Goal: Task Accomplishment & Management: Complete application form

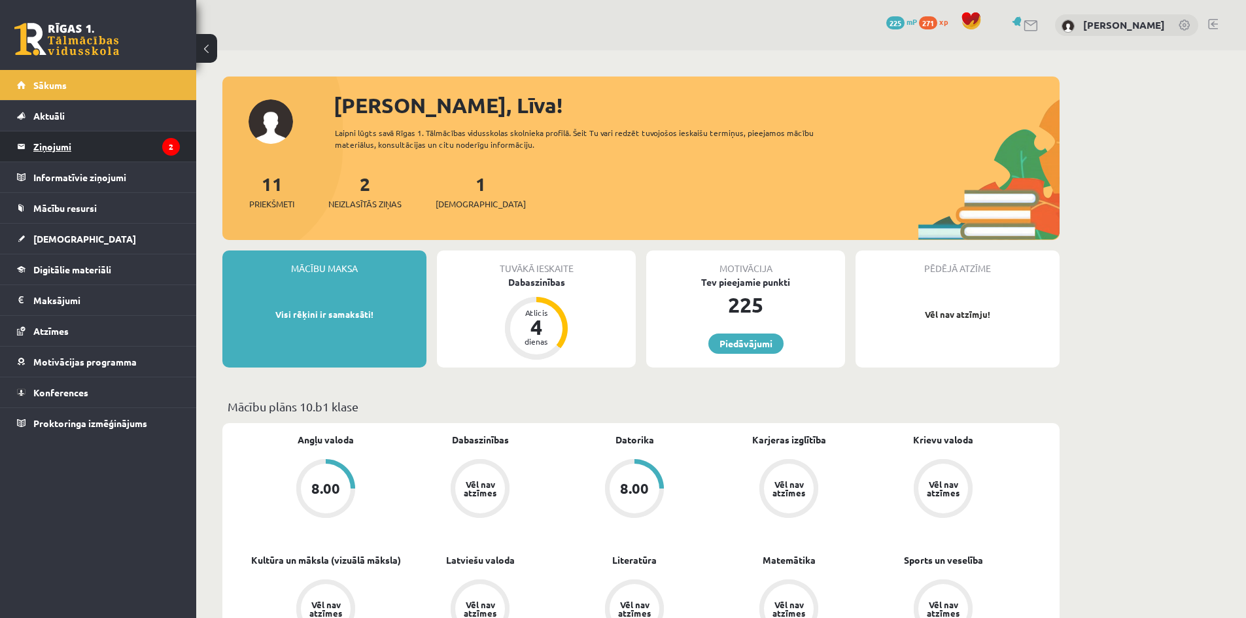
click at [72, 146] on legend "Ziņojumi 2" at bounding box center [106, 146] width 146 height 30
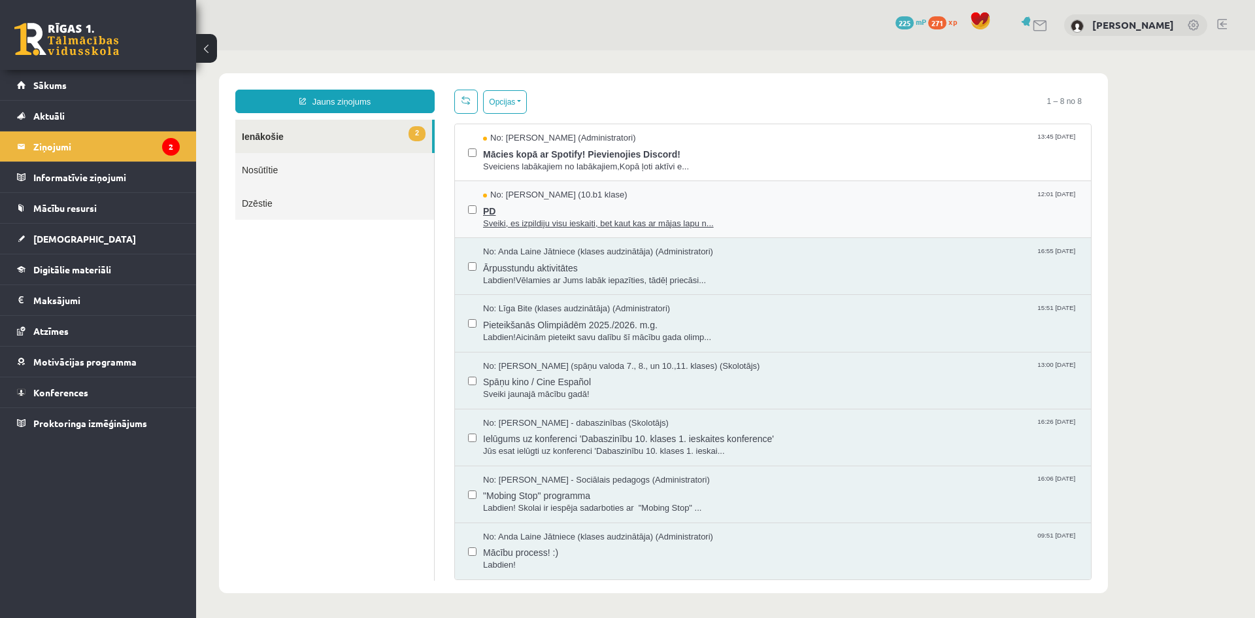
click at [549, 203] on span "PD" at bounding box center [780, 209] width 595 height 16
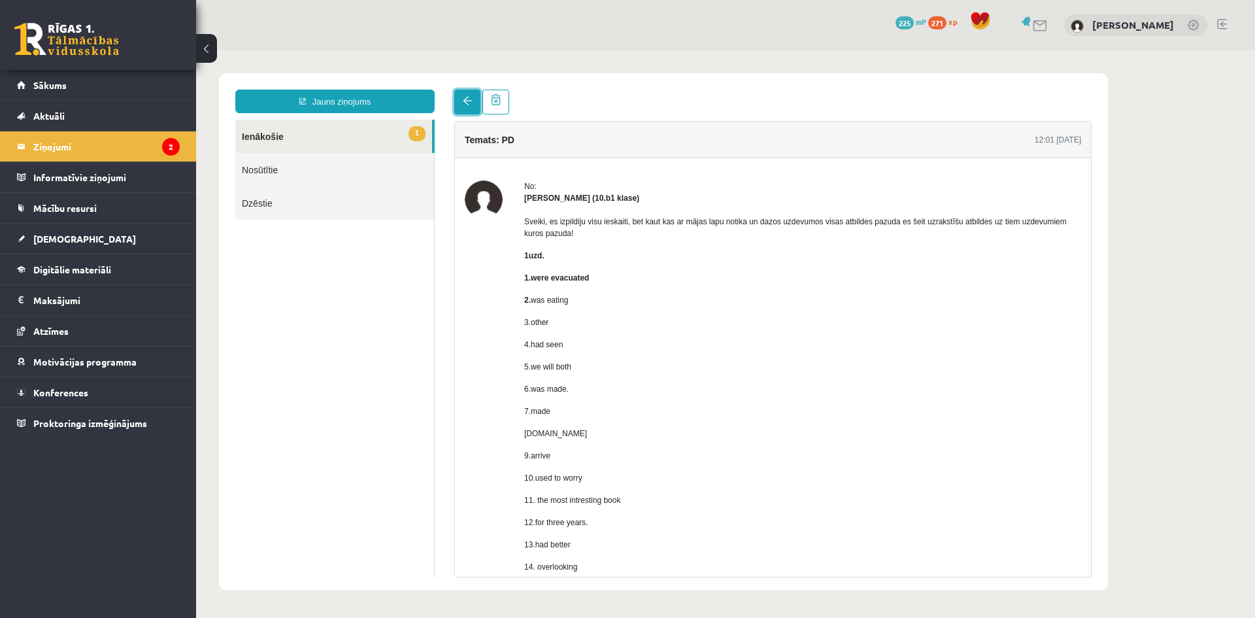
click at [465, 105] on span at bounding box center [467, 100] width 9 height 9
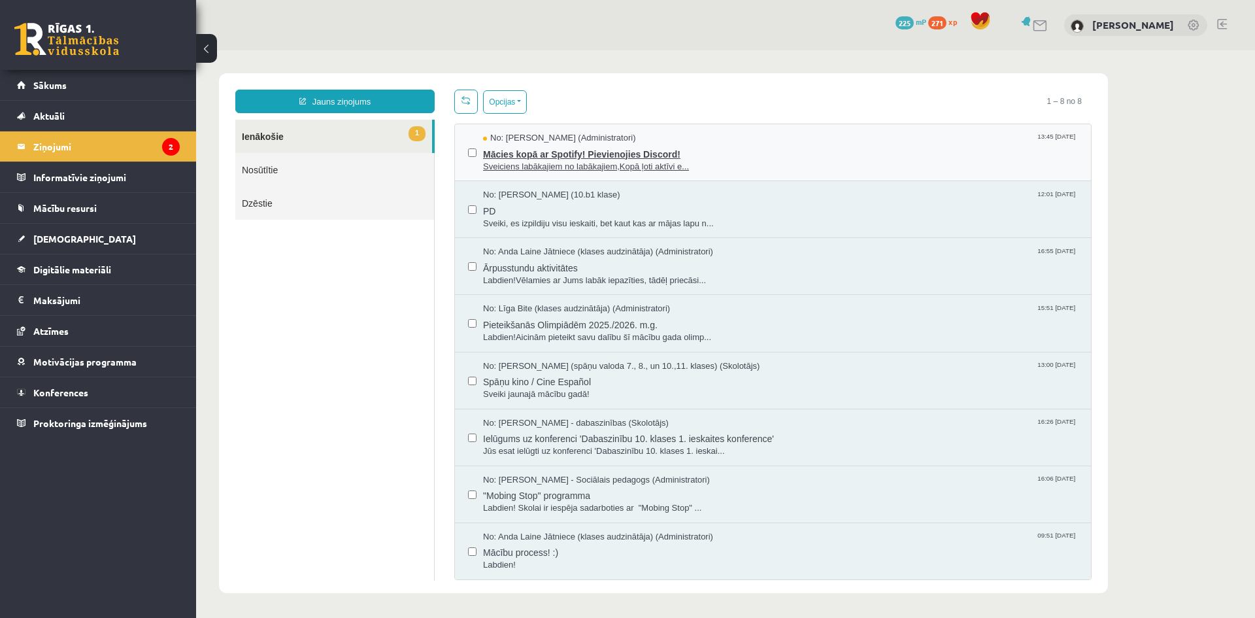
click at [592, 161] on span "Sveiciens labākajiem no labākajiem,Kopā ļoti aktīvi e..." at bounding box center [780, 167] width 595 height 12
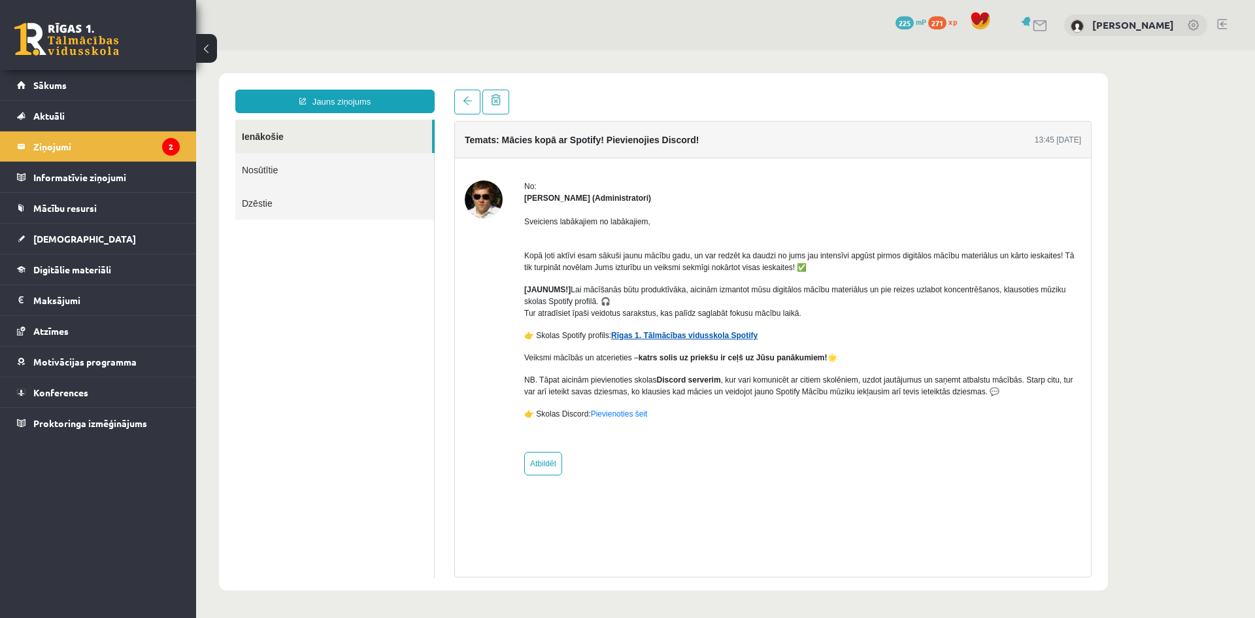
click at [719, 338] on link "Rīgas 1. Tālmācības vidusskola Spotify" at bounding box center [684, 335] width 146 height 9
click at [92, 90] on link "Sākums" at bounding box center [98, 85] width 163 height 30
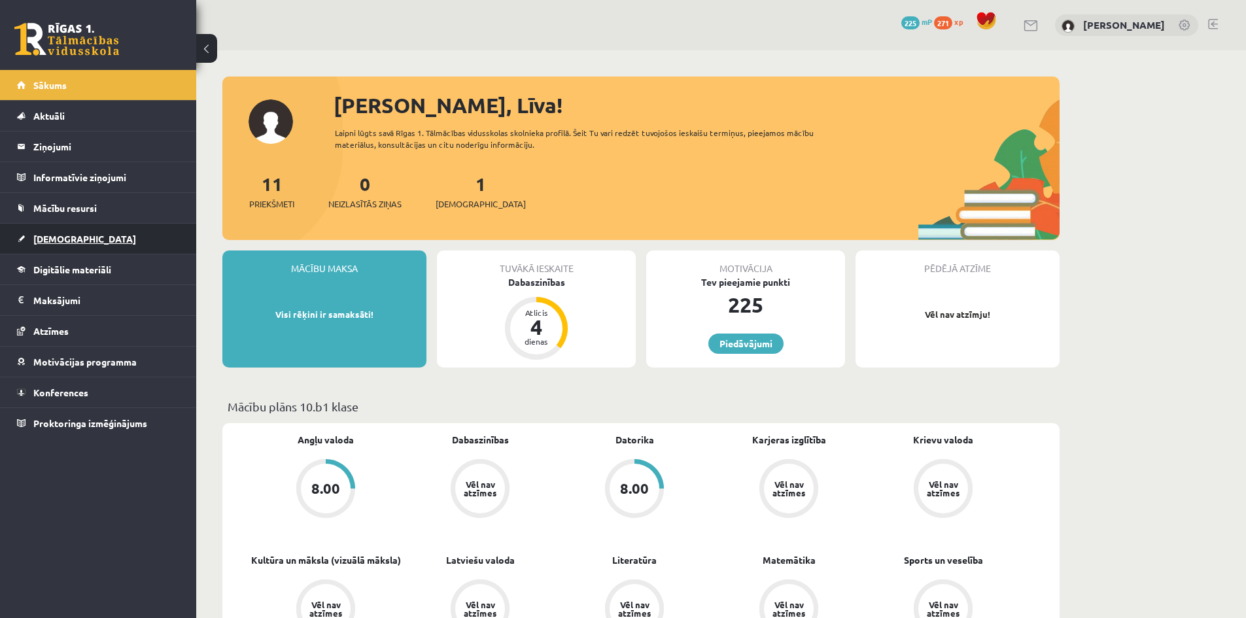
click at [84, 234] on link "[DEMOGRAPHIC_DATA]" at bounding box center [98, 239] width 163 height 30
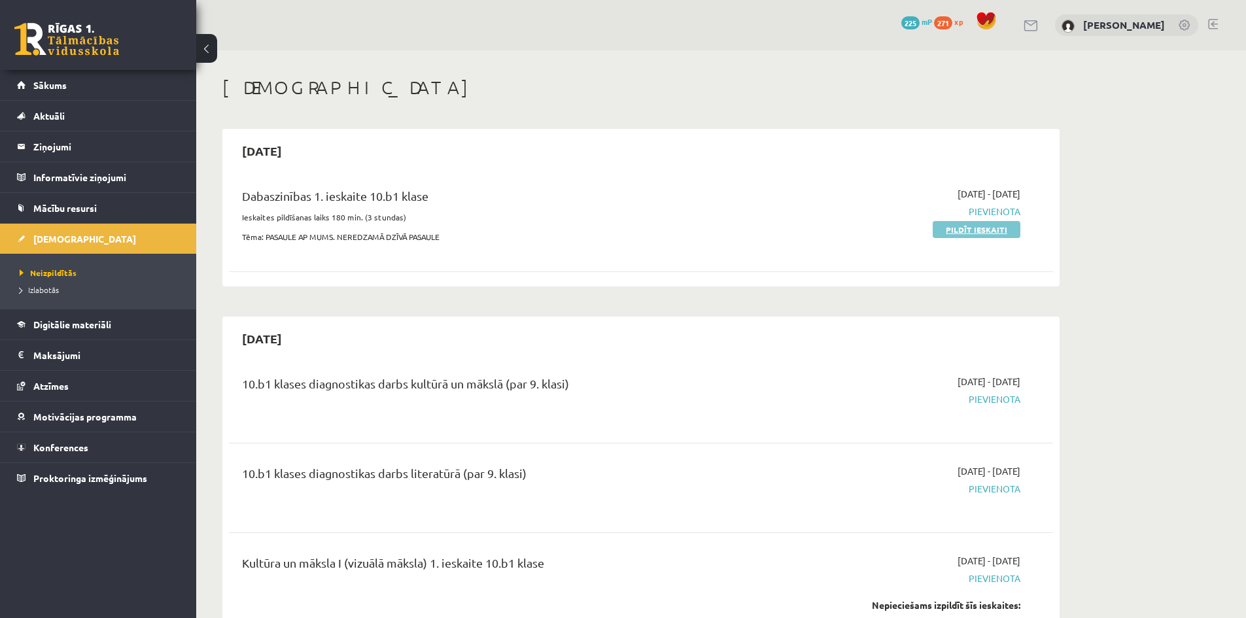
click at [970, 231] on link "Pildīt ieskaiti" at bounding box center [976, 229] width 88 height 17
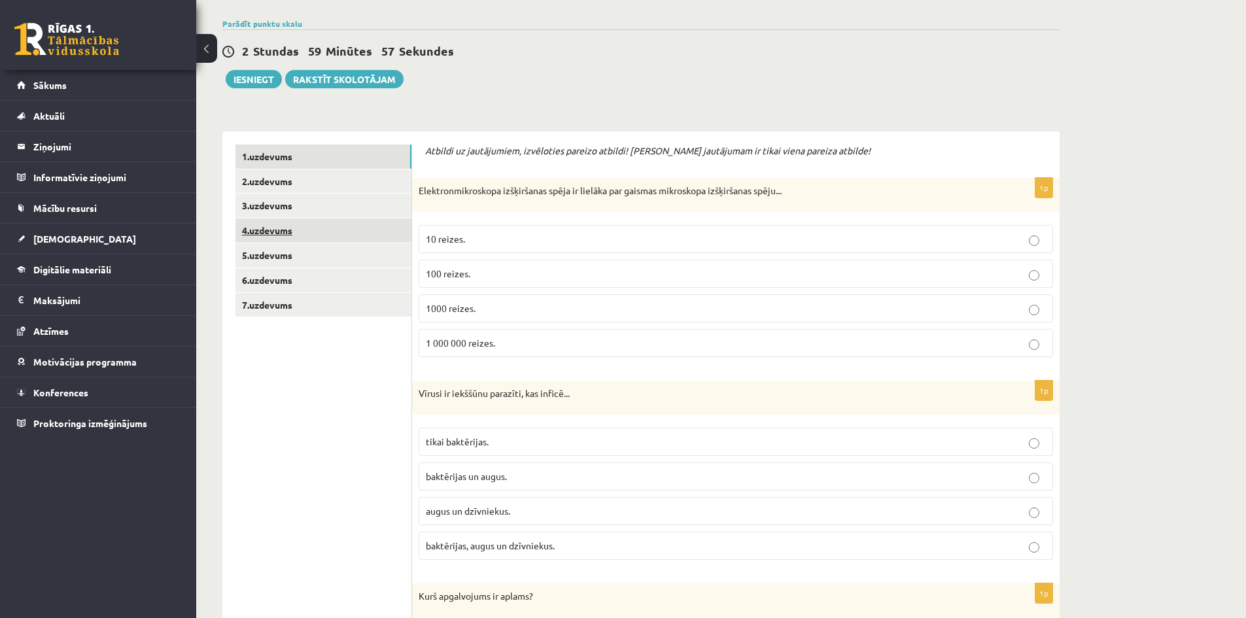
scroll to position [131, 0]
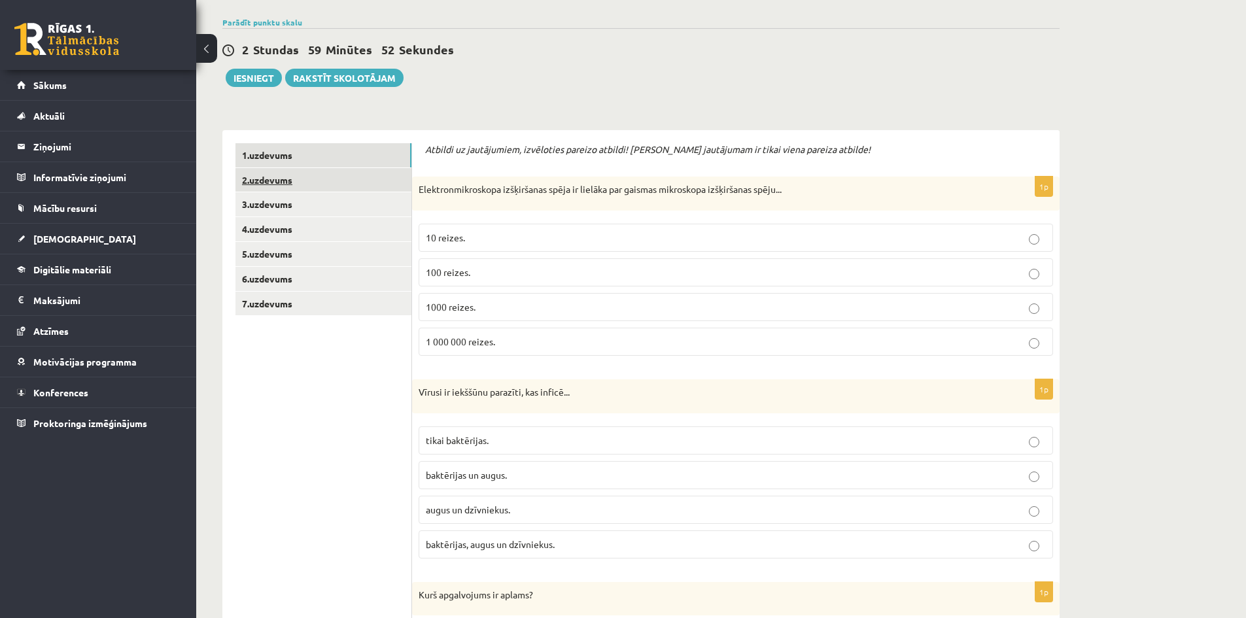
click at [270, 175] on link "2.uzdevums" at bounding box center [323, 180] width 176 height 24
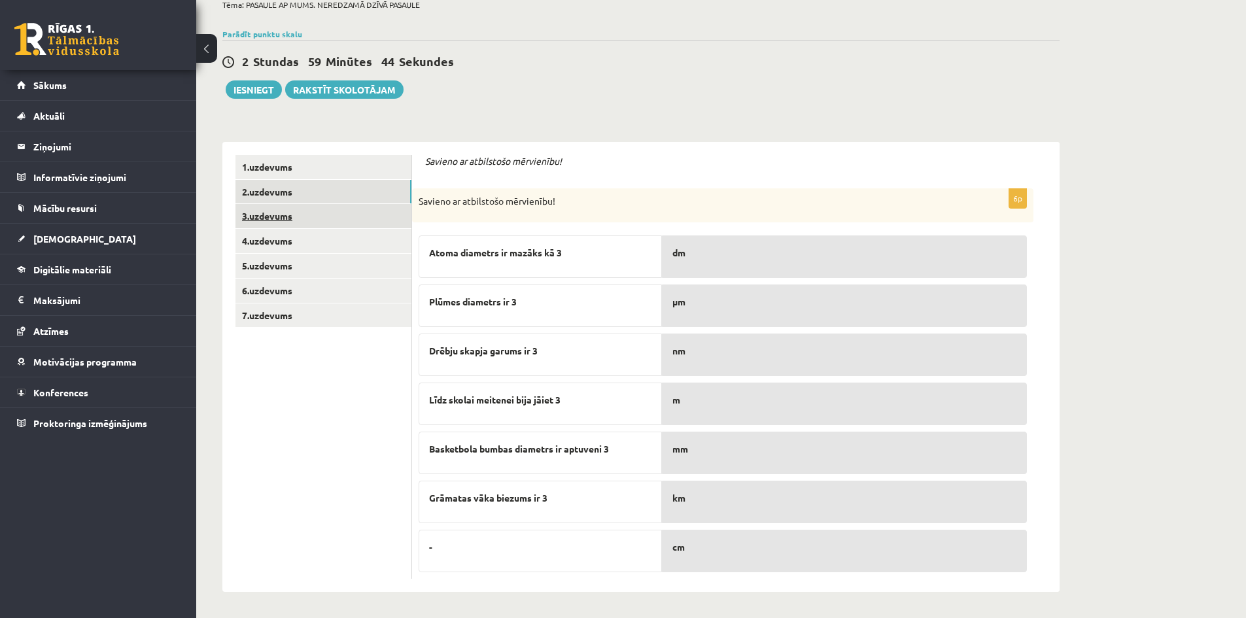
click at [279, 216] on link "3.uzdevums" at bounding box center [323, 216] width 176 height 24
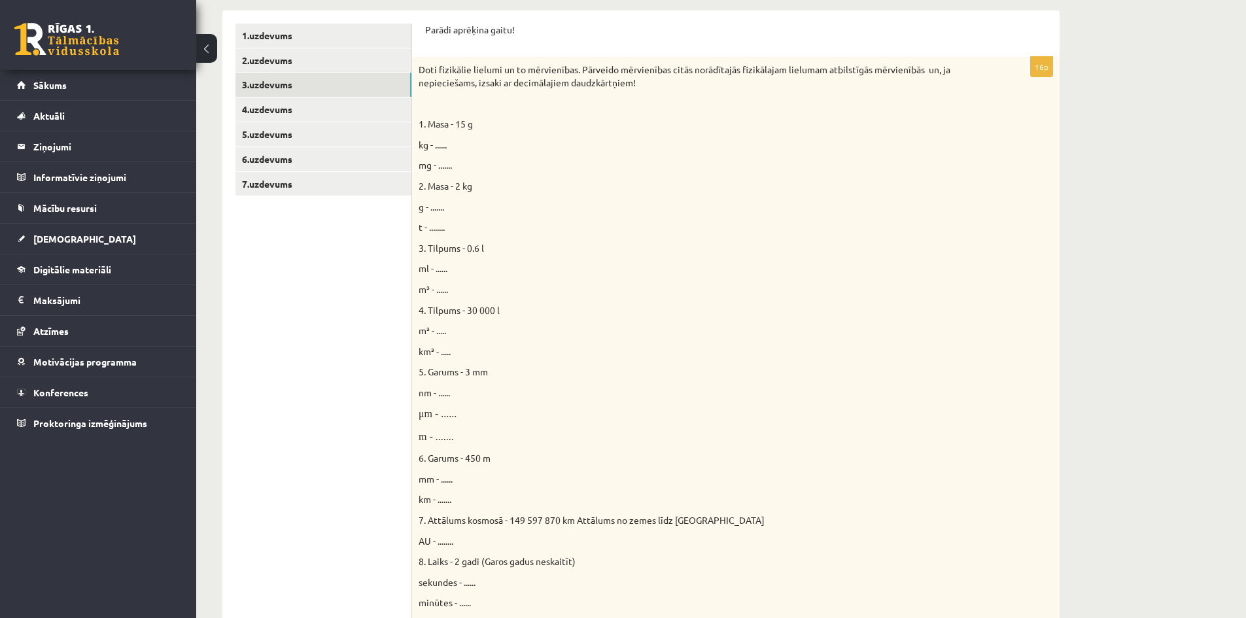
scroll to position [185, 0]
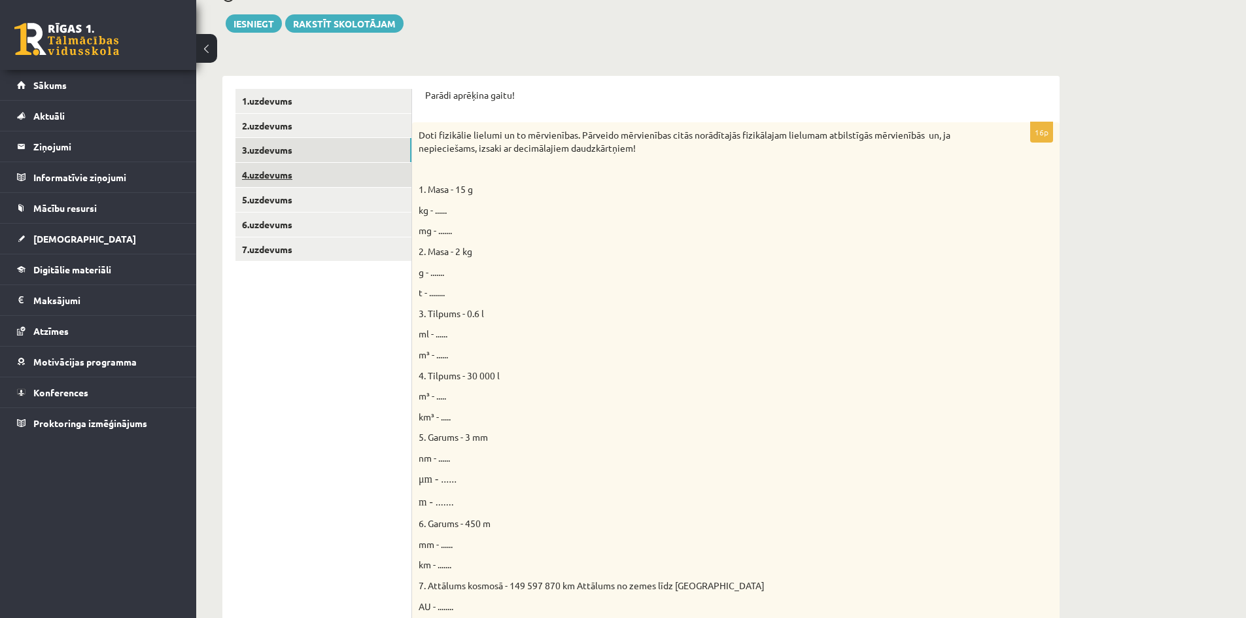
click at [322, 181] on link "4.uzdevums" at bounding box center [323, 175] width 176 height 24
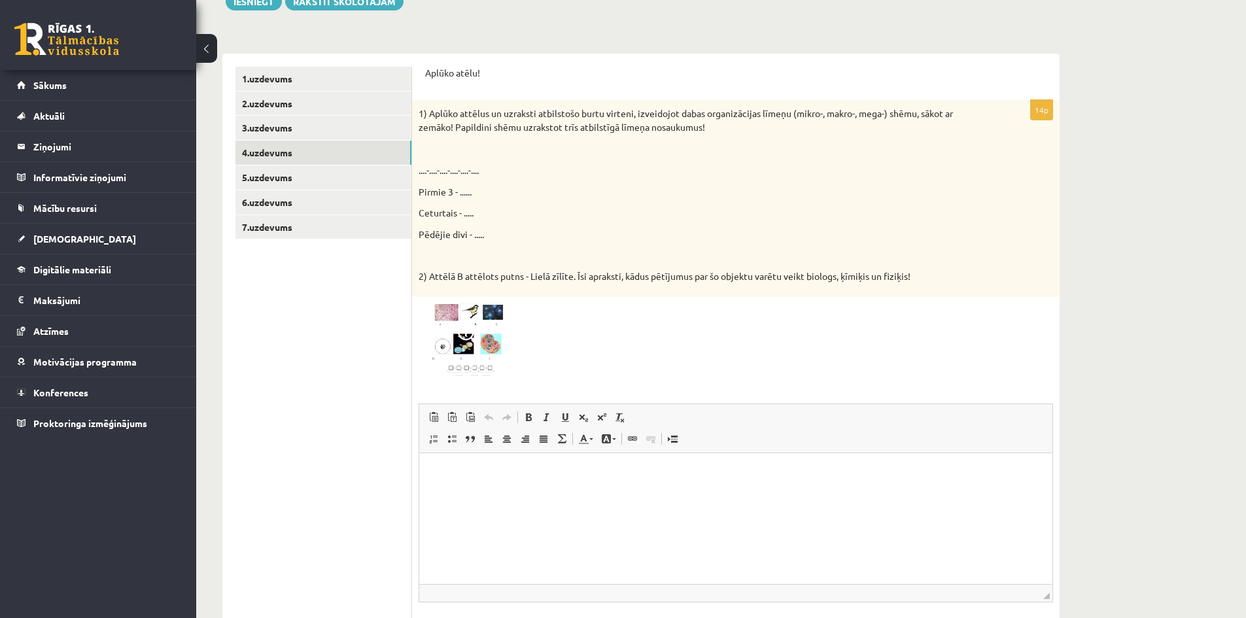
scroll to position [175, 0]
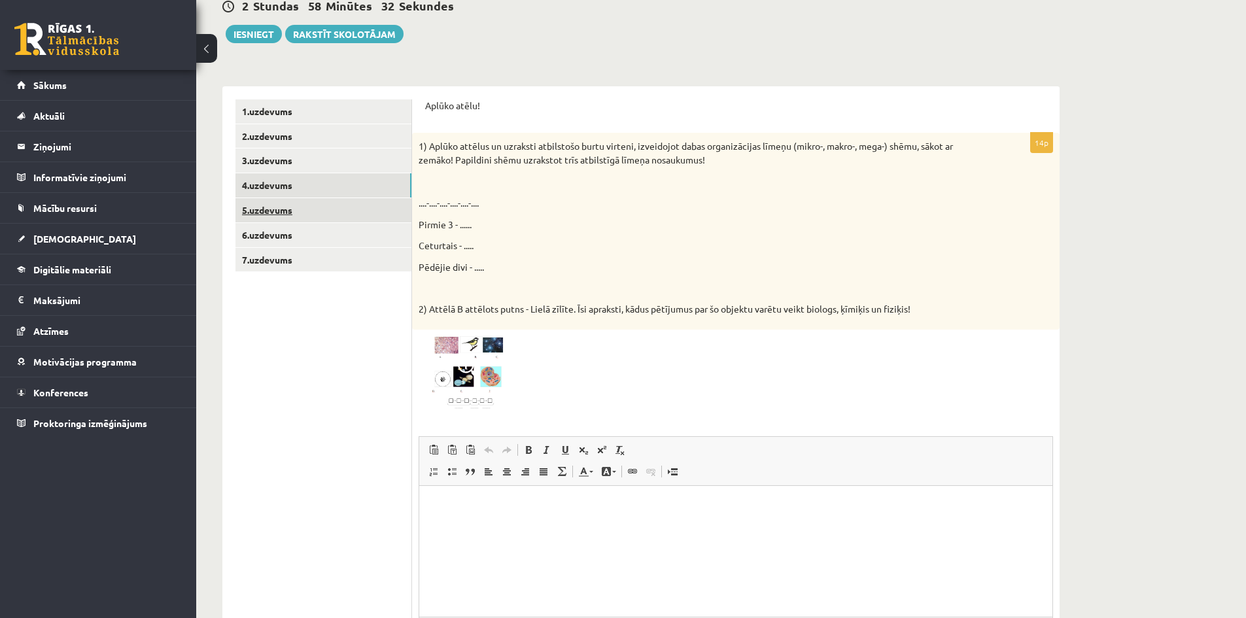
click at [284, 218] on link "5.uzdevums" at bounding box center [323, 210] width 176 height 24
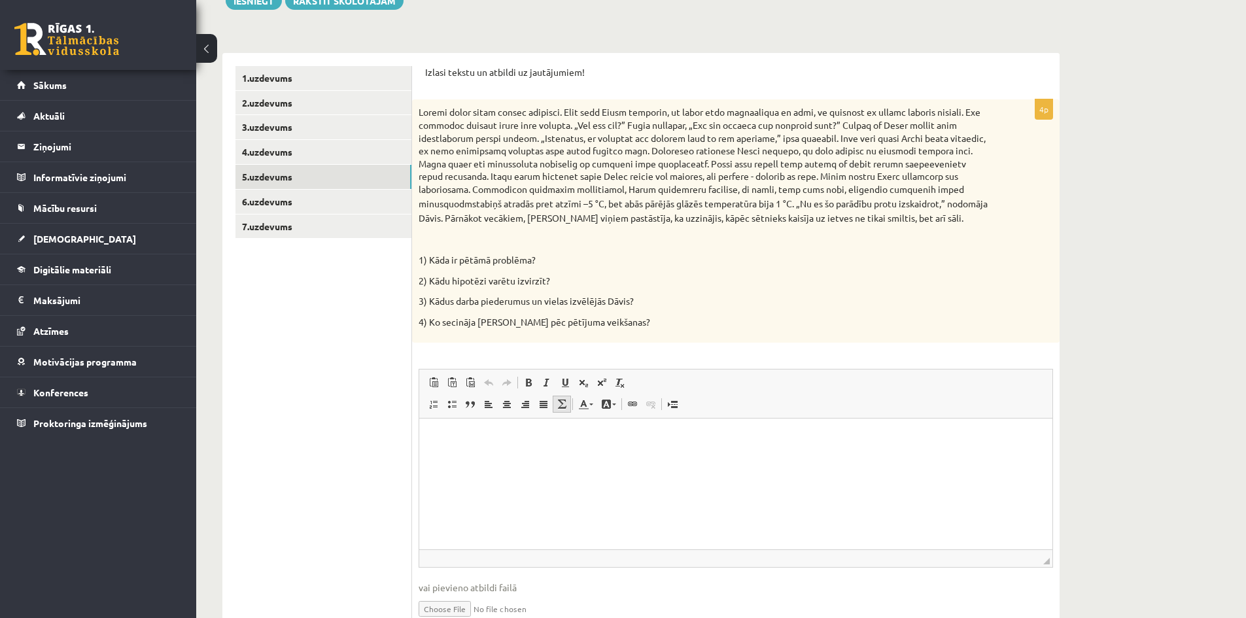
scroll to position [240, 0]
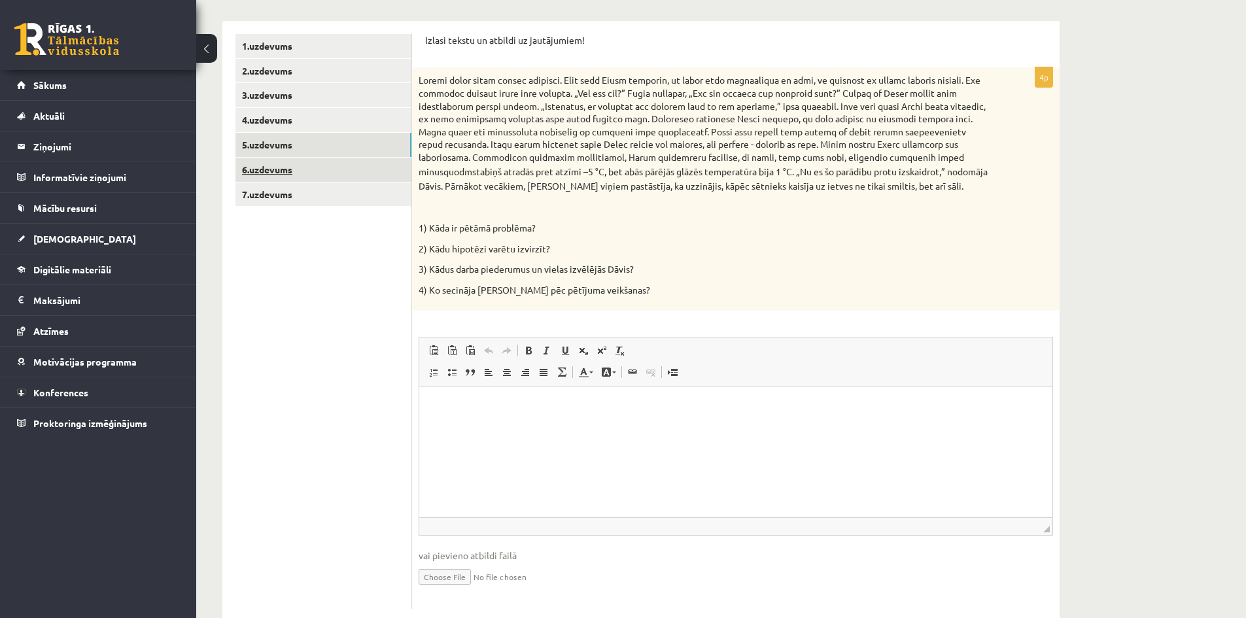
click at [284, 169] on link "6.uzdevums" at bounding box center [323, 170] width 176 height 24
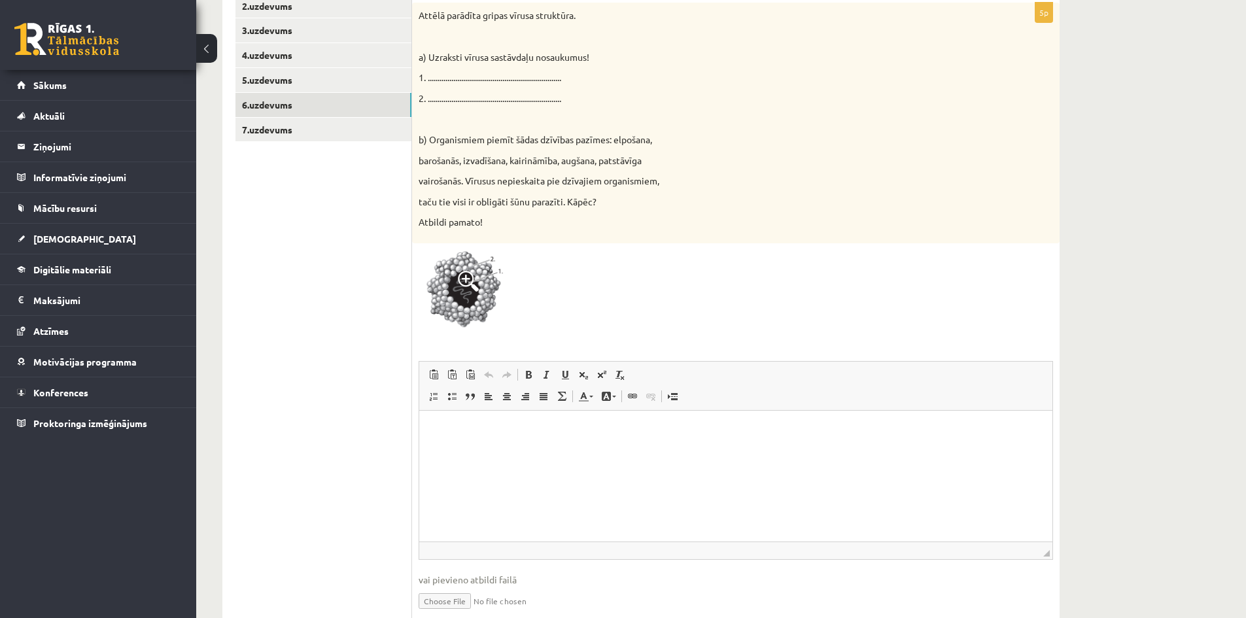
scroll to position [305, 0]
click at [276, 127] on link "7.uzdevums" at bounding box center [323, 129] width 176 height 24
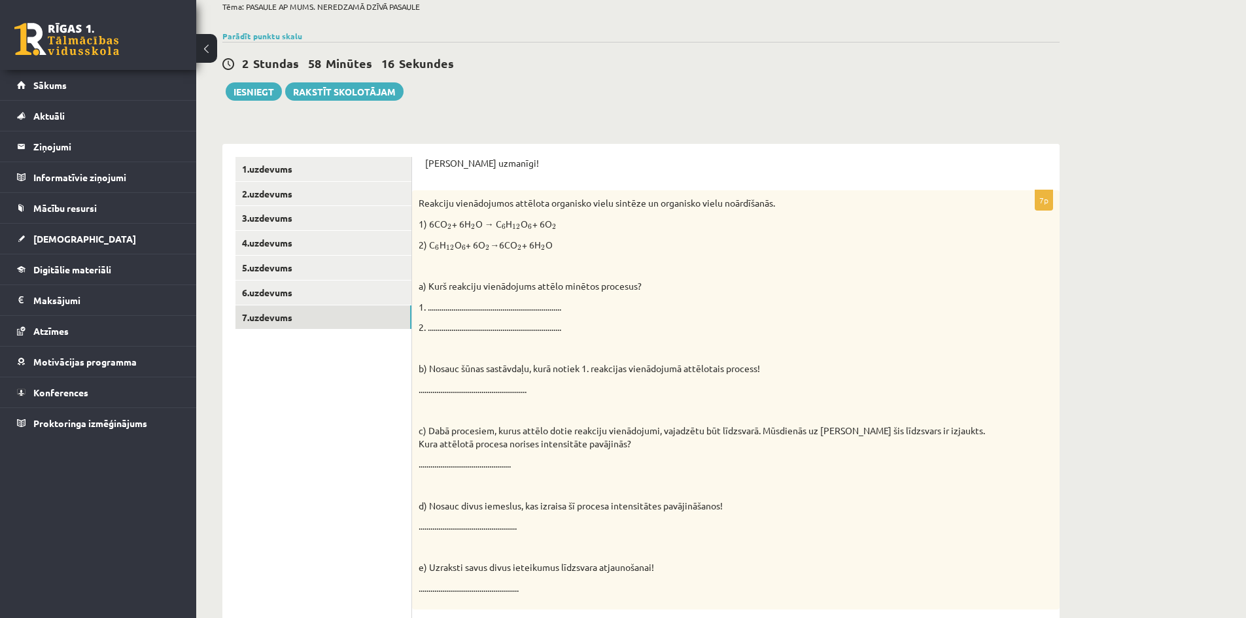
scroll to position [54, 0]
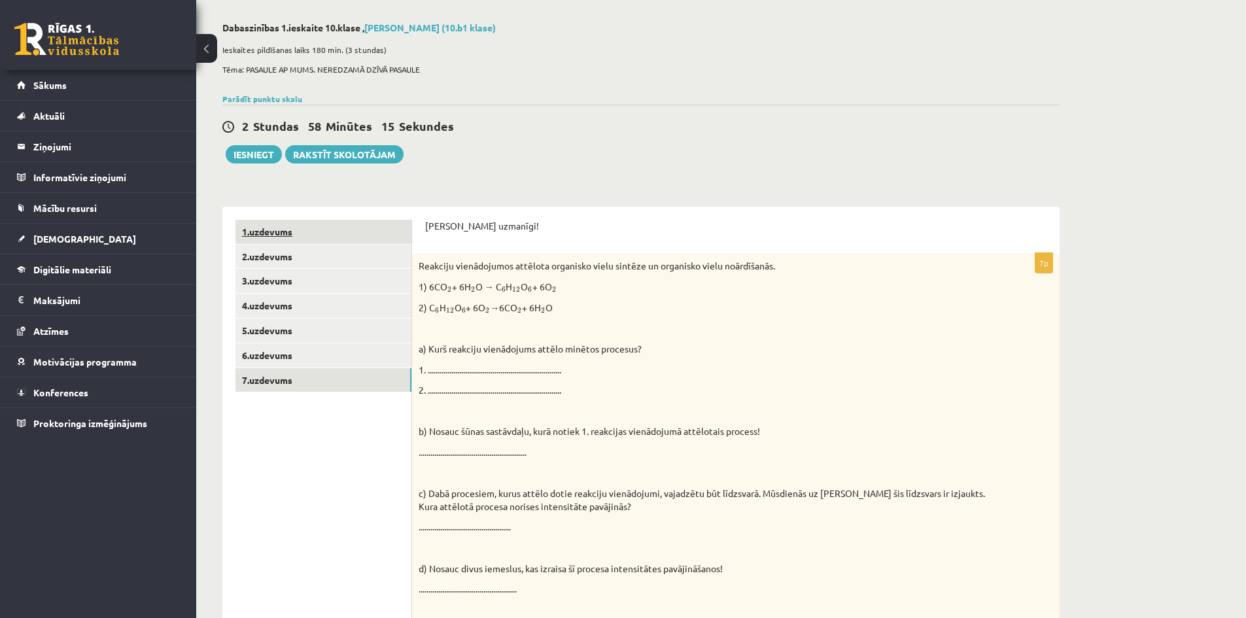
click at [282, 231] on link "1.uzdevums" at bounding box center [323, 232] width 176 height 24
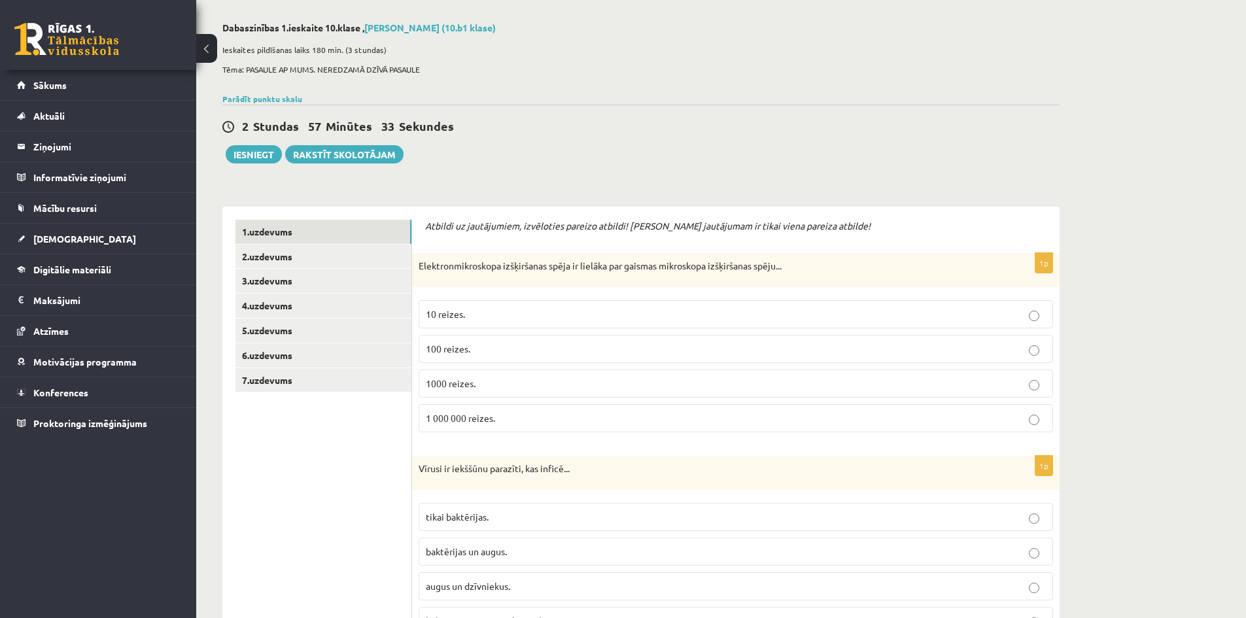
click at [513, 390] on p "1000 reizes." at bounding box center [736, 384] width 620 height 14
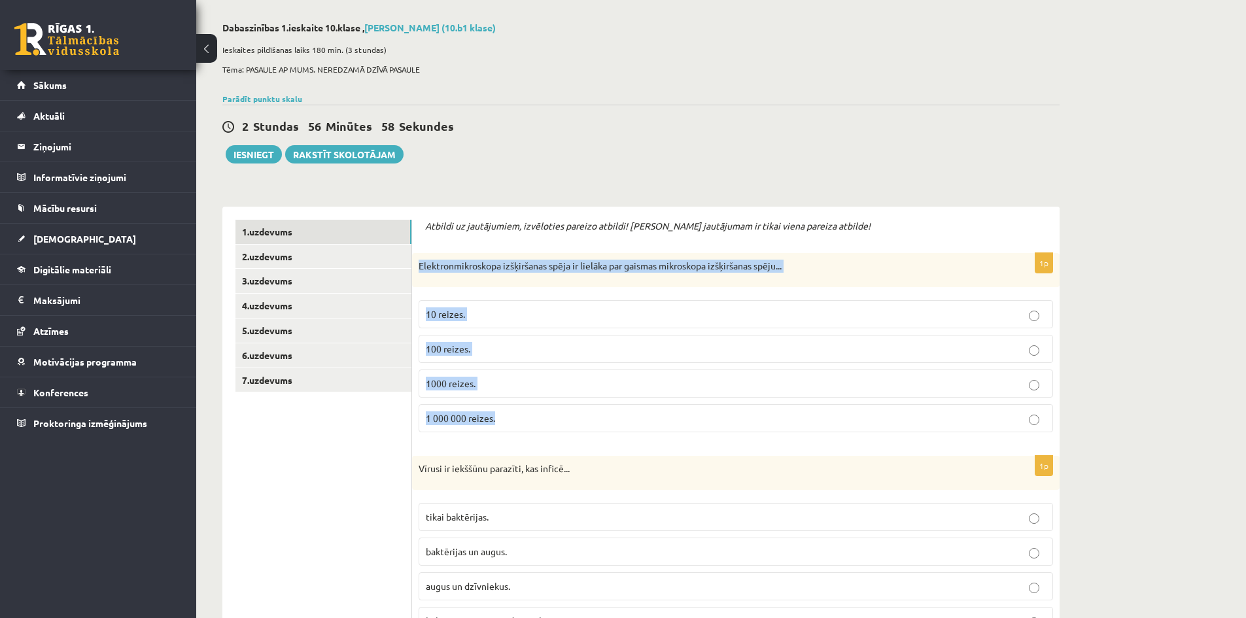
drag, startPoint x: 509, startPoint y: 421, endPoint x: 415, endPoint y: 268, distance: 179.3
click at [415, 268] on div "1p Elektronmikroskopa izšķiršanas spēja ir lielāka par gaismas mikroskopa izšķi…" at bounding box center [735, 348] width 647 height 190
copy div "Elektronmikroskopa izšķiršanas spēja ir lielāka par gaismas mikroskopa izšķirša…"
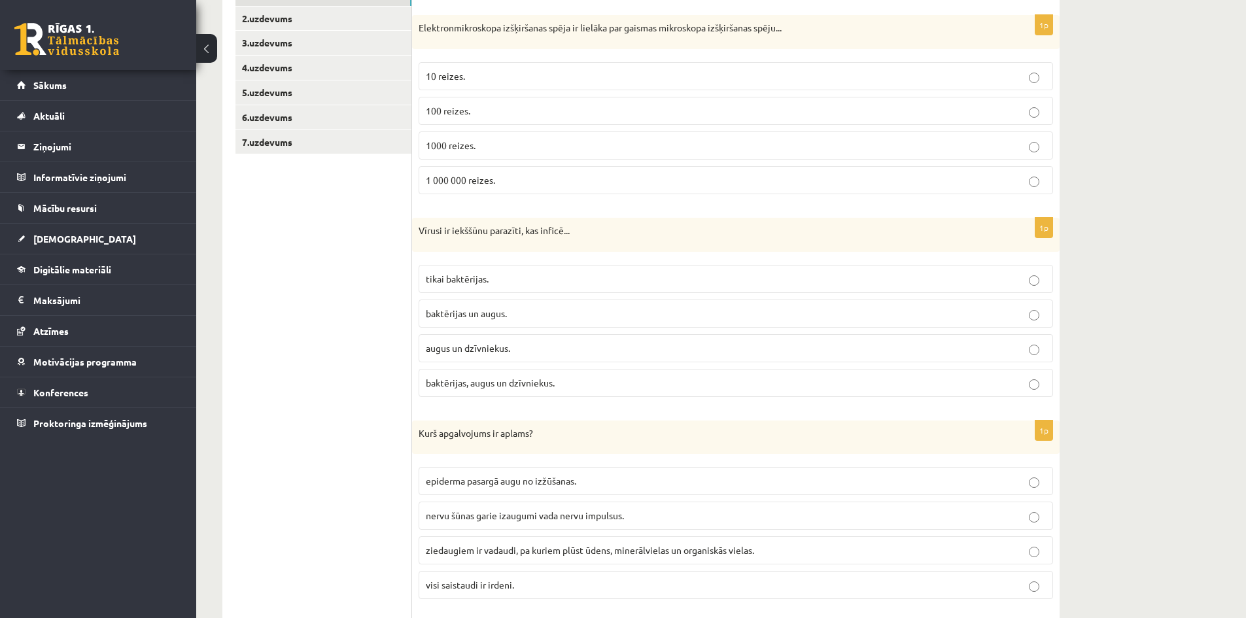
scroll to position [316, 0]
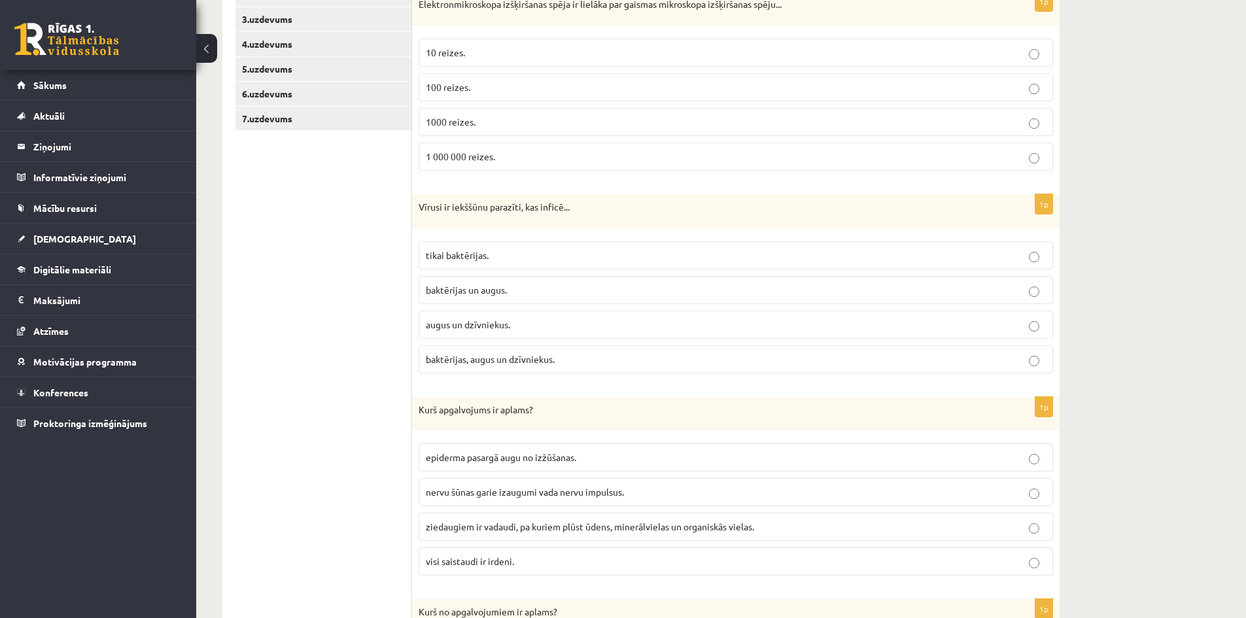
click at [530, 322] on p "augus un dzīvniekus." at bounding box center [736, 325] width 620 height 14
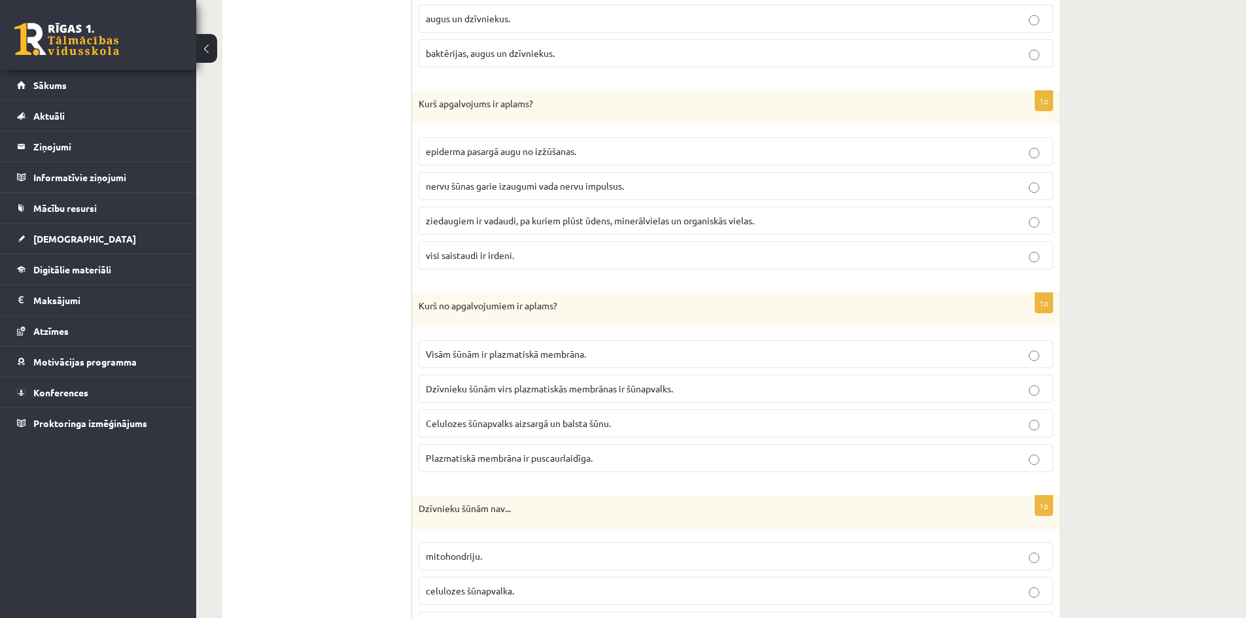
scroll to position [643, 0]
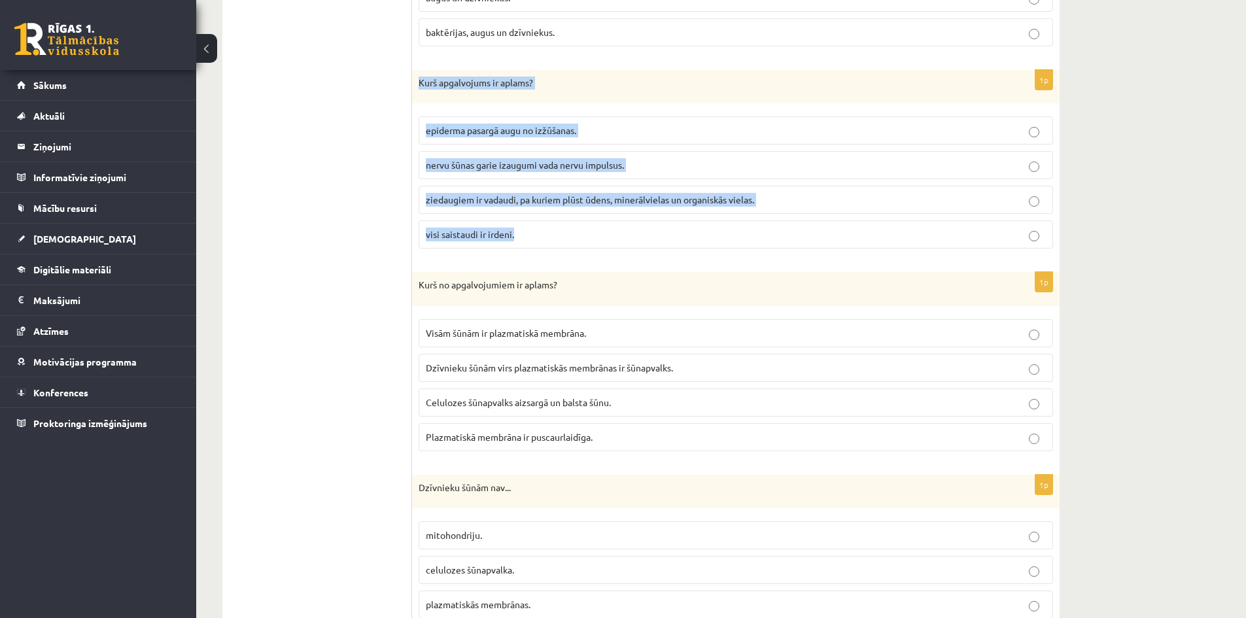
drag, startPoint x: 527, startPoint y: 235, endPoint x: 416, endPoint y: 86, distance: 185.6
click at [416, 86] on div "1p Kurš apgalvojums ir aplams? epiderma pasargā augu no izžūšanas. nervu šūnas …" at bounding box center [735, 165] width 647 height 190
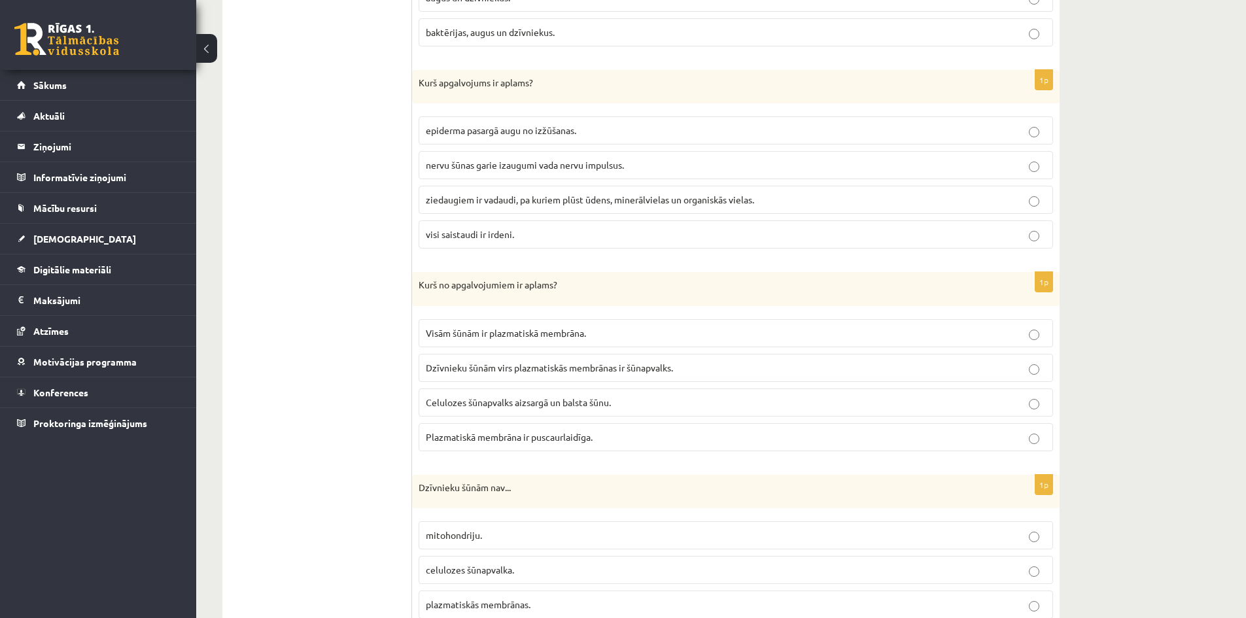
click at [541, 234] on p "visi saistaudi ir irdeni." at bounding box center [736, 235] width 620 height 14
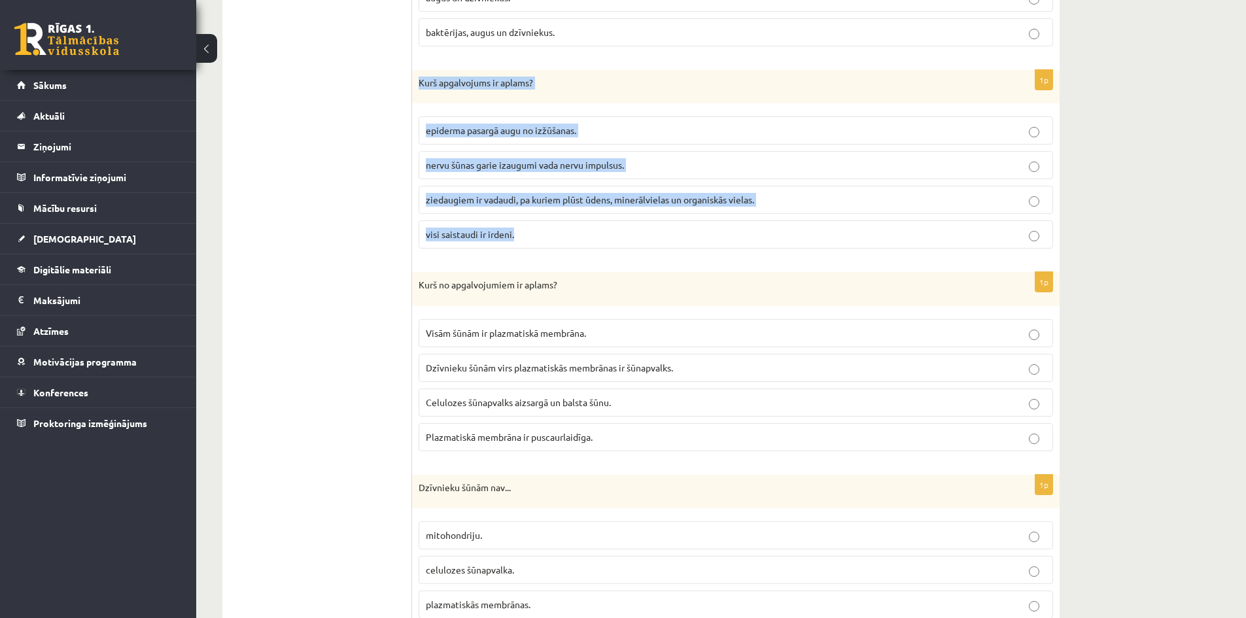
drag, startPoint x: 531, startPoint y: 233, endPoint x: 417, endPoint y: 88, distance: 184.9
click at [417, 88] on div "1p Kurš apgalvojums ir aplams? epiderma pasargā augu no izžūšanas. nervu šūnas …" at bounding box center [735, 165] width 647 height 190
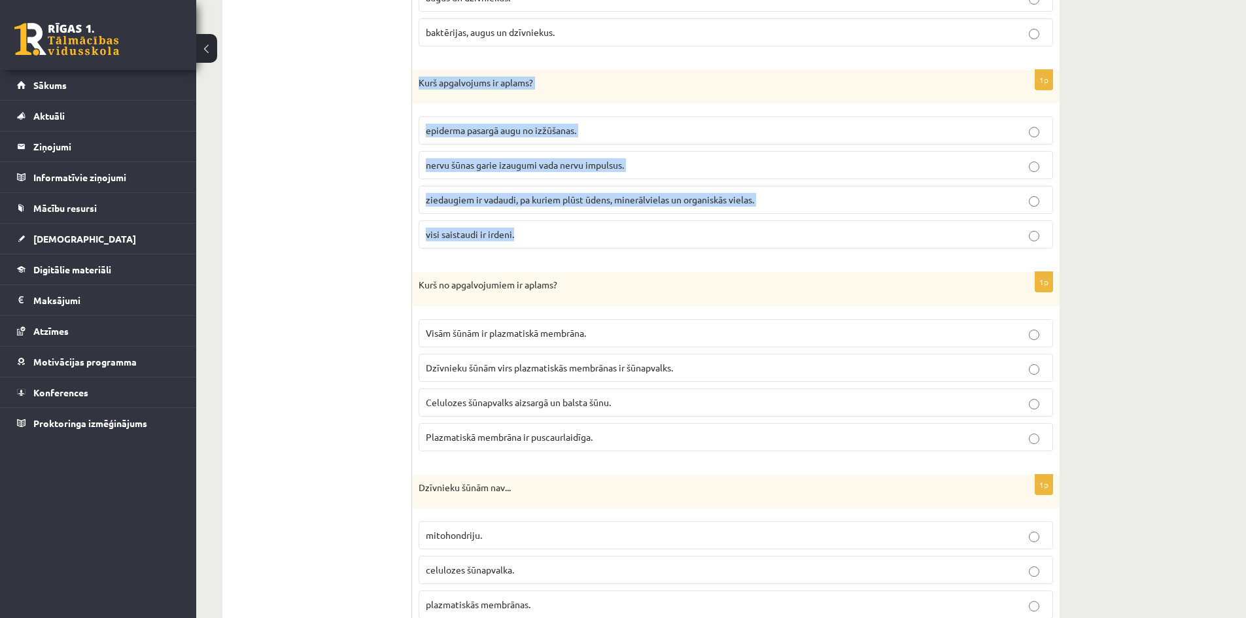
drag, startPoint x: 543, startPoint y: 239, endPoint x: 412, endPoint y: 86, distance: 201.2
click at [412, 86] on div "1p Kurš apgalvojums ir aplams? epiderma pasargā augu no izžūšanas. nervu šūnas …" at bounding box center [735, 165] width 647 height 190
copy div "Kurš apgalvojums ir aplams? epiderma pasargā augu no izžūšanas. nervu šūnas gar…"
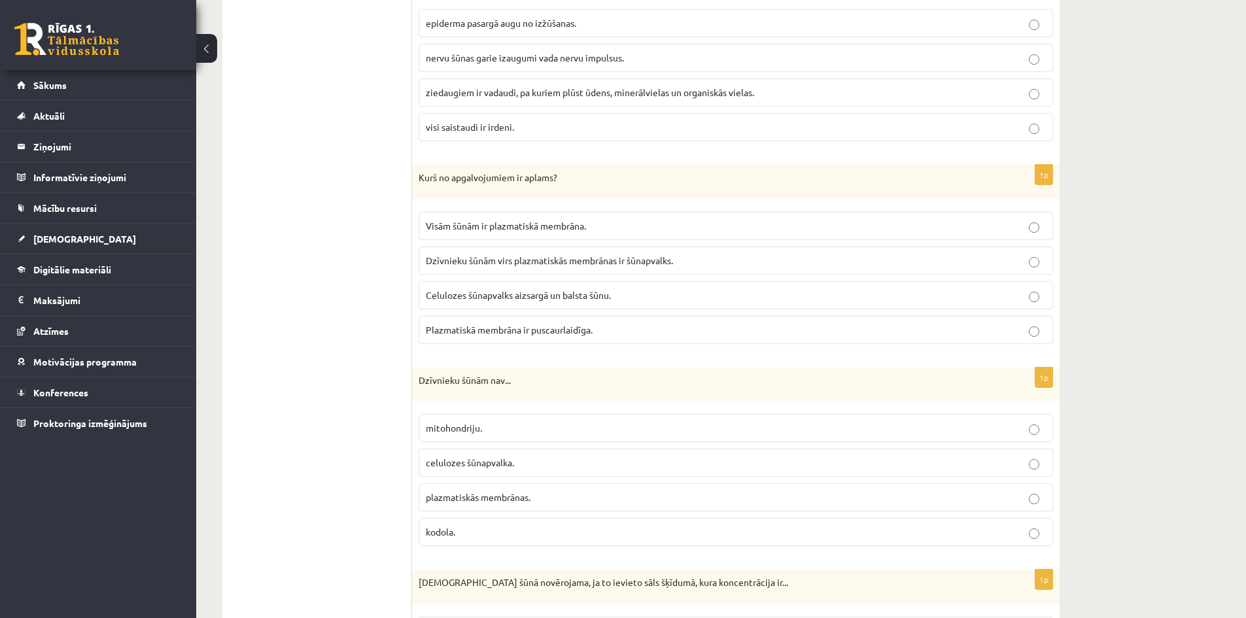
scroll to position [773, 0]
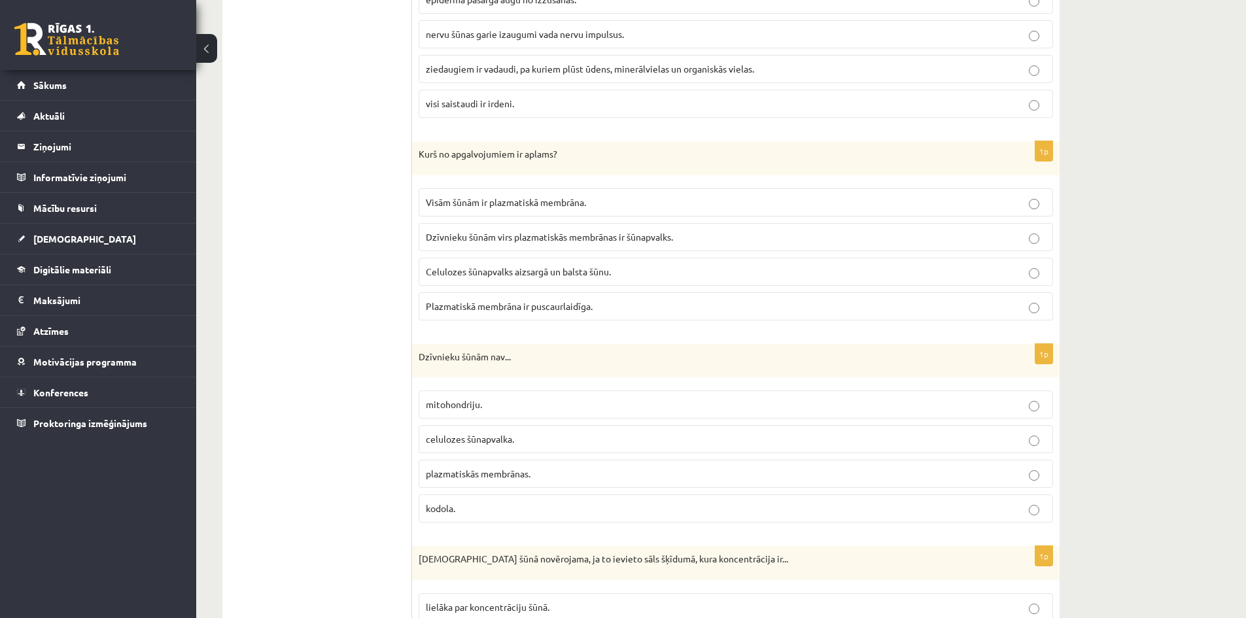
click at [687, 243] on p "Dzīvnieku šūnām virs plazmatiskās membrānas ir šūnapvalks." at bounding box center [736, 237] width 620 height 14
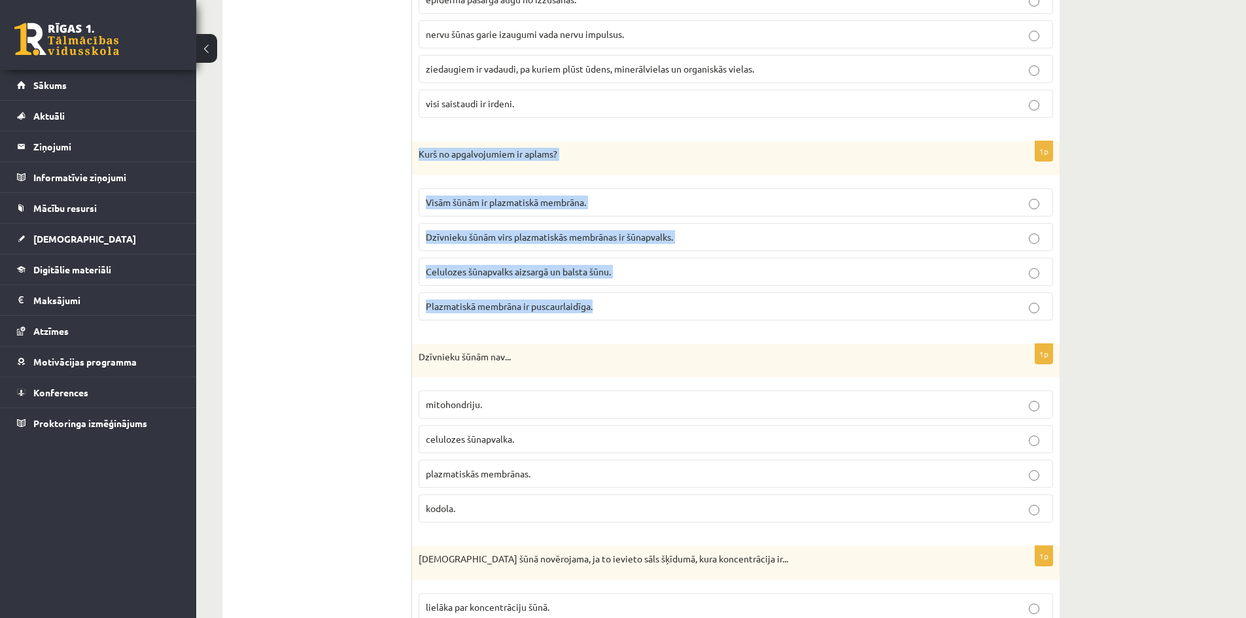
drag, startPoint x: 603, startPoint y: 311, endPoint x: 413, endPoint y: 160, distance: 242.5
click at [413, 160] on div "1p Kurš no apgalvojumiem ir aplams? Visām šūnām ir plazmatiskā membrāna. Dzīvni…" at bounding box center [735, 236] width 647 height 190
copy div "Kurš no apgalvojumiem ir aplams? Visām šūnām ir plazmatiskā membrāna. Dzīvnieku…"
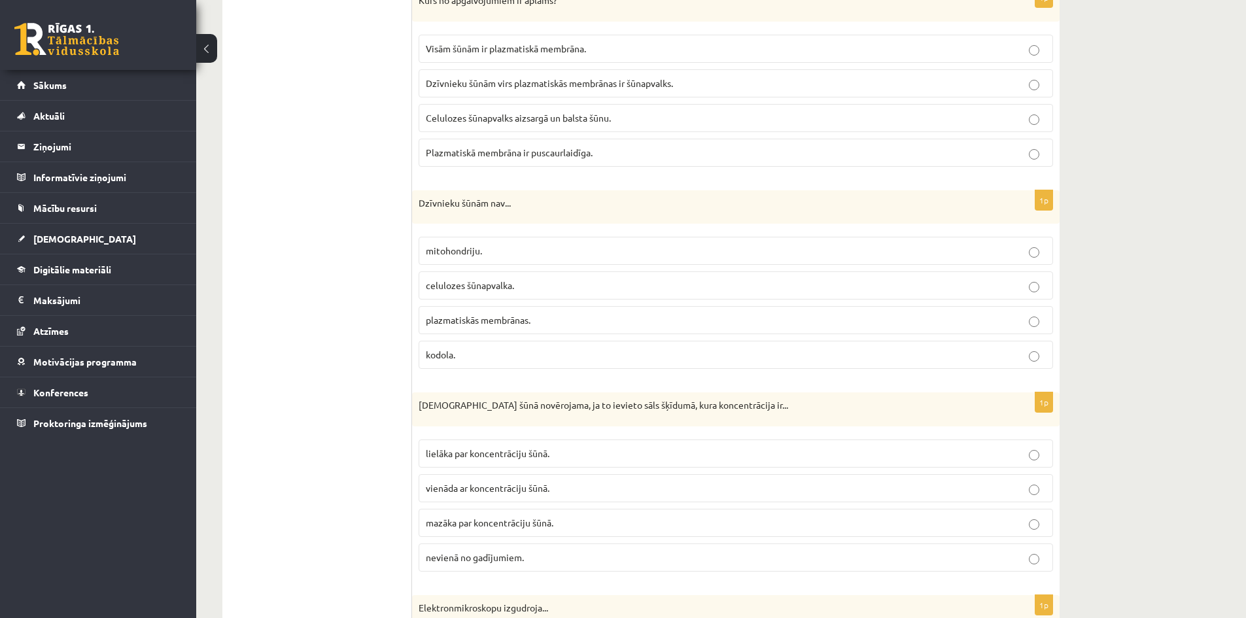
scroll to position [904, 0]
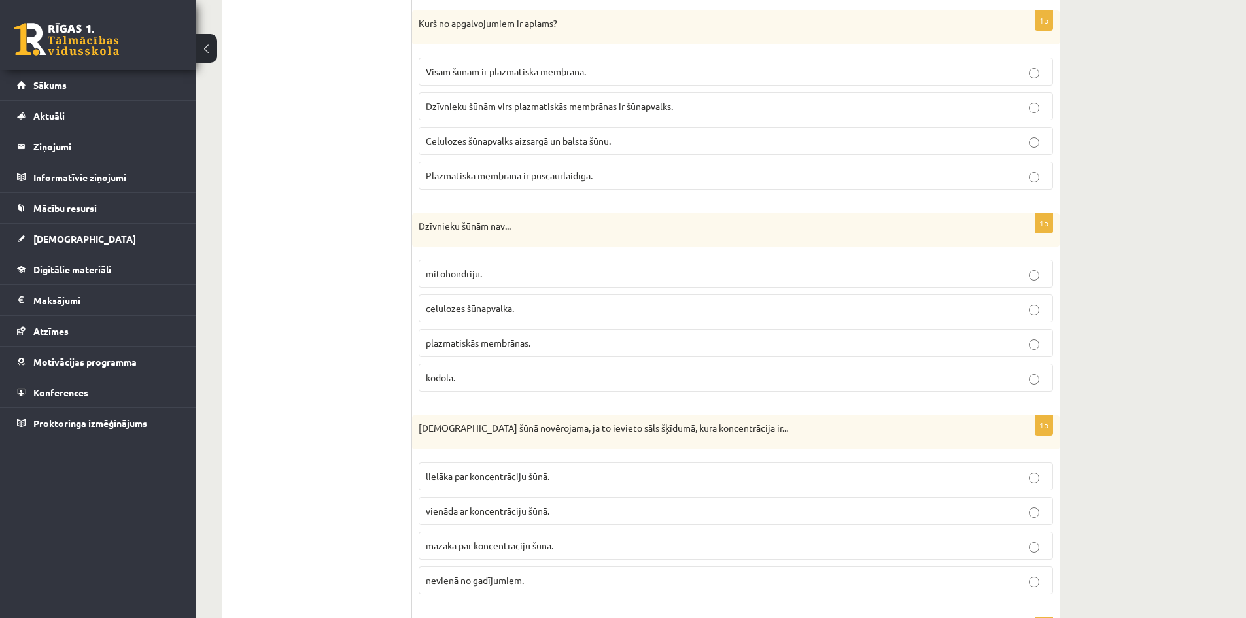
click at [529, 314] on p "celulozes šūnapvalka." at bounding box center [736, 308] width 620 height 14
drag, startPoint x: 435, startPoint y: 328, endPoint x: 418, endPoint y: 224, distance: 105.3
click at [418, 224] on div "1p Dzīvnieku šūnām nav... mitohondriju. celulozes šūnapvalka. plazmatiskās memb…" at bounding box center [735, 308] width 647 height 190
copy div "Dzīvnieku šūnām nav... mitohondriju. celulozes šūnapvalka. plazmatiskās membrān…"
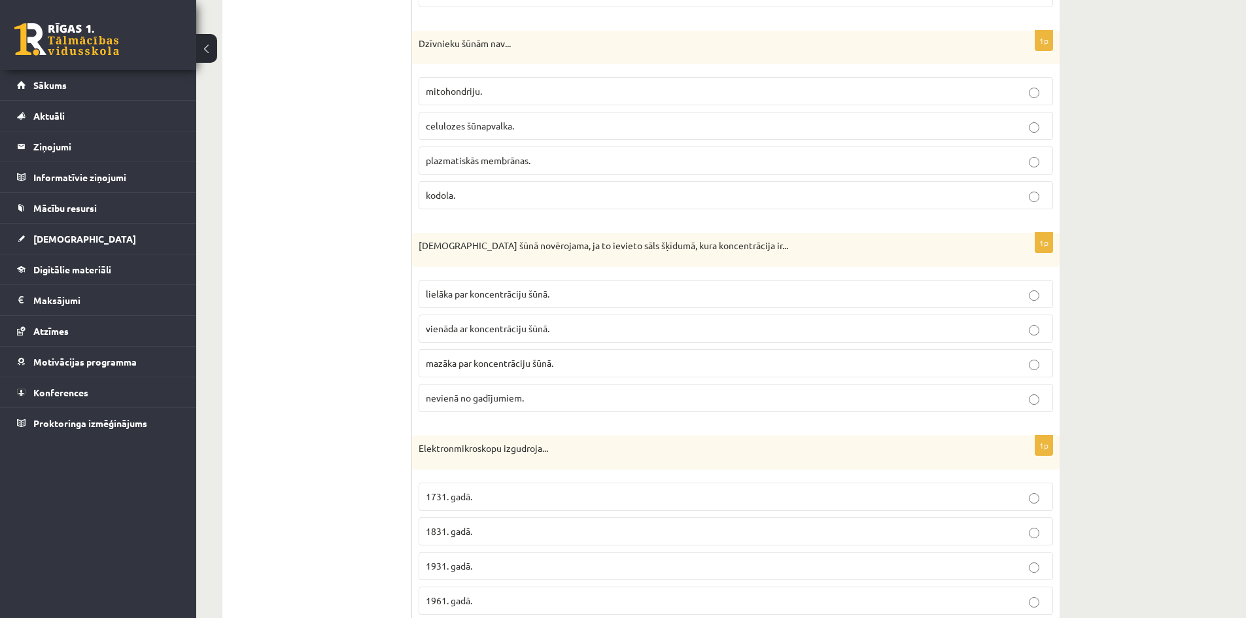
scroll to position [1166, 0]
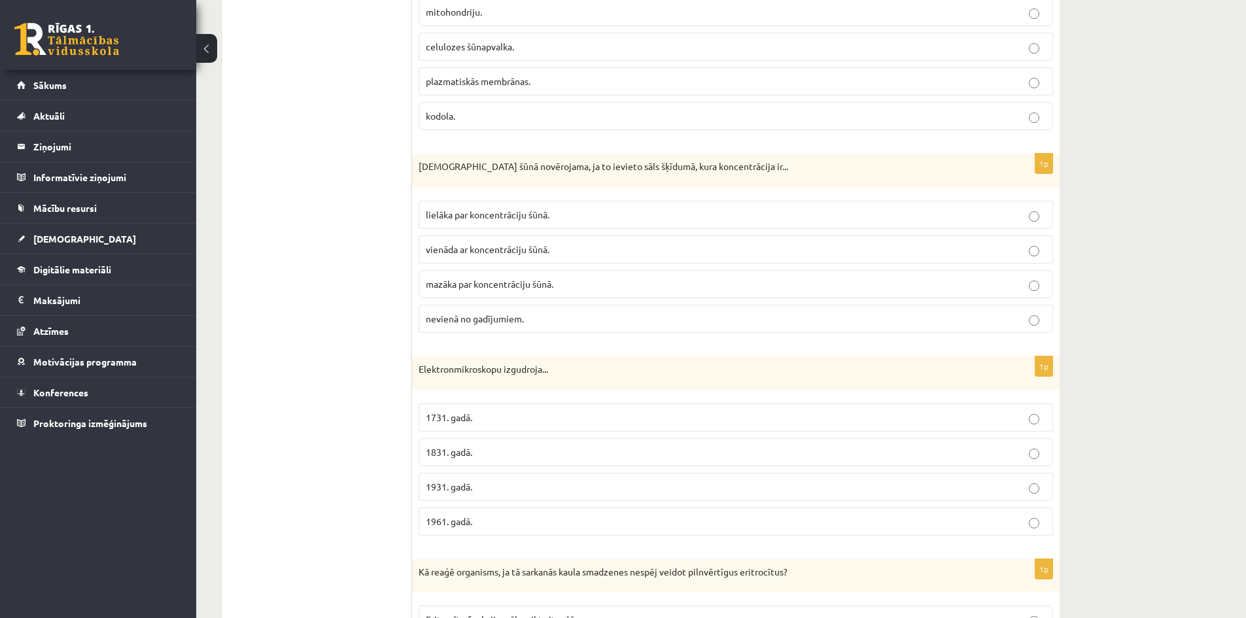
click at [605, 213] on p "lielāka par koncentrāciju šūnā." at bounding box center [736, 215] width 620 height 14
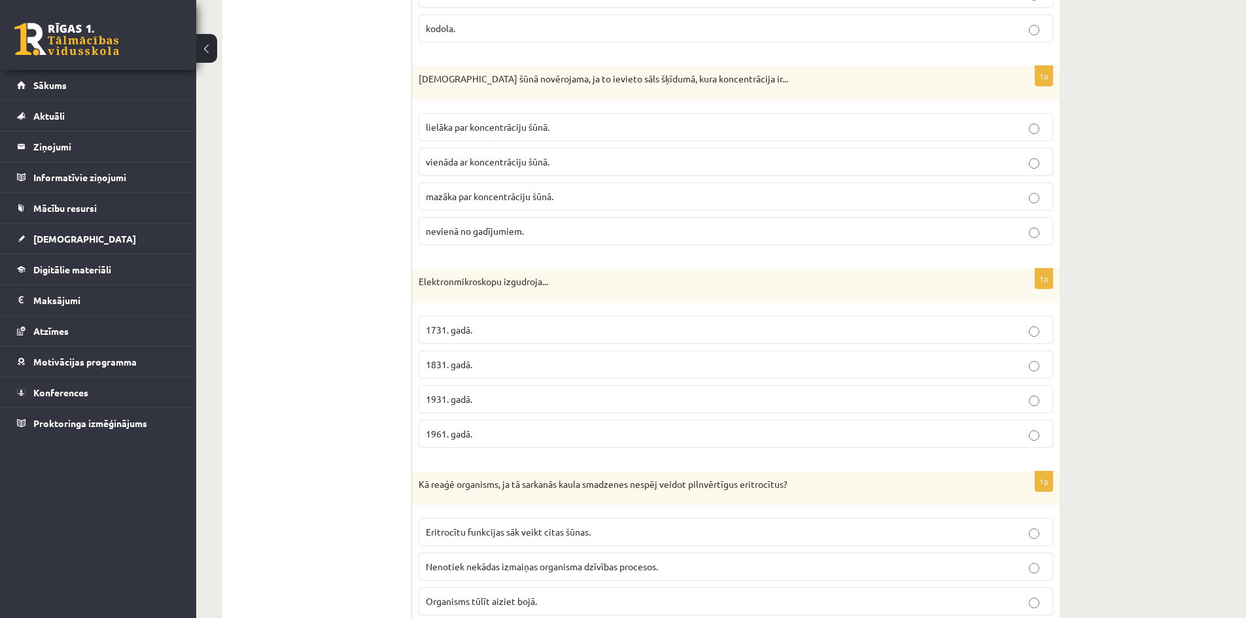
scroll to position [1231, 0]
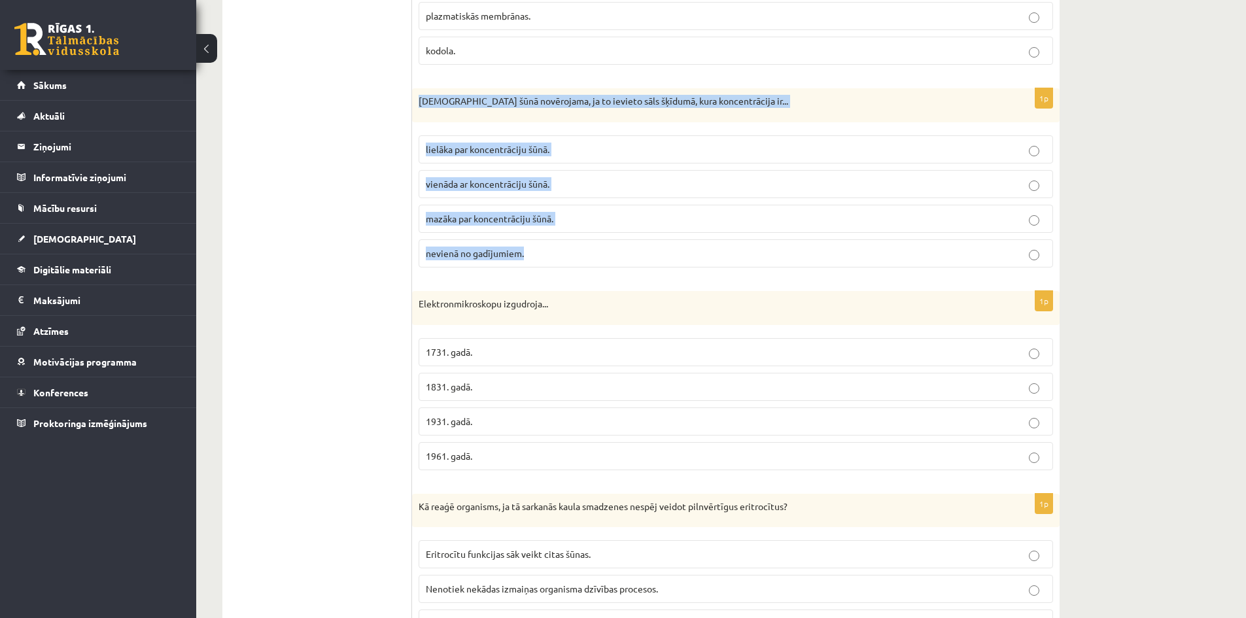
drag, startPoint x: 526, startPoint y: 252, endPoint x: 412, endPoint y: 103, distance: 187.4
click at [412, 103] on div "1p Deplazmolīze šūnā novērojama, ja to ievieto sāls šķīdumā, kura koncentrācija…" at bounding box center [735, 183] width 647 height 190
copy div "Deplazmolīze šūnā novērojama, ja to ievieto sāls šķīdumā, kura koncentrācija ir…"
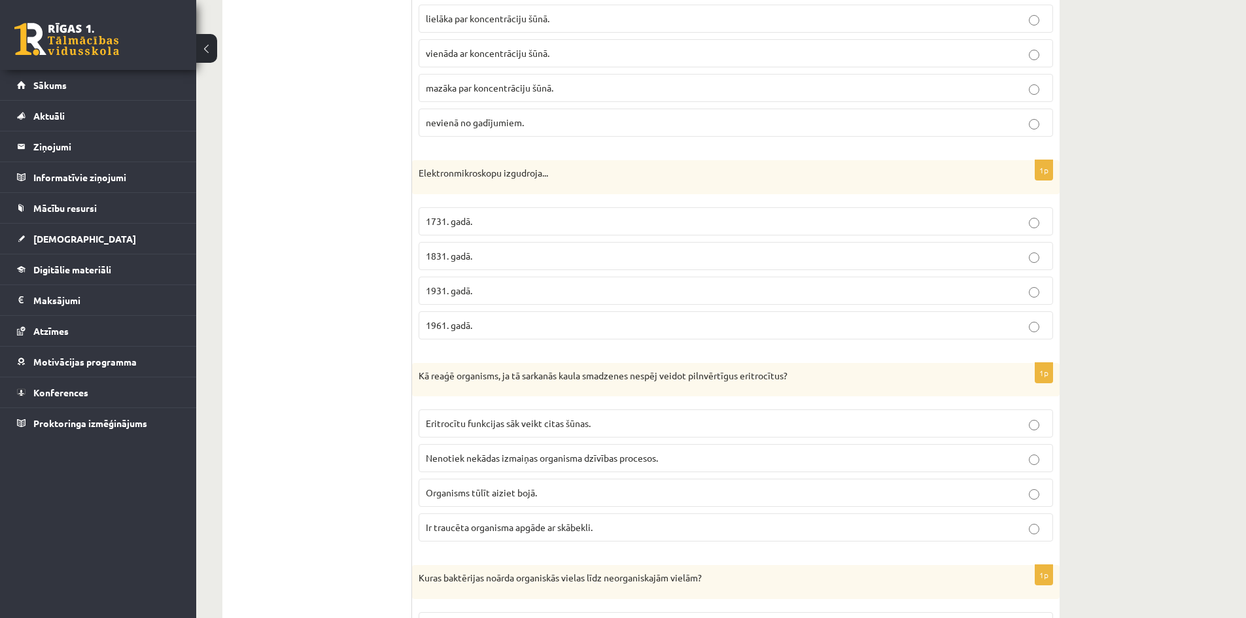
scroll to position [1427, 0]
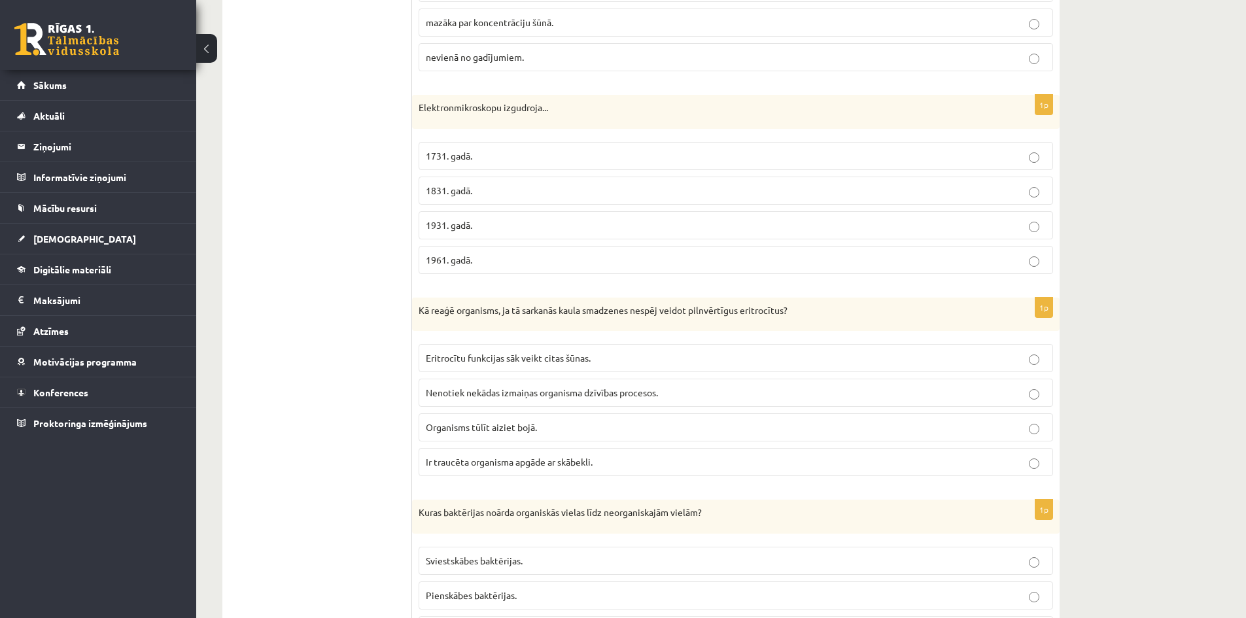
click at [505, 190] on p "1831. gadā." at bounding box center [736, 191] width 620 height 14
drag, startPoint x: 496, startPoint y: 260, endPoint x: 411, endPoint y: 123, distance: 161.1
click at [517, 183] on label "1831. gadā." at bounding box center [735, 191] width 634 height 28
drag, startPoint x: 476, startPoint y: 262, endPoint x: 418, endPoint y: 106, distance: 166.7
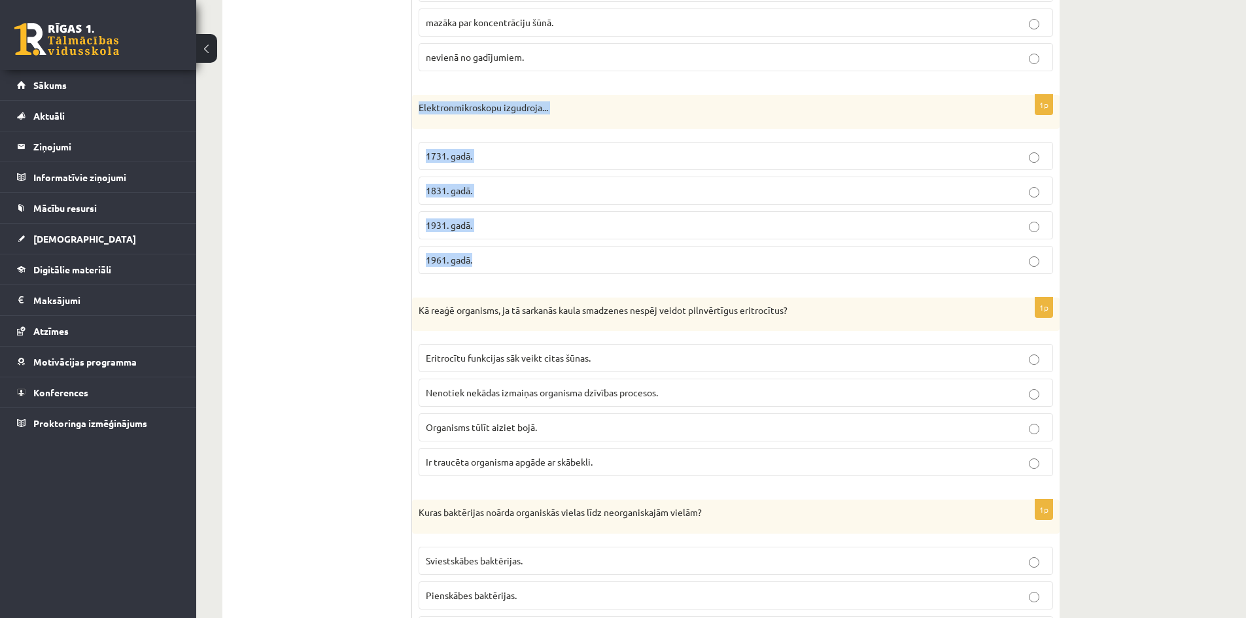
click at [418, 106] on div "1p Elektronmikroskopu izgudroja... 1731. gadā. 1831. gadā. 1931. gadā. 1961. ga…" at bounding box center [735, 190] width 647 height 190
copy div "Elektronmikroskopu izgudroja... 1731. gadā. 1831. gadā. 1931. gadā. 1961. gadā."
click at [537, 228] on p "1931. gadā." at bounding box center [736, 225] width 620 height 14
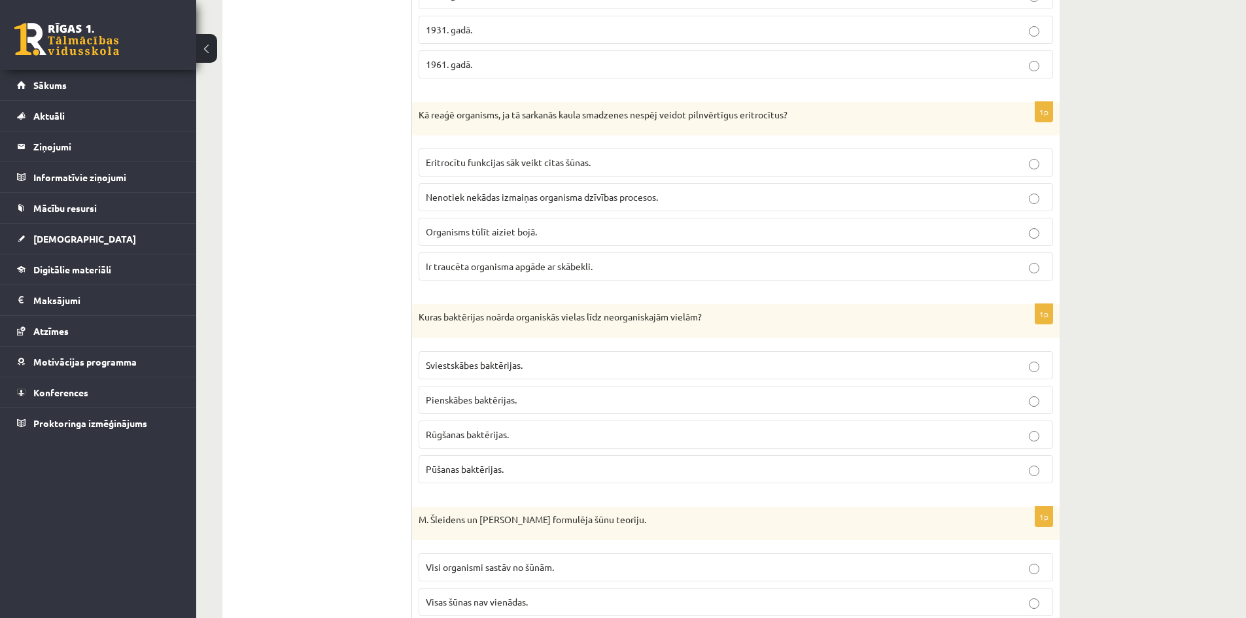
scroll to position [1623, 0]
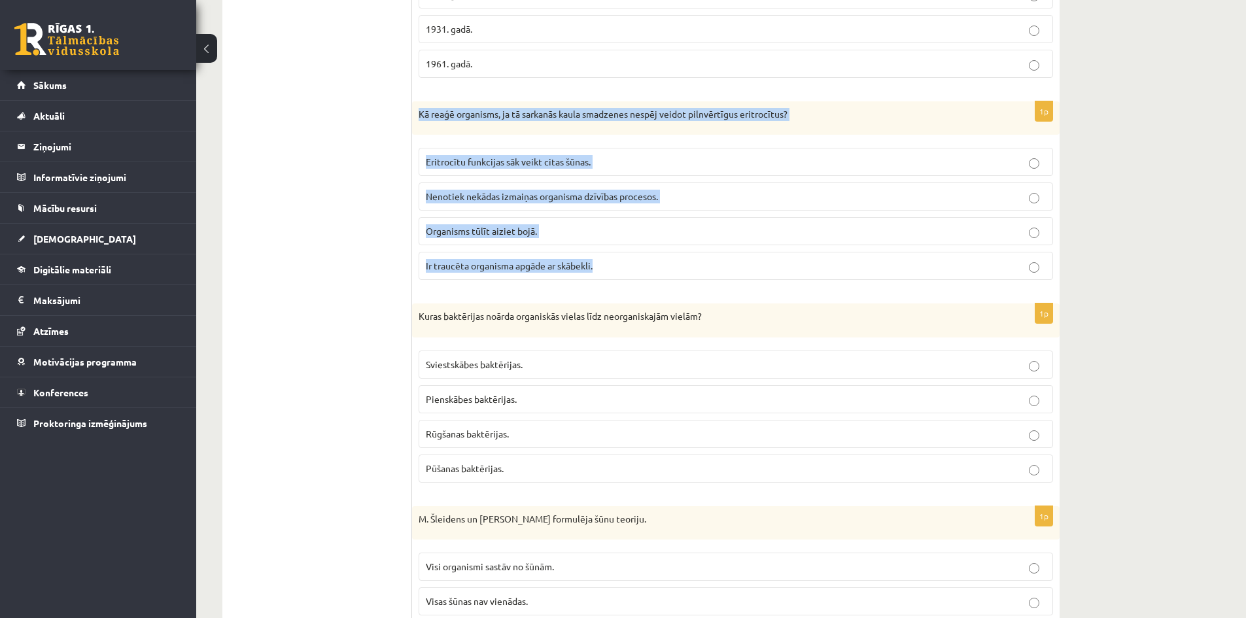
drag, startPoint x: 609, startPoint y: 270, endPoint x: 415, endPoint y: 119, distance: 246.5
click at [415, 119] on div "1p Kā reaģē organisms, ja tā sarkanās kaula smadzenes nespēj veidot pilnvērtīgu…" at bounding box center [735, 196] width 647 height 190
copy div "Kā reaģē organisms, ja tā sarkanās kaula smadzenes nespēj veidot pilnvērtīgus e…"
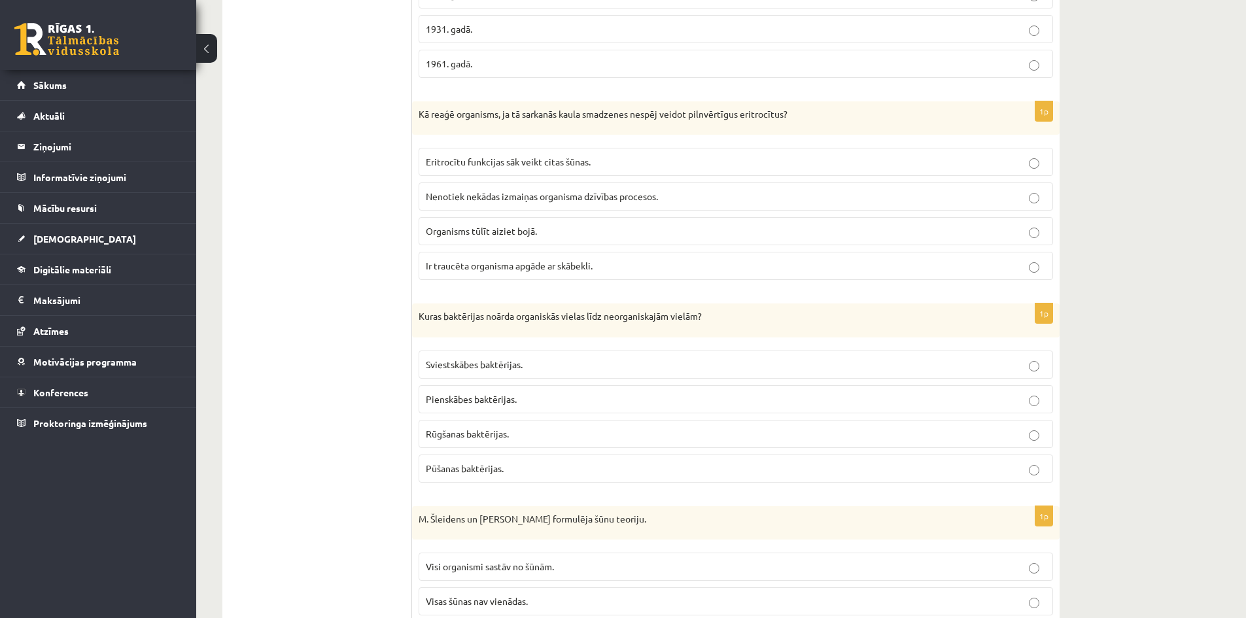
click at [631, 267] on p "Ir traucēta organisma apgāde ar skābekli." at bounding box center [736, 266] width 620 height 14
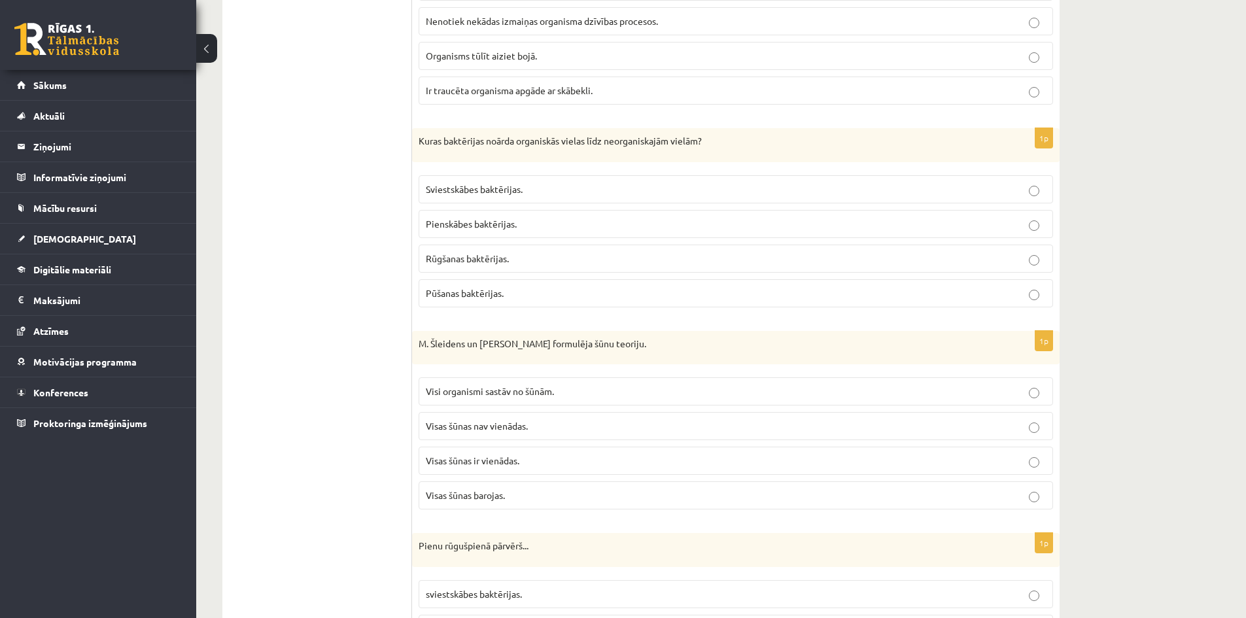
scroll to position [1820, 0]
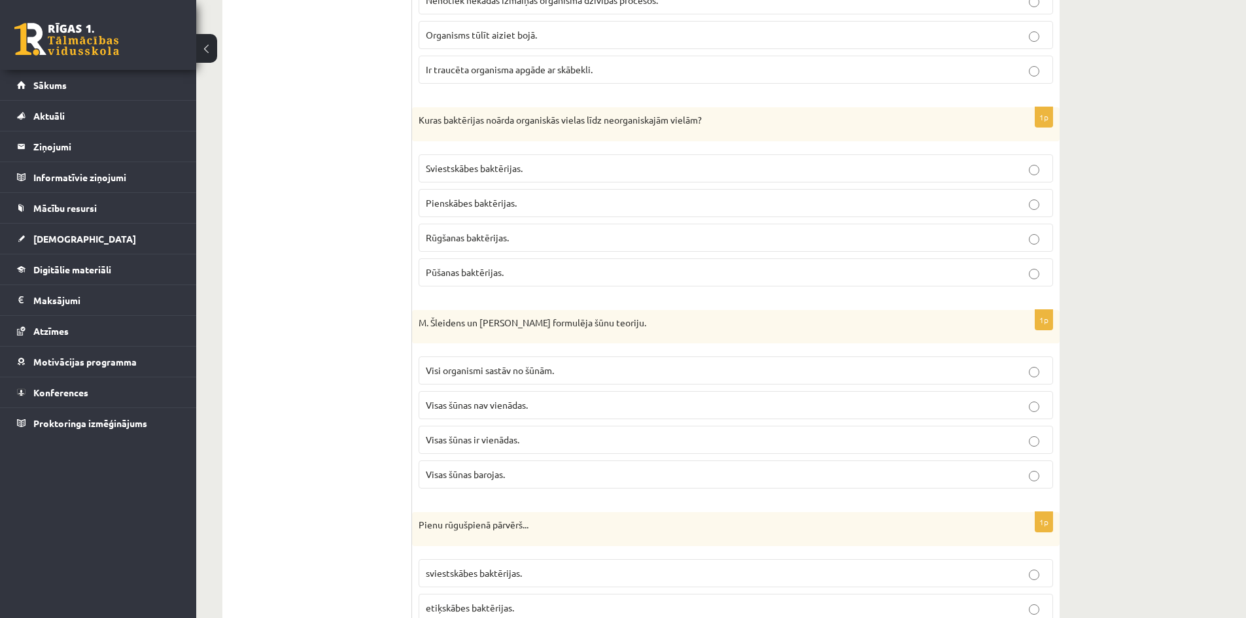
click at [512, 271] on p "Pūšanas baktērijas." at bounding box center [736, 272] width 620 height 14
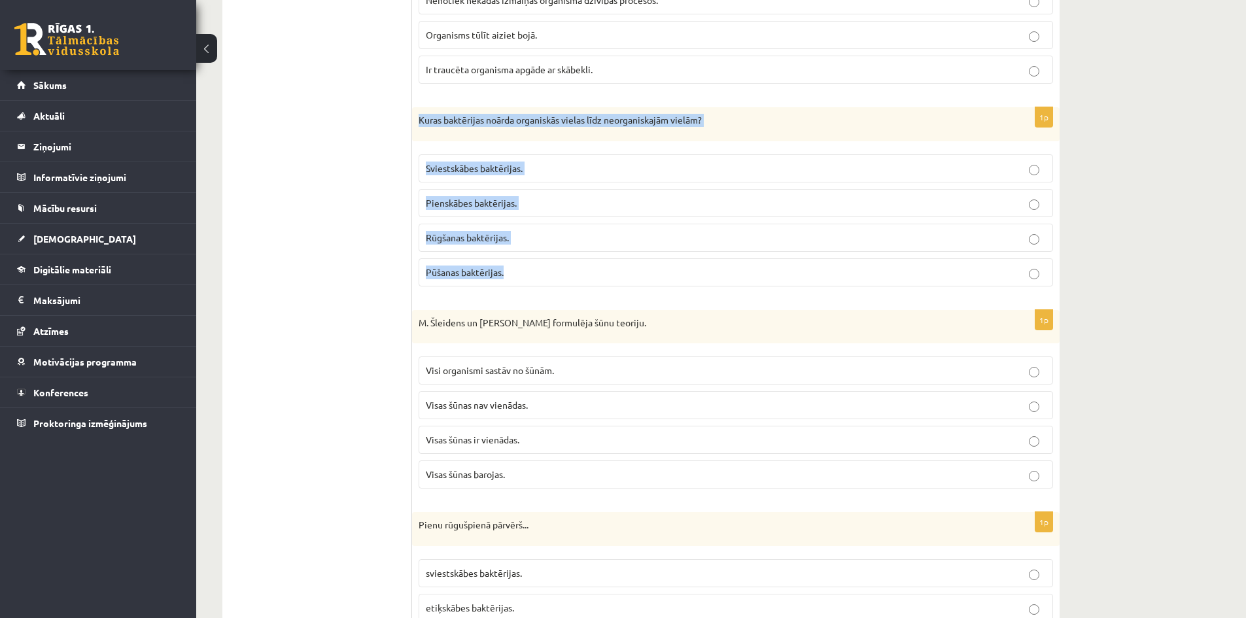
drag, startPoint x: 513, startPoint y: 278, endPoint x: 412, endPoint y: 112, distance: 194.0
click at [412, 112] on div "1p Kuras baktērijas noārda organiskās vielas līdz neorganiskajām vielām? Sviest…" at bounding box center [735, 202] width 647 height 190
copy div "Kuras baktērijas noārda organiskās vielas līdz neorganiskajām vielām? Sviestskā…"
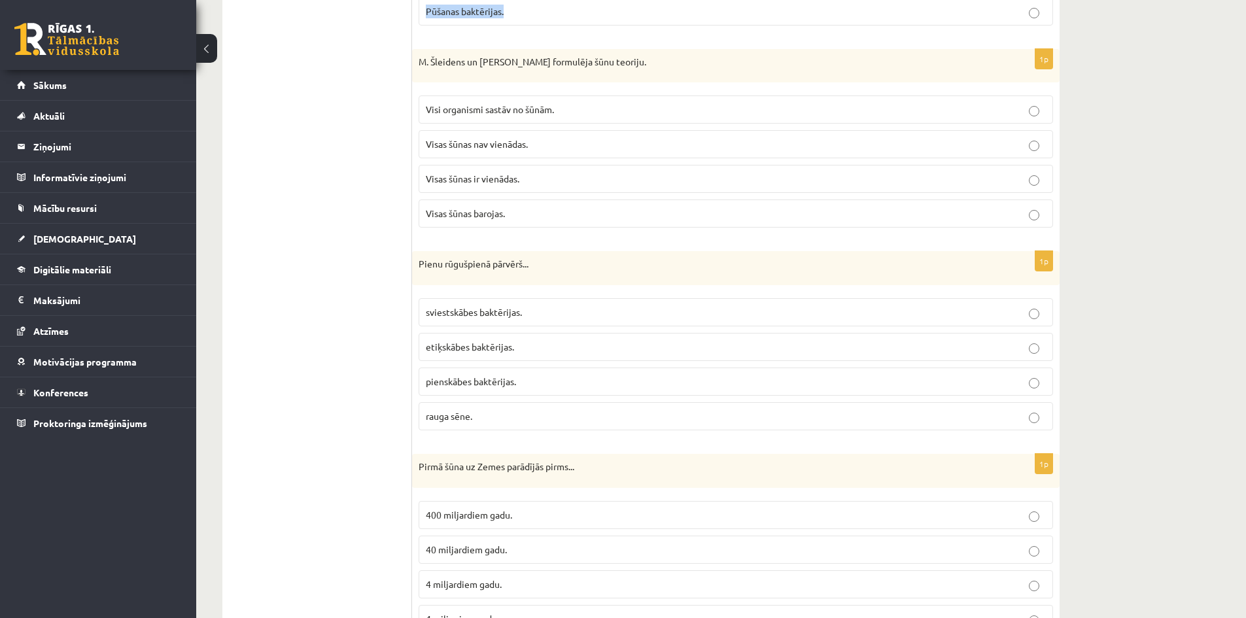
scroll to position [2081, 0]
click at [335, 105] on ul "1.uzdevums 2.uzdevums 3.uzdevums 4.uzdevums 5.uzdevums 6.uzdevums 7.uzdevums" at bounding box center [323, 227] width 177 height 4069
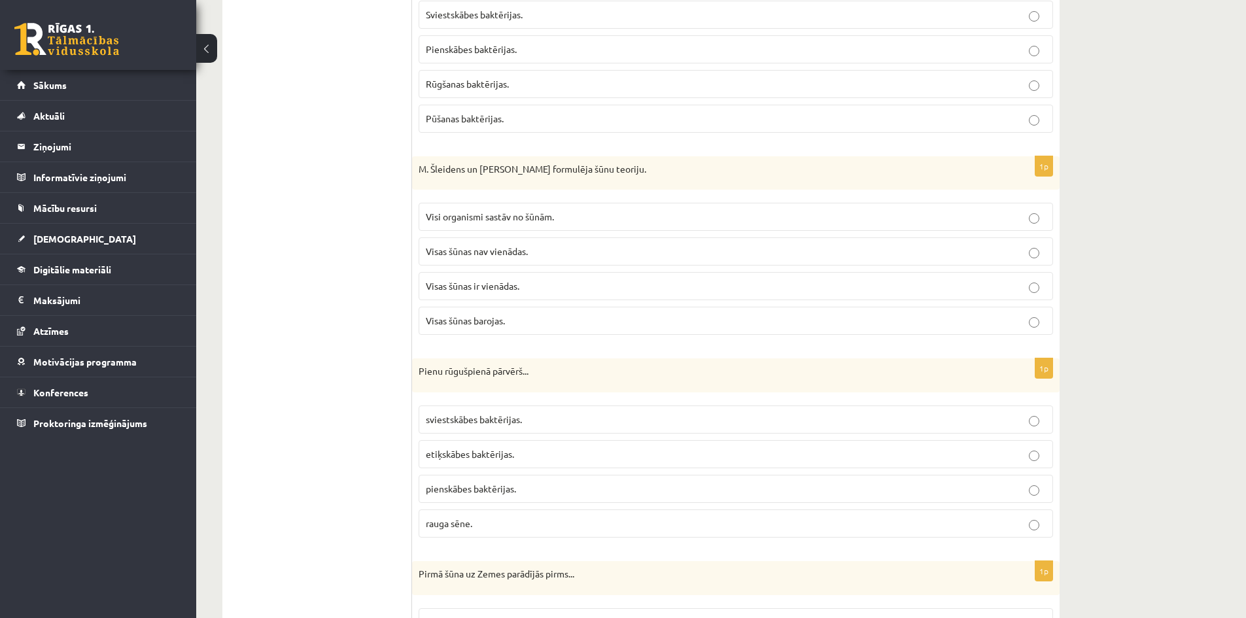
scroll to position [1950, 0]
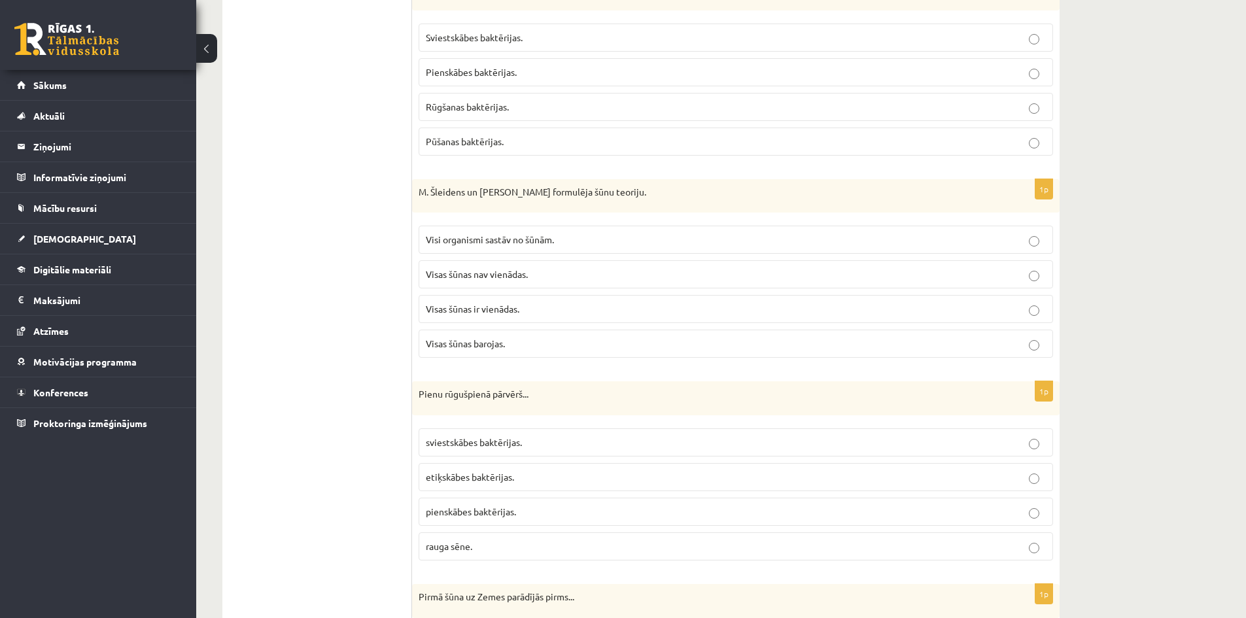
click at [533, 307] on p "Visas šūnas ir vienādas." at bounding box center [736, 309] width 620 height 14
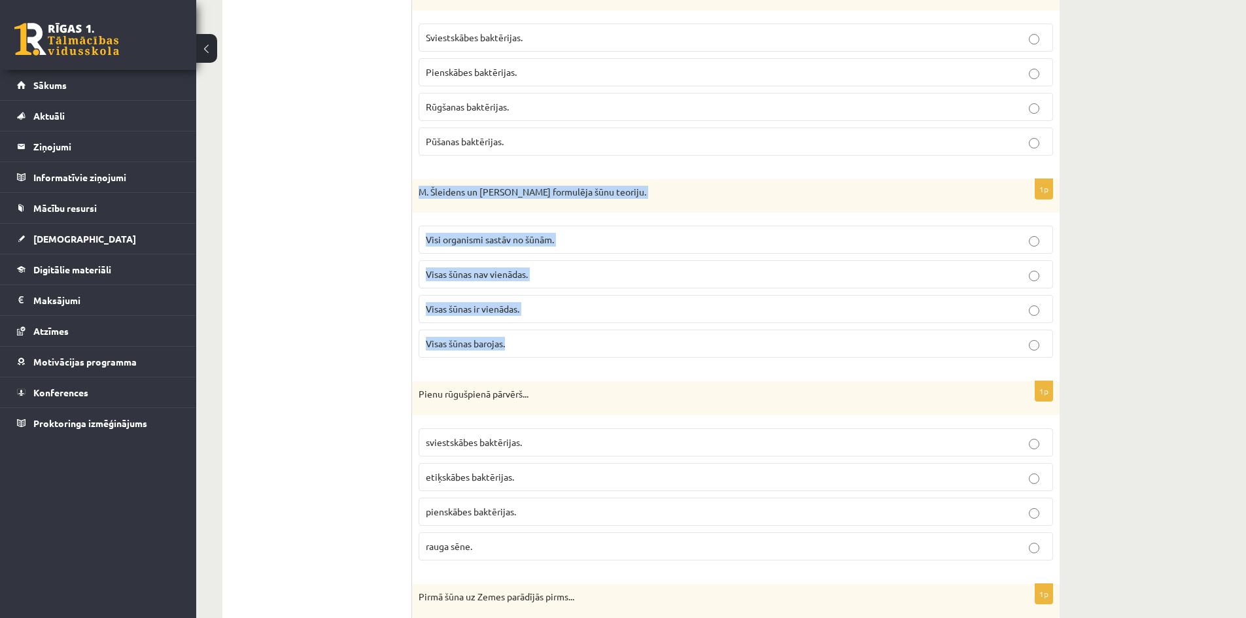
drag, startPoint x: 513, startPoint y: 342, endPoint x: 416, endPoint y: 195, distance: 175.9
click at [416, 195] on div "1p M. Šleidens un T. Švāns formulēja šūnu teoriju. Visi organismi sastāv no šūn…" at bounding box center [735, 274] width 647 height 190
copy div "M. Šleidens un T. Švāns formulēja šūnu teoriju. Visi organismi sastāv no šūnām.…"
click at [575, 243] on p "Visi organismi sastāv no šūnām." at bounding box center [736, 240] width 620 height 14
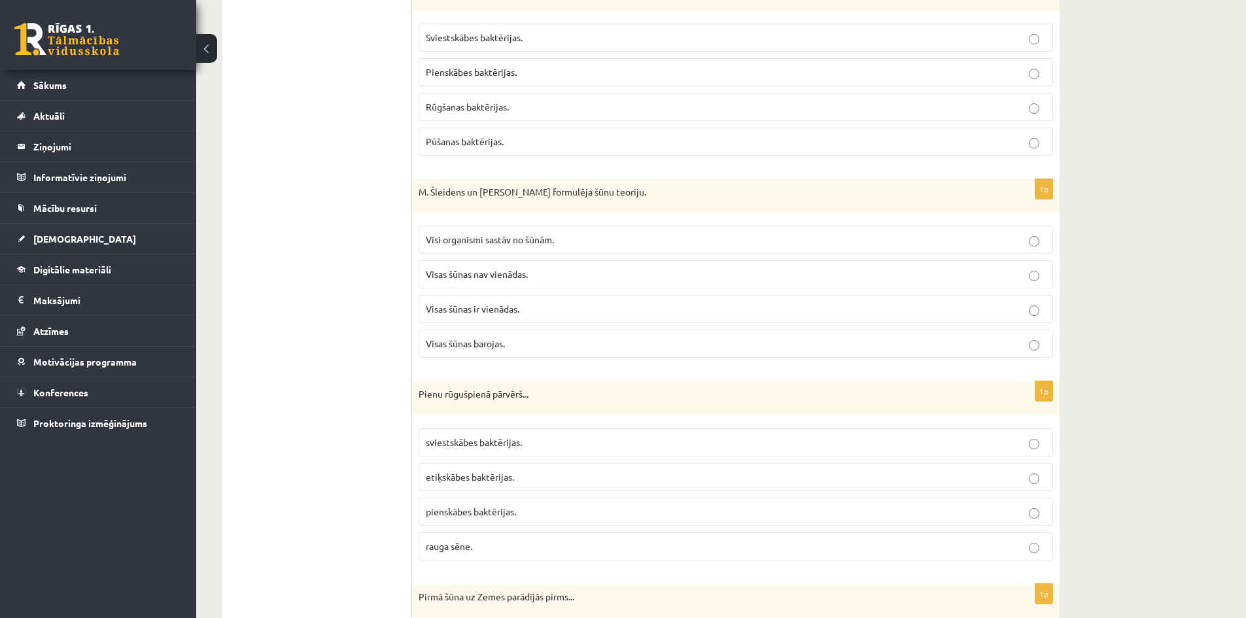
click at [360, 299] on ul "1.uzdevums 2.uzdevums 3.uzdevums 4.uzdevums 5.uzdevums 6.uzdevums 7.uzdevums" at bounding box center [323, 358] width 177 height 4069
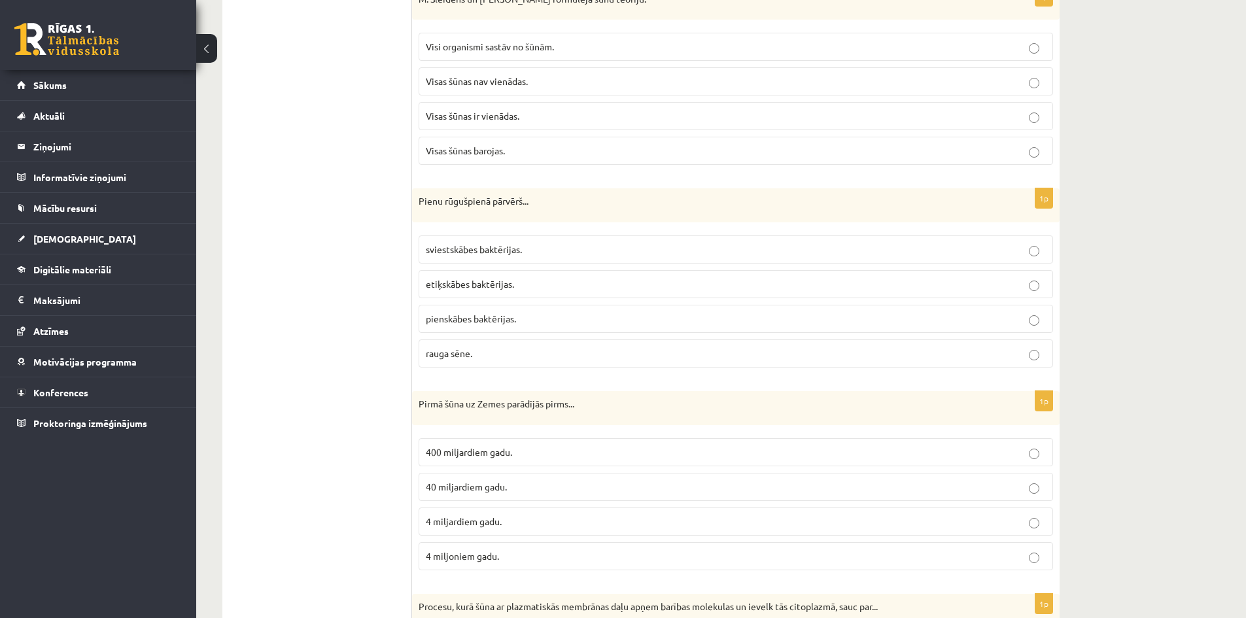
scroll to position [2146, 0]
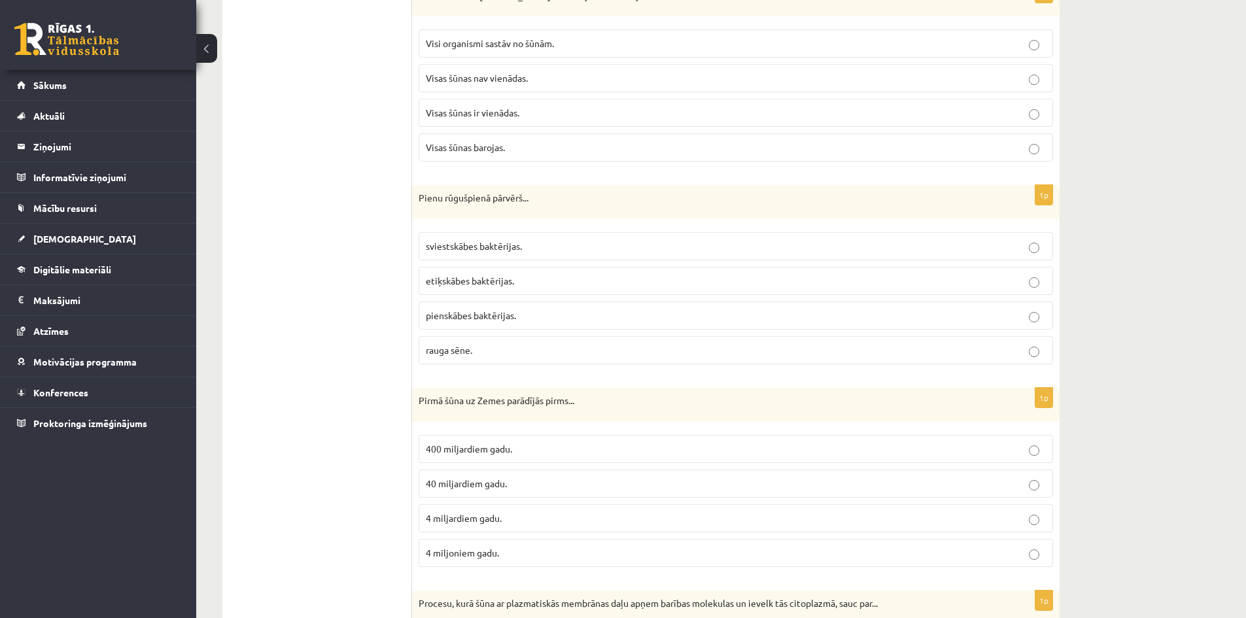
click at [491, 353] on p "rauga sēne." at bounding box center [736, 350] width 620 height 14
drag, startPoint x: 478, startPoint y: 357, endPoint x: 473, endPoint y: 332, distance: 25.3
click at [473, 332] on fieldset "sviestskābes baktērijas. etiķskābes baktērijas. pienskābes baktērijas. rauga sē…" at bounding box center [735, 297] width 634 height 143
click at [311, 307] on ul "1.uzdevums 2.uzdevums 3.uzdevums 4.uzdevums 5.uzdevums 6.uzdevums 7.uzdevums" at bounding box center [323, 161] width 177 height 4069
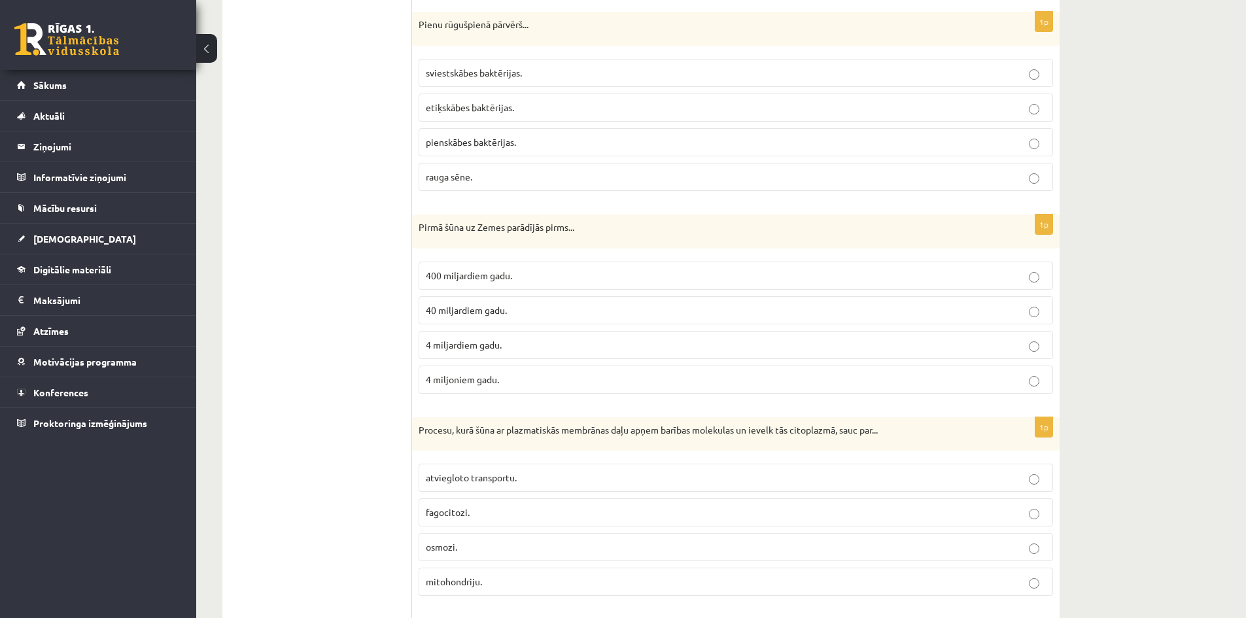
scroll to position [2343, 0]
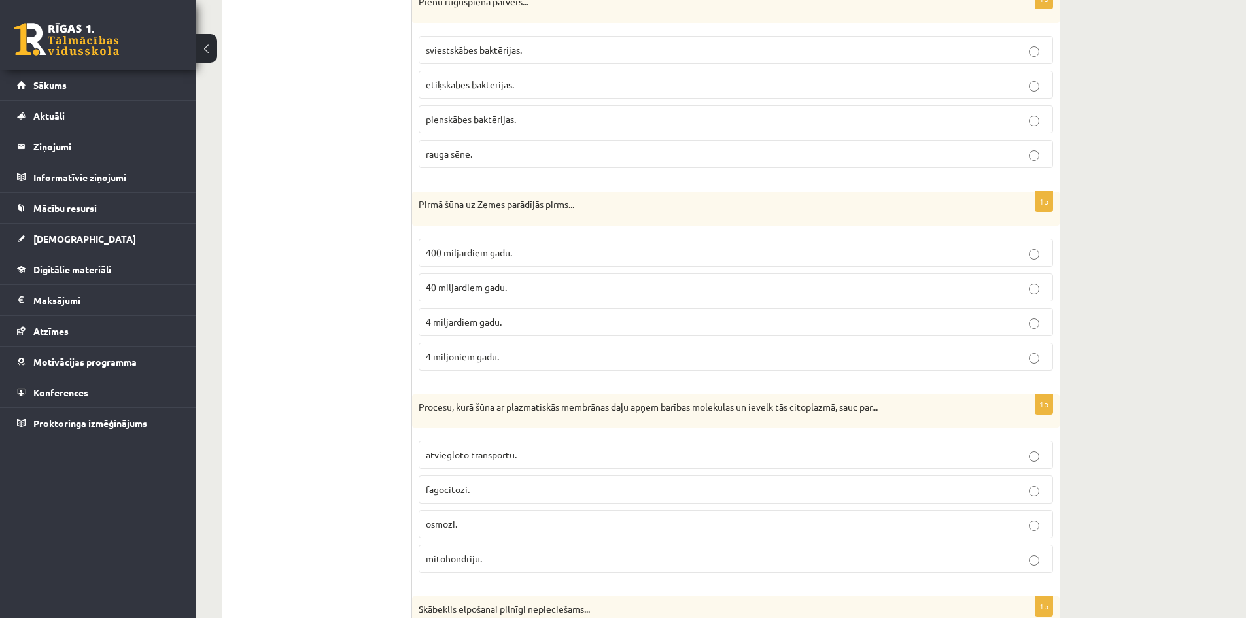
click at [532, 254] on p "400 miljardiem gadu." at bounding box center [736, 253] width 620 height 14
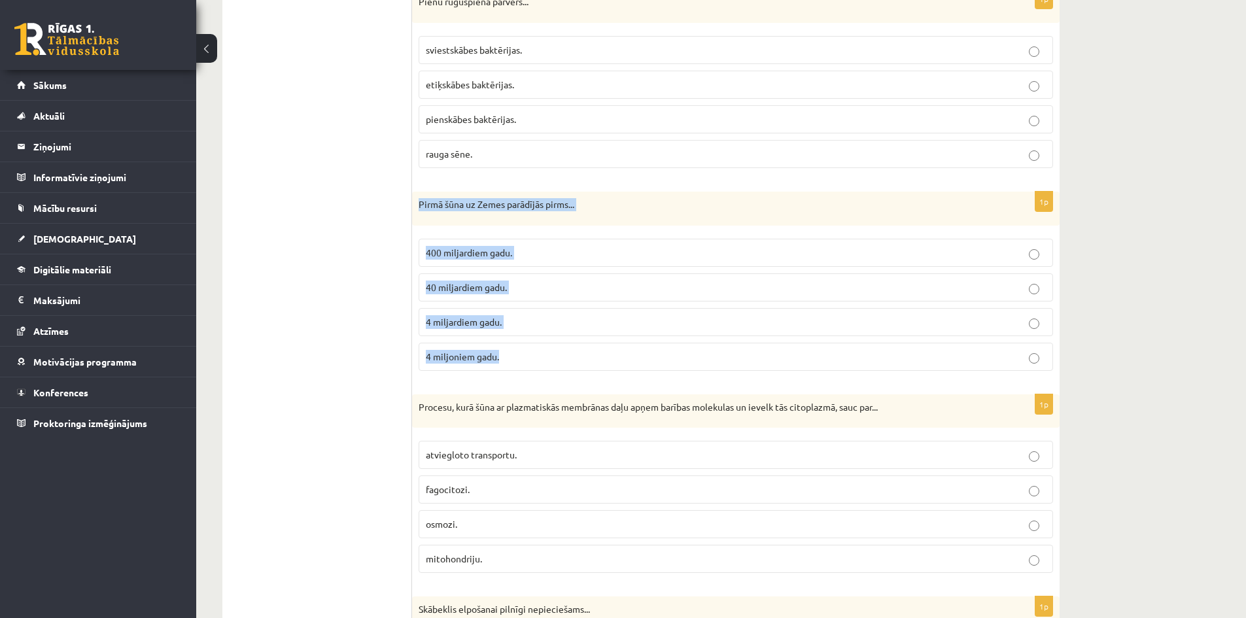
drag, startPoint x: 505, startPoint y: 355, endPoint x: 413, endPoint y: 212, distance: 170.6
click at [413, 212] on div "1p Pirmā šūna uz Zemes parādījās pirms... 400 miljardiem gadu. 40 miljardiem ga…" at bounding box center [735, 287] width 647 height 190
copy div "Pirmā šūna uz Zemes parādījās pirms... 400 miljardiem gadu. 40 miljardiem gadu.…"
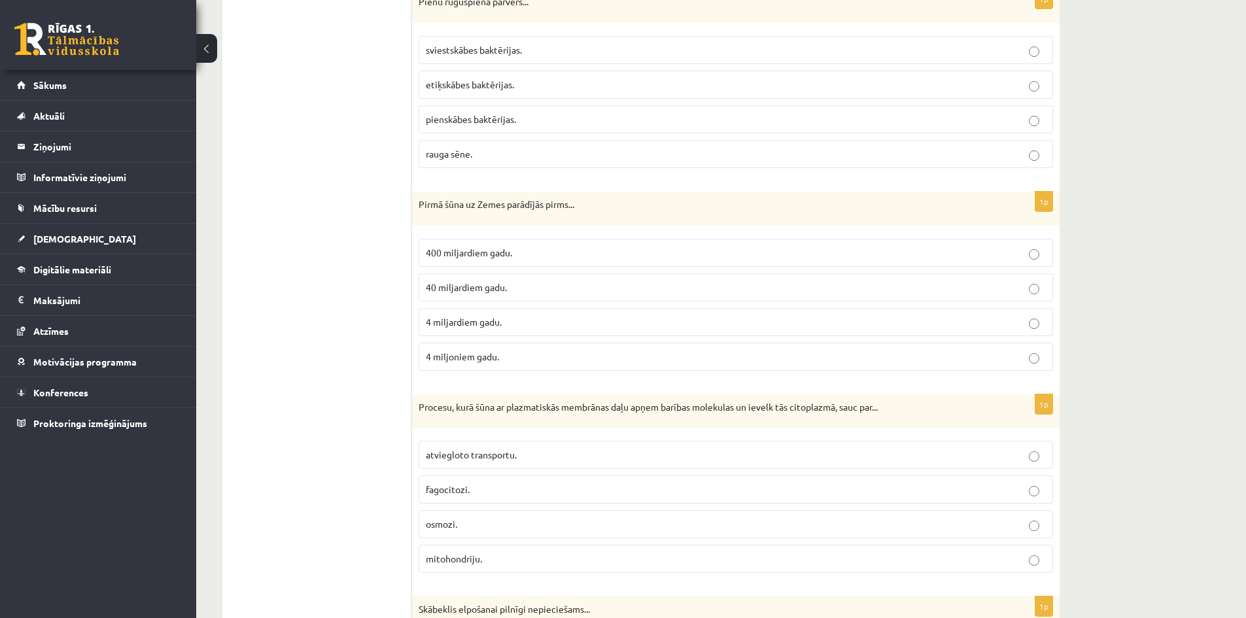
click at [520, 325] on p "4 miljardiem gadu." at bounding box center [736, 322] width 620 height 14
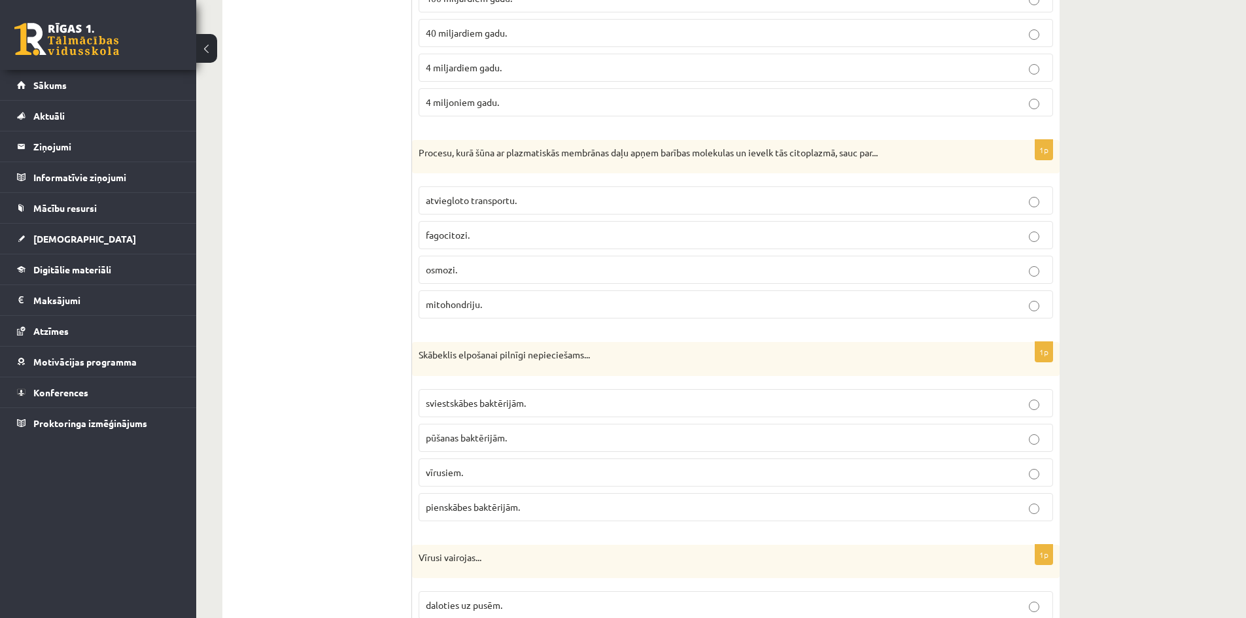
scroll to position [2604, 0]
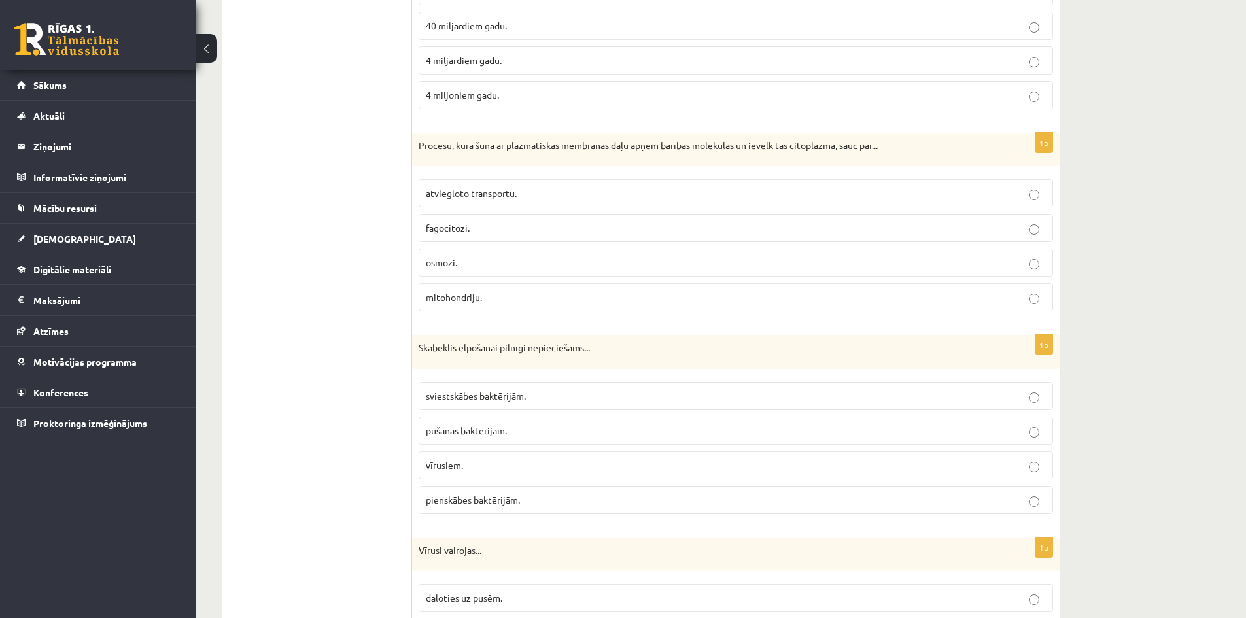
click at [482, 267] on p "osmozi." at bounding box center [736, 263] width 620 height 14
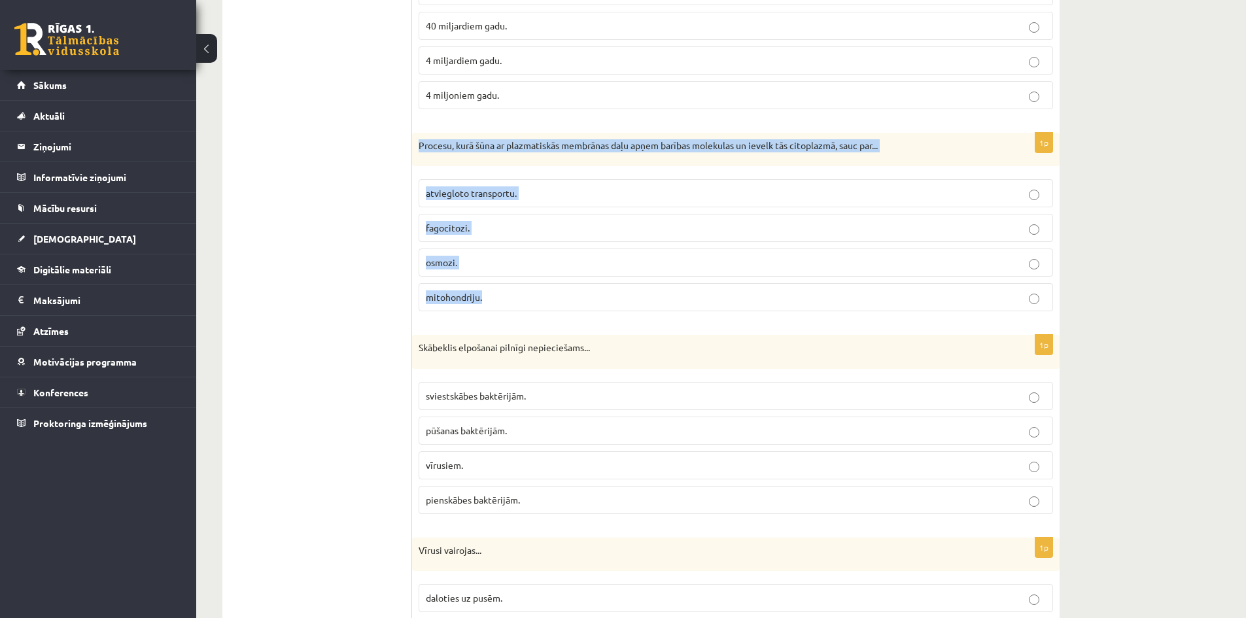
drag, startPoint x: 501, startPoint y: 299, endPoint x: 413, endPoint y: 158, distance: 166.0
click at [413, 158] on div "1p Procesu, kurā šūna ar plazmatiskās membrānas daļu apņem barības molekulas un…" at bounding box center [735, 228] width 647 height 190
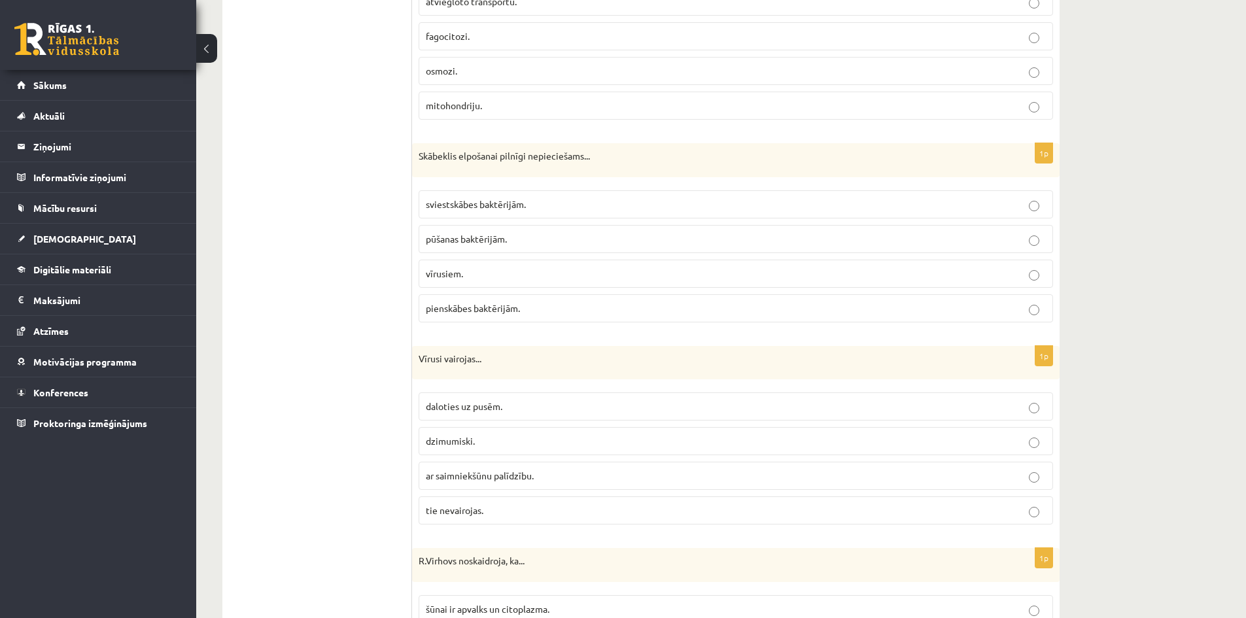
scroll to position [2800, 0]
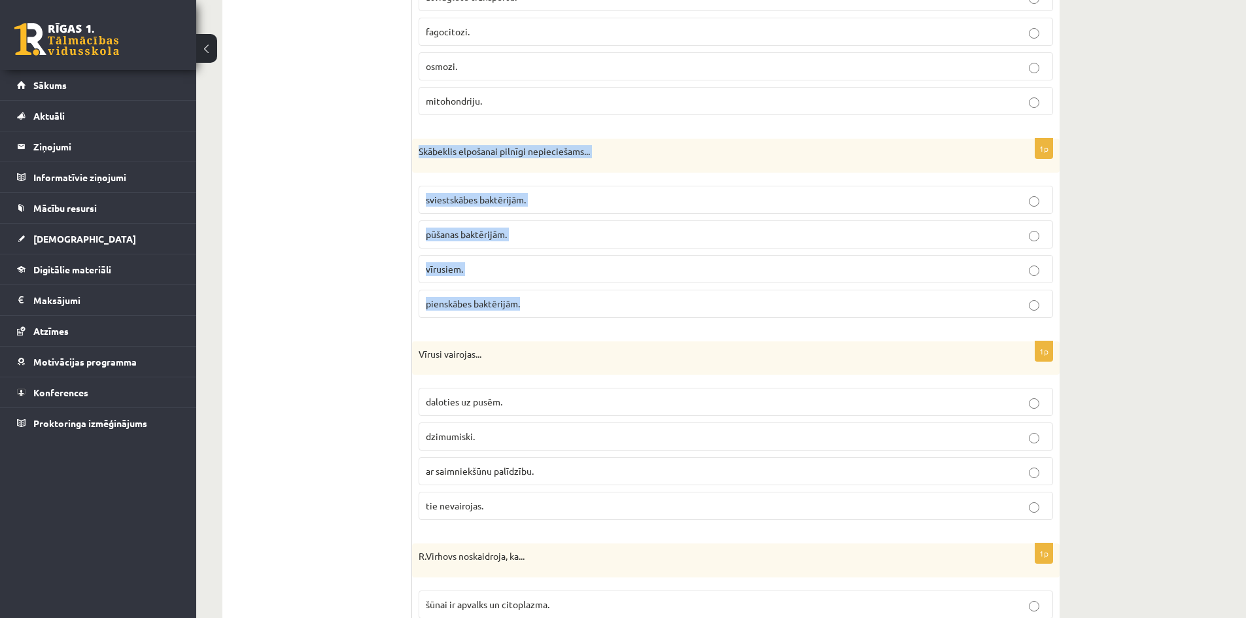
drag, startPoint x: 527, startPoint y: 300, endPoint x: 418, endPoint y: 154, distance: 182.7
click at [418, 154] on div "1p Skābeklis elpošanai pilnīgi nepieciešams... sviestskābes baktērijām. pūšanas…" at bounding box center [735, 234] width 647 height 190
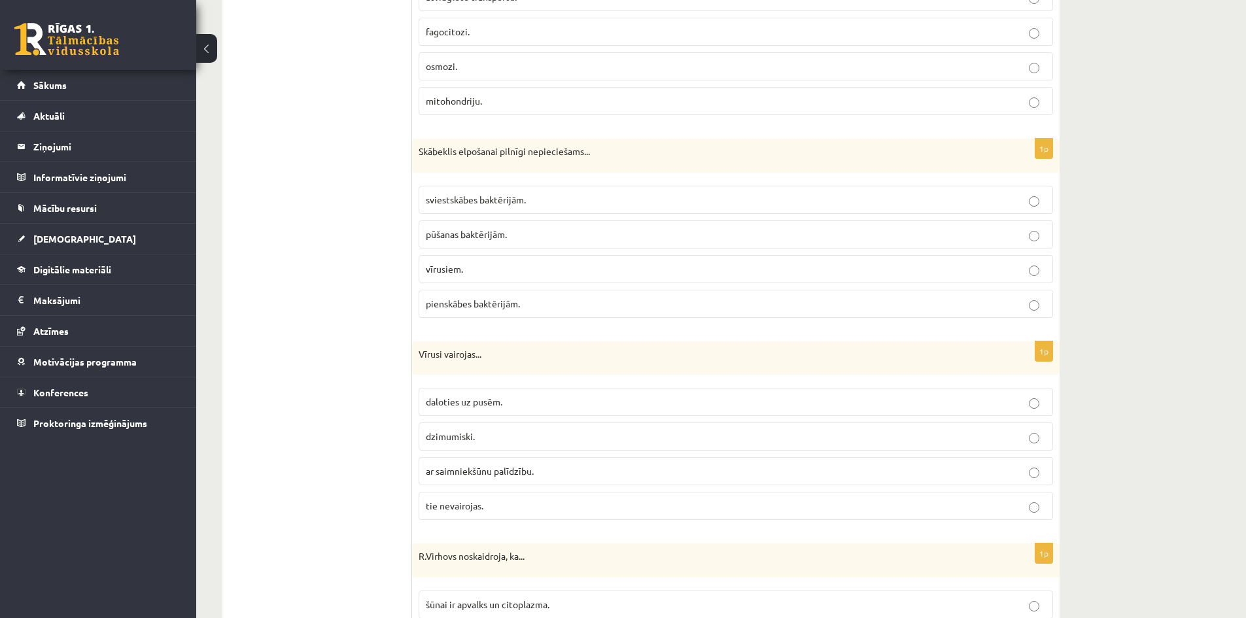
click at [547, 308] on p "pienskābes baktērijām." at bounding box center [736, 304] width 620 height 14
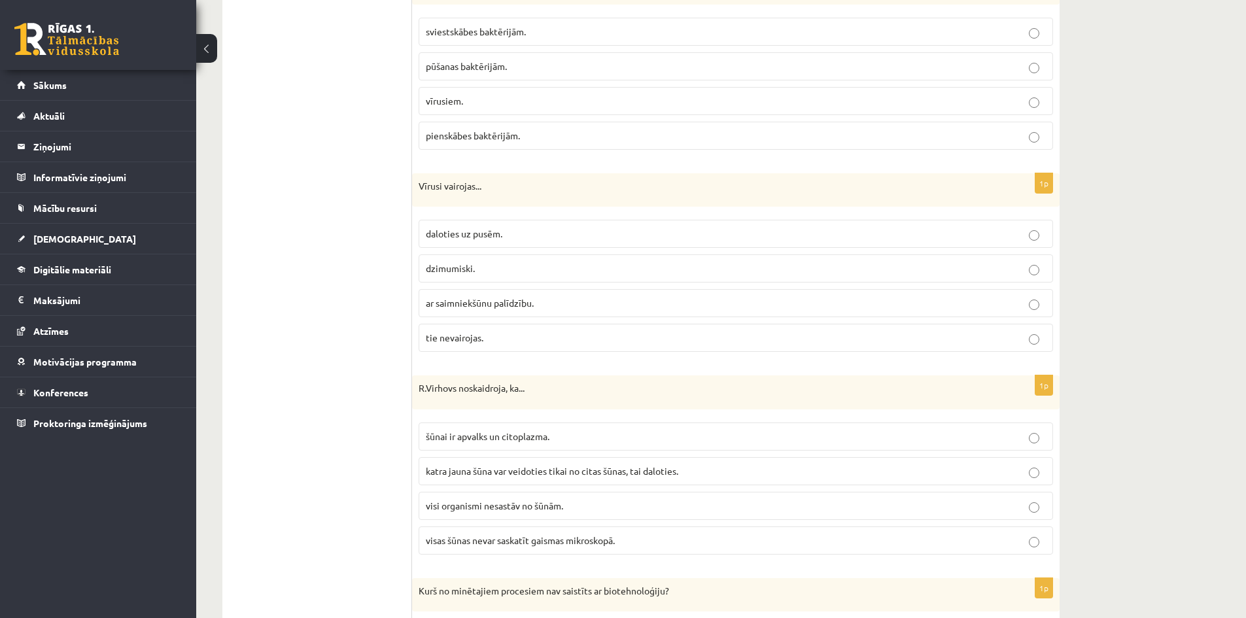
scroll to position [2996, 0]
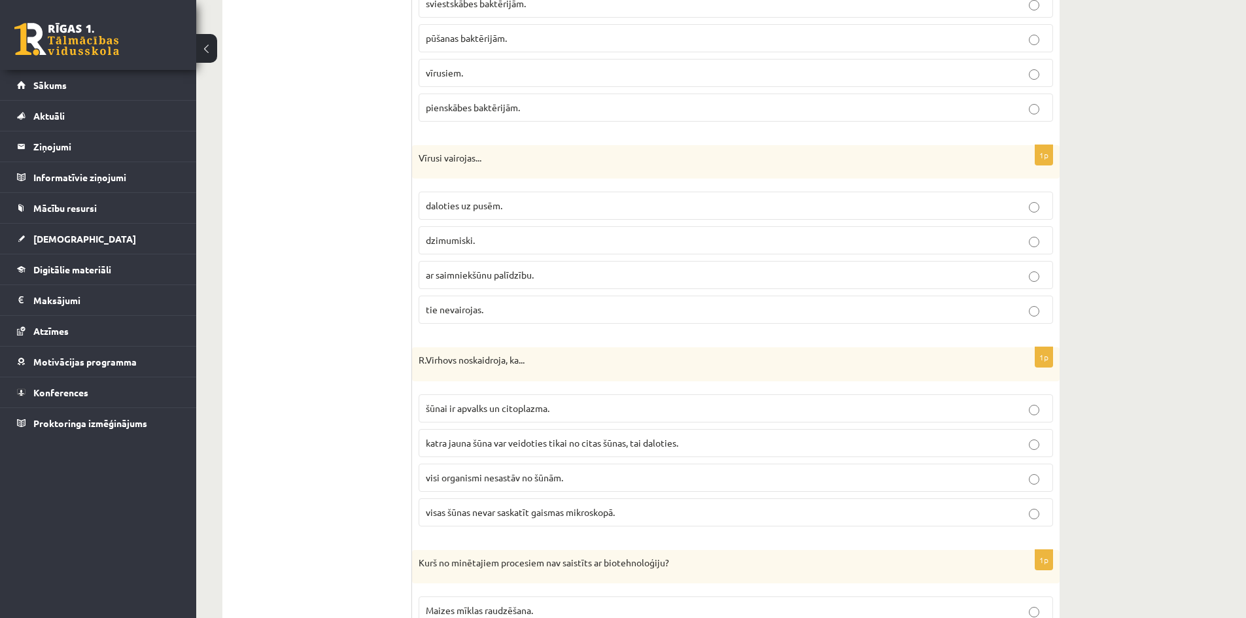
click at [549, 279] on p "ar saimniekšūnu palīdzību." at bounding box center [736, 275] width 620 height 14
drag, startPoint x: 500, startPoint y: 311, endPoint x: 414, endPoint y: 167, distance: 167.4
click at [414, 167] on div "1p Vīrusi vairojas... daloties uz pusēm. dzimumiski. ar saimniekšūnu palīdzību.…" at bounding box center [735, 240] width 647 height 190
click at [528, 201] on p "daloties uz pusēm." at bounding box center [736, 206] width 620 height 14
click at [557, 275] on p "ar saimniekšūnu palīdzību." at bounding box center [736, 275] width 620 height 14
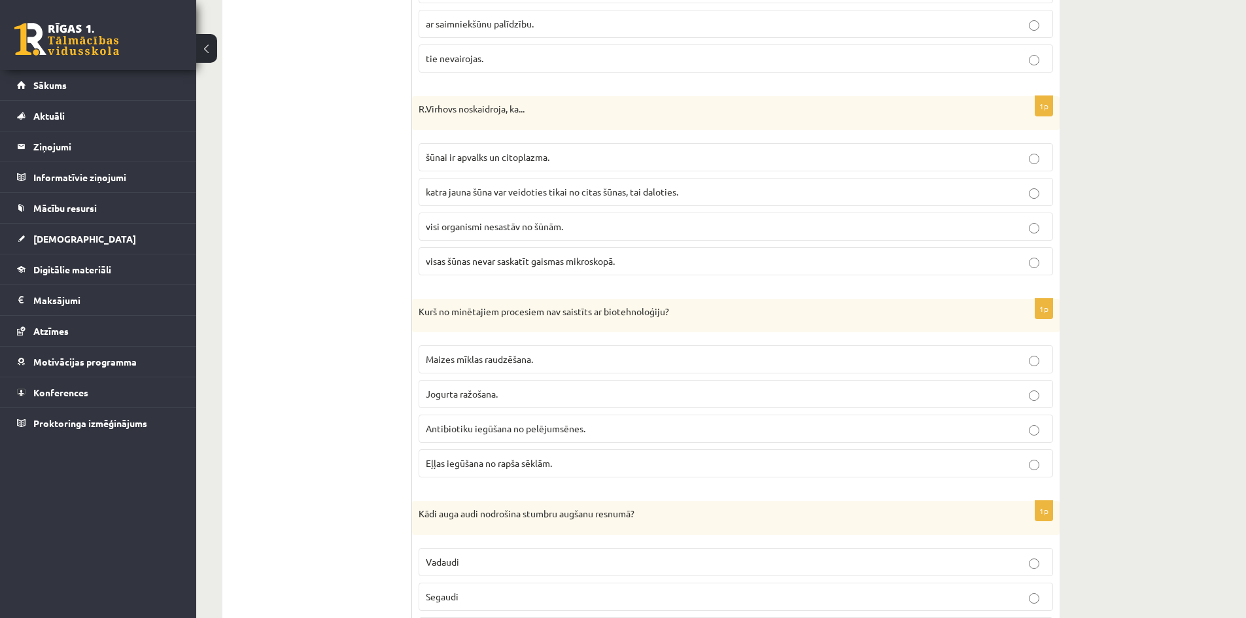
scroll to position [3258, 0]
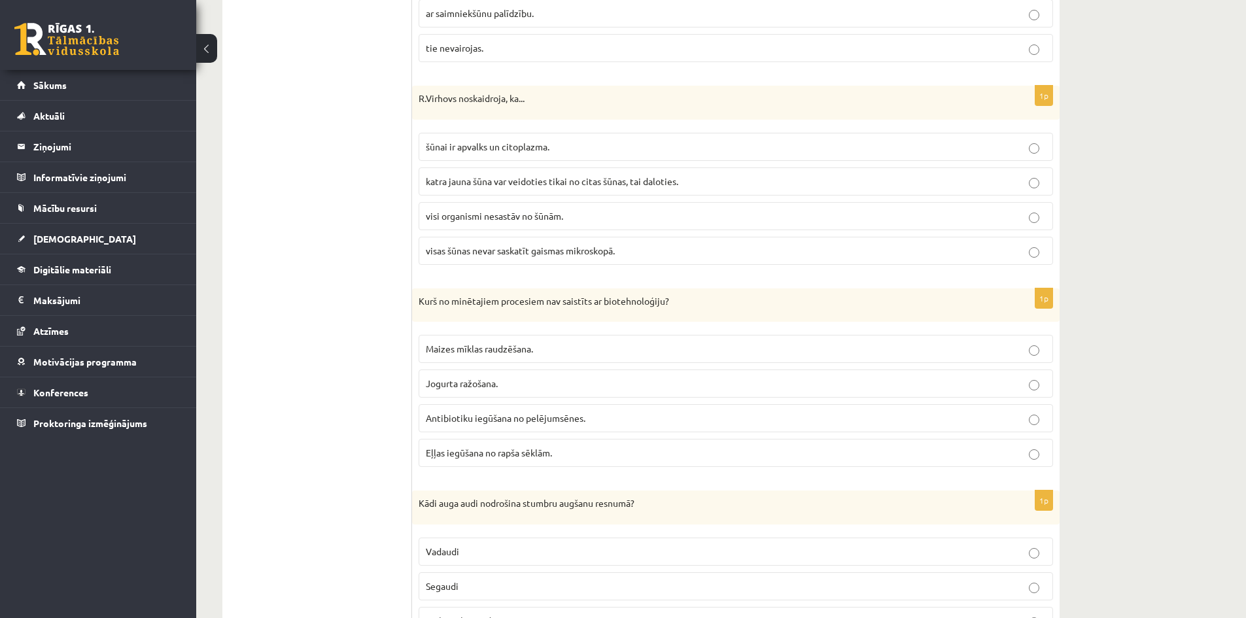
click at [697, 180] on p "katra jauna šūna var veidoties tikai no citas šūnas, tai daloties." at bounding box center [736, 182] width 620 height 14
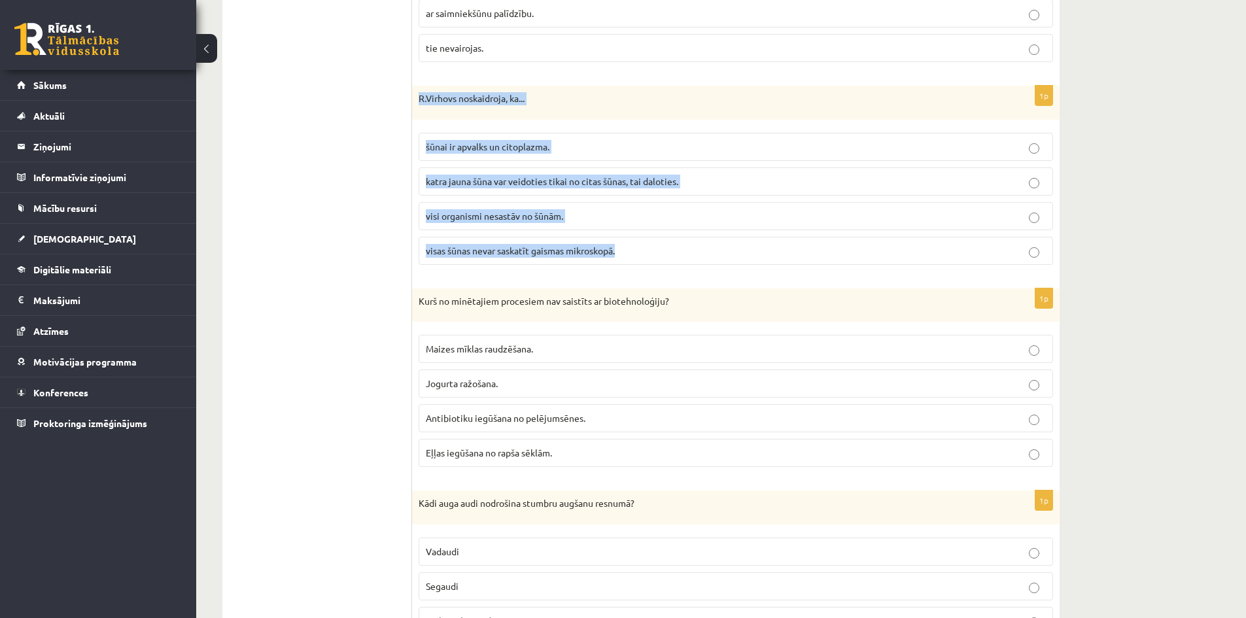
drag, startPoint x: 634, startPoint y: 250, endPoint x: 416, endPoint y: 105, distance: 261.7
click at [416, 105] on div "1p R.Virhovs noskaidroja, ka... šūnai ir apvalks un citoplazma. katra jauna šūn…" at bounding box center [735, 181] width 647 height 190
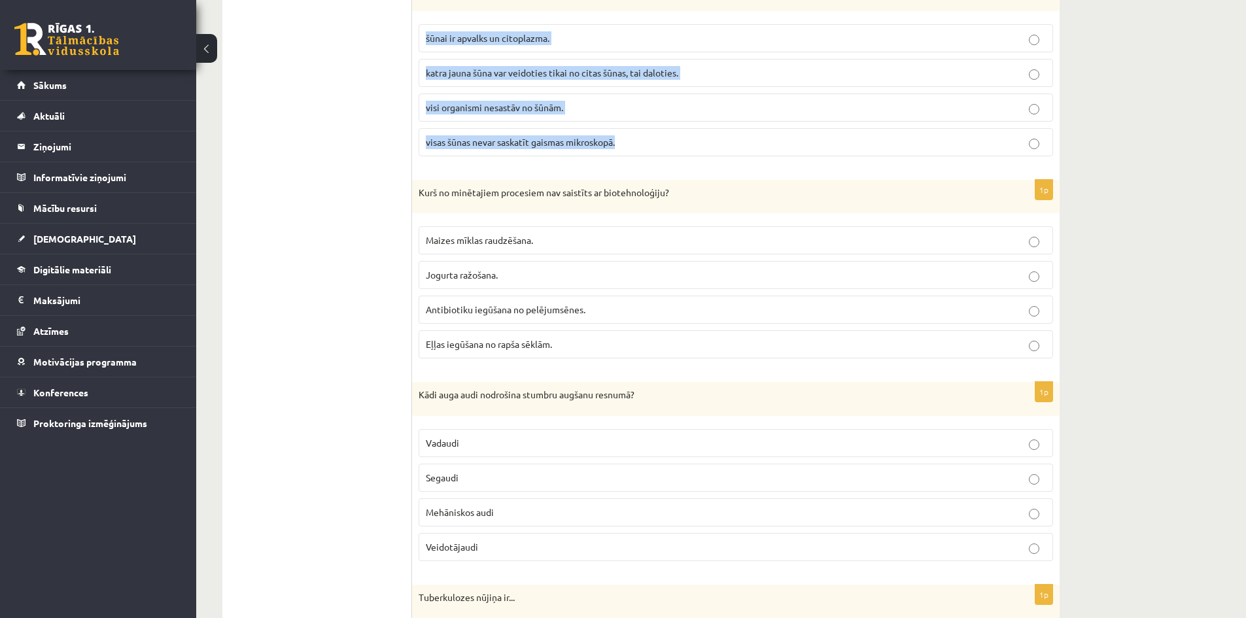
scroll to position [3389, 0]
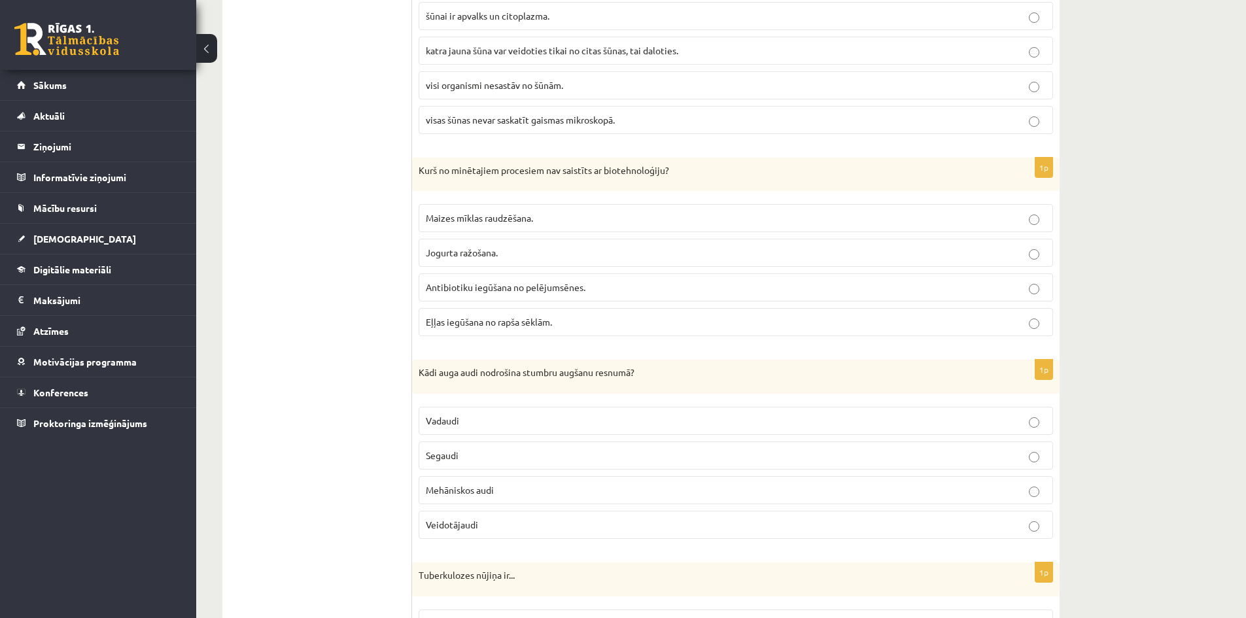
click at [574, 322] on p "Eļļas iegūšana no rapša sēklām." at bounding box center [736, 322] width 620 height 14
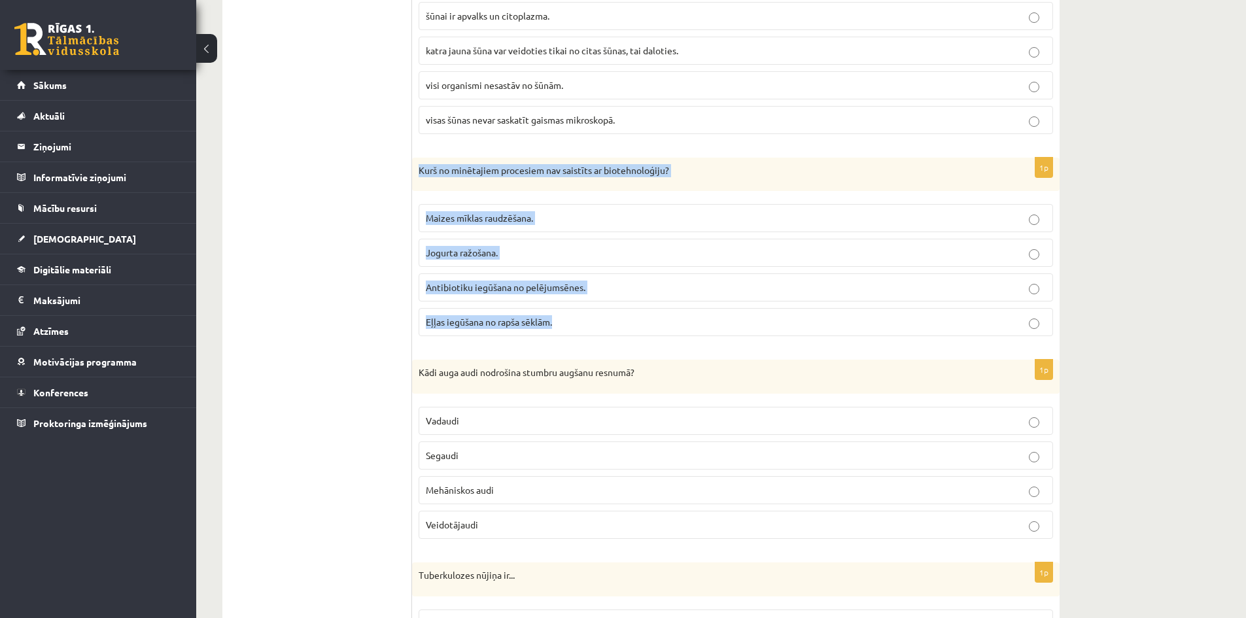
drag, startPoint x: 565, startPoint y: 324, endPoint x: 415, endPoint y: 179, distance: 208.5
click at [415, 179] on div "1p Kurš no minētajiem procesiem nav saistīts ar biotehnoloģiju? Maizes mīklas r…" at bounding box center [735, 253] width 647 height 190
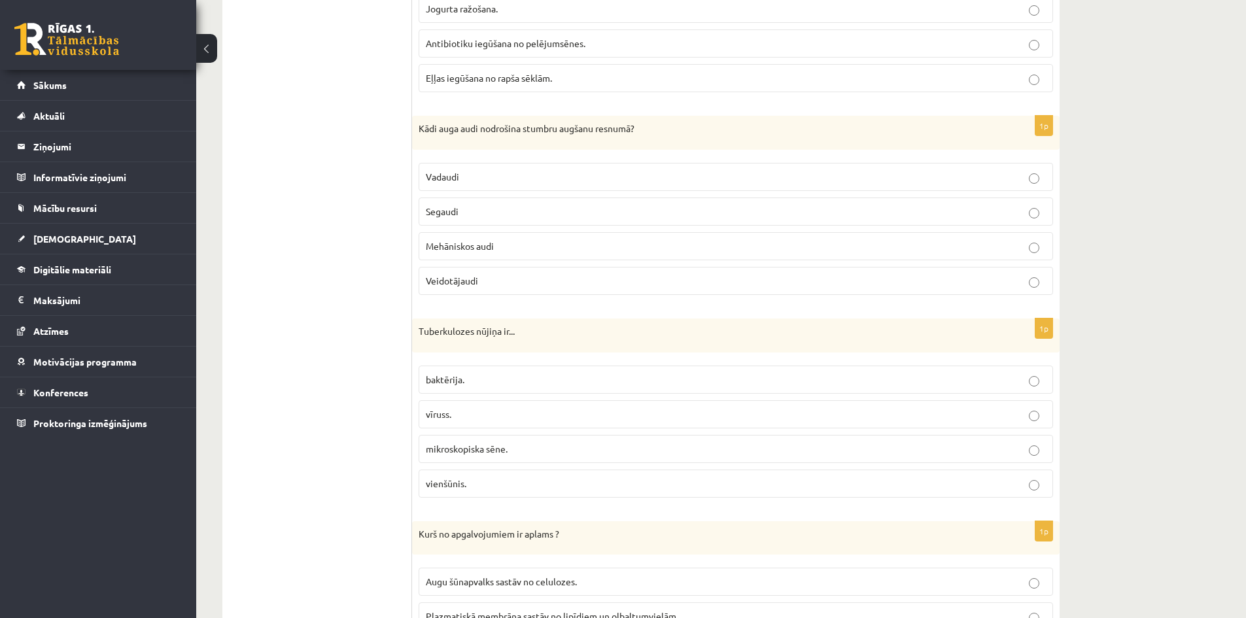
scroll to position [3650, 0]
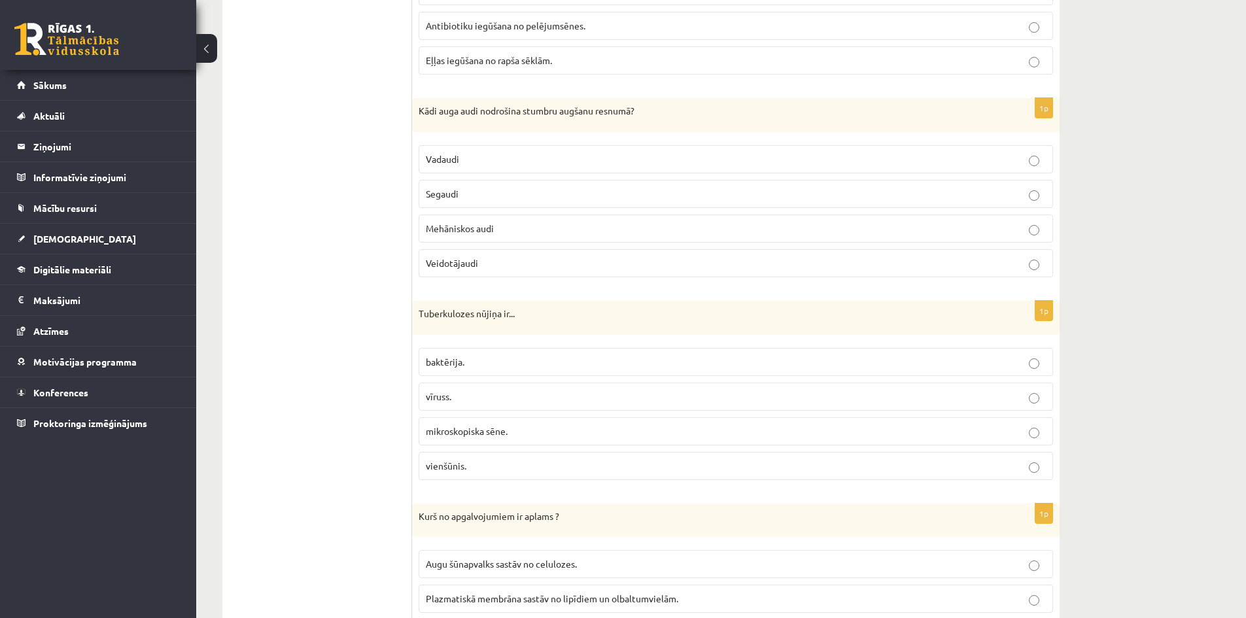
click at [496, 268] on p "Veidotājaudi" at bounding box center [736, 263] width 620 height 14
drag, startPoint x: 502, startPoint y: 263, endPoint x: 419, endPoint y: 105, distance: 178.1
click at [419, 105] on div "1p Kādi auga audi nodrošina stumbru augšanu resnumā? Vadaudi Segaudi Mehāniskos…" at bounding box center [735, 193] width 647 height 190
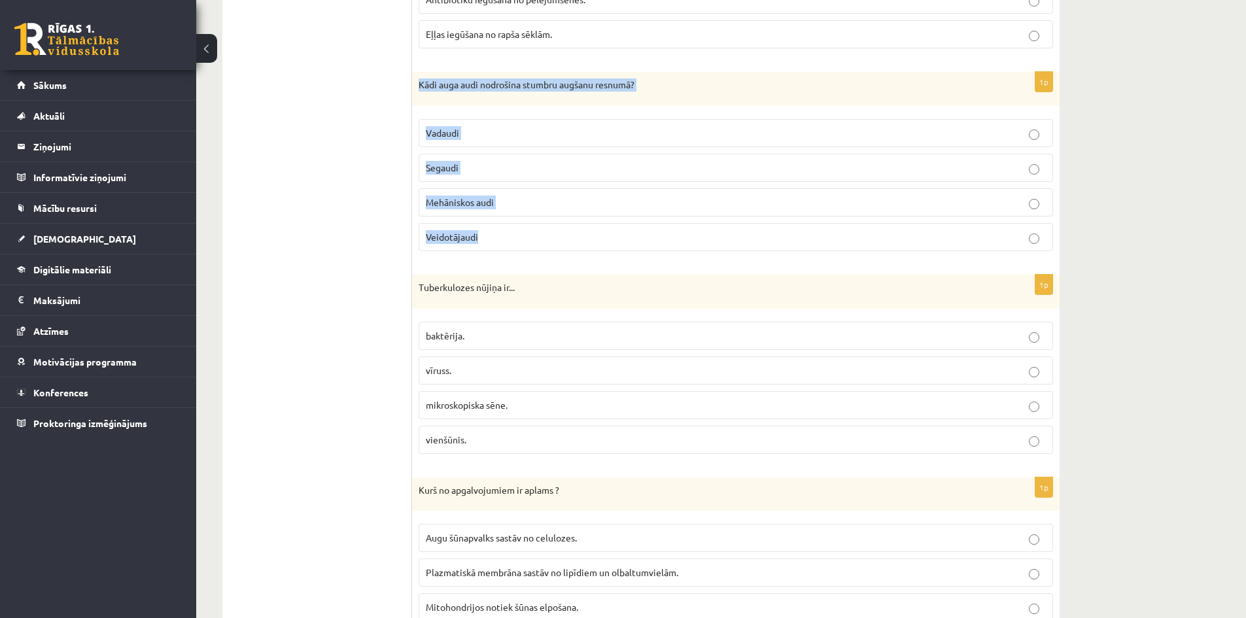
scroll to position [3716, 0]
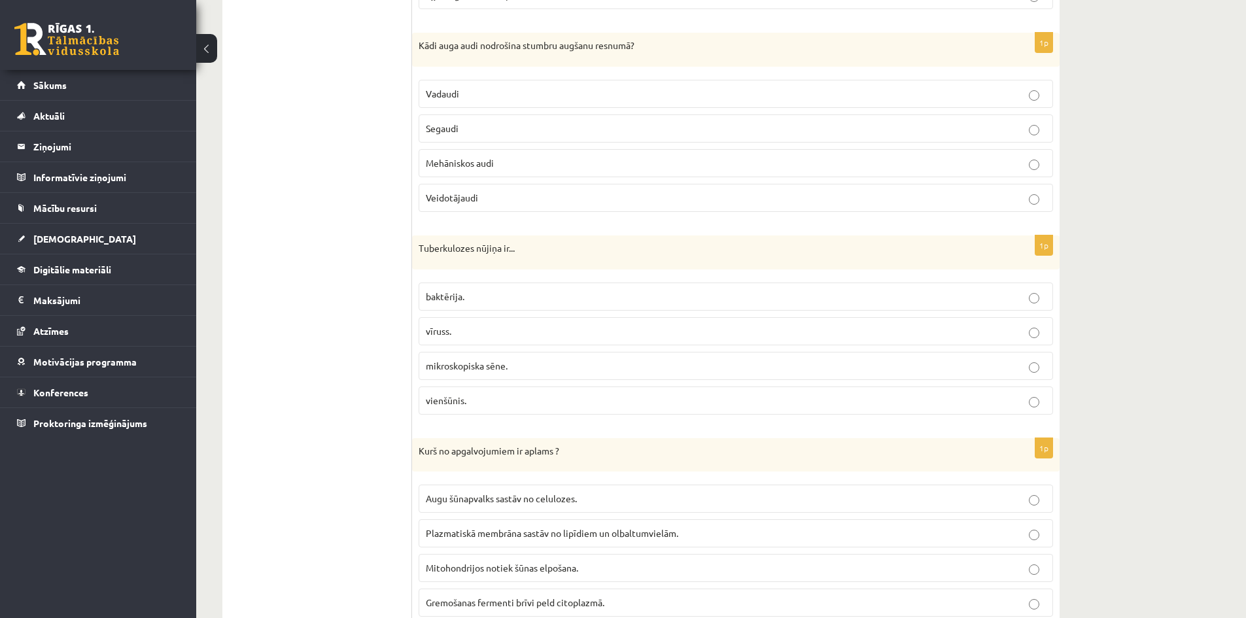
click at [471, 323] on label "vīruss." at bounding box center [735, 331] width 634 height 28
drag, startPoint x: 482, startPoint y: 398, endPoint x: 419, endPoint y: 259, distance: 152.8
click at [419, 259] on div "1p Tuberkulozes nūjiņa ir... baktērija. vīruss. mikroskopiska sēne. vienšūnis." at bounding box center [735, 330] width 647 height 190
click at [528, 293] on p "baktērija." at bounding box center [736, 297] width 620 height 14
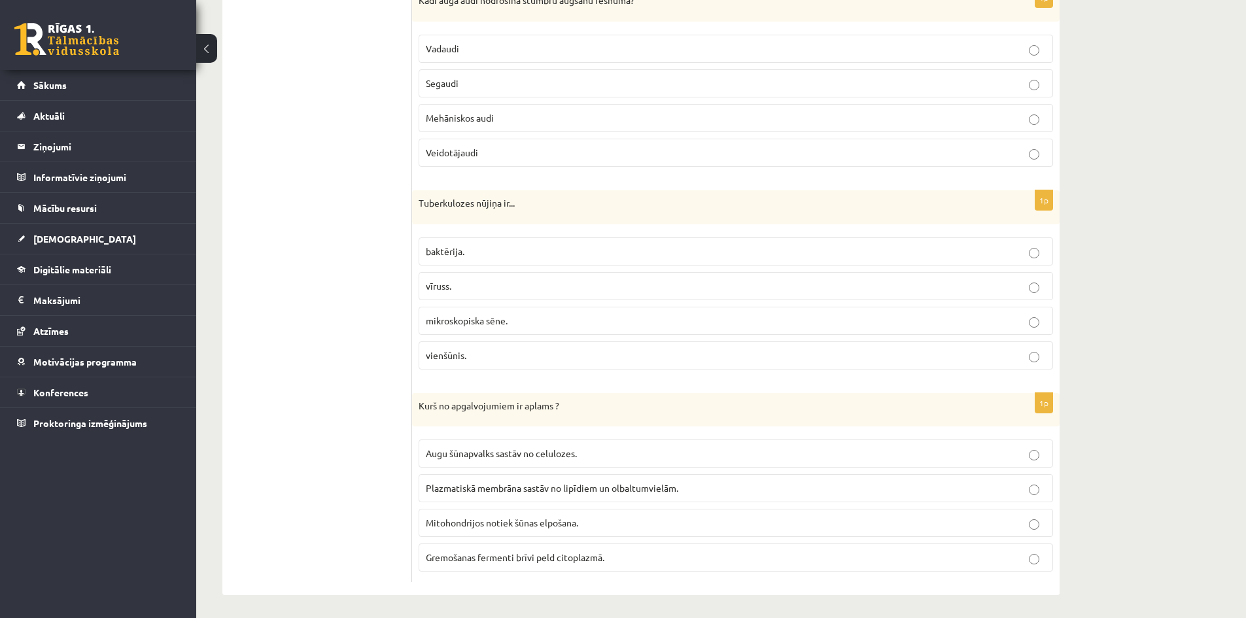
scroll to position [3765, 0]
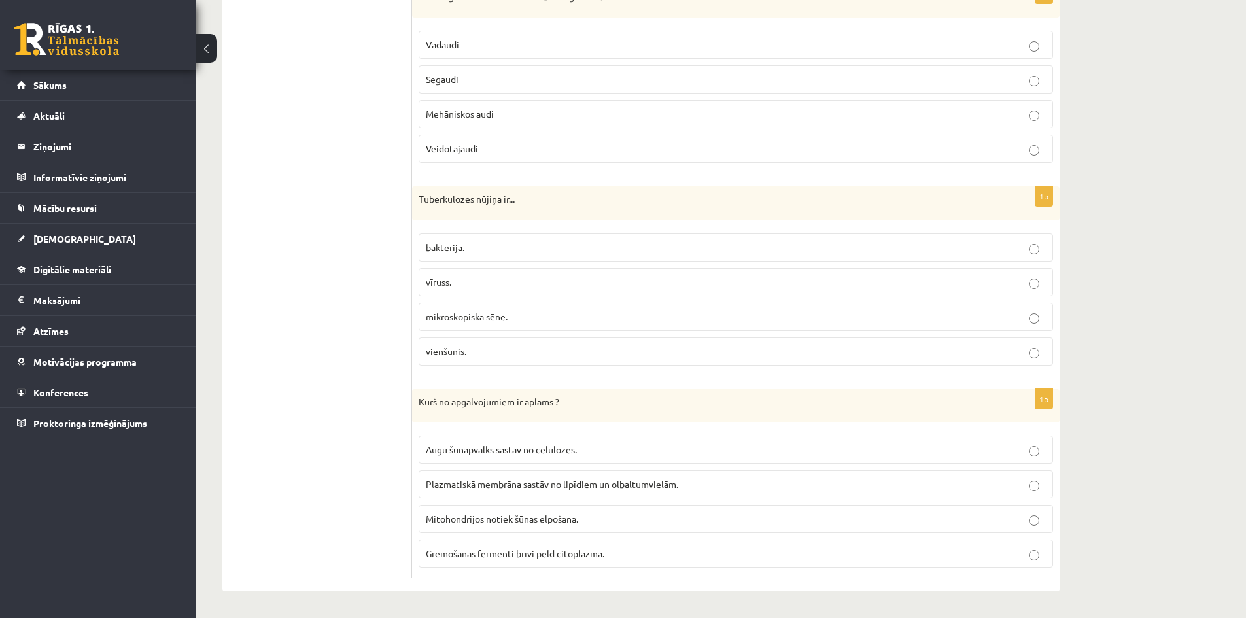
click at [585, 524] on p "Mitohondrijos notiek šūnas elpošana." at bounding box center [736, 519] width 620 height 14
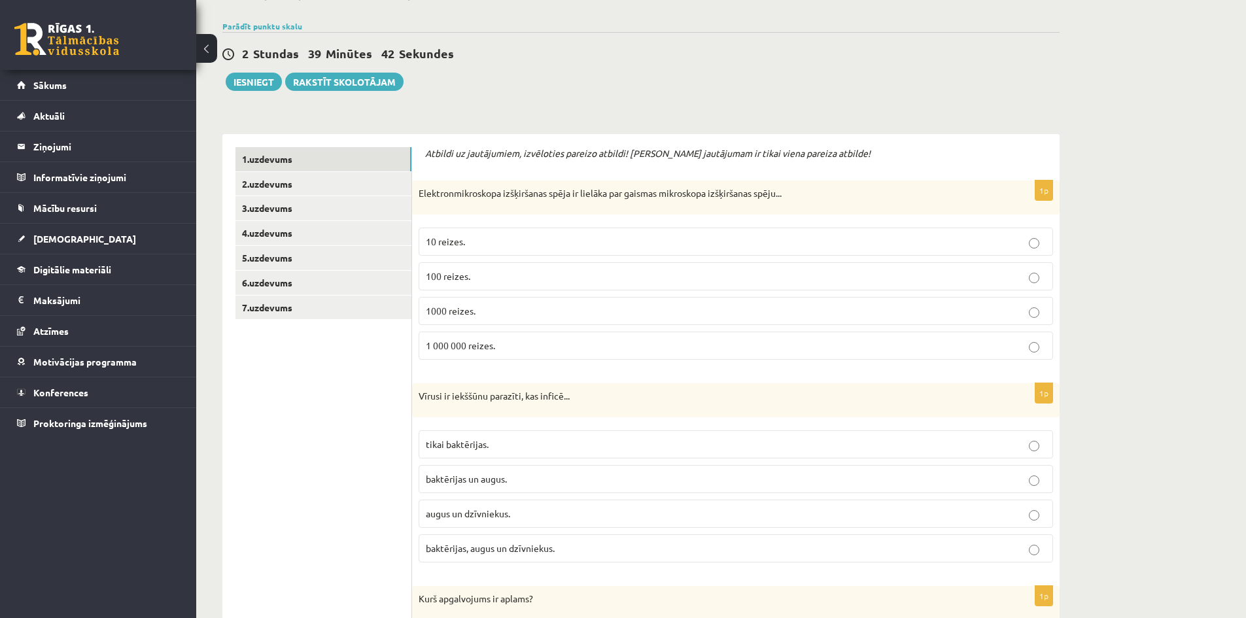
scroll to position [0, 0]
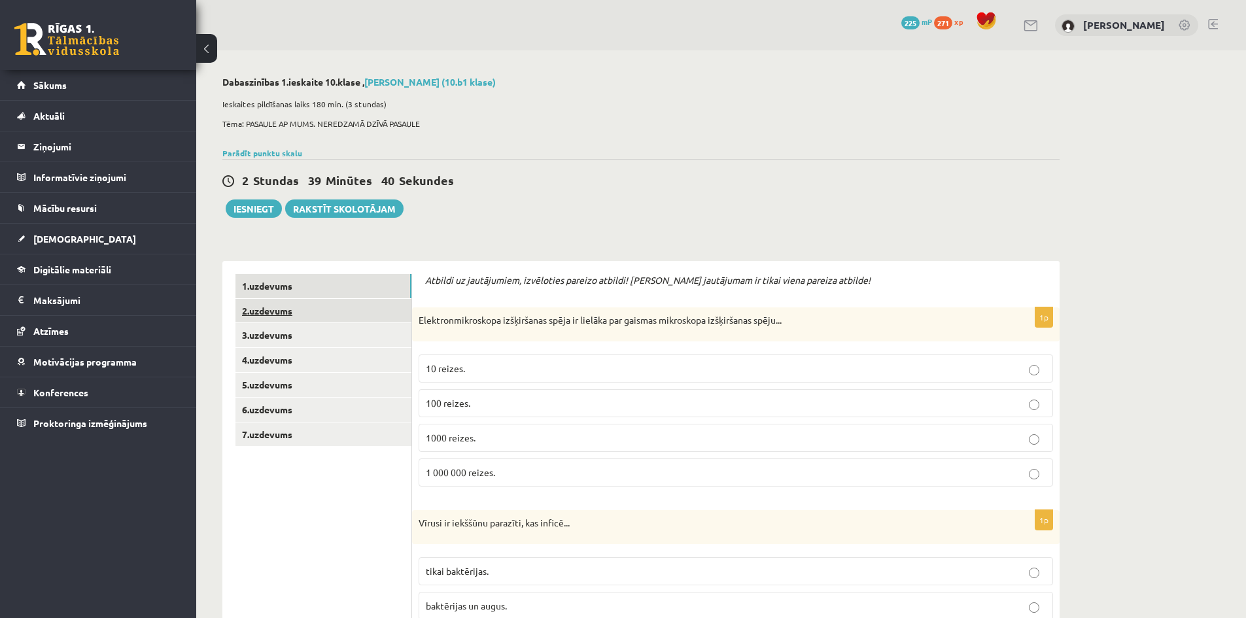
click at [284, 313] on link "2.uzdevums" at bounding box center [323, 311] width 176 height 24
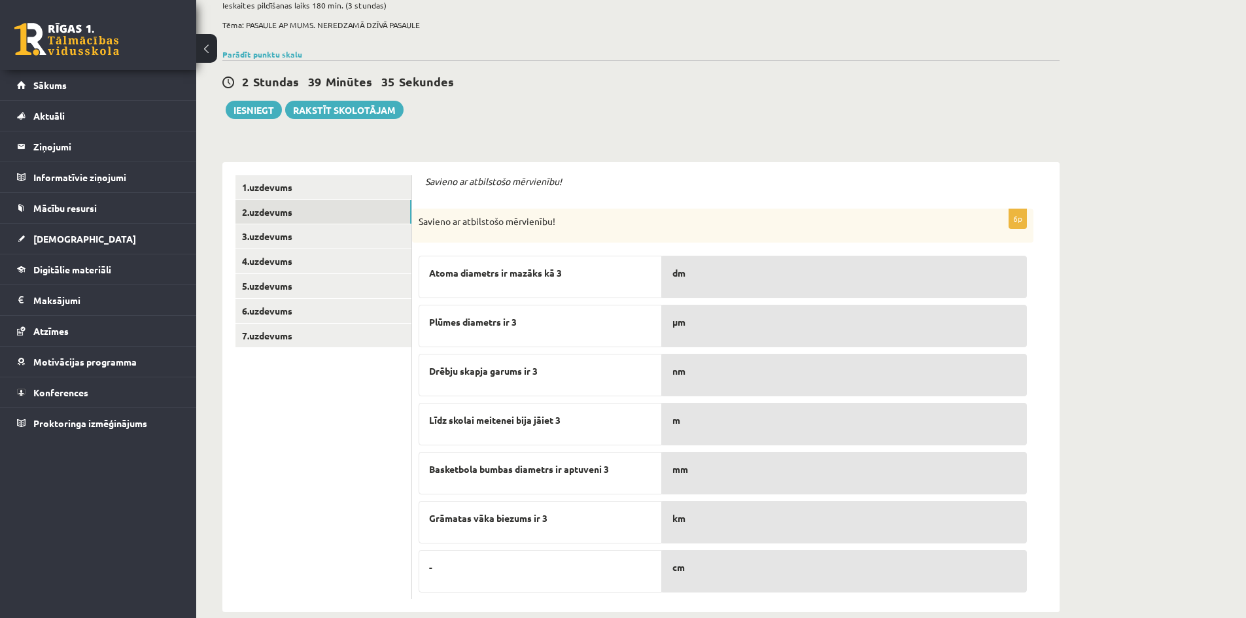
scroll to position [120, 0]
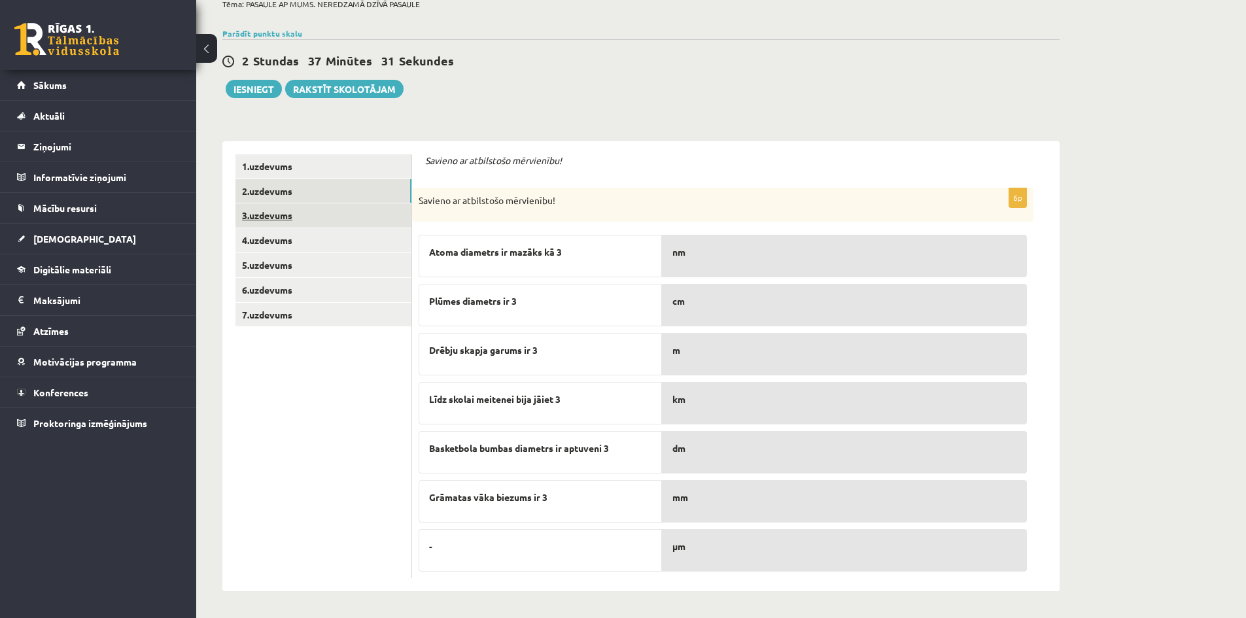
click at [276, 215] on link "3.uzdevums" at bounding box center [323, 215] width 176 height 24
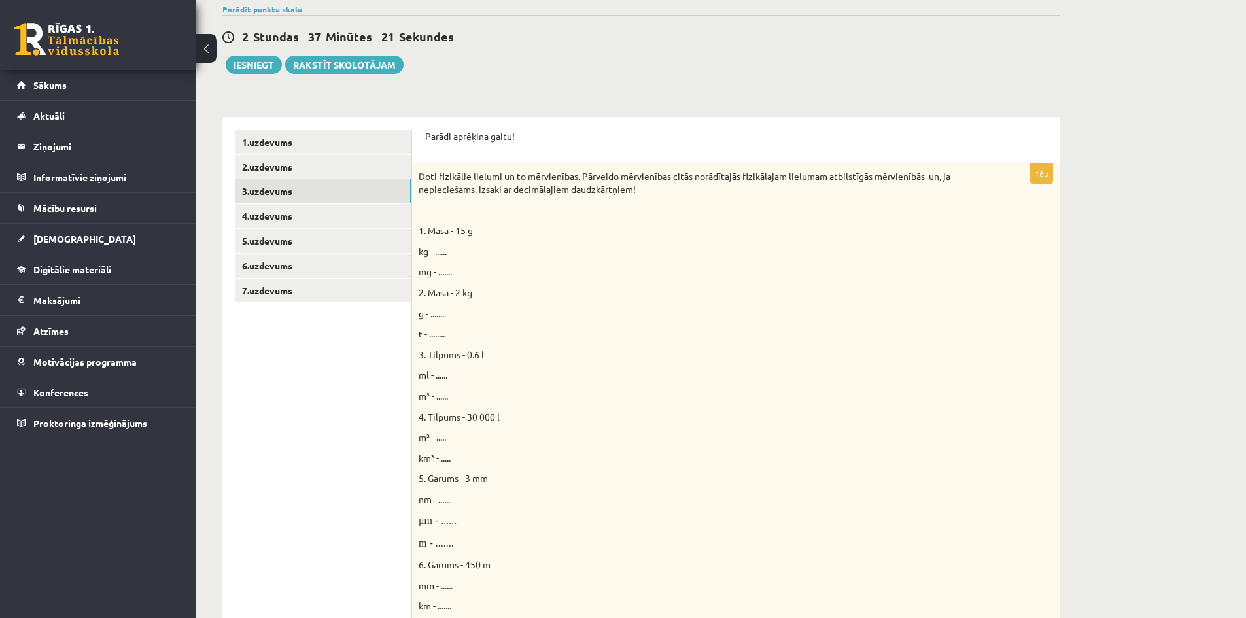
scroll to position [186, 0]
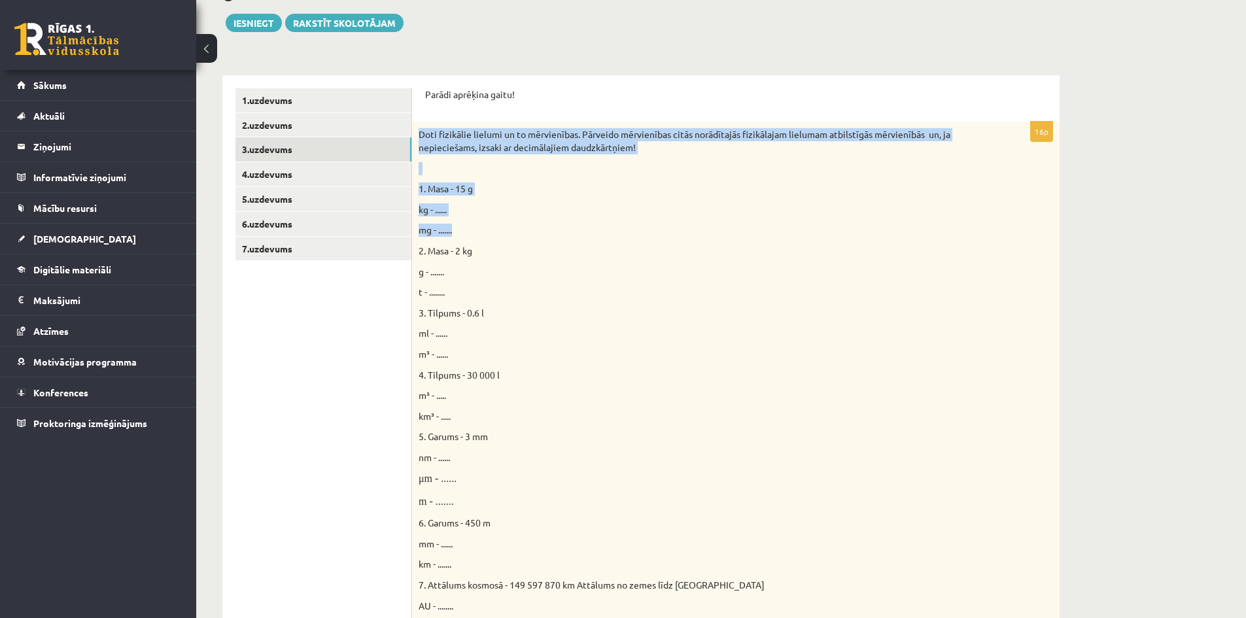
drag, startPoint x: 462, startPoint y: 230, endPoint x: 418, endPoint y: 137, distance: 103.5
click at [418, 137] on div "Doti fizikālie lielumi un to mērvienības. Pārveido mērvienības citās norādītajā…" at bounding box center [735, 426] width 647 height 608
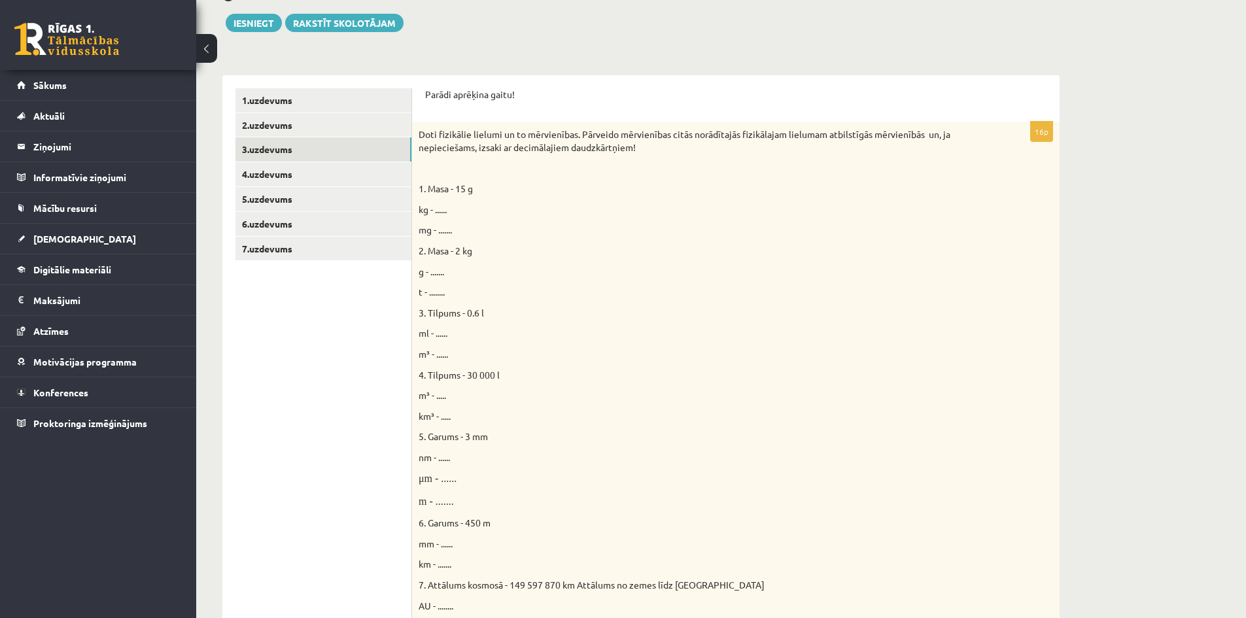
click at [582, 299] on div "Doti fizikālie lielumi un to mērvienības. Pārveido mērvienības citās norādītajā…" at bounding box center [735, 426] width 647 height 608
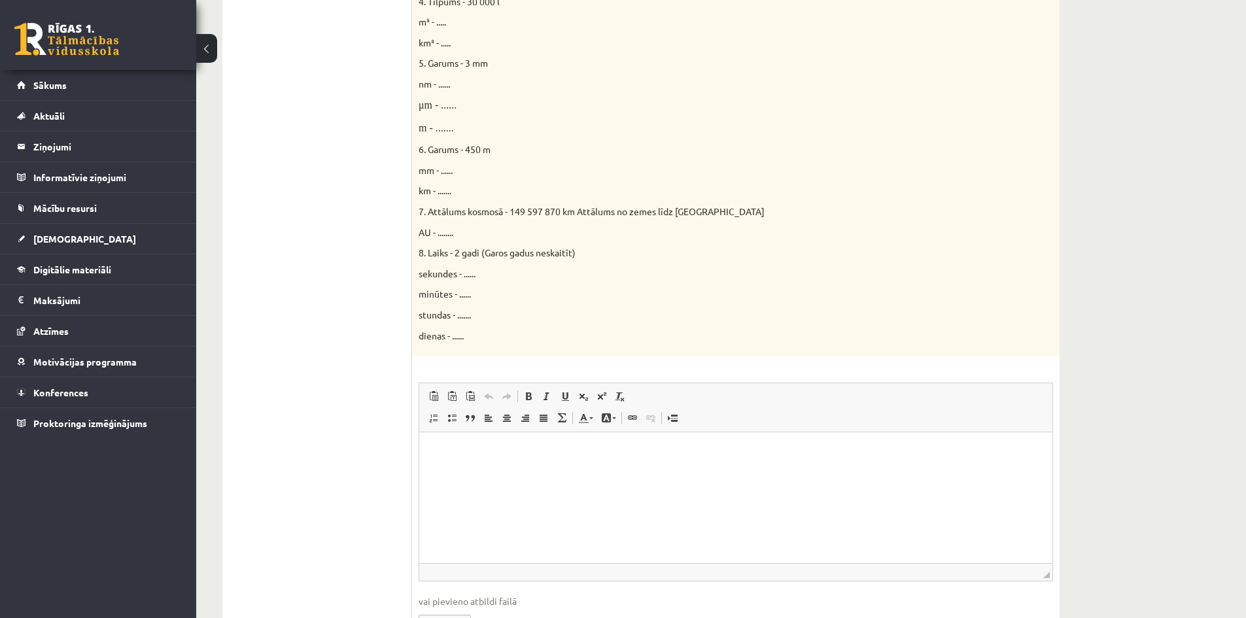
scroll to position [571, 0]
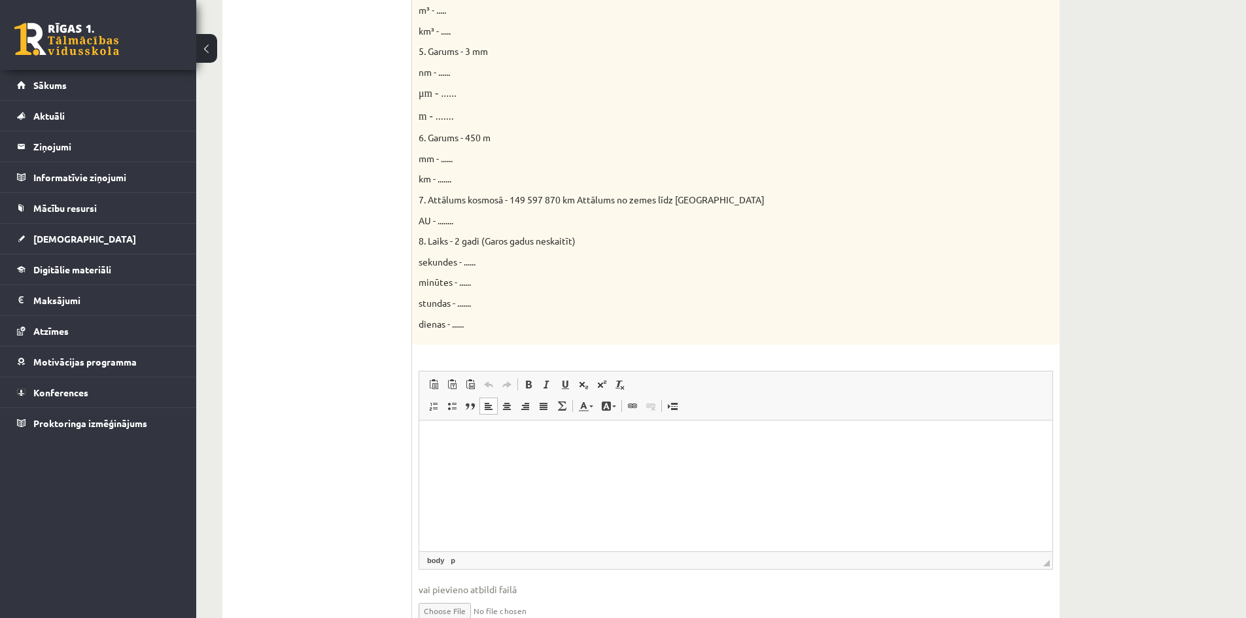
click at [473, 446] on p "Editor, wiswyg-editor-user-answer-47024995666600" at bounding box center [735, 440] width 607 height 14
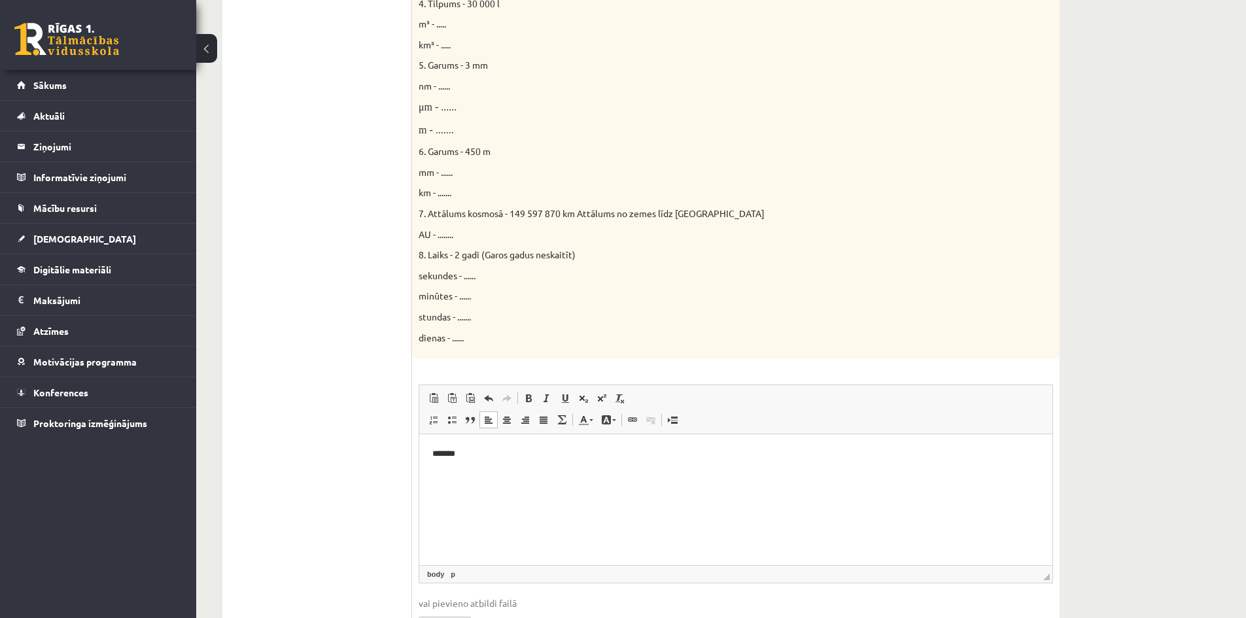
scroll to position [636, 0]
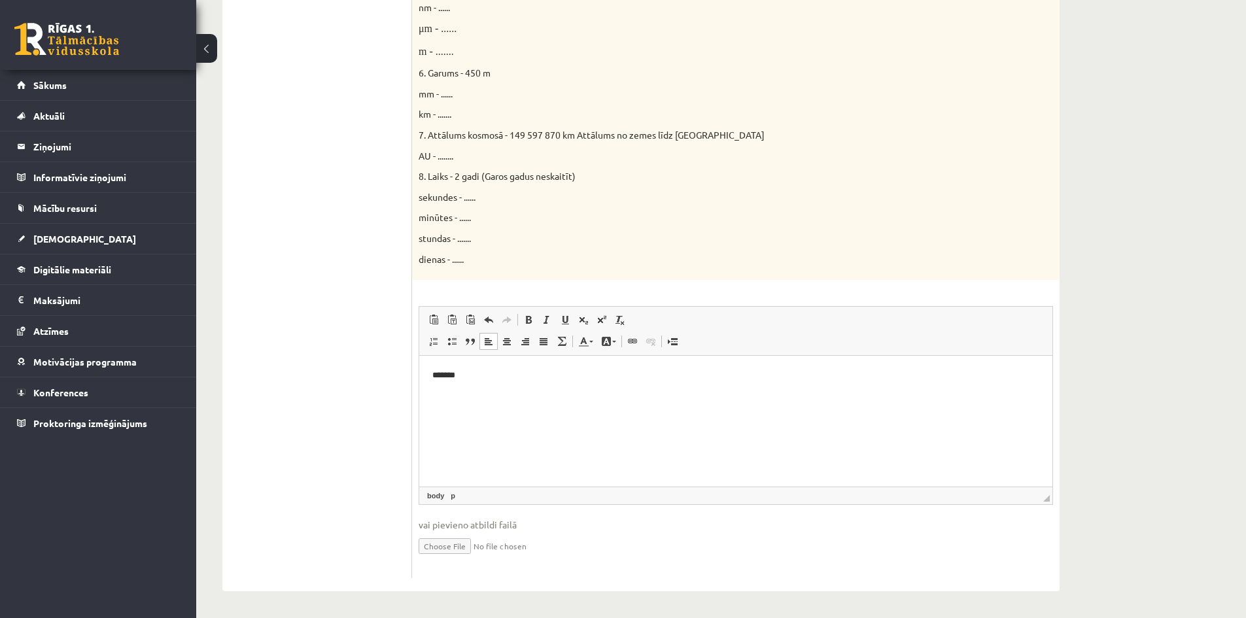
drag, startPoint x: 901, startPoint y: 733, endPoint x: 482, endPoint y: 377, distance: 550.1
click at [482, 377] on p "*******" at bounding box center [735, 376] width 607 height 14
click at [471, 374] on p "**********" at bounding box center [735, 376] width 607 height 14
click at [512, 375] on p "**********" at bounding box center [735, 376] width 607 height 14
click at [455, 444] on p "*********" at bounding box center [735, 442] width 607 height 14
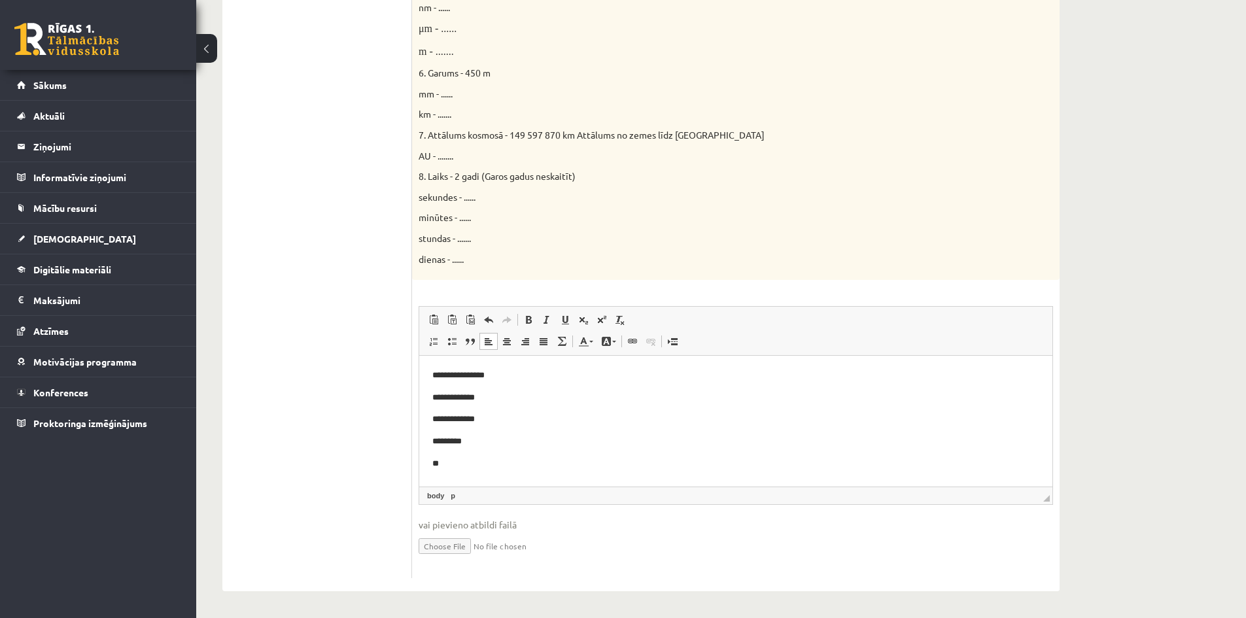
click at [450, 466] on p "**" at bounding box center [735, 464] width 607 height 14
click at [468, 466] on p "**********" at bounding box center [735, 464] width 607 height 14
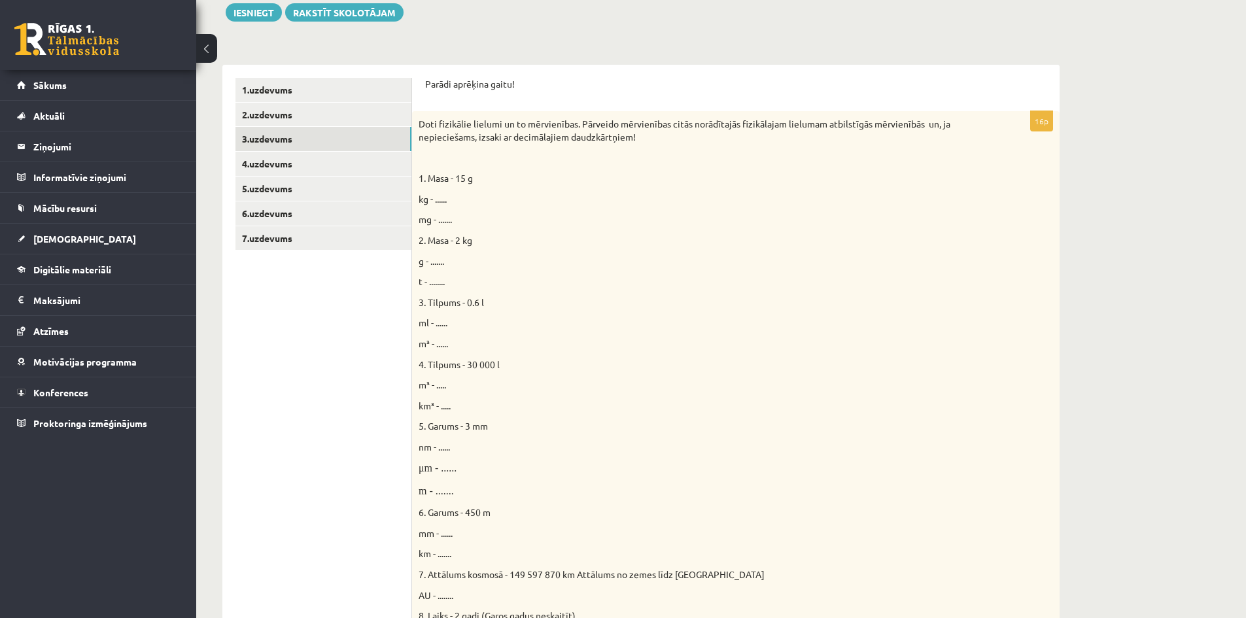
scroll to position [244, 0]
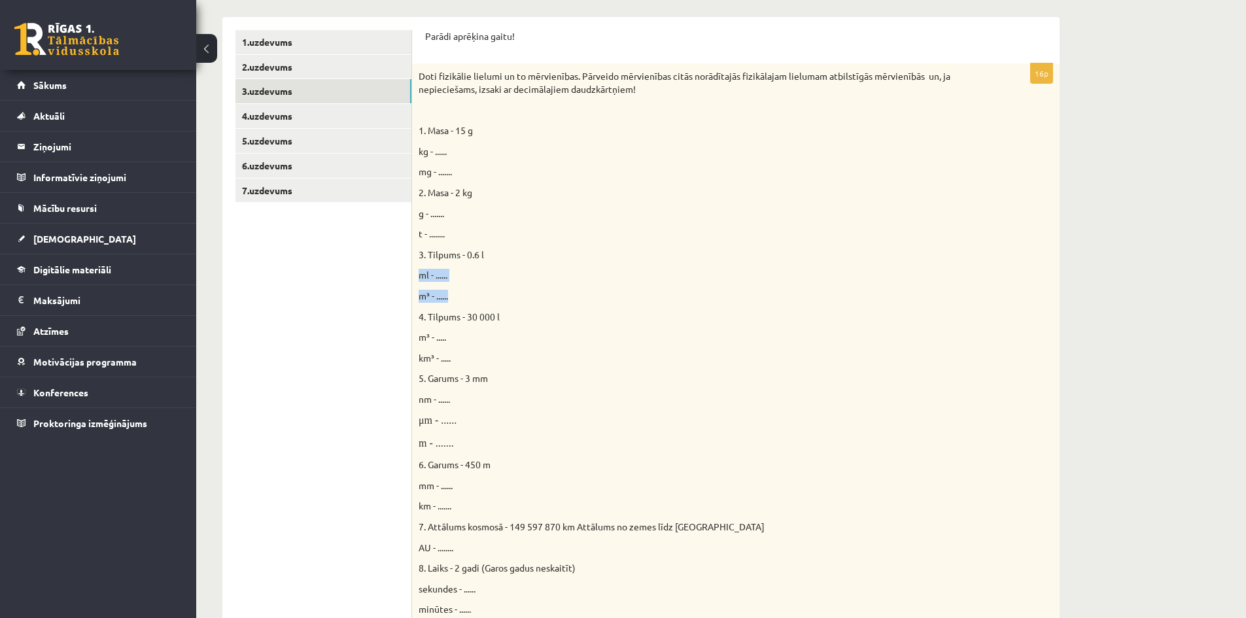
drag, startPoint x: 458, startPoint y: 297, endPoint x: 421, endPoint y: 271, distance: 44.6
click at [421, 271] on div "Doti fizikālie lielumi un to mērvienības. Pārveido mērvienības citās norādītajā…" at bounding box center [735, 367] width 647 height 608
click at [456, 279] on p "ml - ......" at bounding box center [702, 275] width 569 height 13
drag, startPoint x: 456, startPoint y: 279, endPoint x: 417, endPoint y: 257, distance: 44.2
click at [417, 257] on div "Doti fizikālie lielumi un to mērvienības. Pārveido mērvienības citās norādītajā…" at bounding box center [735, 367] width 647 height 608
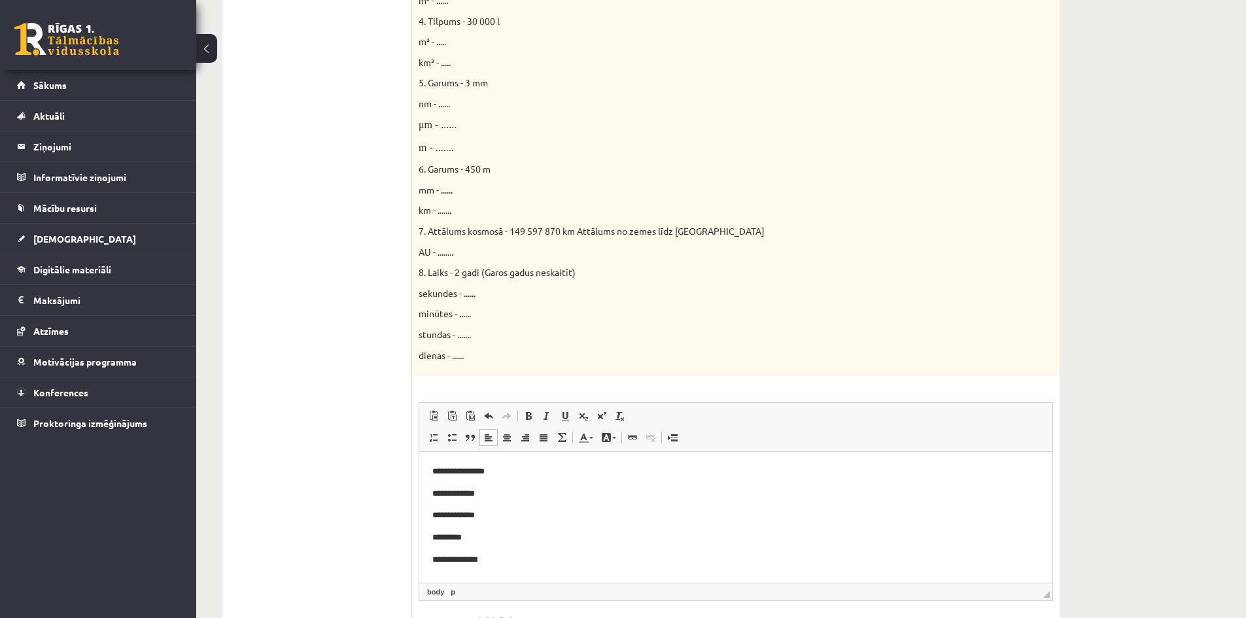
scroll to position [636, 0]
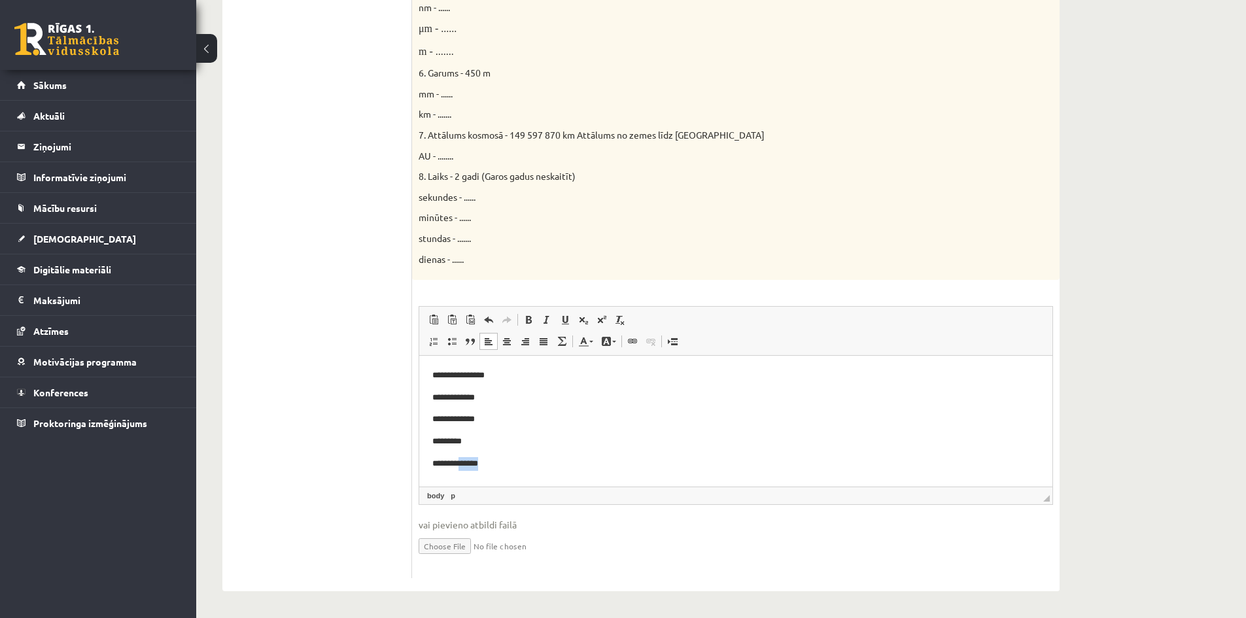
drag, startPoint x: 487, startPoint y: 464, endPoint x: 458, endPoint y: 474, distance: 31.0
click at [458, 474] on html "**********" at bounding box center [735, 419] width 633 height 127
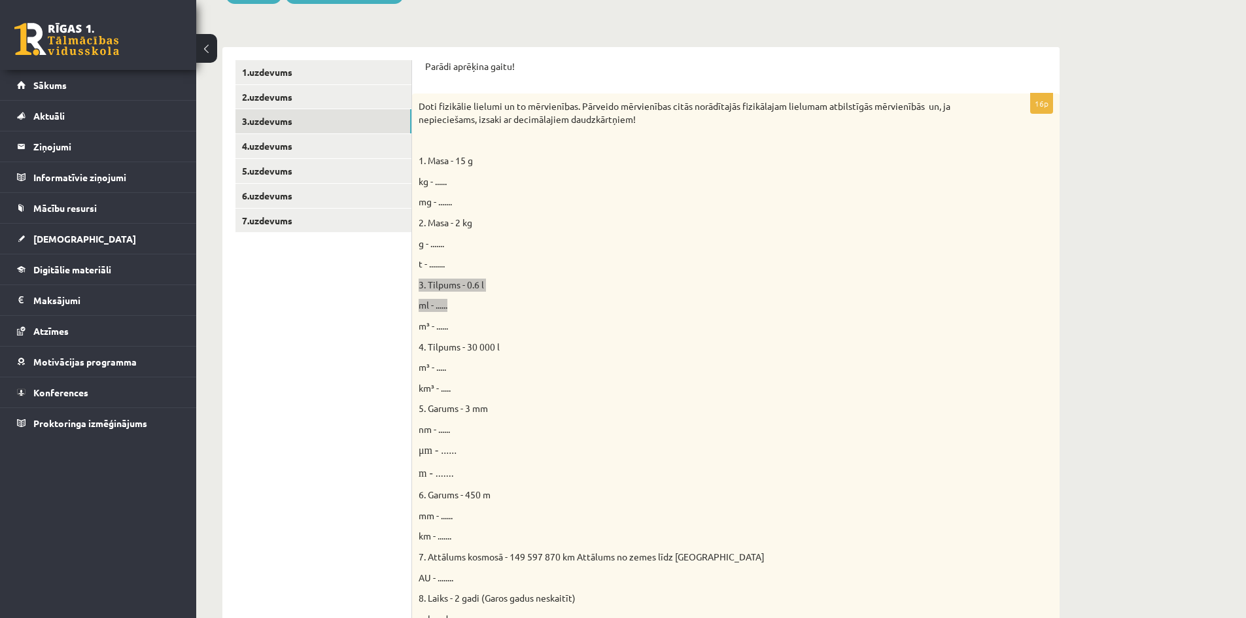
scroll to position [244, 0]
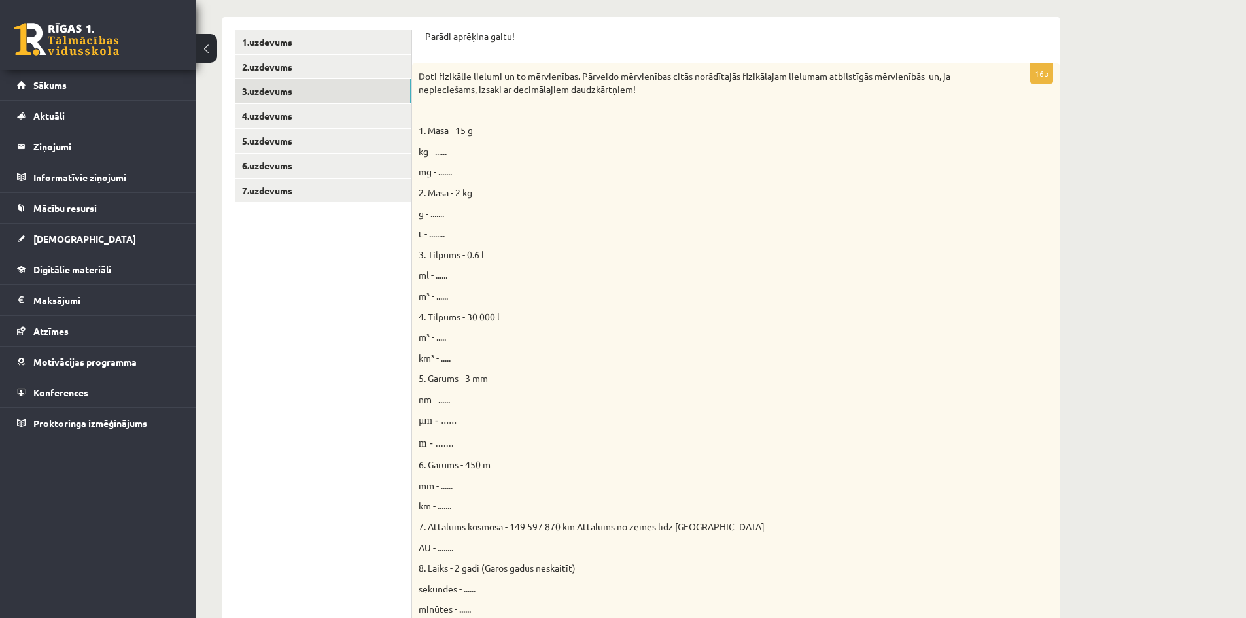
click at [354, 319] on ul "1.uzdevums 2.uzdevums 3.uzdevums 4.uzdevums 5.uzdevums 6.uzdevums 7.uzdevums" at bounding box center [323, 500] width 177 height 940
drag, startPoint x: 452, startPoint y: 300, endPoint x: 413, endPoint y: 256, distance: 58.8
click at [413, 256] on div "Doti fizikālie lielumi un to mērvienības. Pārveido mērvienības citās norādītajā…" at bounding box center [735, 367] width 647 height 608
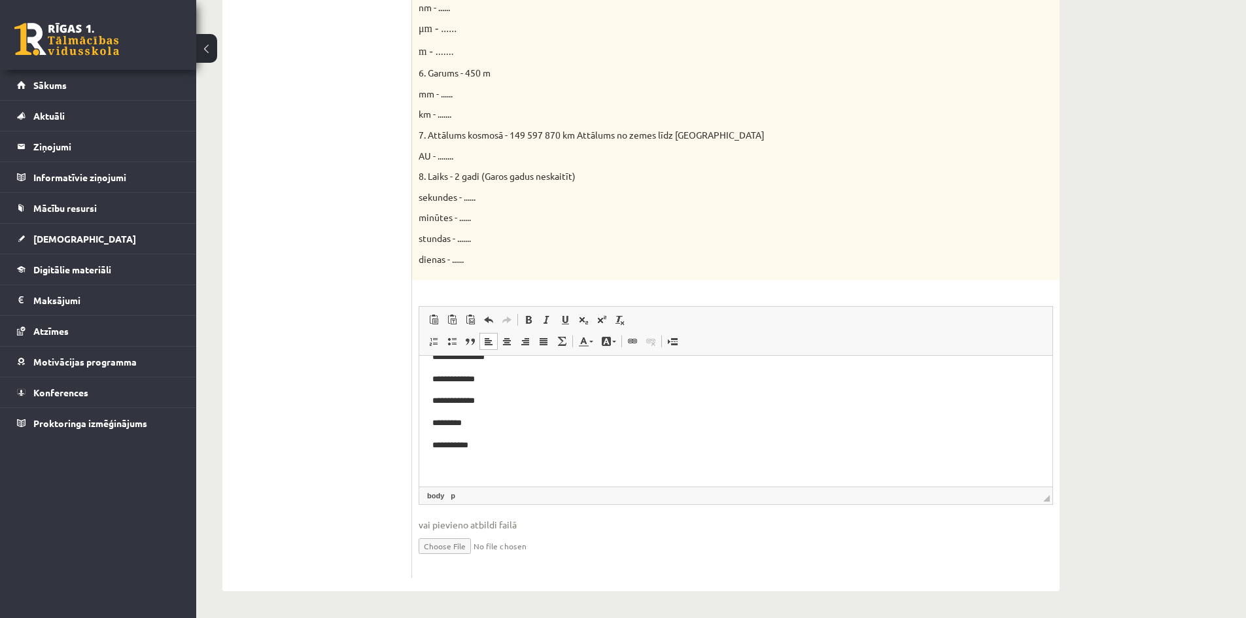
scroll to position [20, 0]
click at [492, 446] on p "**********" at bounding box center [730, 445] width 597 height 14
click at [439, 445] on p "**" at bounding box center [730, 444] width 597 height 14
click at [597, 323] on span at bounding box center [601, 319] width 10 height 10
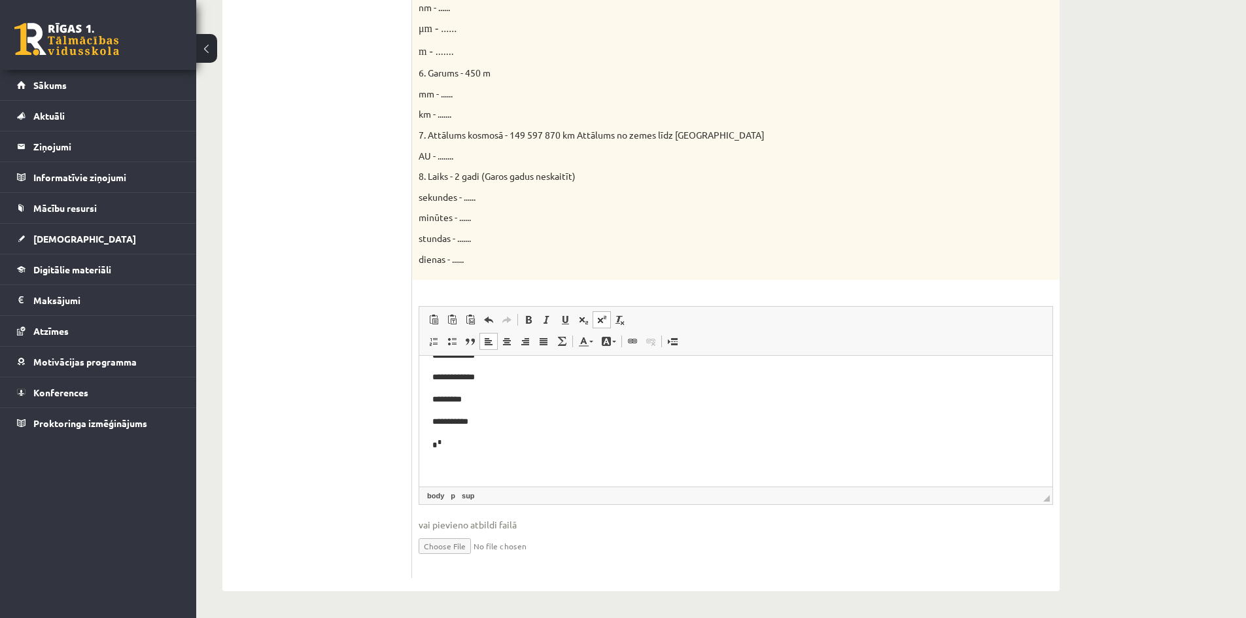
click at [463, 450] on p "* *" at bounding box center [730, 445] width 597 height 16
click at [602, 322] on span at bounding box center [601, 319] width 10 height 10
click at [598, 319] on span at bounding box center [601, 319] width 10 height 10
click at [601, 320] on span at bounding box center [601, 319] width 10 height 10
click at [600, 320] on span at bounding box center [601, 319] width 10 height 10
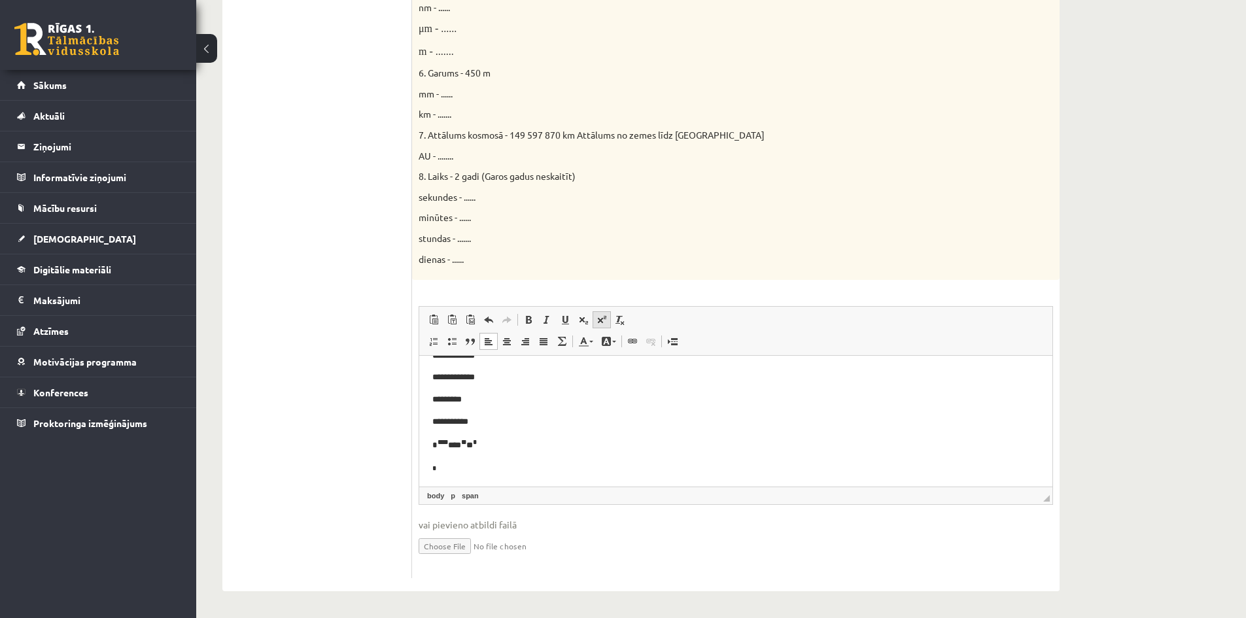
click at [603, 321] on span at bounding box center [601, 319] width 10 height 10
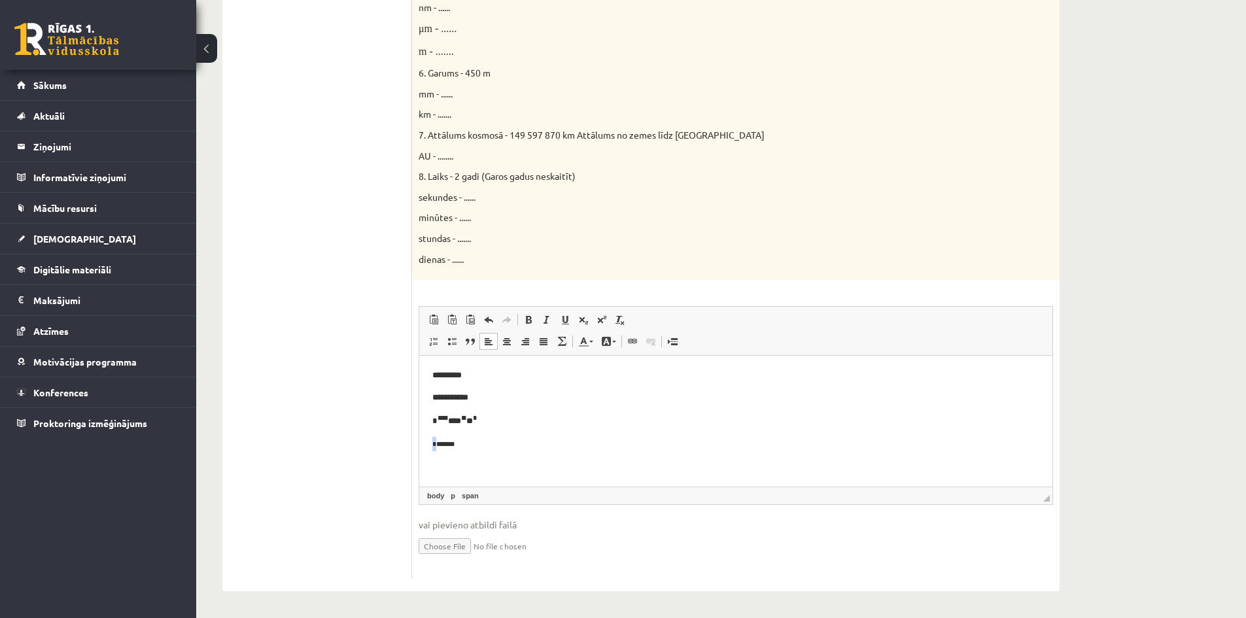
drag, startPoint x: 447, startPoint y: 474, endPoint x: 444, endPoint y: 444, distance: 30.2
click at [432, 447] on p "* *******" at bounding box center [735, 444] width 607 height 14
click at [600, 322] on span at bounding box center [601, 319] width 10 height 10
click at [460, 458] on body "**********" at bounding box center [735, 388] width 607 height 171
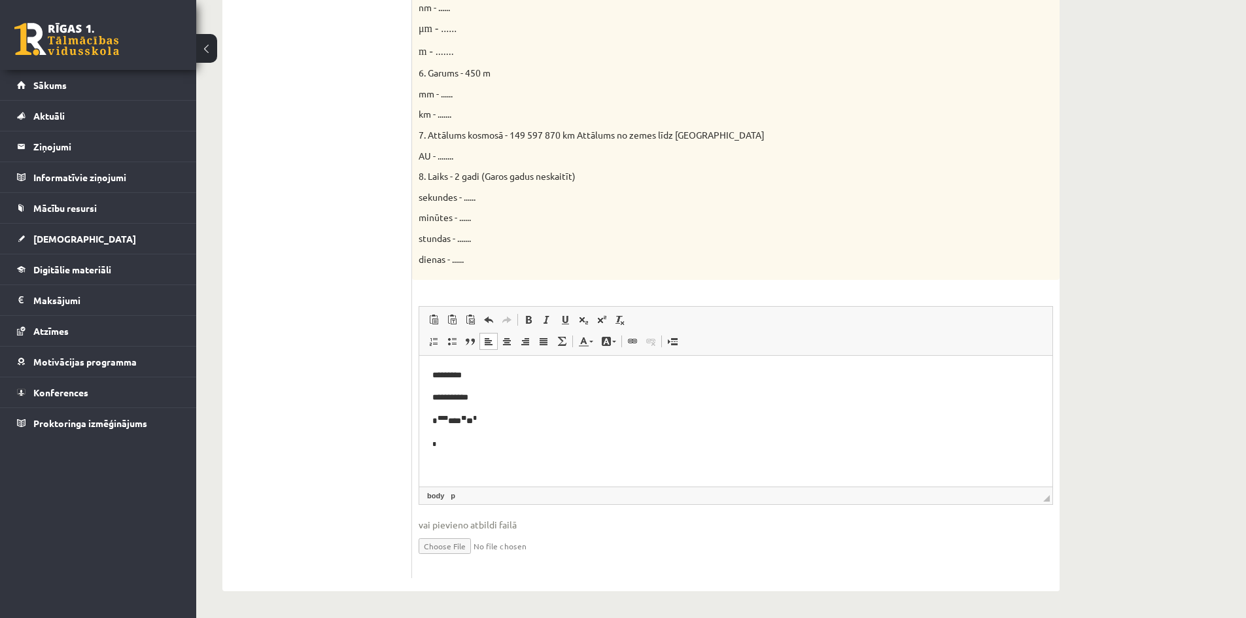
click at [457, 443] on p "*" at bounding box center [735, 444] width 607 height 14
click at [600, 313] on link "Superscript" at bounding box center [601, 319] width 18 height 17
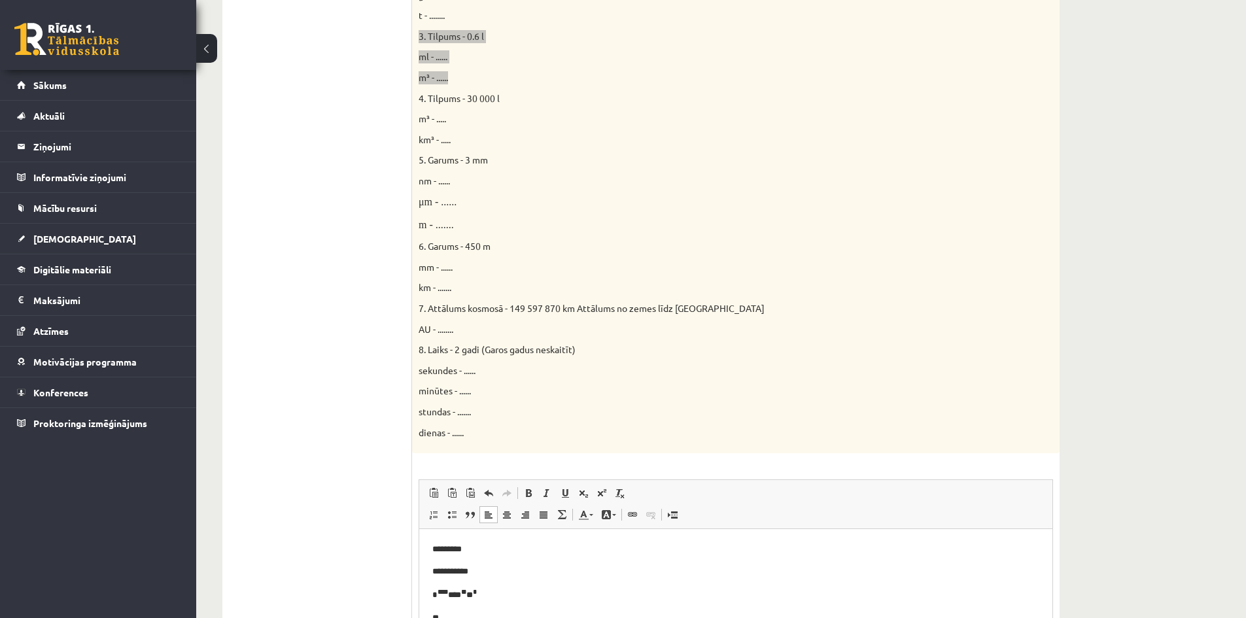
scroll to position [505, 0]
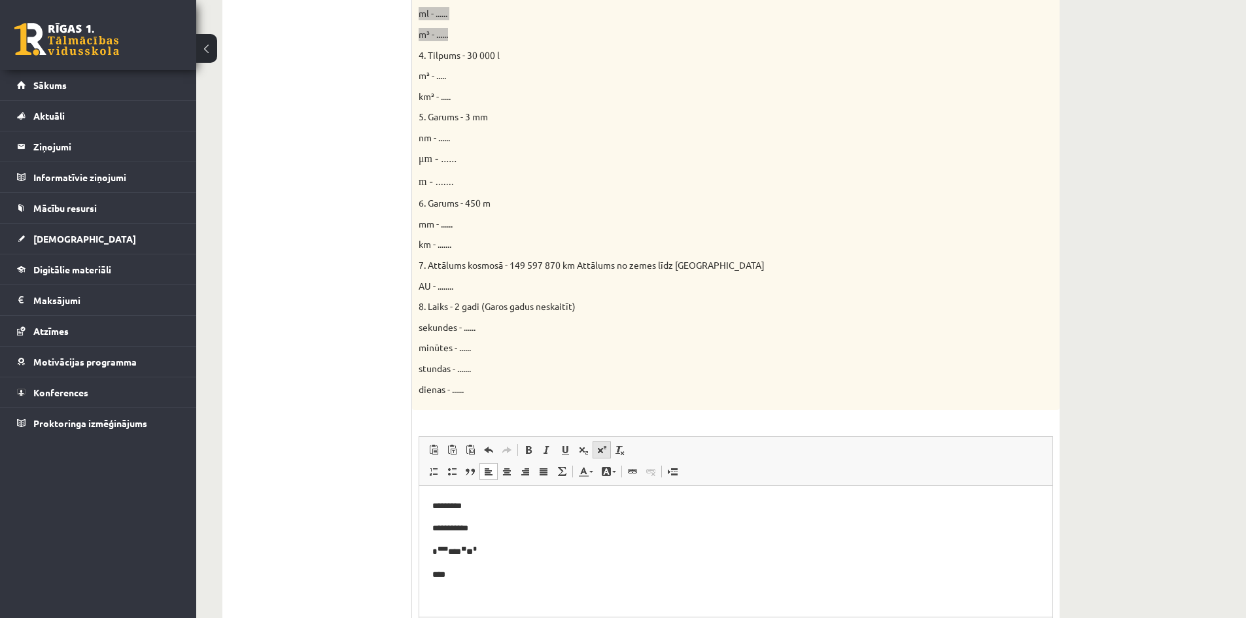
click at [601, 452] on span at bounding box center [601, 450] width 10 height 10
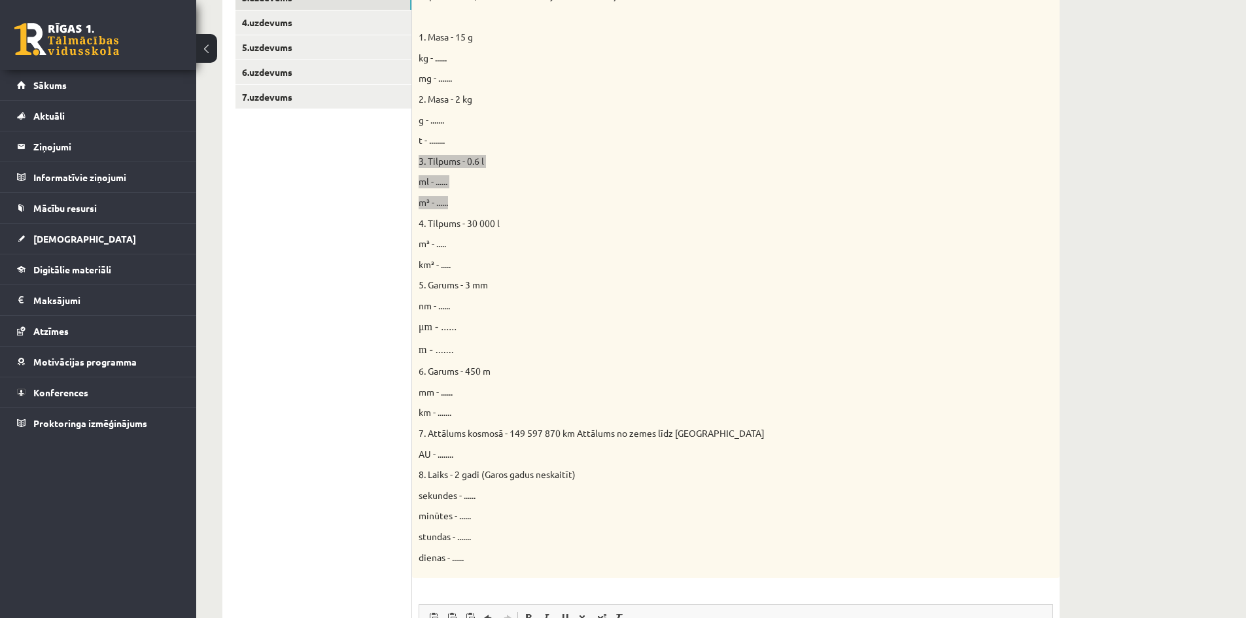
scroll to position [309, 0]
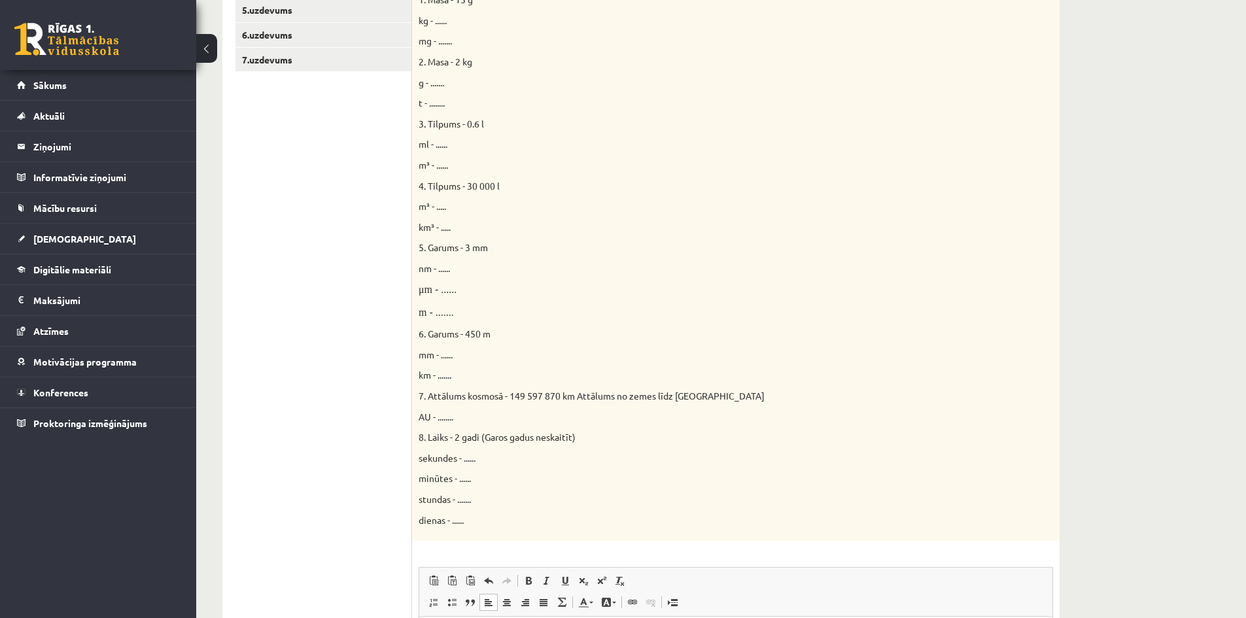
click at [365, 256] on ul "1.uzdevums 2.uzdevums 3.uzdevums 4.uzdevums 5.uzdevums 6.uzdevums 7.uzdevums" at bounding box center [323, 369] width 177 height 940
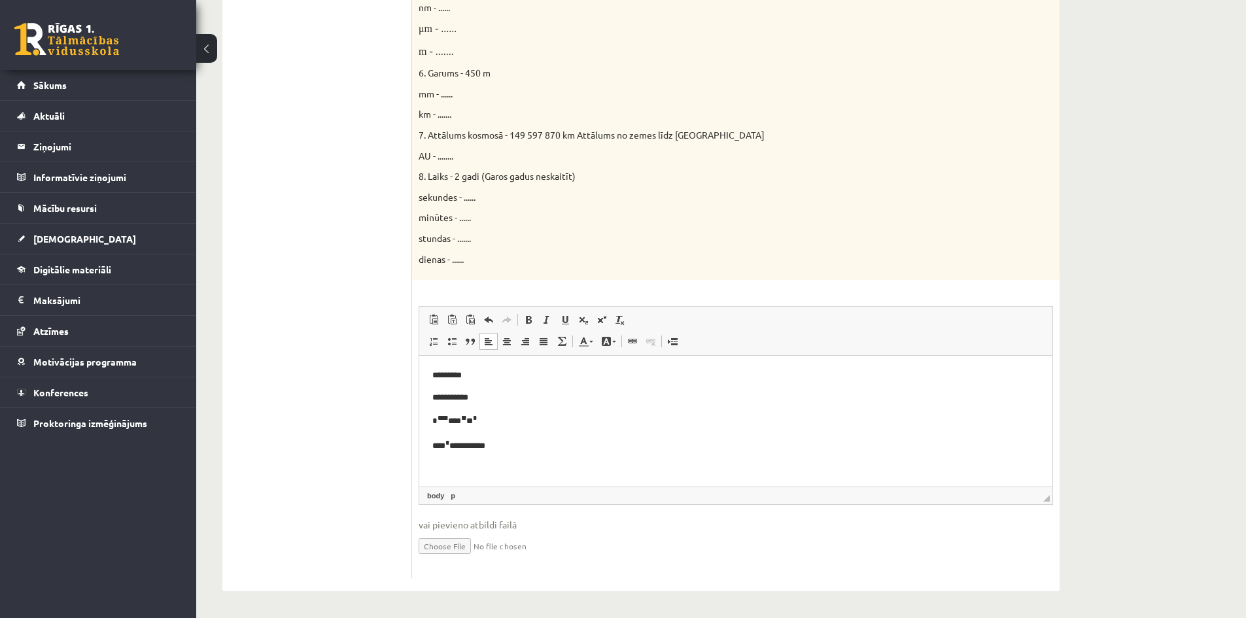
scroll to position [68, 0]
click at [482, 440] on p "**** * ***" at bounding box center [730, 444] width 597 height 16
click at [603, 322] on span at bounding box center [601, 319] width 10 height 10
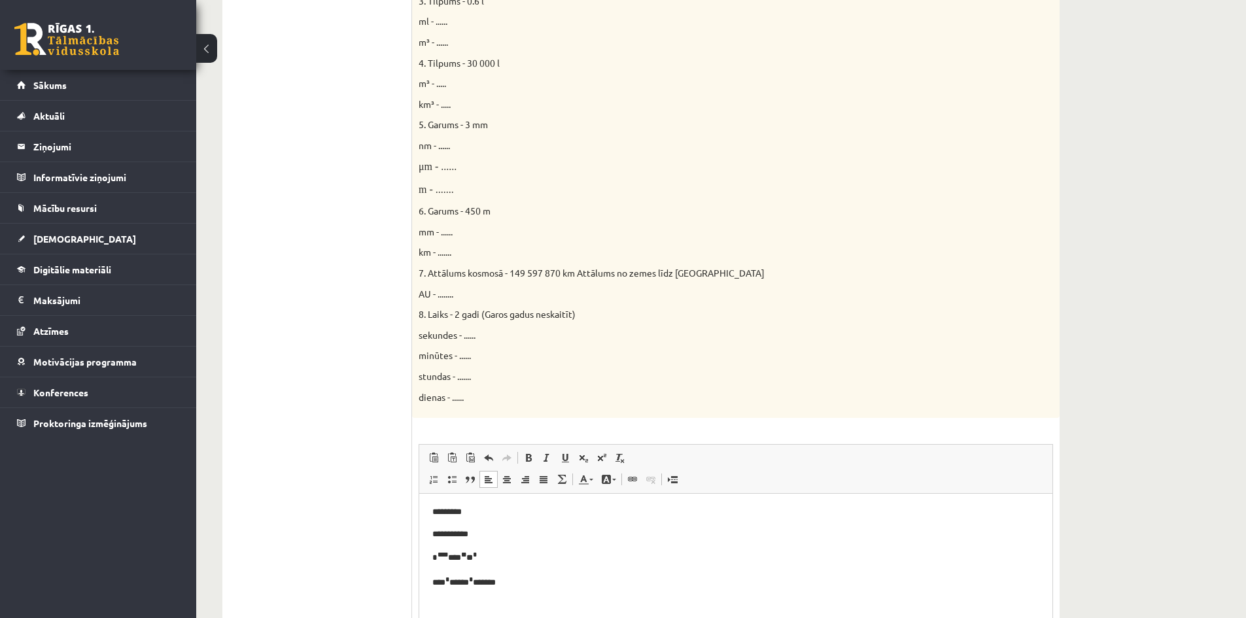
scroll to position [571, 0]
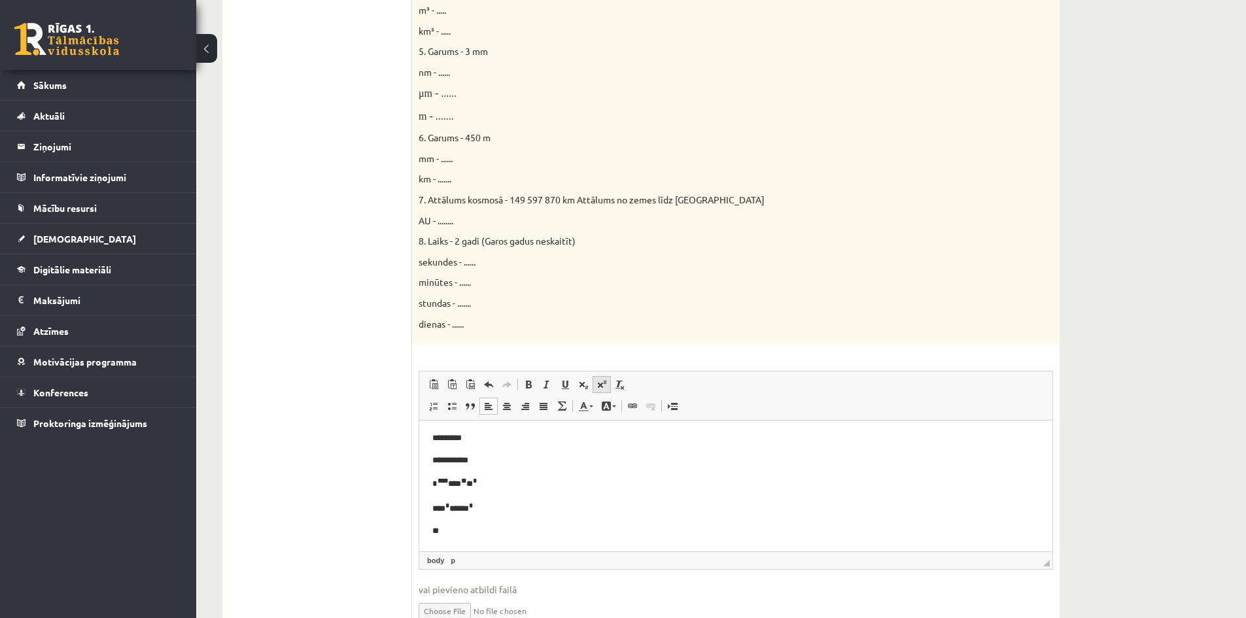
click at [598, 385] on span at bounding box center [601, 384] width 10 height 10
click at [602, 385] on span at bounding box center [601, 384] width 10 height 10
click at [603, 384] on span at bounding box center [601, 384] width 10 height 10
click at [602, 386] on span at bounding box center [601, 384] width 10 height 10
click at [602, 388] on span at bounding box center [601, 384] width 10 height 10
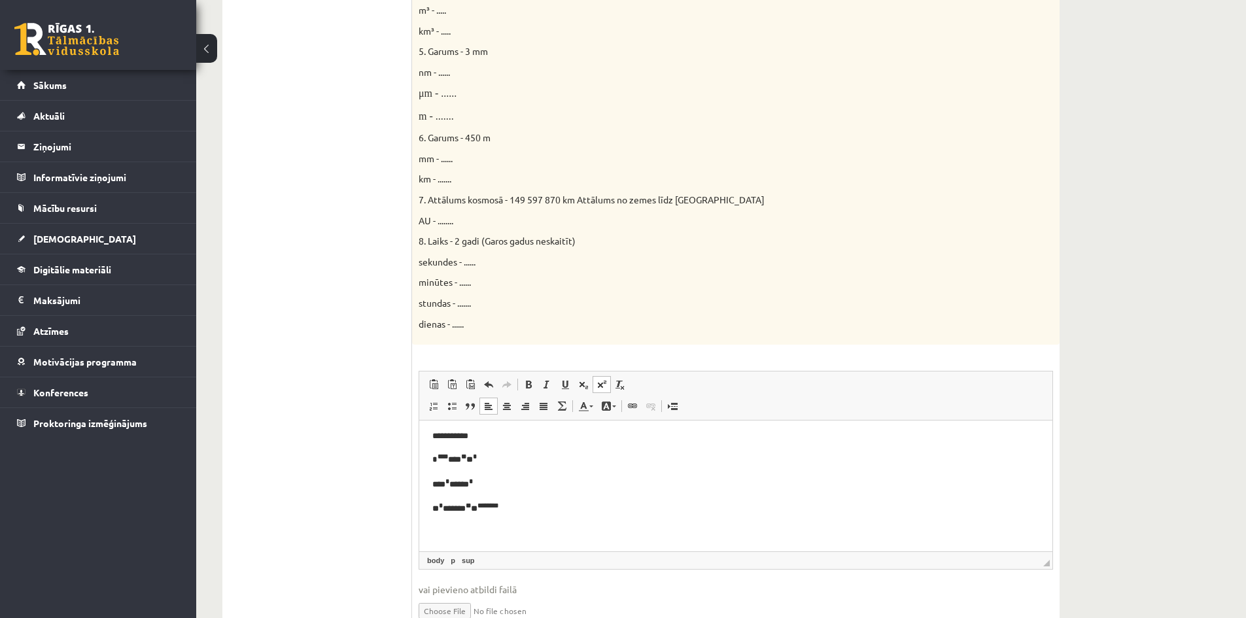
click at [602, 388] on span at bounding box center [601, 384] width 10 height 10
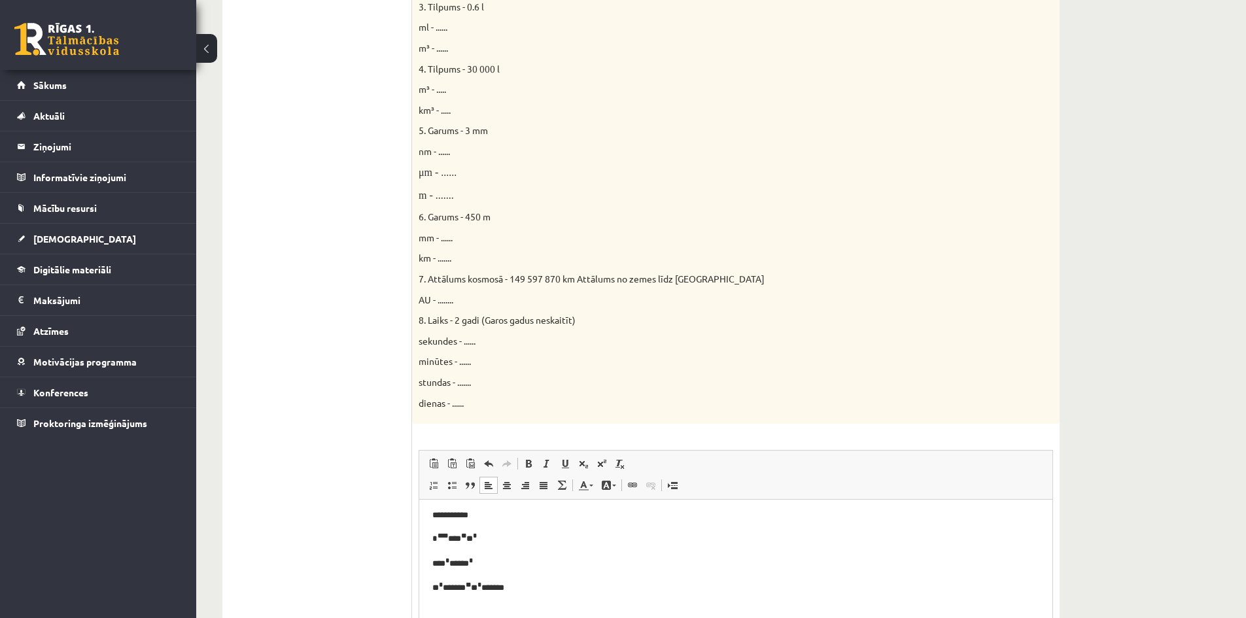
scroll to position [375, 0]
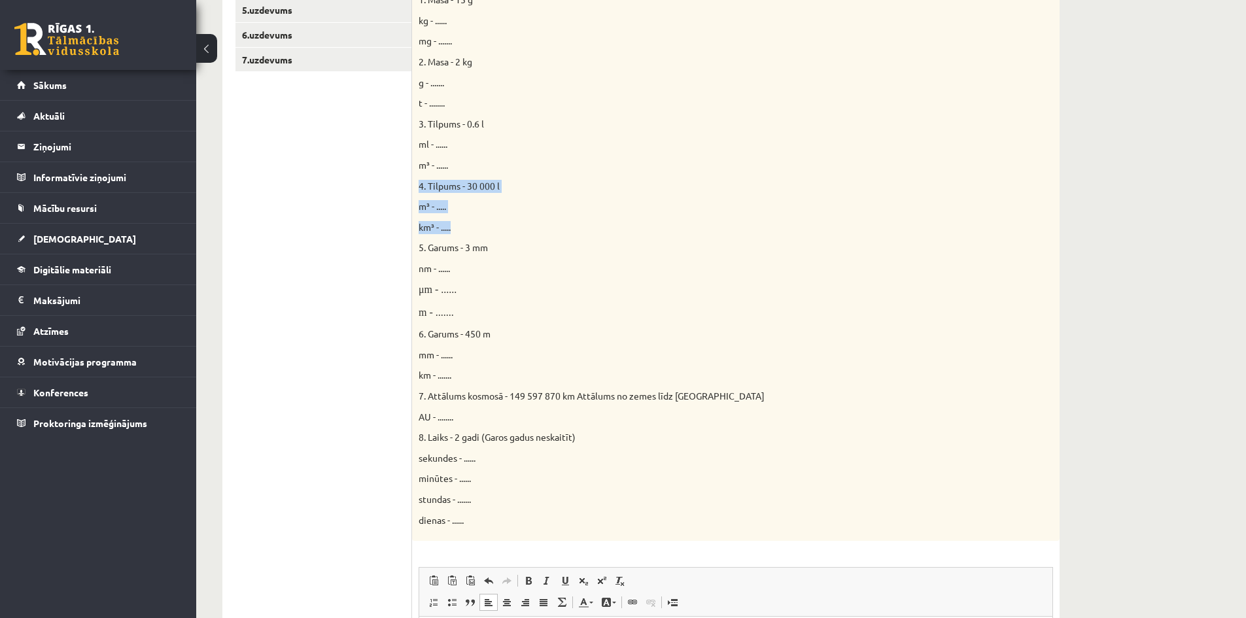
drag, startPoint x: 465, startPoint y: 228, endPoint x: 413, endPoint y: 189, distance: 64.9
click at [413, 189] on div "Doti fizikālie lielumi un to mērvienības. Pārveido mērvienības citās norādītajā…" at bounding box center [735, 237] width 647 height 608
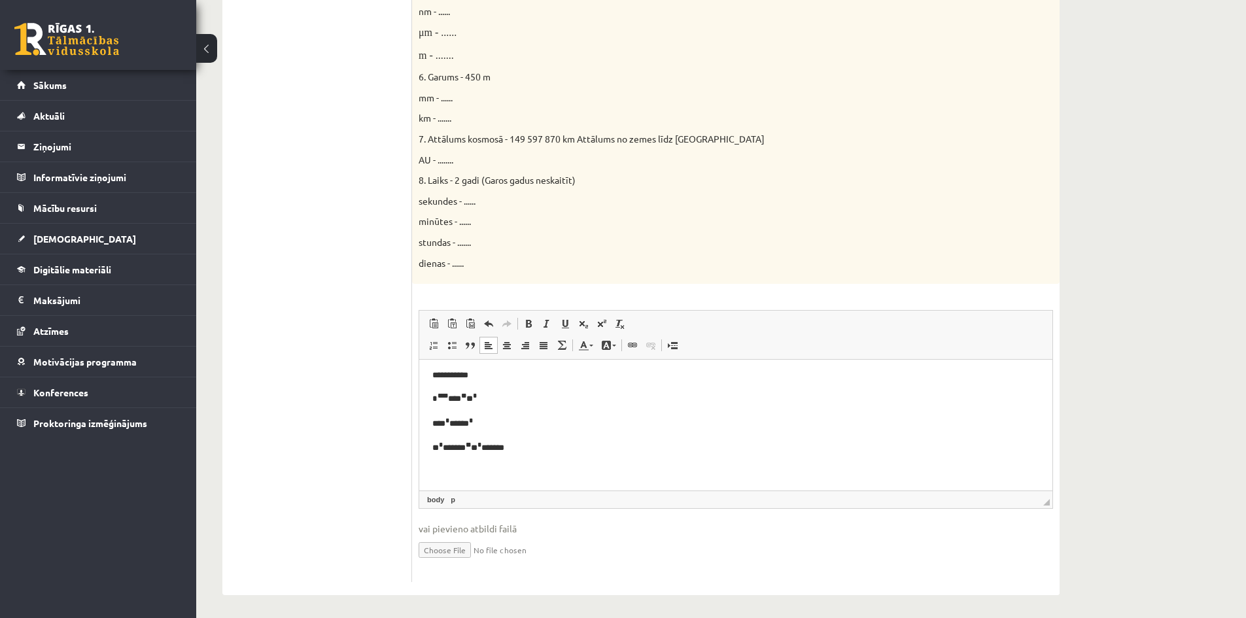
scroll to position [636, 0]
click at [464, 418] on p "**** * ***** *" at bounding box center [730, 419] width 597 height 16
click at [471, 439] on sup "*" at bounding box center [468, 440] width 5 height 7
click at [605, 311] on link "Superscript" at bounding box center [601, 319] width 18 height 17
click at [511, 441] on p "** * ****** ** ** *" at bounding box center [730, 443] width 597 height 16
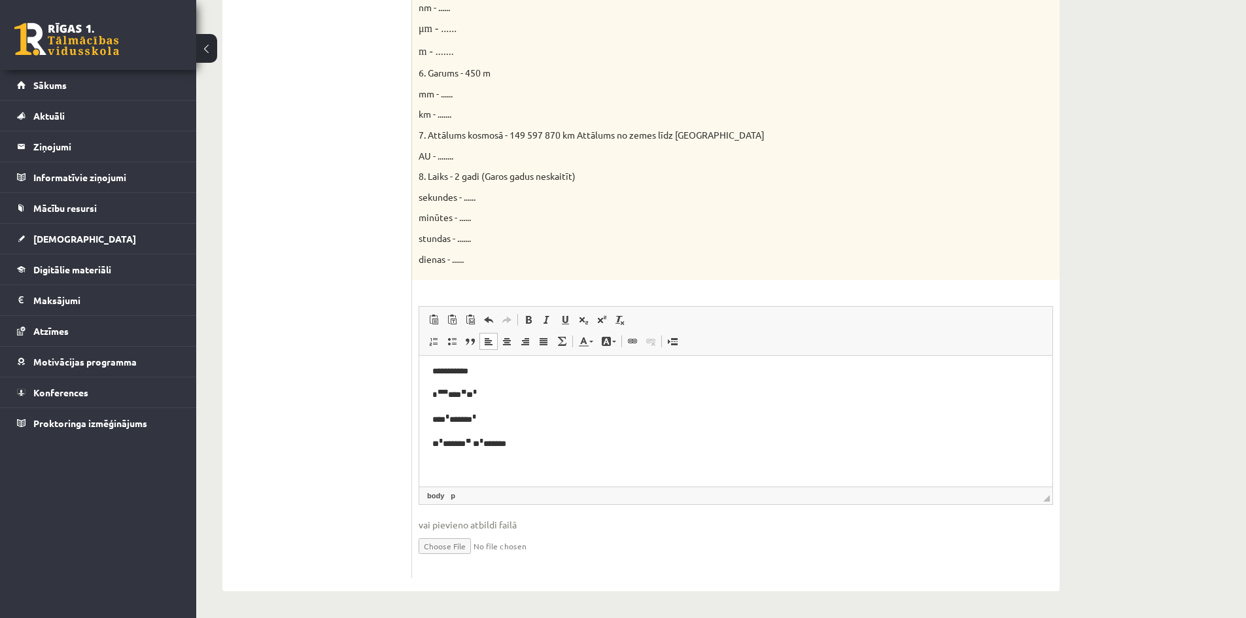
scroll to position [92, 0]
click at [600, 324] on span at bounding box center [601, 319] width 10 height 10
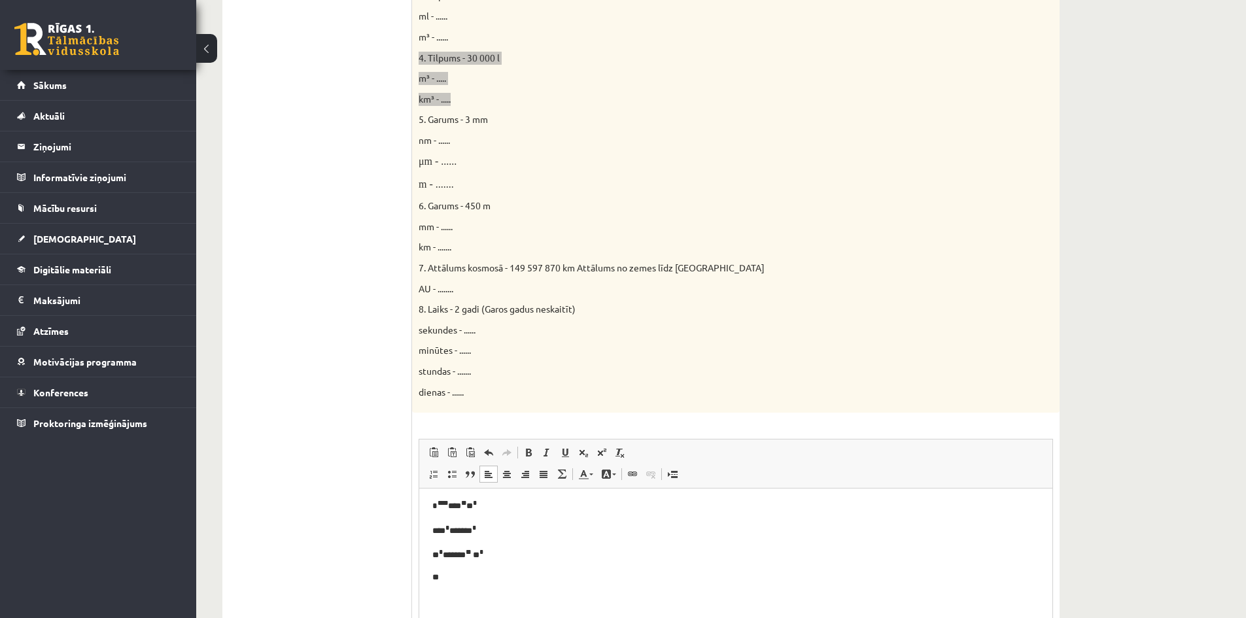
scroll to position [375, 0]
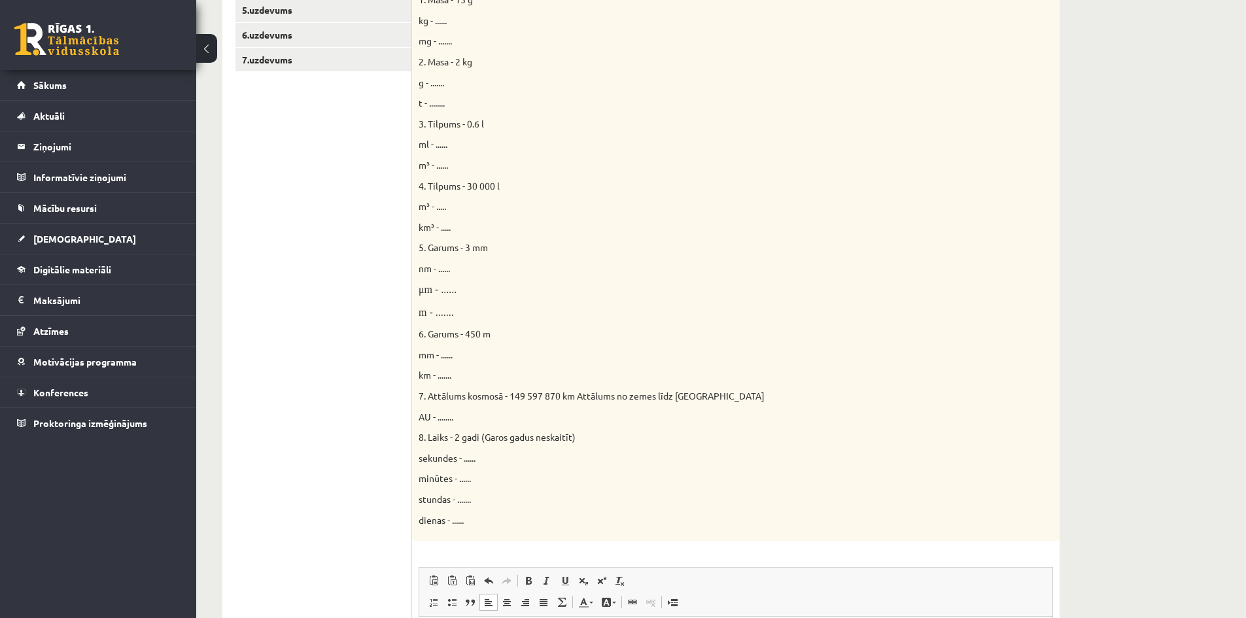
click at [294, 475] on ul "1.uzdevums 2.uzdevums 3.uzdevums 4.uzdevums 5.uzdevums 6.uzdevums 7.uzdevums" at bounding box center [323, 369] width 177 height 940
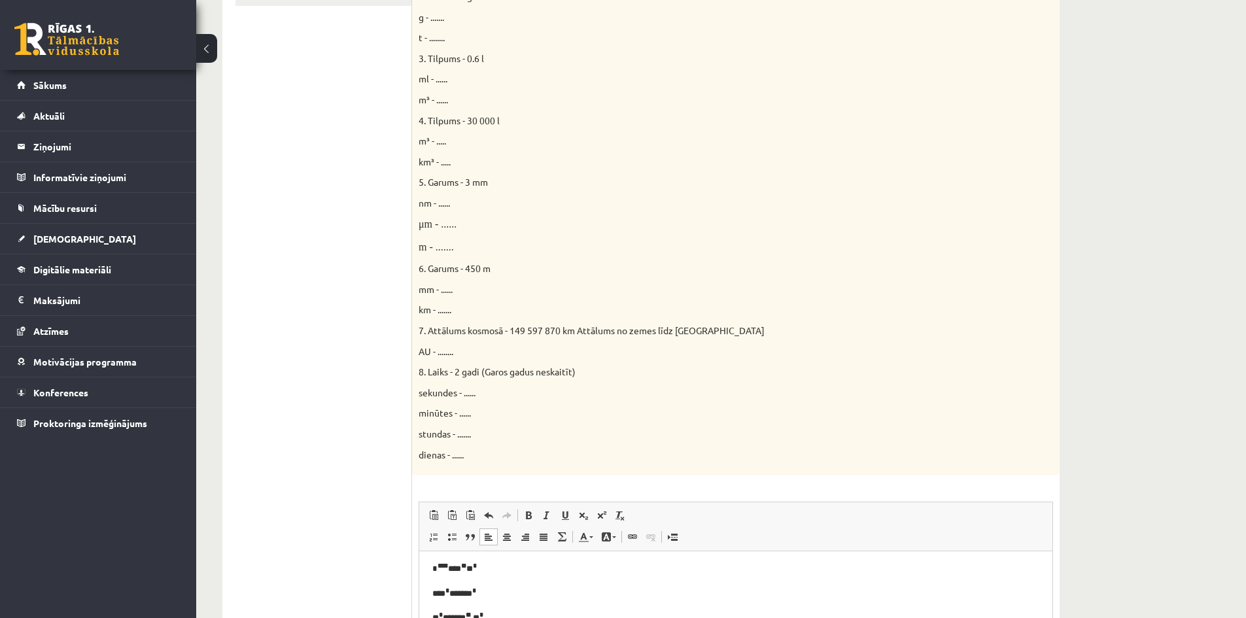
scroll to position [505, 0]
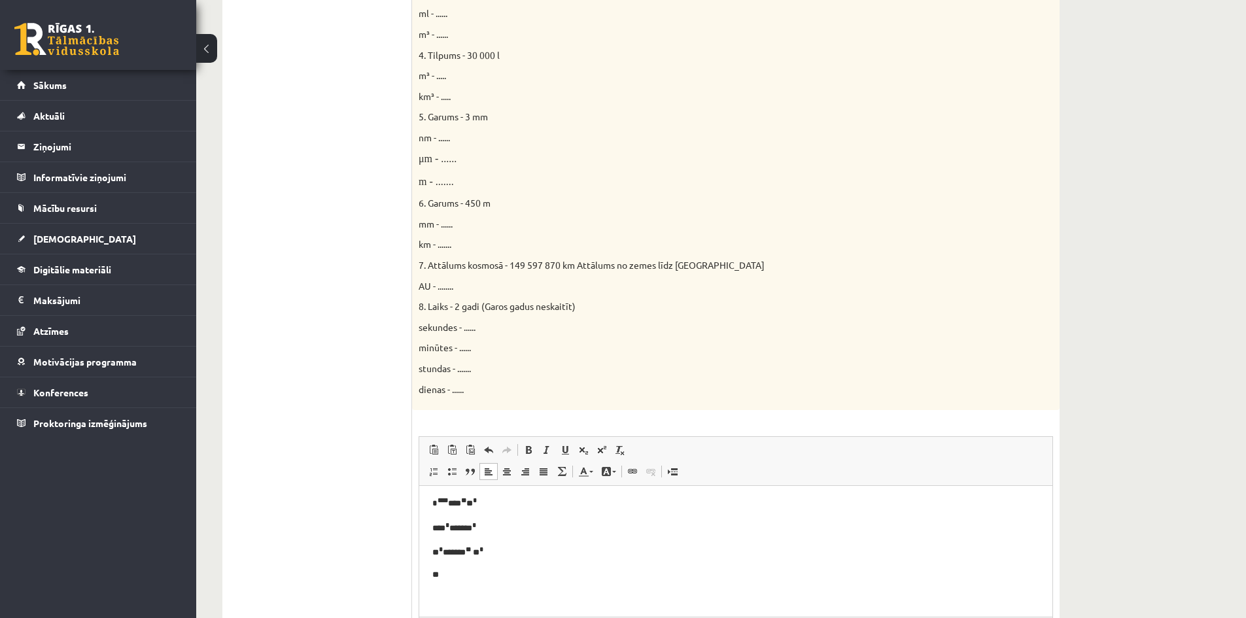
click at [456, 572] on p "**" at bounding box center [730, 575] width 597 height 14
drag, startPoint x: 430, startPoint y: 161, endPoint x: 418, endPoint y: 161, distance: 11.1
click at [418, 161] on font "μm - ......" at bounding box center [437, 158] width 38 height 11
click at [441, 571] on p "Editor, wiswyg-editor-user-answer-47024995666600" at bounding box center [735, 575] width 607 height 14
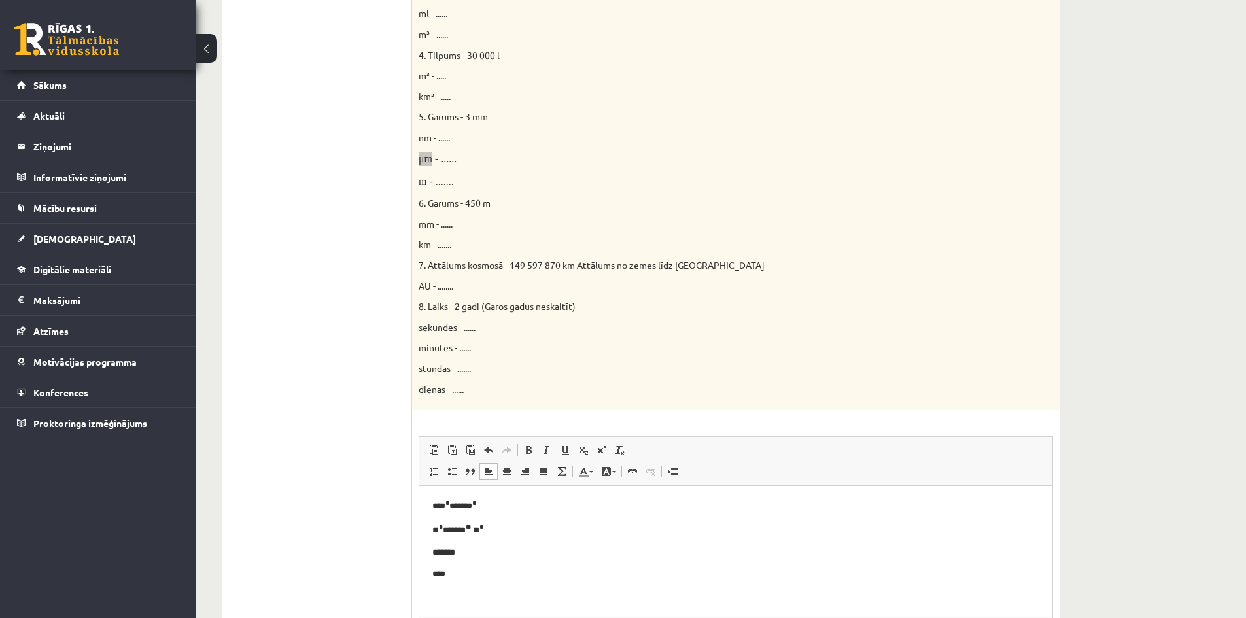
click at [491, 551] on p "*******" at bounding box center [730, 553] width 597 height 14
click at [466, 575] on p "****" at bounding box center [730, 575] width 597 height 14
click at [473, 550] on p "*******" at bounding box center [730, 552] width 597 height 14
click at [600, 454] on span at bounding box center [601, 450] width 10 height 10
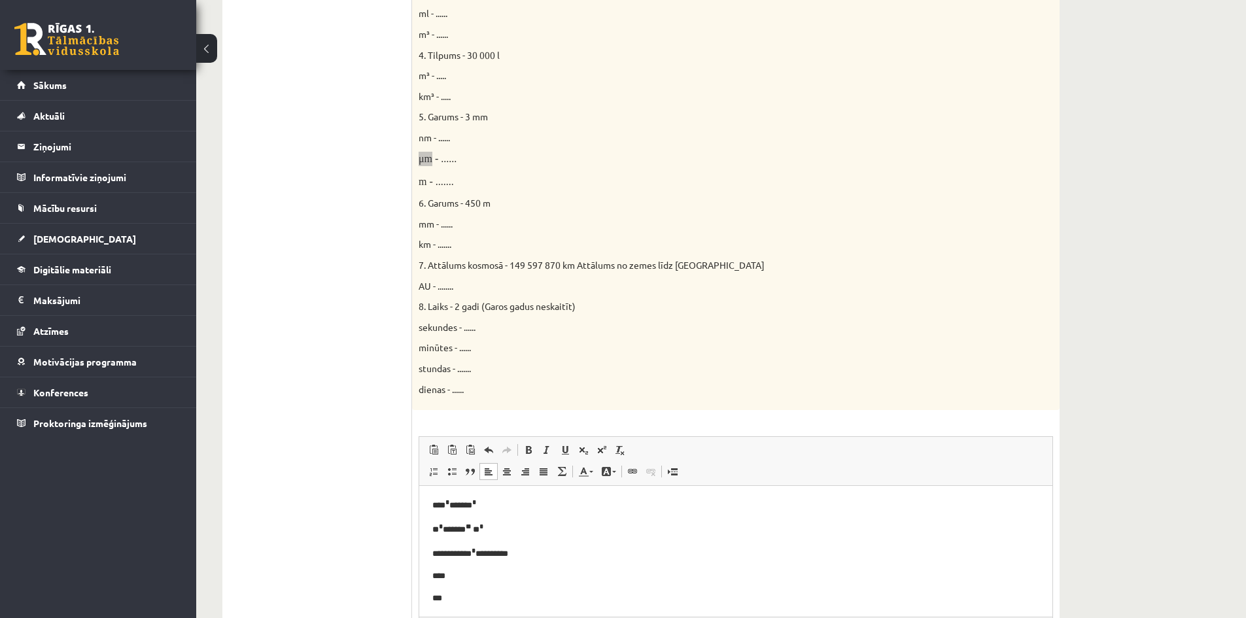
click at [479, 576] on p "****" at bounding box center [730, 576] width 597 height 14
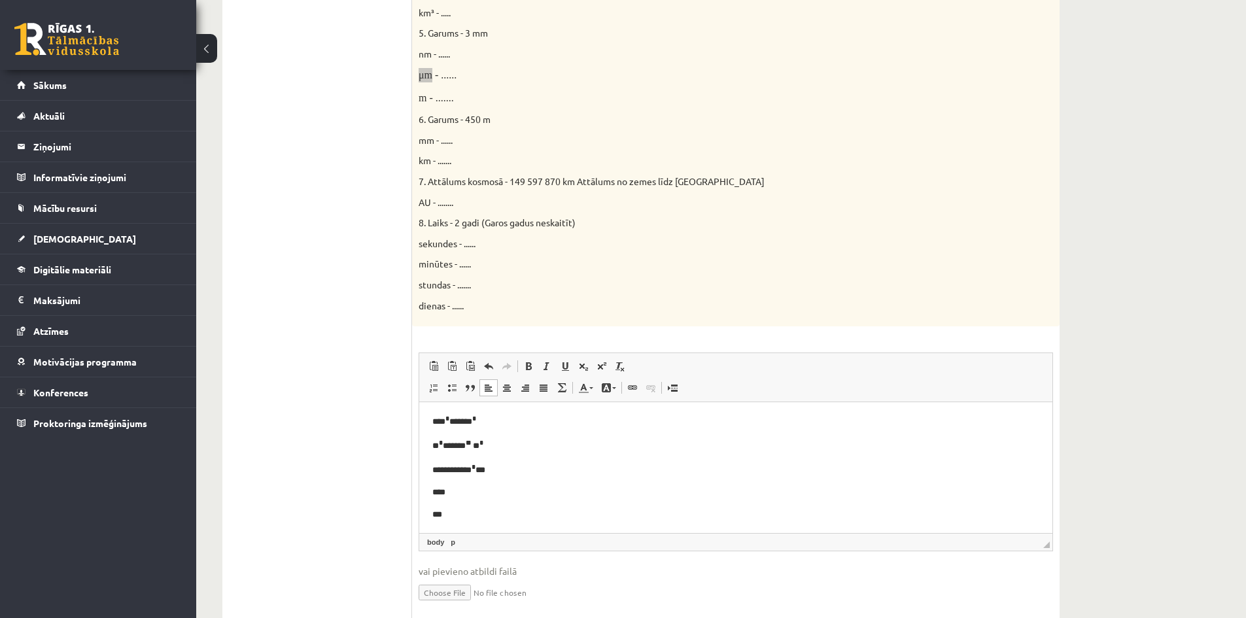
scroll to position [636, 0]
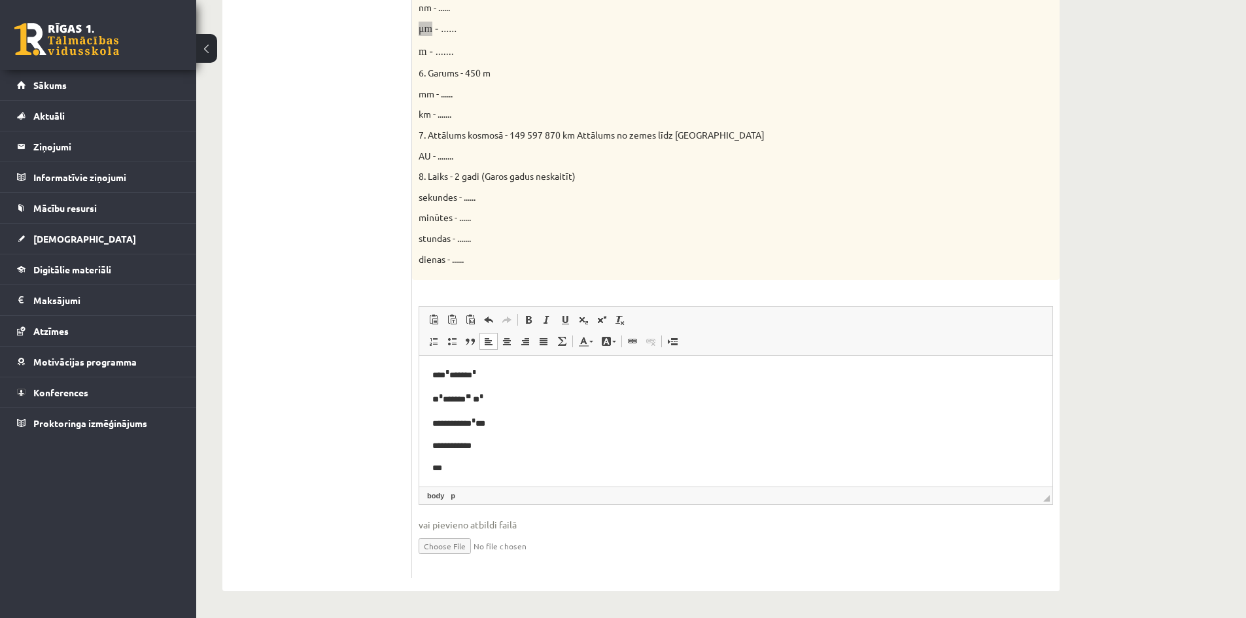
click at [459, 464] on p "***" at bounding box center [730, 469] width 597 height 14
click at [458, 443] on p "**********" at bounding box center [730, 446] width 597 height 14
click at [478, 463] on p "***" at bounding box center [730, 469] width 597 height 14
click at [605, 320] on span at bounding box center [601, 319] width 10 height 10
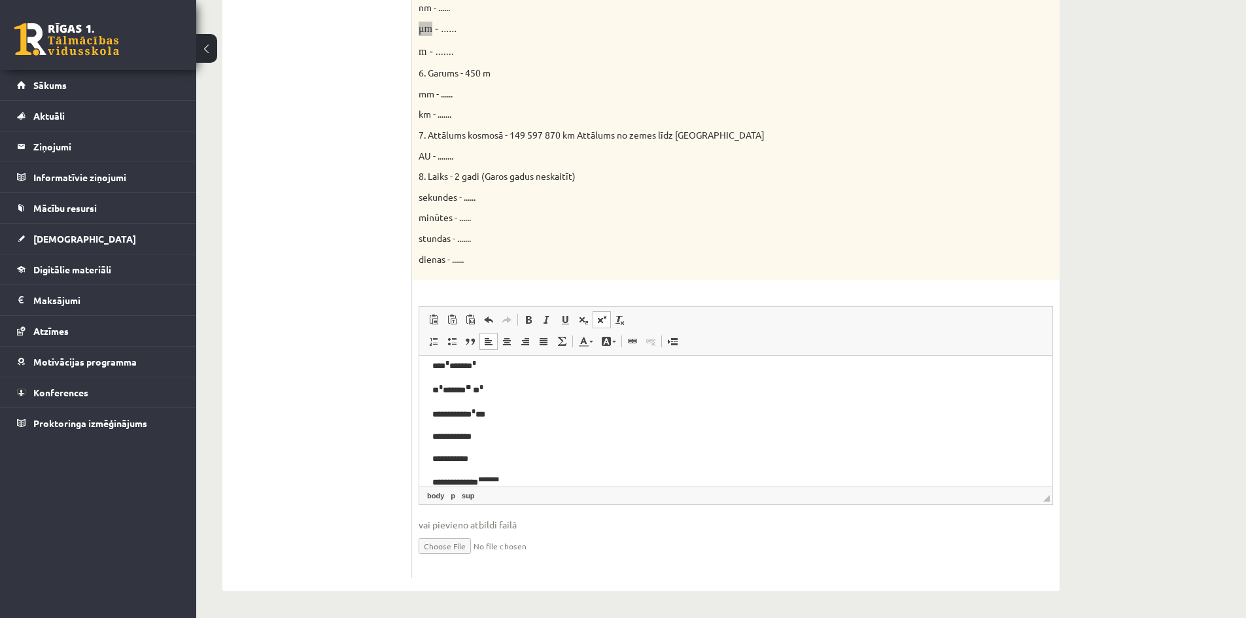
click at [600, 317] on span at bounding box center [601, 319] width 10 height 10
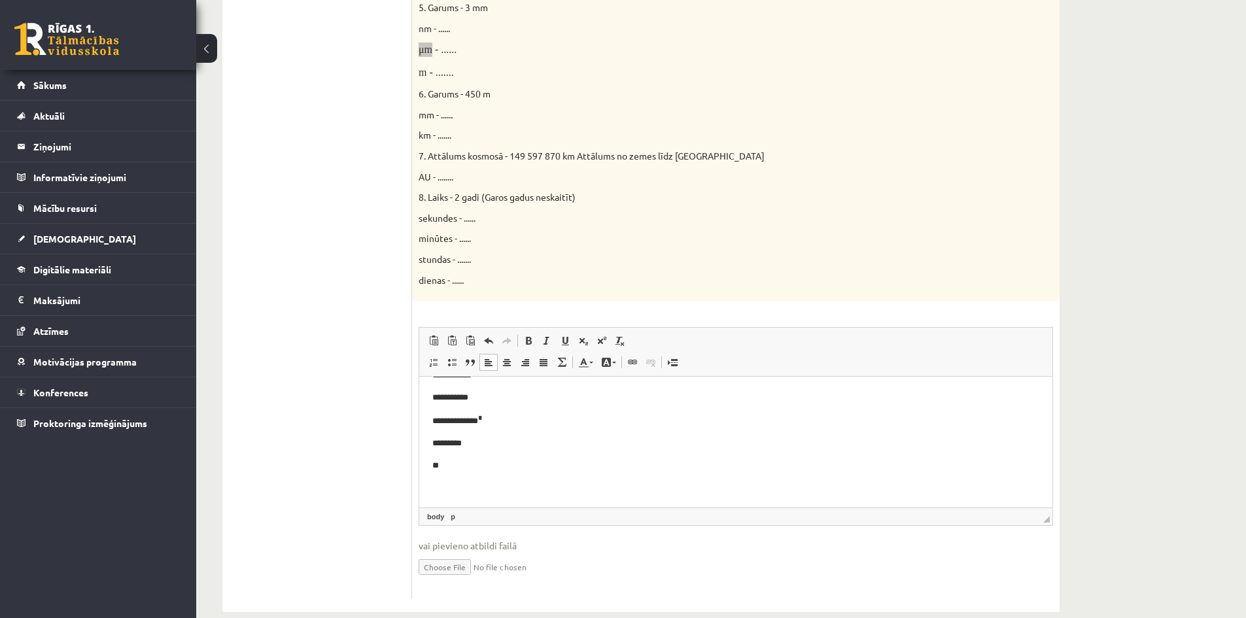
scroll to position [636, 0]
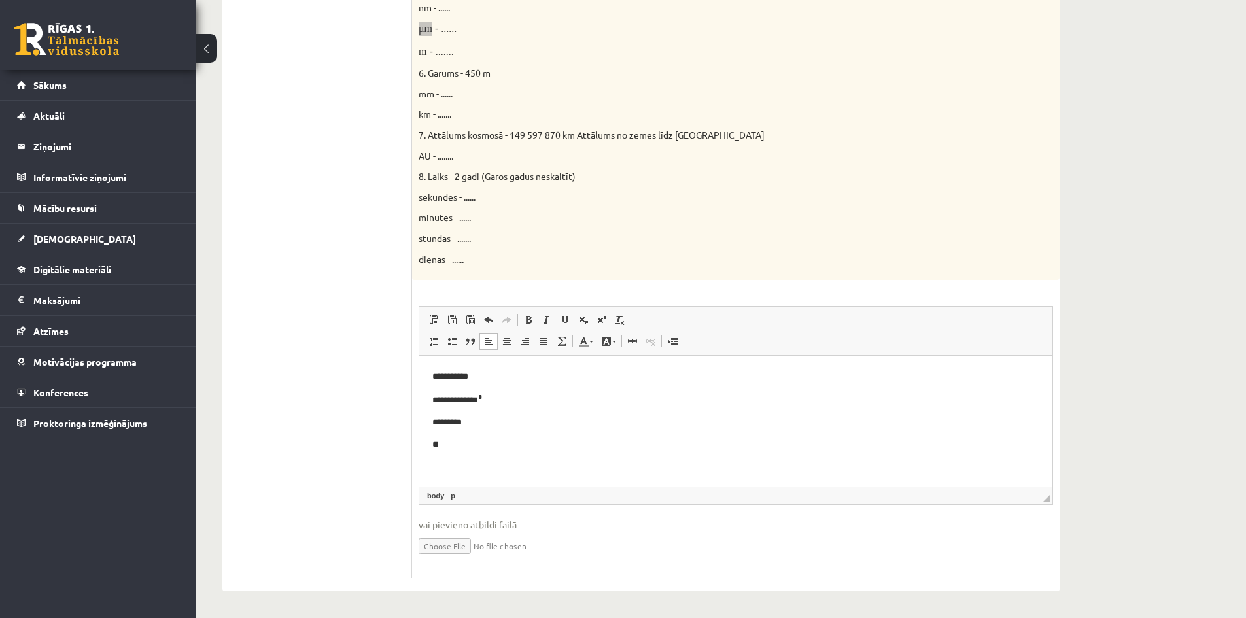
click at [479, 422] on p "*********" at bounding box center [730, 423] width 597 height 14
click at [501, 396] on p "**********" at bounding box center [730, 400] width 597 height 16
click at [467, 441] on p "**" at bounding box center [730, 445] width 597 height 14
click at [496, 416] on p "*********" at bounding box center [730, 423] width 597 height 14
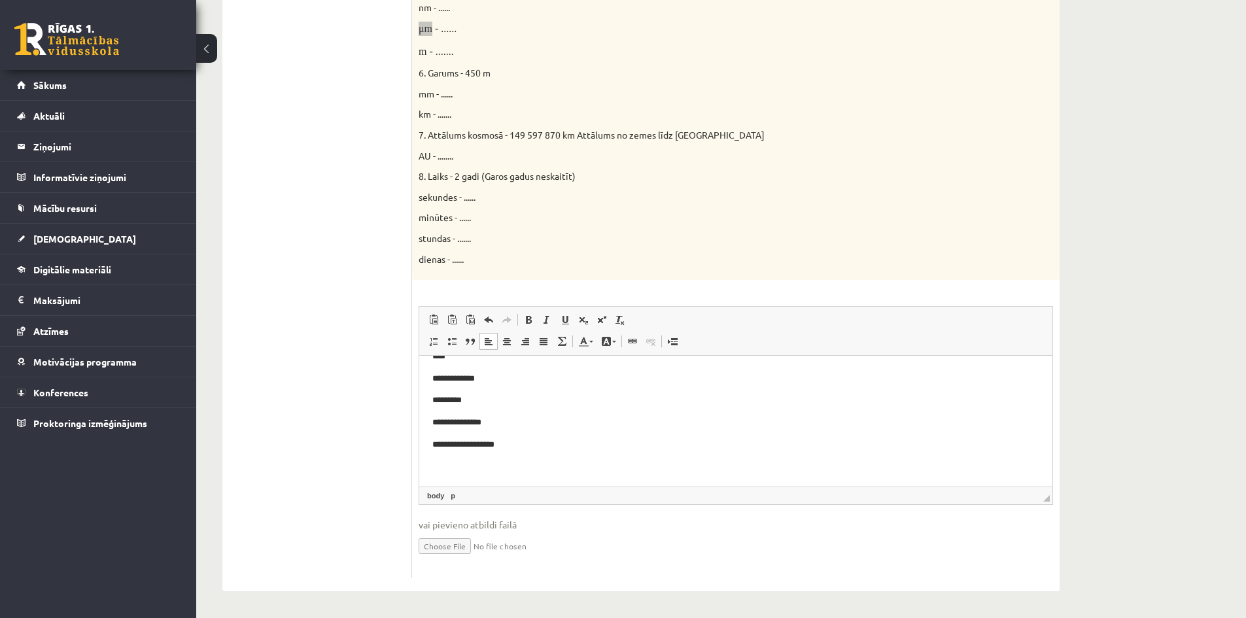
click at [518, 396] on p "*********" at bounding box center [730, 401] width 597 height 14
click at [543, 440] on p "**********" at bounding box center [730, 443] width 597 height 14
drag, startPoint x: 475, startPoint y: 262, endPoint x: 413, endPoint y: 180, distance: 103.0
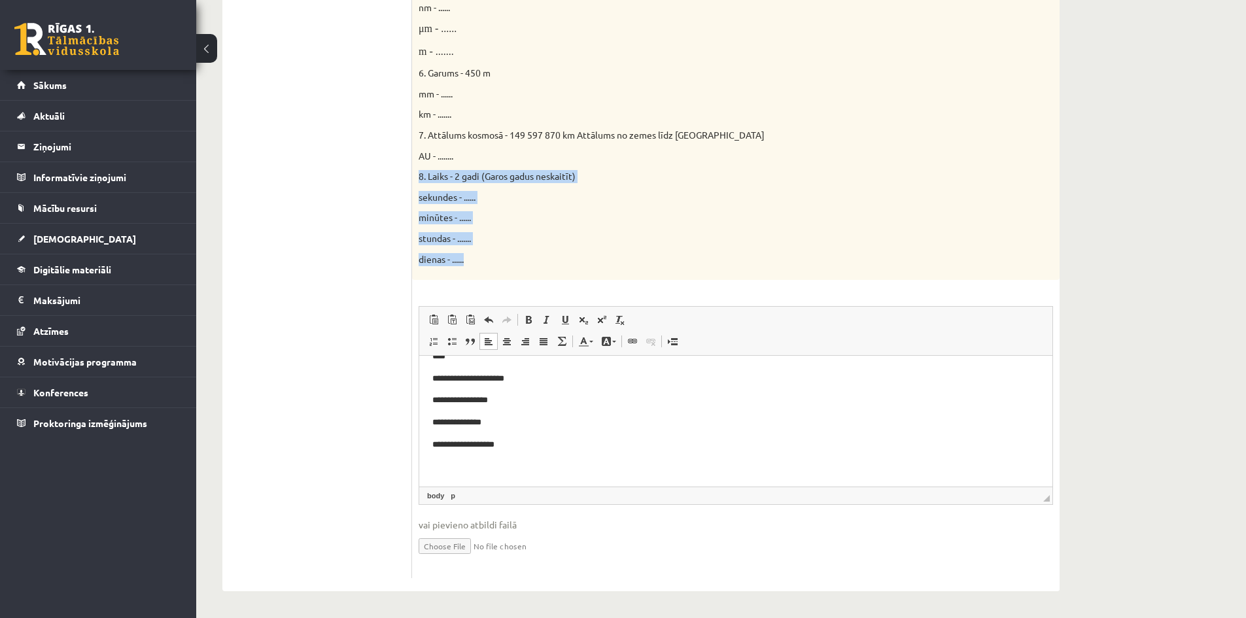
drag, startPoint x: 529, startPoint y: 380, endPoint x: 487, endPoint y: 380, distance: 41.8
click at [487, 380] on p "**********" at bounding box center [730, 379] width 597 height 14
click at [513, 378] on p "**********" at bounding box center [730, 379] width 597 height 14
click at [526, 377] on p "**********" at bounding box center [730, 379] width 597 height 14
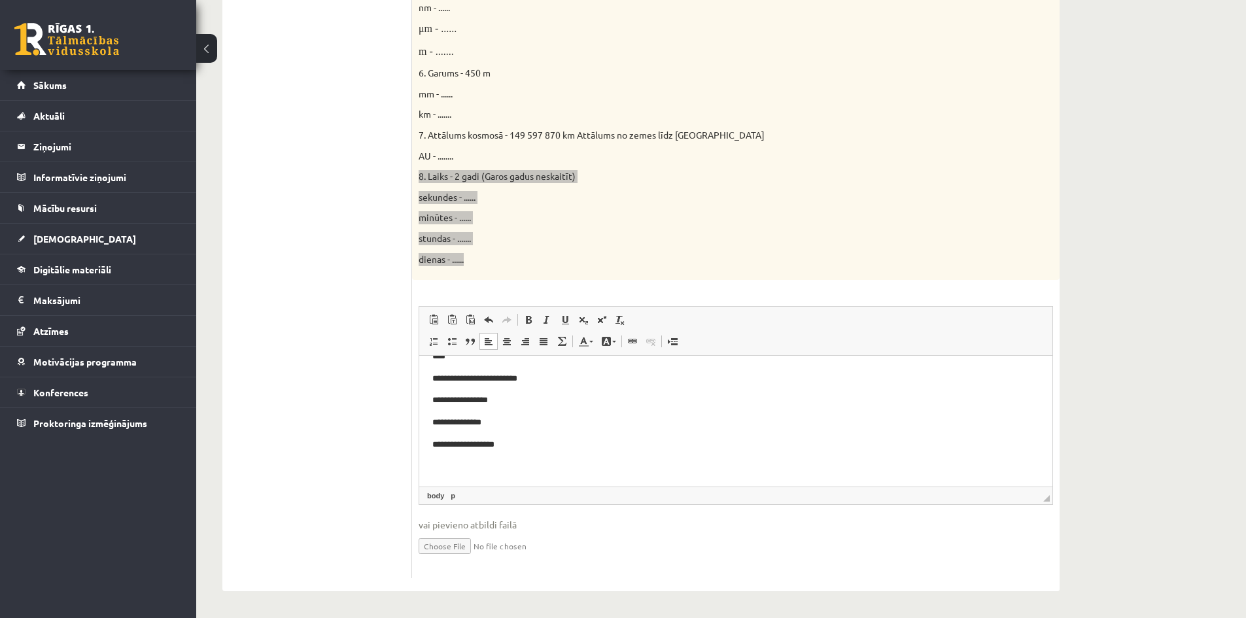
click at [528, 377] on p "**********" at bounding box center [730, 379] width 597 height 14
click at [524, 377] on p "**********" at bounding box center [730, 379] width 597 height 14
click at [600, 319] on span at bounding box center [601, 319] width 10 height 10
click at [551, 381] on p "**********" at bounding box center [730, 379] width 597 height 16
click at [516, 404] on p "**********" at bounding box center [730, 402] width 597 height 14
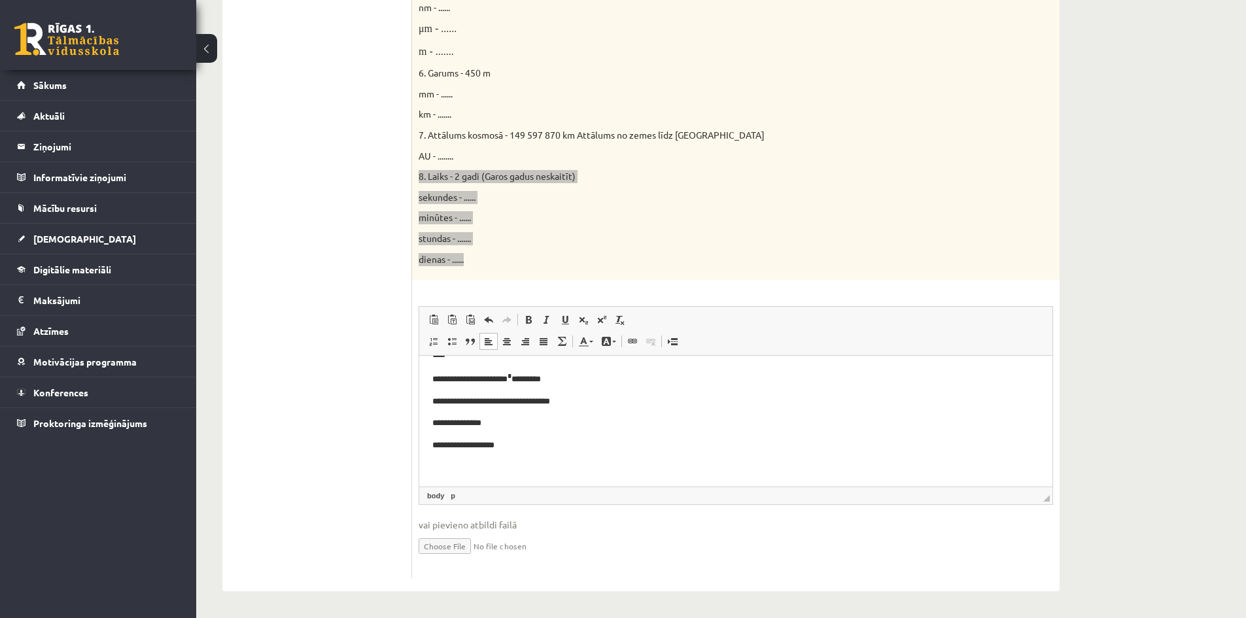
drag, startPoint x: 535, startPoint y: 406, endPoint x: 547, endPoint y: 415, distance: 14.9
click at [540, 411] on body "**********" at bounding box center [735, 263] width 607 height 424
click at [476, 394] on body "**********" at bounding box center [735, 263] width 607 height 424
click at [536, 403] on p "**********" at bounding box center [730, 402] width 597 height 14
click at [533, 402] on p "**********" at bounding box center [730, 402] width 597 height 14
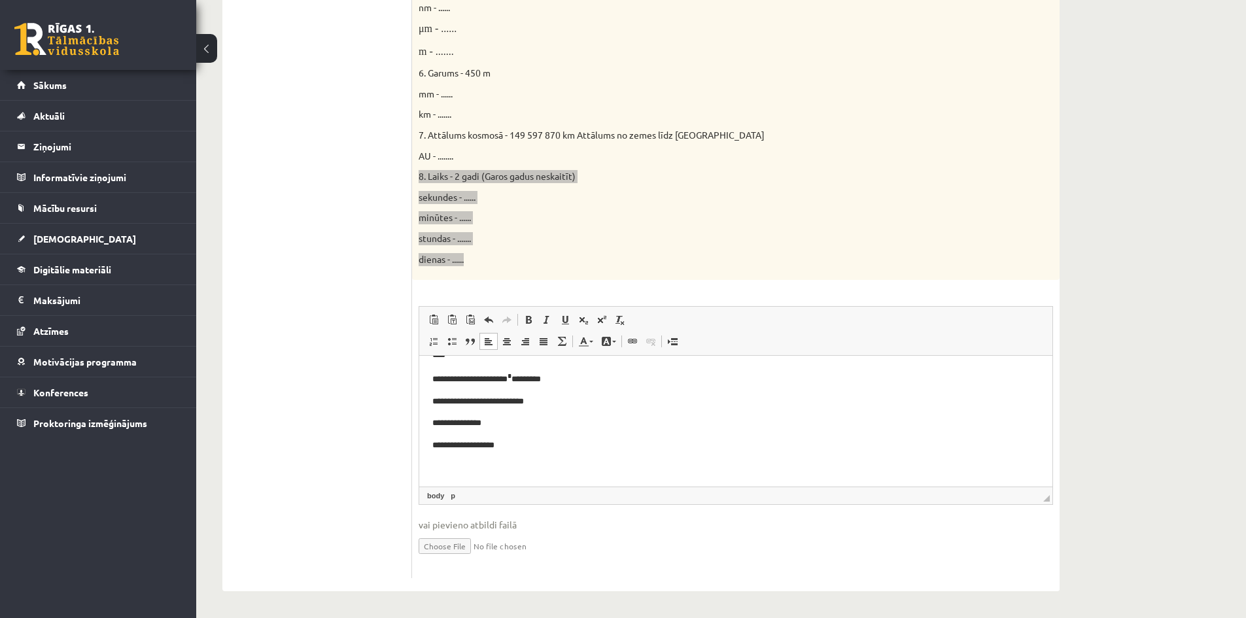
drag, startPoint x: 505, startPoint y: 401, endPoint x: 469, endPoint y: 406, distance: 36.2
click at [469, 406] on p "**********" at bounding box center [730, 402] width 597 height 14
click at [512, 399] on p "**********" at bounding box center [730, 402] width 597 height 14
click at [600, 322] on span at bounding box center [601, 319] width 10 height 10
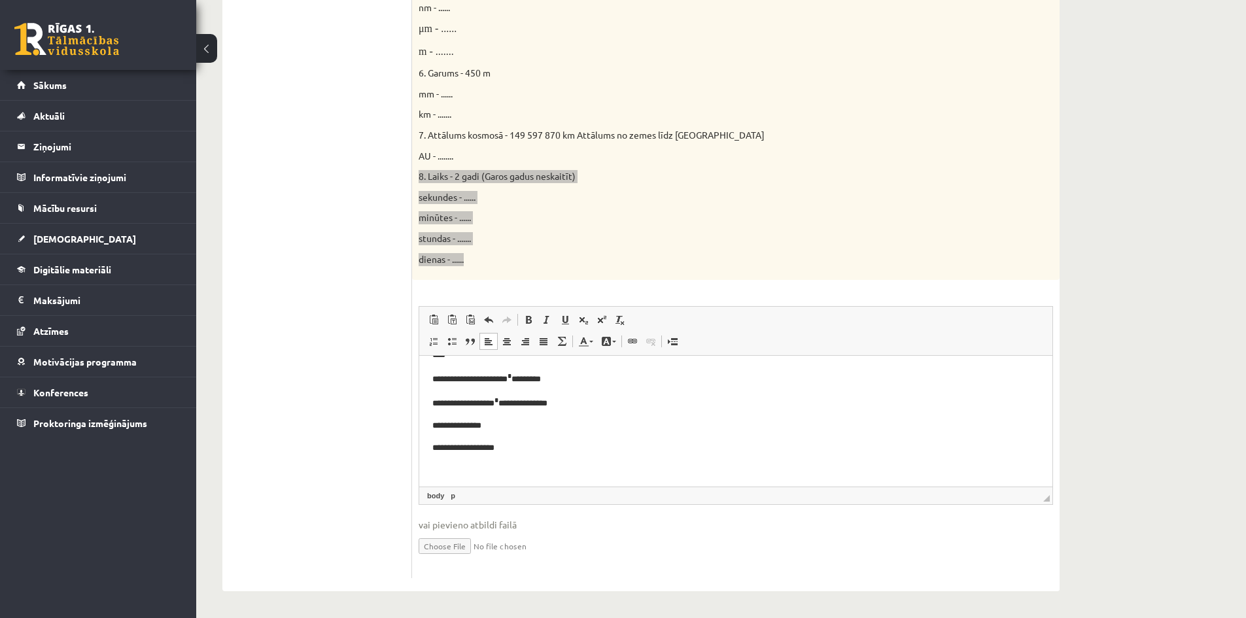
click at [503, 428] on p "**********" at bounding box center [730, 426] width 597 height 14
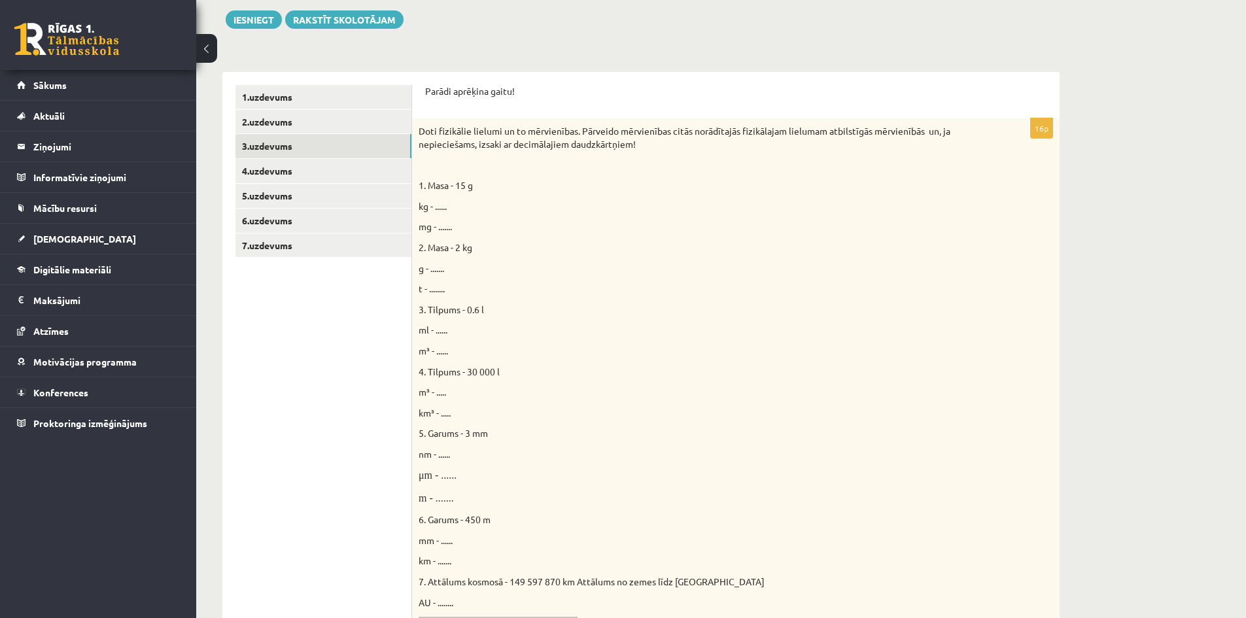
scroll to position [178, 0]
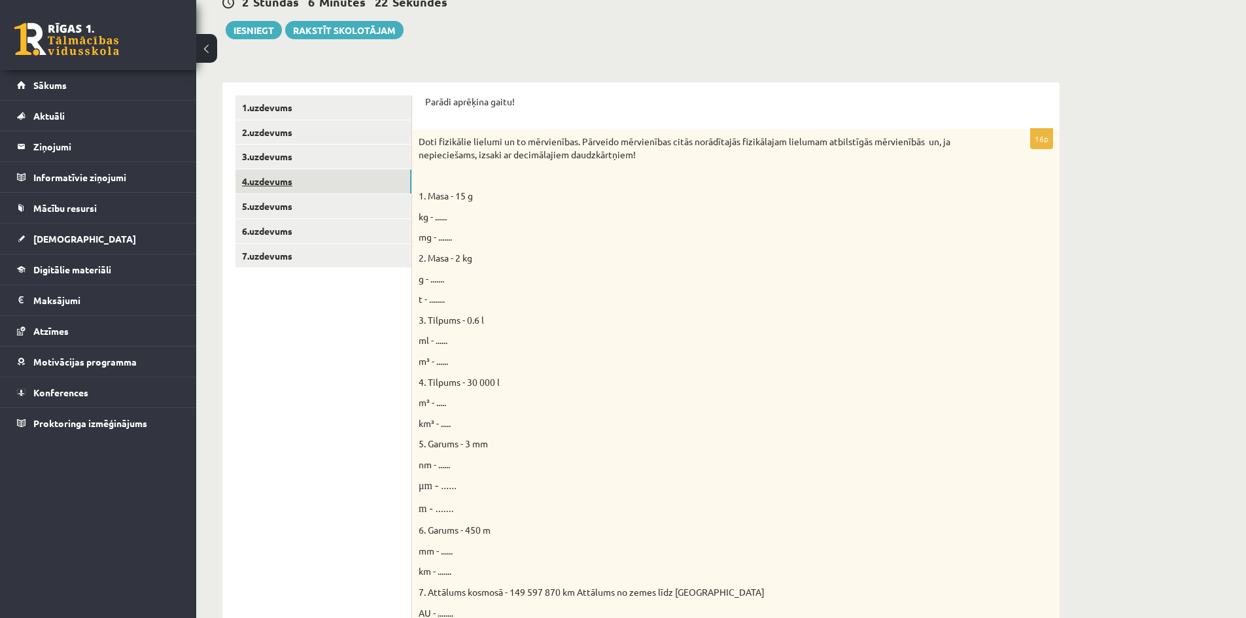
click at [269, 188] on link "4.uzdevums" at bounding box center [323, 181] width 176 height 24
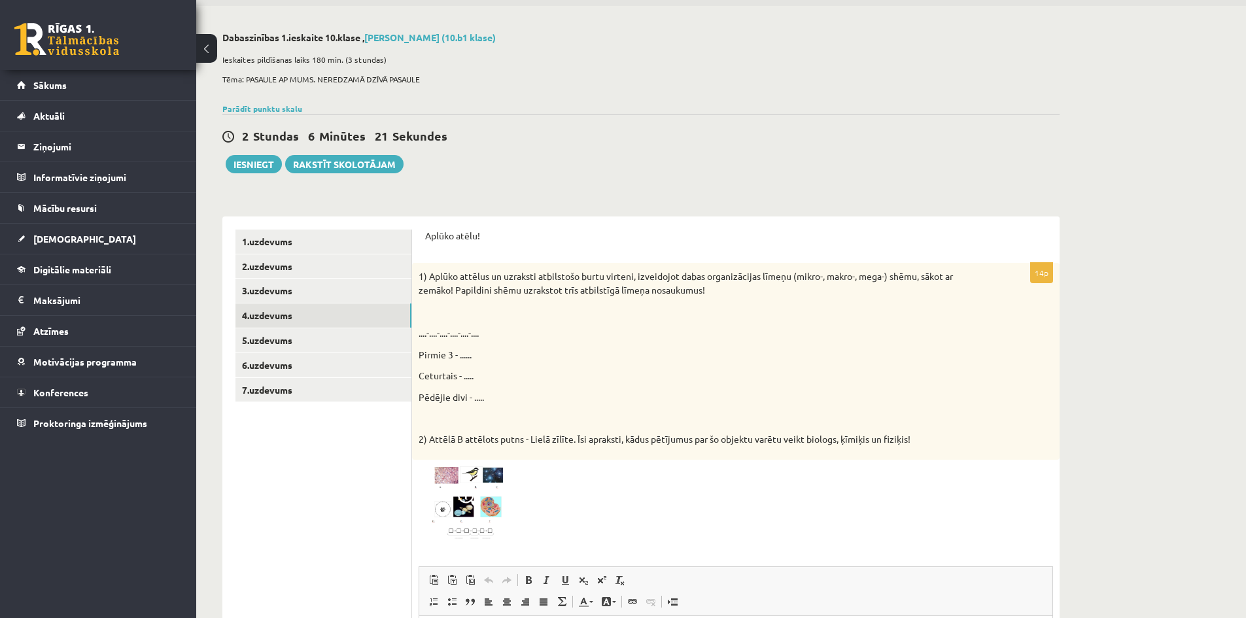
scroll to position [0, 0]
click at [263, 294] on link "3.uzdevums" at bounding box center [323, 291] width 176 height 24
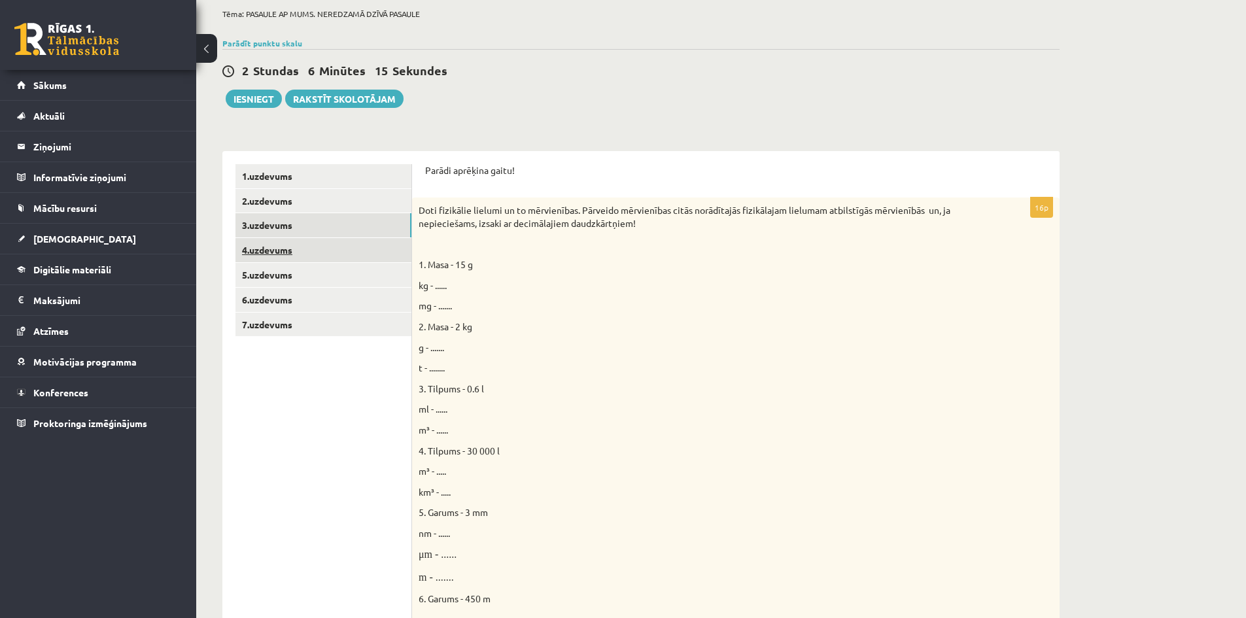
click at [267, 247] on link "4.uzdevums" at bounding box center [323, 250] width 176 height 24
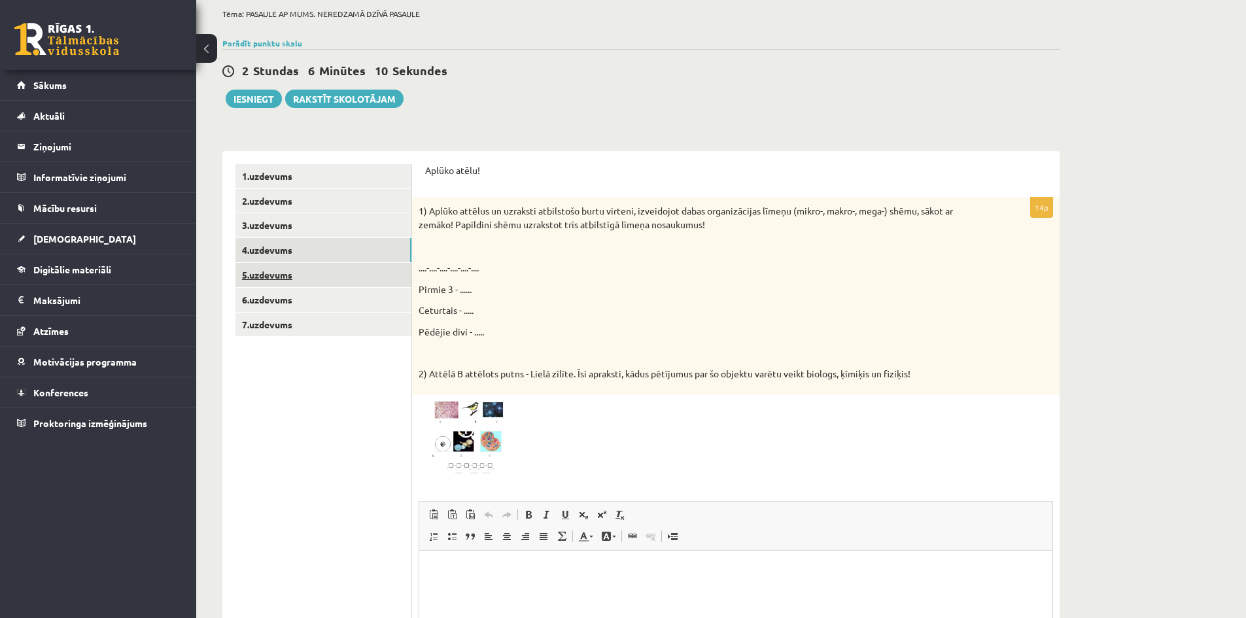
click at [262, 280] on link "5.uzdevums" at bounding box center [323, 275] width 176 height 24
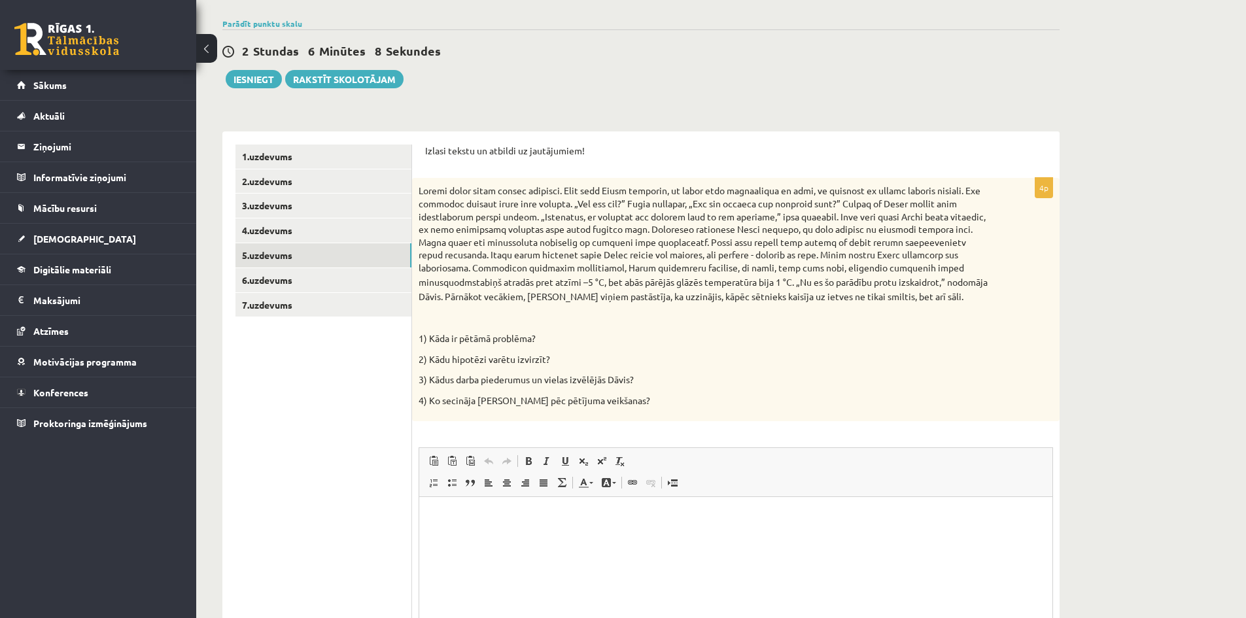
scroll to position [131, 0]
click at [270, 276] on link "6.uzdevums" at bounding box center [323, 279] width 176 height 24
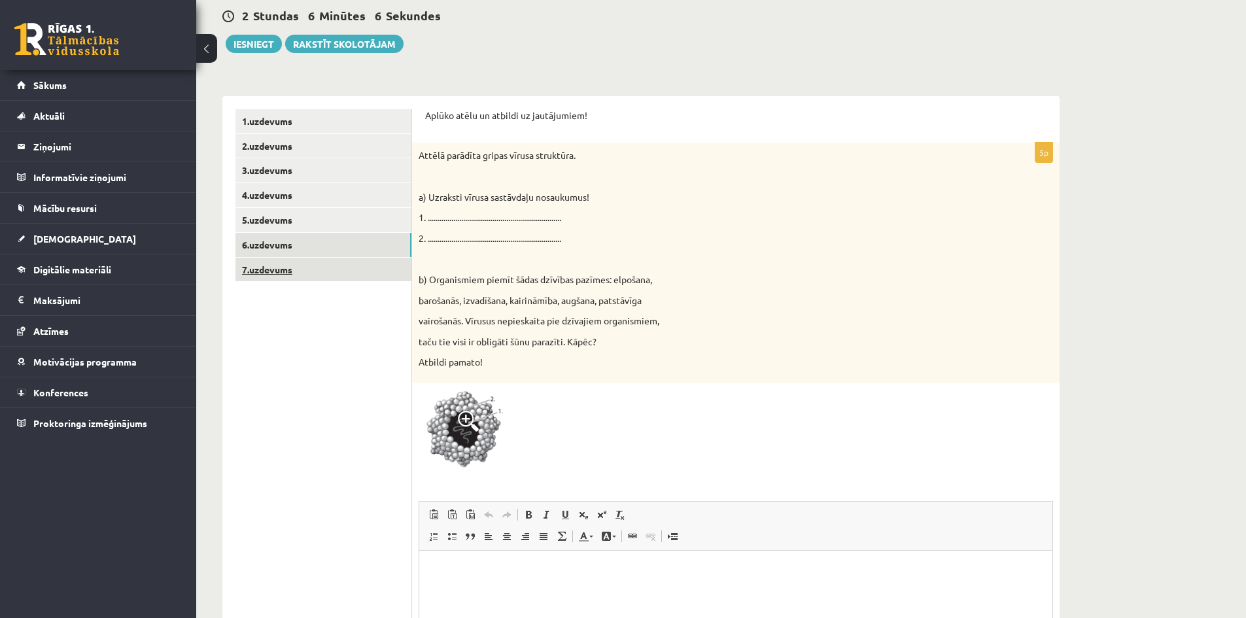
scroll to position [0, 0]
click at [263, 269] on link "7.uzdevums" at bounding box center [323, 270] width 176 height 24
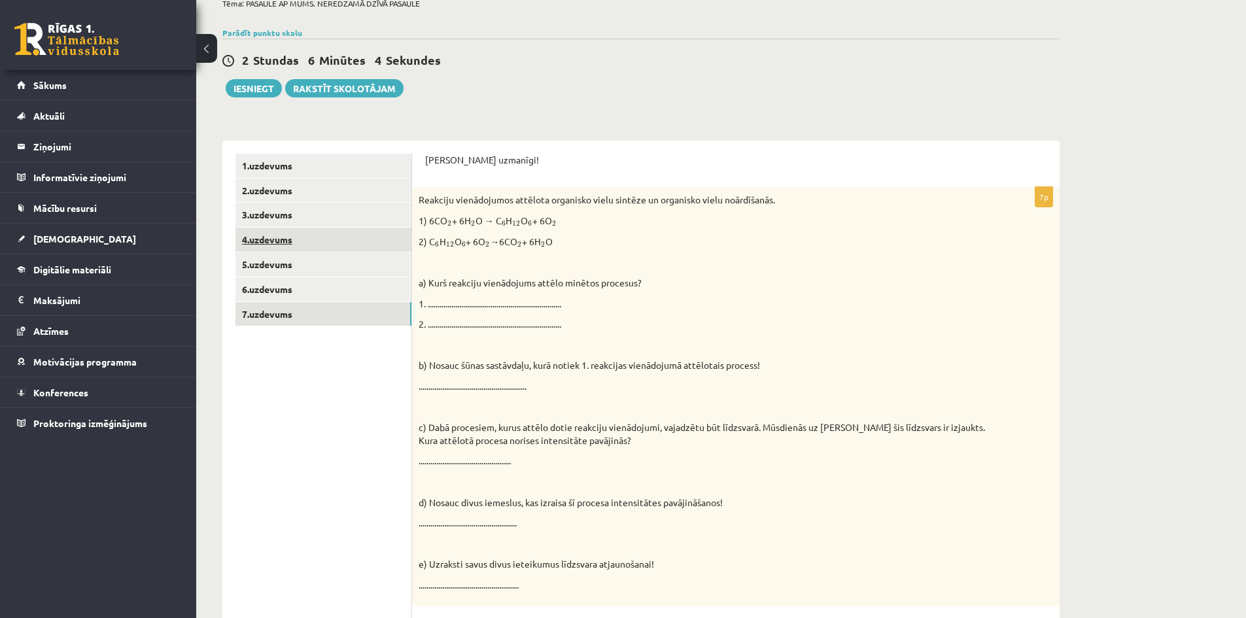
click at [284, 245] on link "4.uzdevums" at bounding box center [323, 240] width 176 height 24
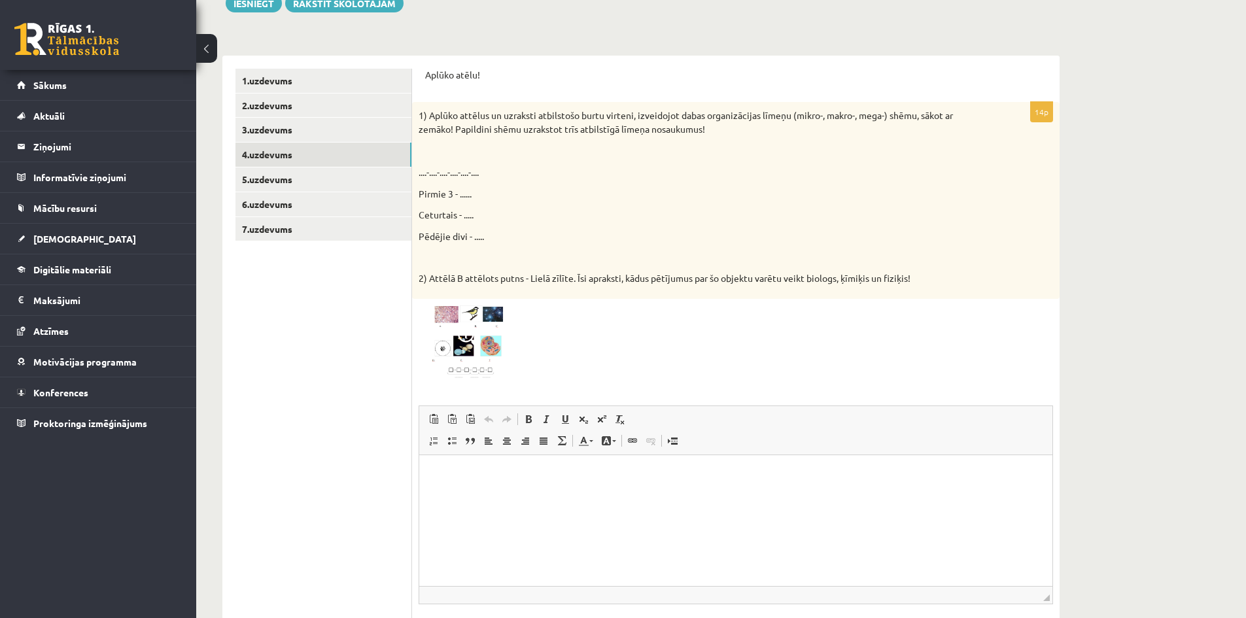
scroll to position [186, 0]
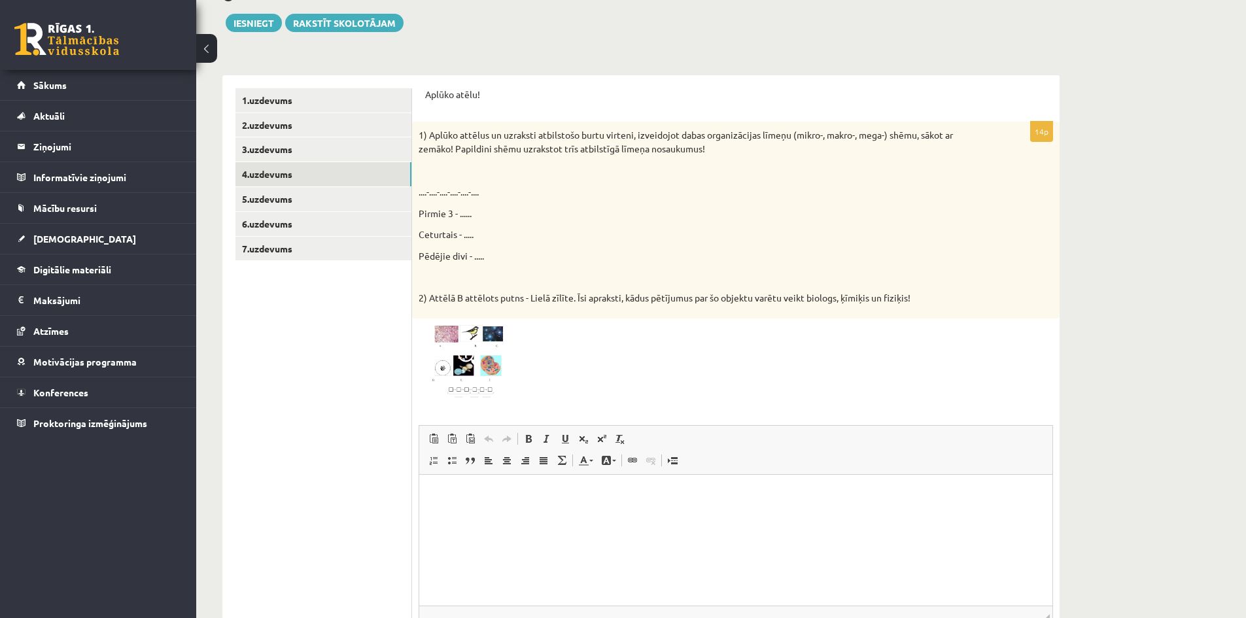
click at [486, 352] on img at bounding box center [467, 362] width 98 height 74
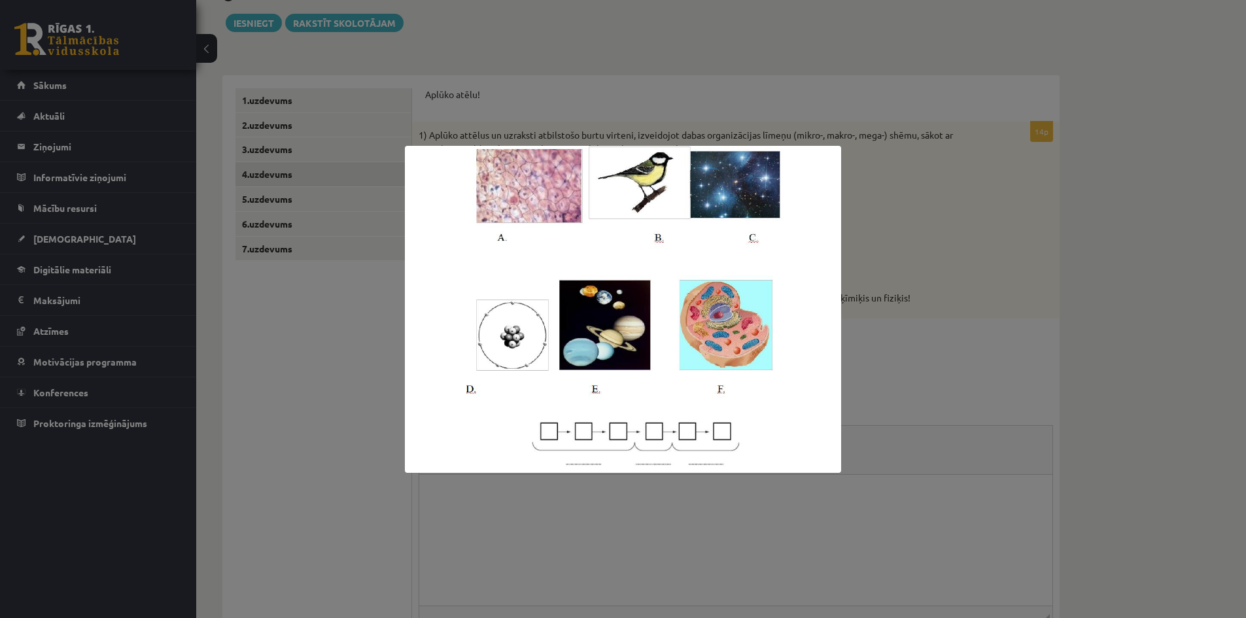
drag, startPoint x: 541, startPoint y: 520, endPoint x: 510, endPoint y: 473, distance: 56.2
click at [541, 520] on div at bounding box center [623, 309] width 1246 height 618
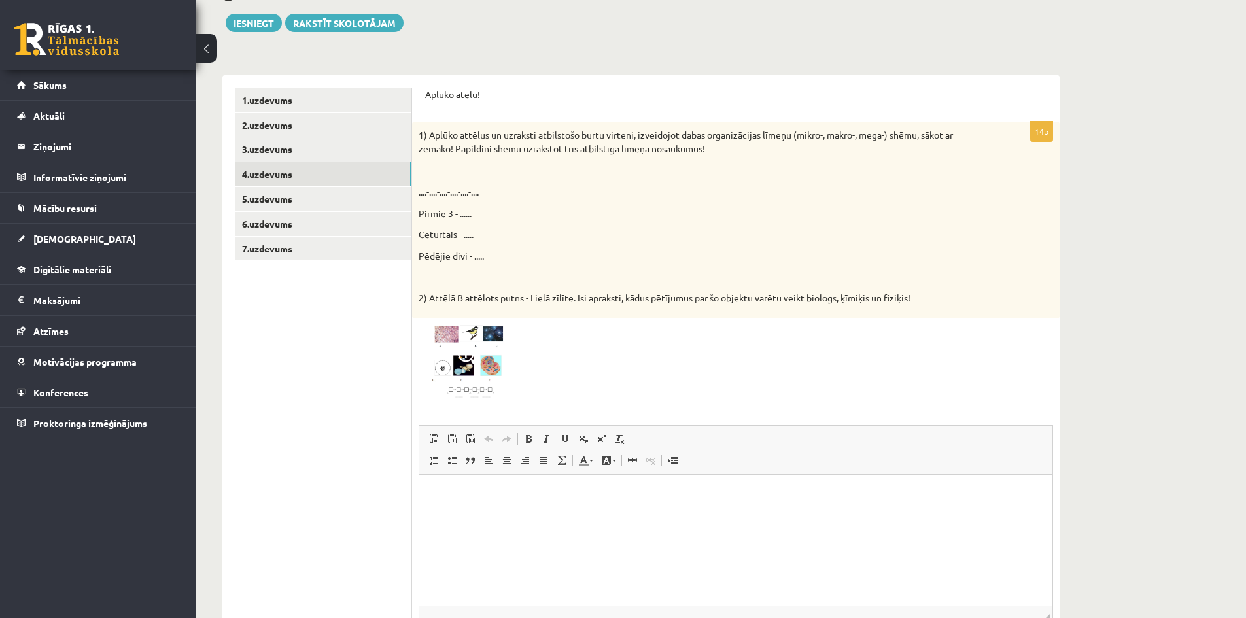
click at [486, 513] on html at bounding box center [735, 494] width 633 height 40
drag, startPoint x: 449, startPoint y: 495, endPoint x: 458, endPoint y: 496, distance: 9.2
click at [448, 495] on p "**********" at bounding box center [735, 494] width 607 height 14
click at [426, 192] on p "....-....-....-....-....-...." at bounding box center [702, 192] width 569 height 14
click at [413, 189] on div "1) Aplūko attēlus un uzraksti atbilstošo burtu virteni, izveidojot dabas organi…" at bounding box center [735, 220] width 647 height 197
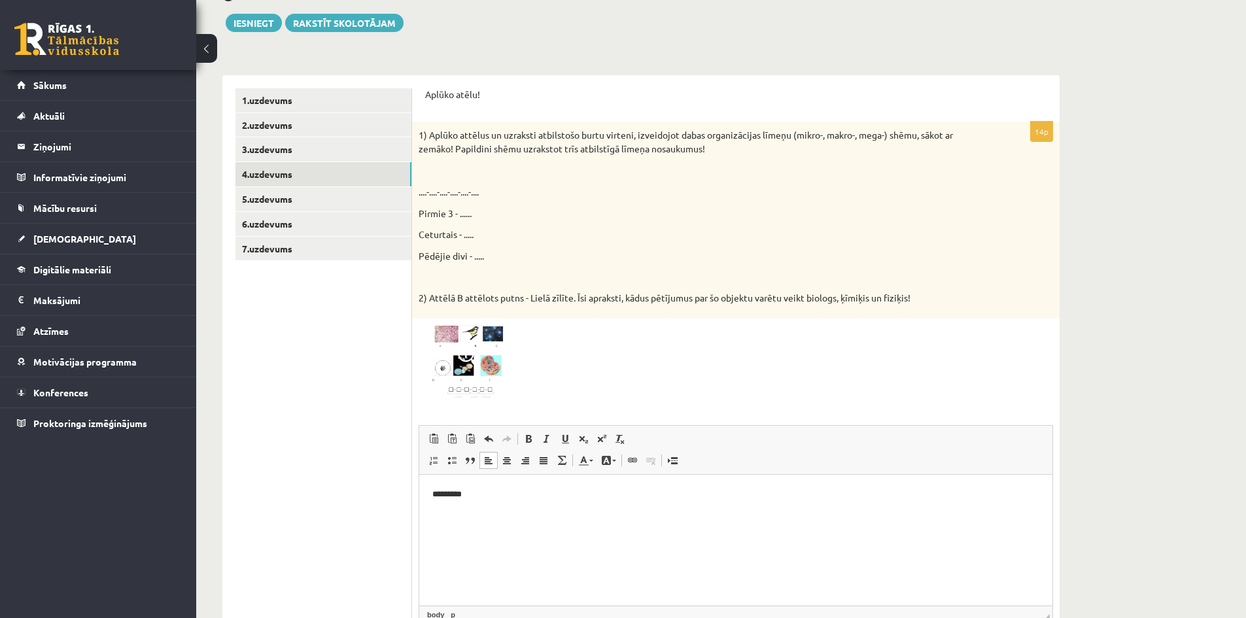
click at [422, 191] on p "....-....-....-....-....-...." at bounding box center [702, 192] width 569 height 14
click at [438, 196] on p "....-....-....-....-....-...." at bounding box center [702, 192] width 569 height 14
drag, startPoint x: 458, startPoint y: 195, endPoint x: 479, endPoint y: 195, distance: 21.6
click at [460, 195] on p "....-....-....-....-....-...." at bounding box center [702, 192] width 569 height 14
click at [481, 194] on p "....-....-....-....-....-...." at bounding box center [702, 192] width 569 height 14
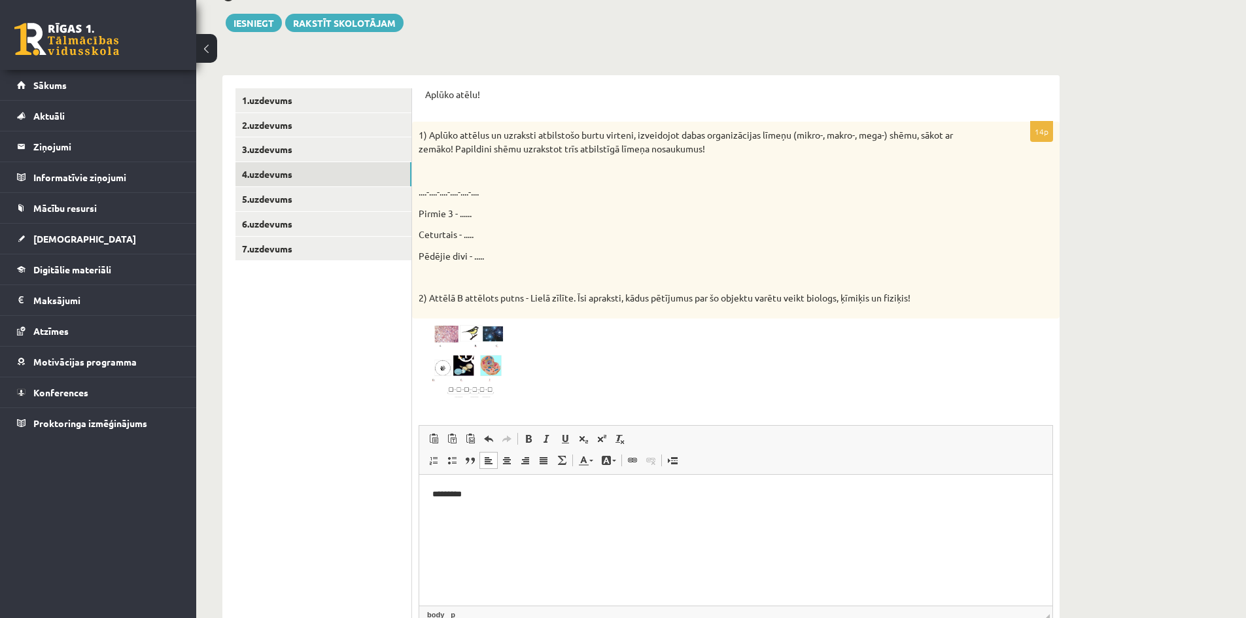
click at [460, 359] on span at bounding box center [468, 356] width 21 height 21
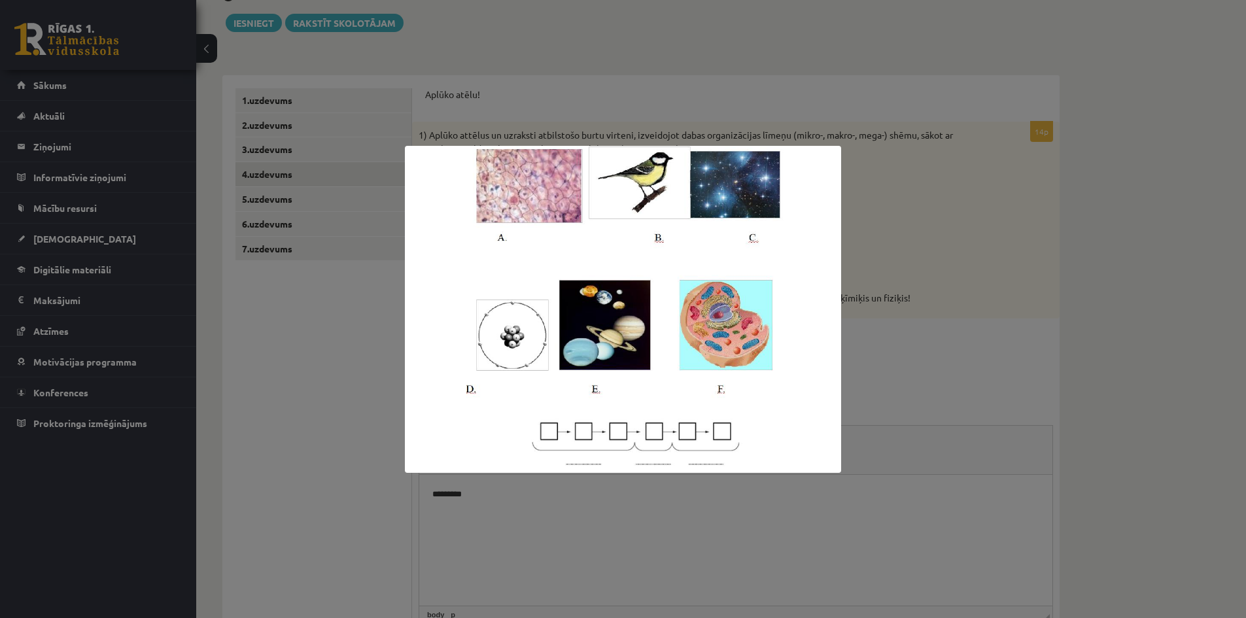
click at [863, 246] on div at bounding box center [623, 309] width 1246 height 618
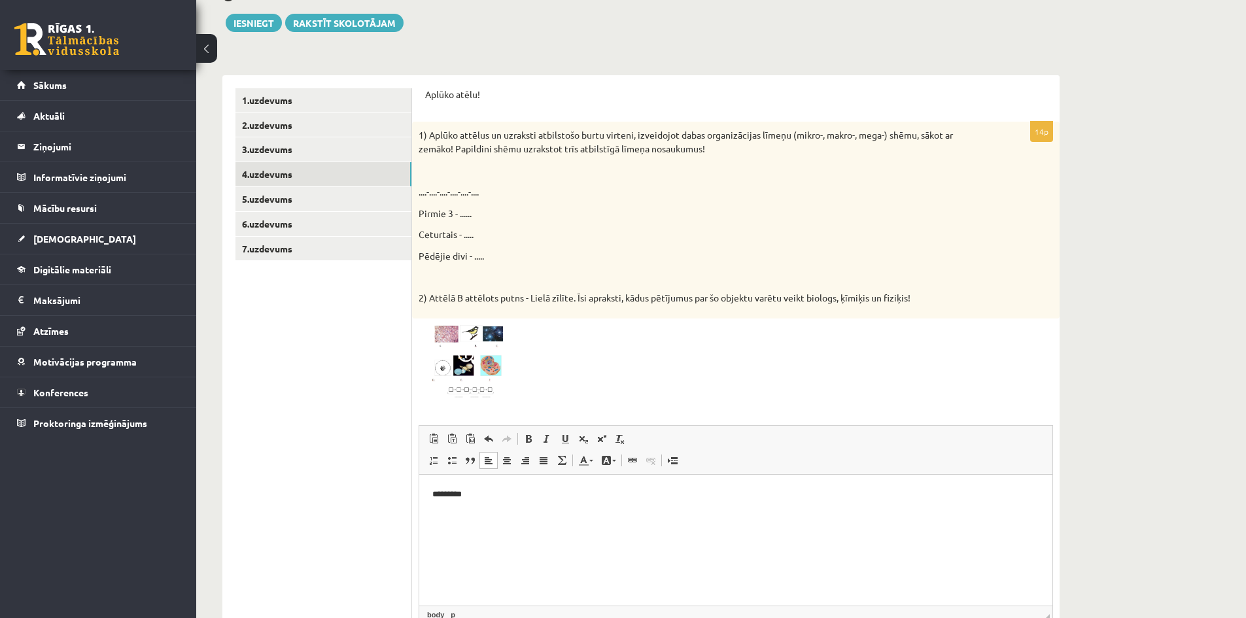
click at [469, 490] on p "*********" at bounding box center [735, 494] width 607 height 14
click at [448, 358] on img at bounding box center [467, 362] width 98 height 74
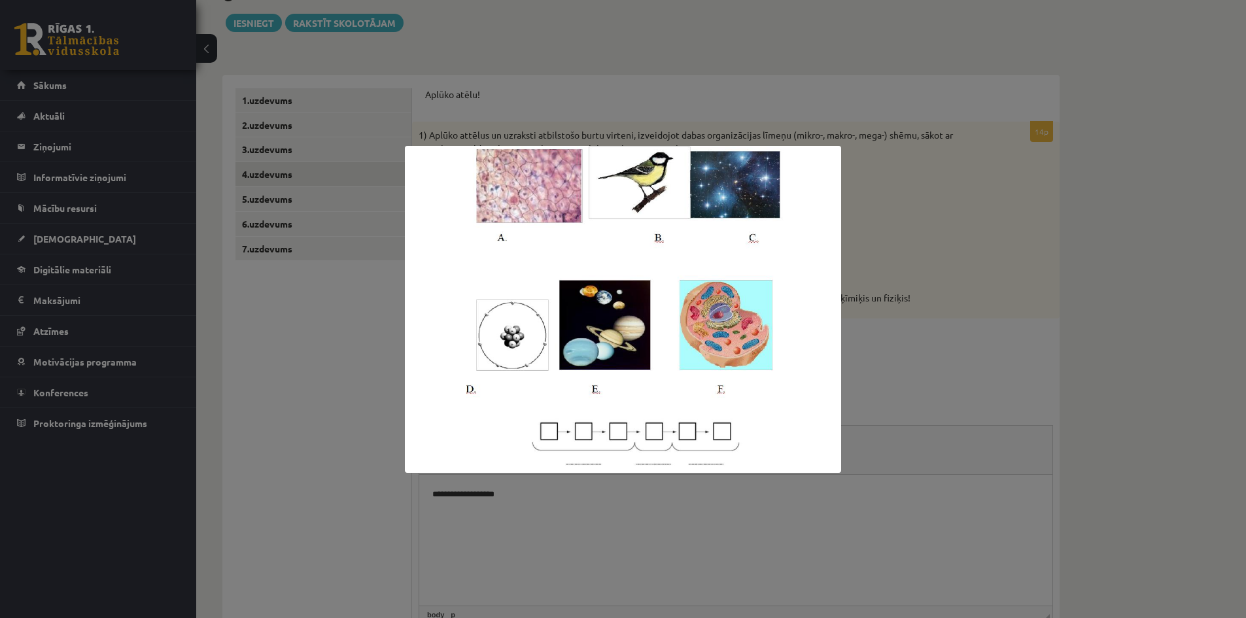
click at [888, 296] on div at bounding box center [623, 309] width 1246 height 618
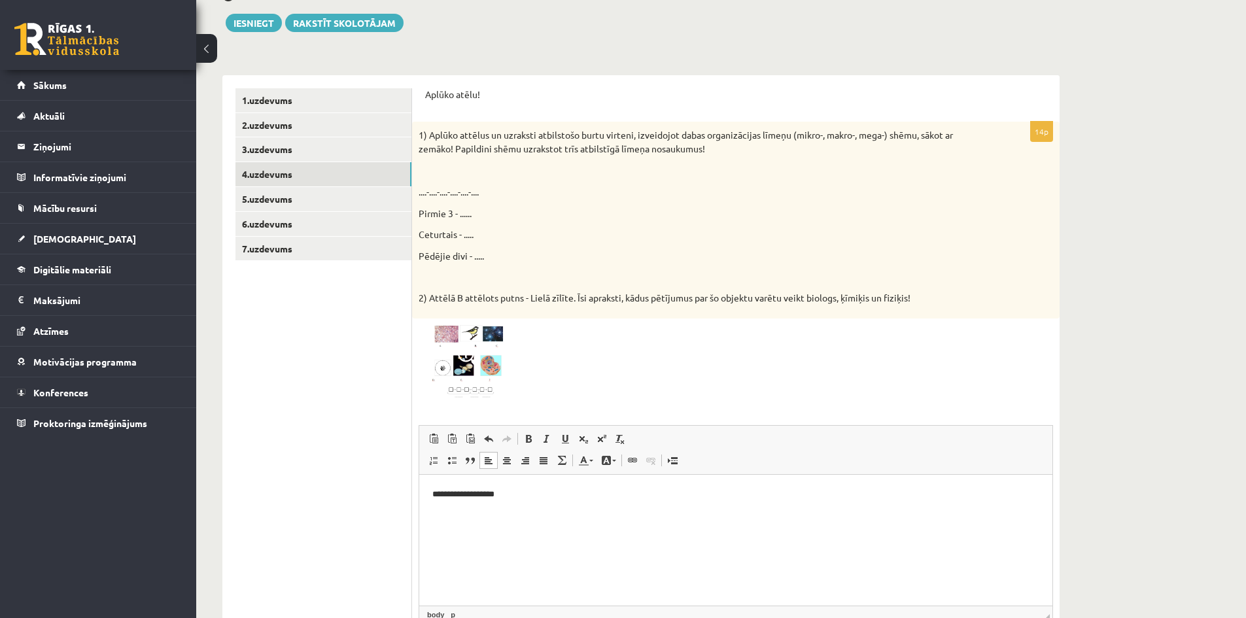
click at [525, 501] on html "**********" at bounding box center [735, 494] width 633 height 40
click at [503, 488] on p "**********" at bounding box center [735, 494] width 607 height 14
click at [617, 492] on p "**********" at bounding box center [735, 494] width 607 height 14
click at [437, 520] on p "********" at bounding box center [735, 516] width 607 height 14
click at [477, 520] on p "********" at bounding box center [735, 516] width 607 height 14
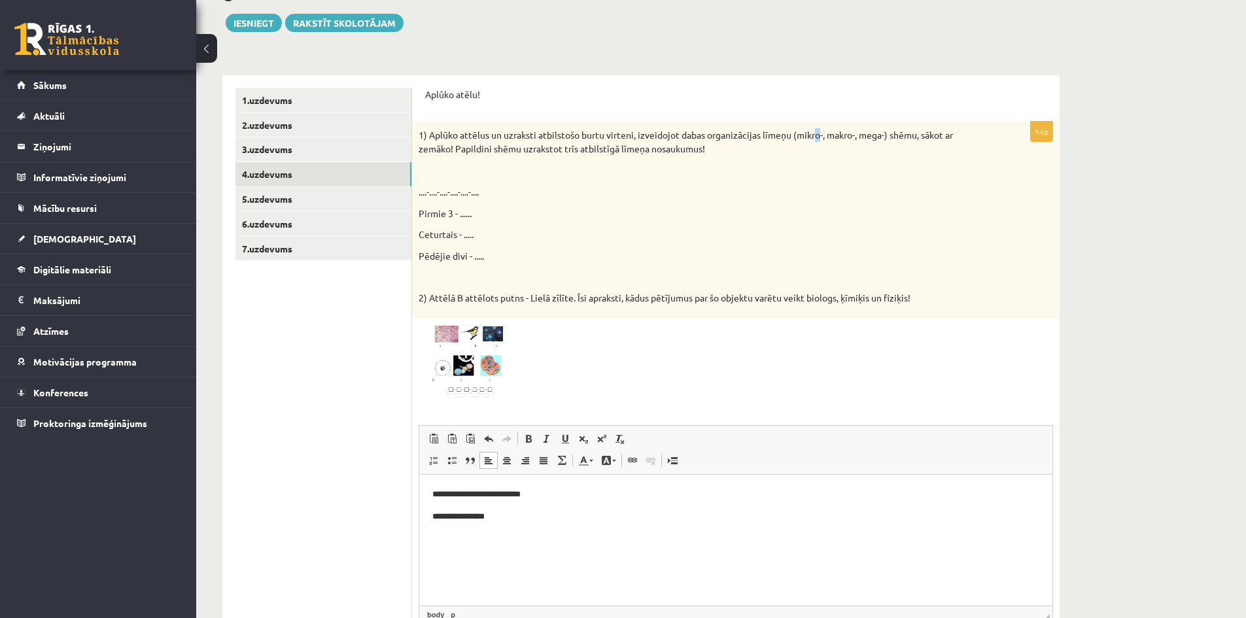
drag, startPoint x: 821, startPoint y: 136, endPoint x: 813, endPoint y: 138, distance: 7.5
click at [813, 138] on p "1) Aplūko attēlus un uzraksti atbilstošo burtu virteni, izveidojot dabas organi…" at bounding box center [702, 141] width 569 height 27
click at [805, 149] on p "1) Aplūko attēlus un uzraksti atbilstošo burtu virteni, izveidojot dabas organi…" at bounding box center [702, 141] width 569 height 27
click at [508, 498] on p "**********" at bounding box center [735, 494] width 607 height 14
click at [507, 515] on p "**********" at bounding box center [735, 516] width 607 height 14
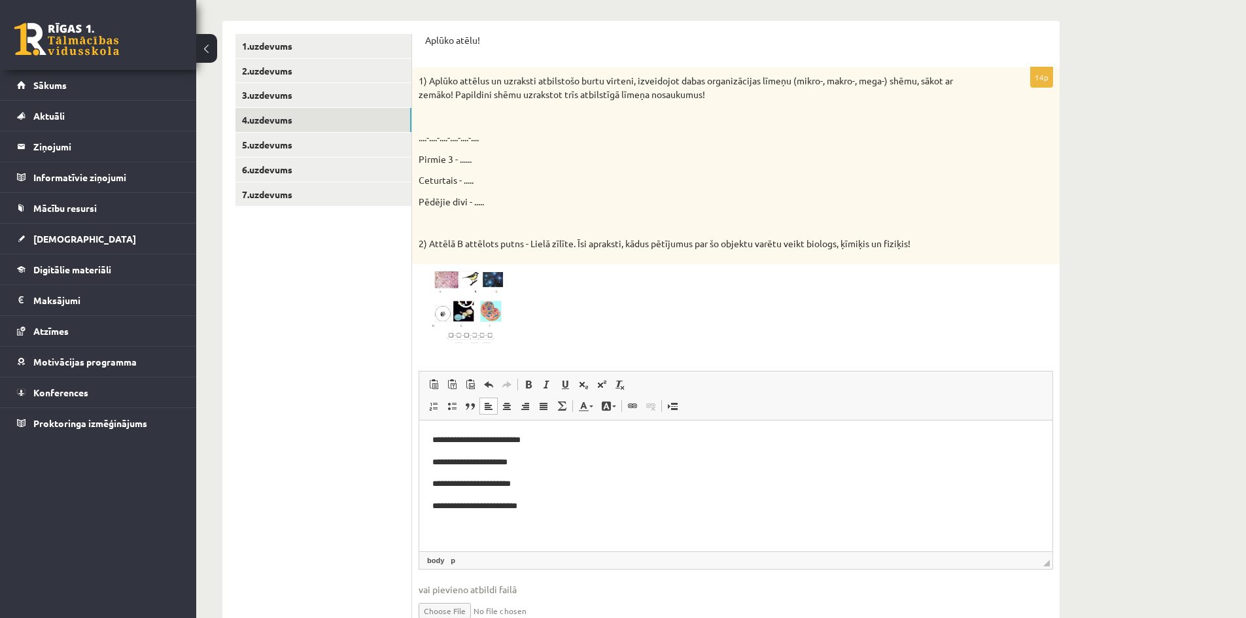
scroll to position [305, 0]
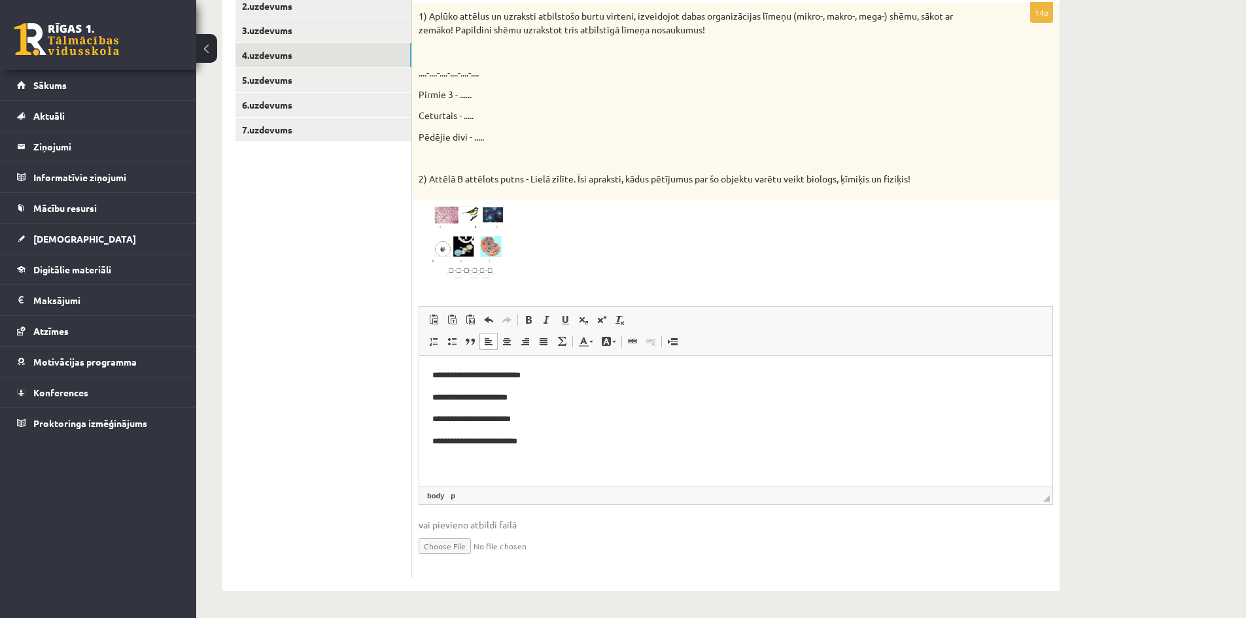
click at [430, 375] on html "**********" at bounding box center [735, 418] width 633 height 127
click at [445, 461] on p "Editor, wiswyg-editor-user-answer-47024783265760" at bounding box center [735, 463] width 607 height 14
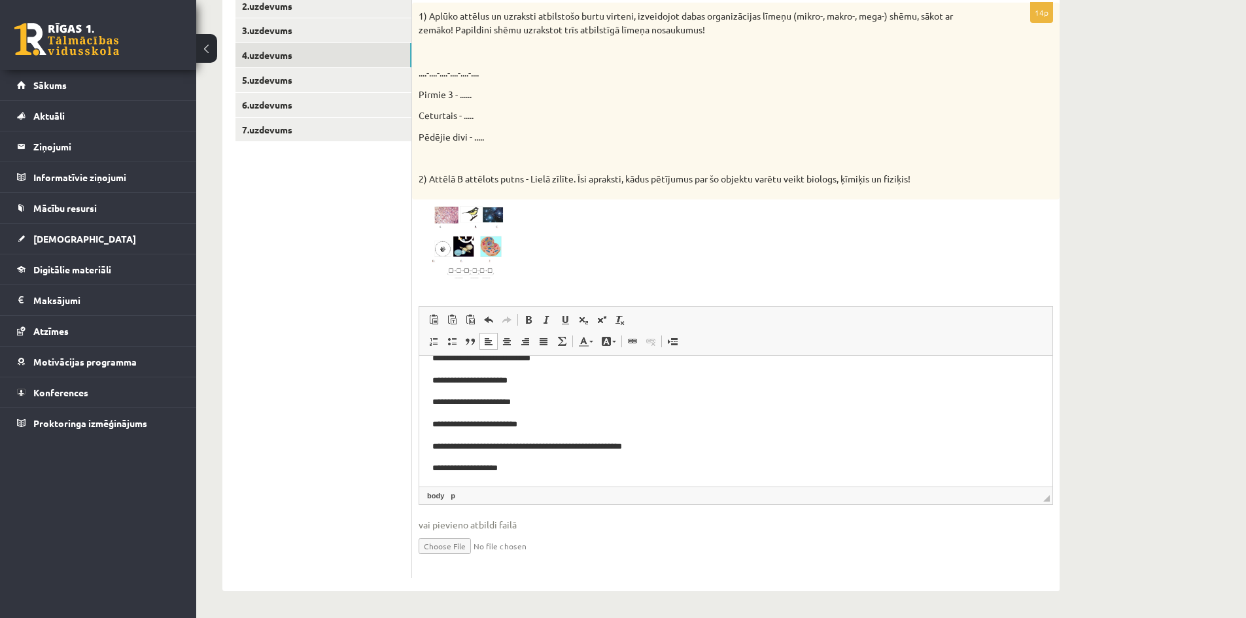
scroll to position [20, 0]
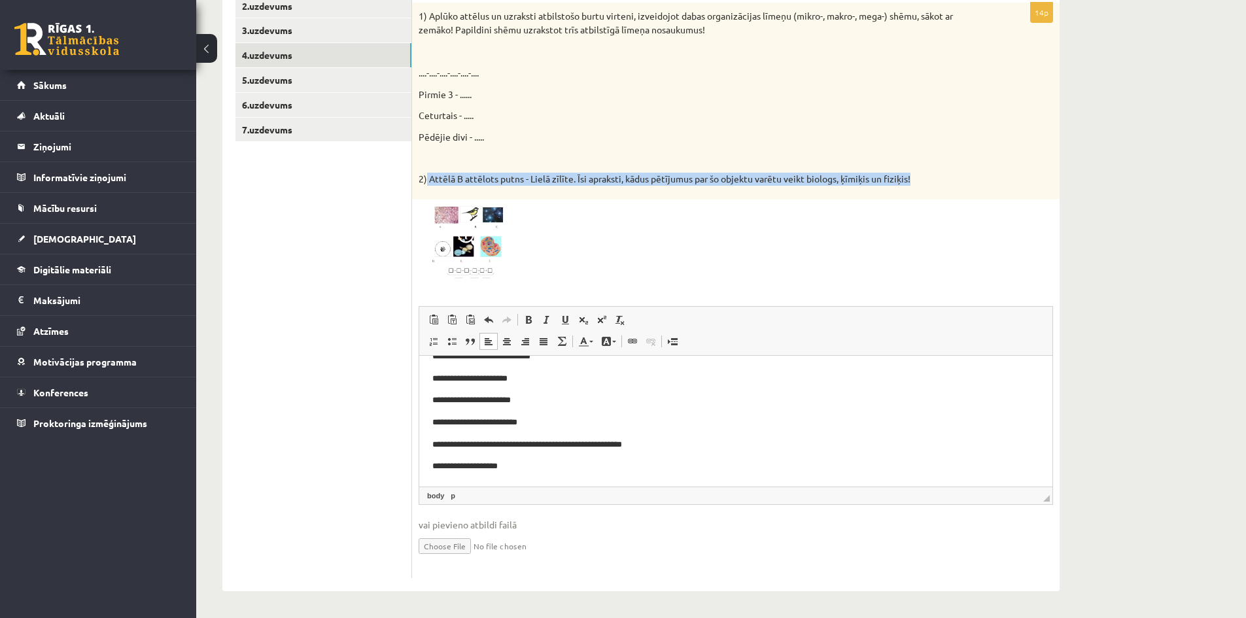
drag, startPoint x: 913, startPoint y: 178, endPoint x: 428, endPoint y: 188, distance: 485.9
click at [428, 188] on div "1) Aplūko attēlus un uzraksti atbilstošo burtu virteni, izveidojot dabas organi…" at bounding box center [735, 101] width 647 height 197
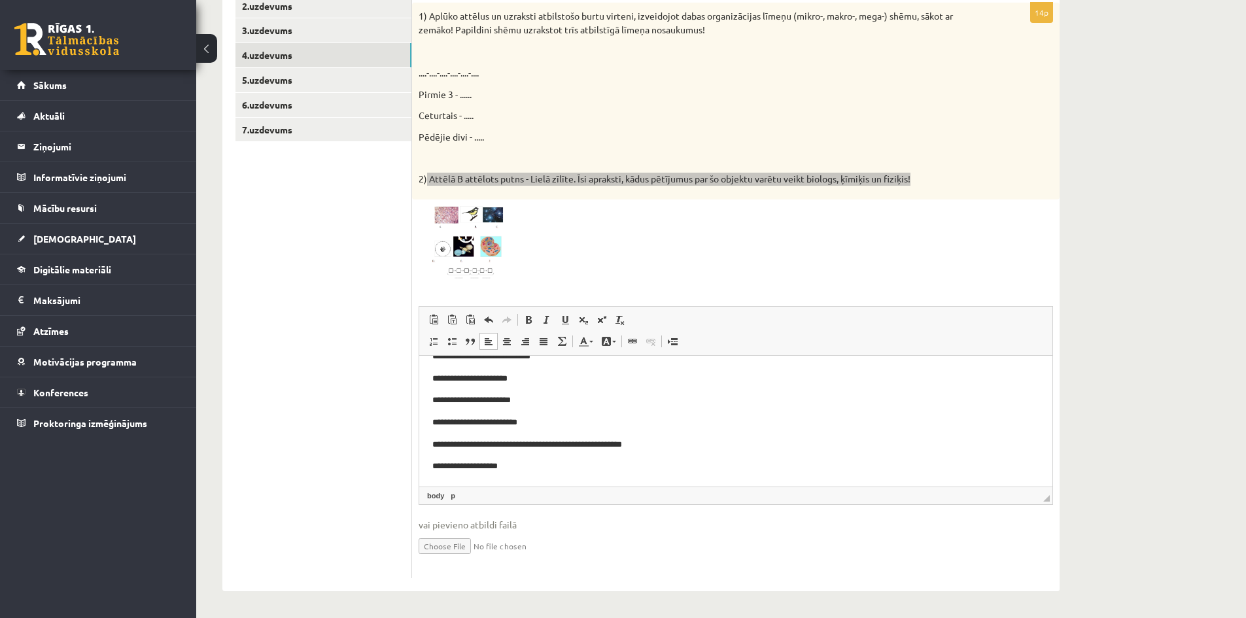
click at [532, 466] on p "**********" at bounding box center [730, 466] width 597 height 14
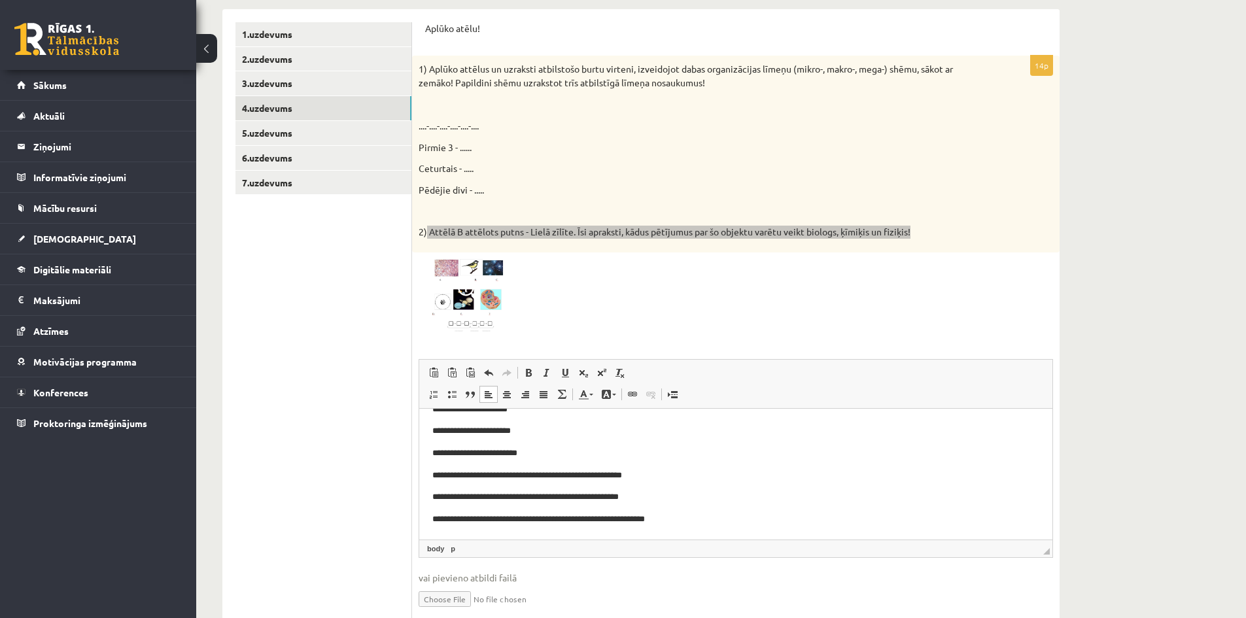
scroll to position [305, 0]
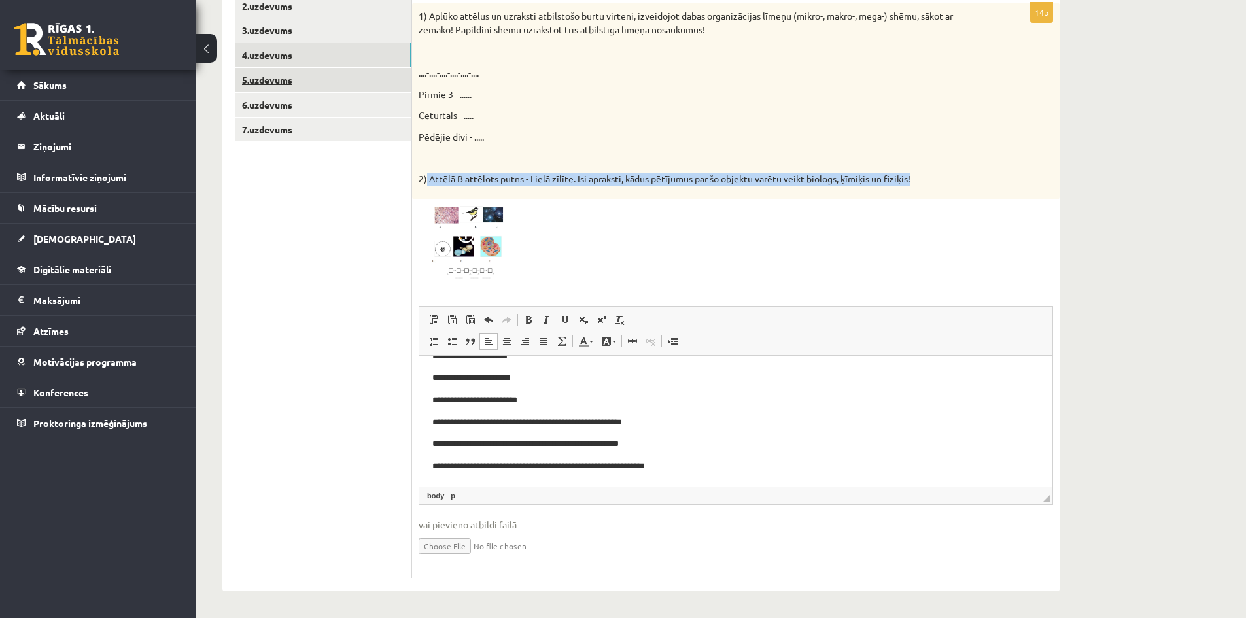
click at [275, 78] on link "5.uzdevums" at bounding box center [323, 80] width 176 height 24
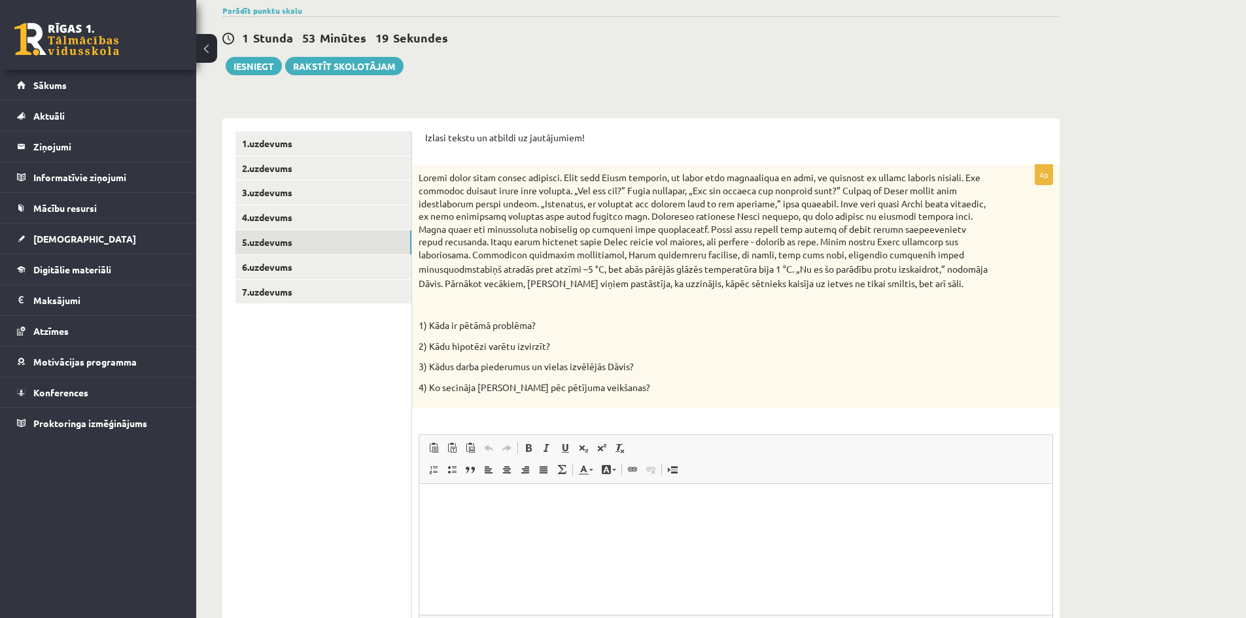
scroll to position [208, 0]
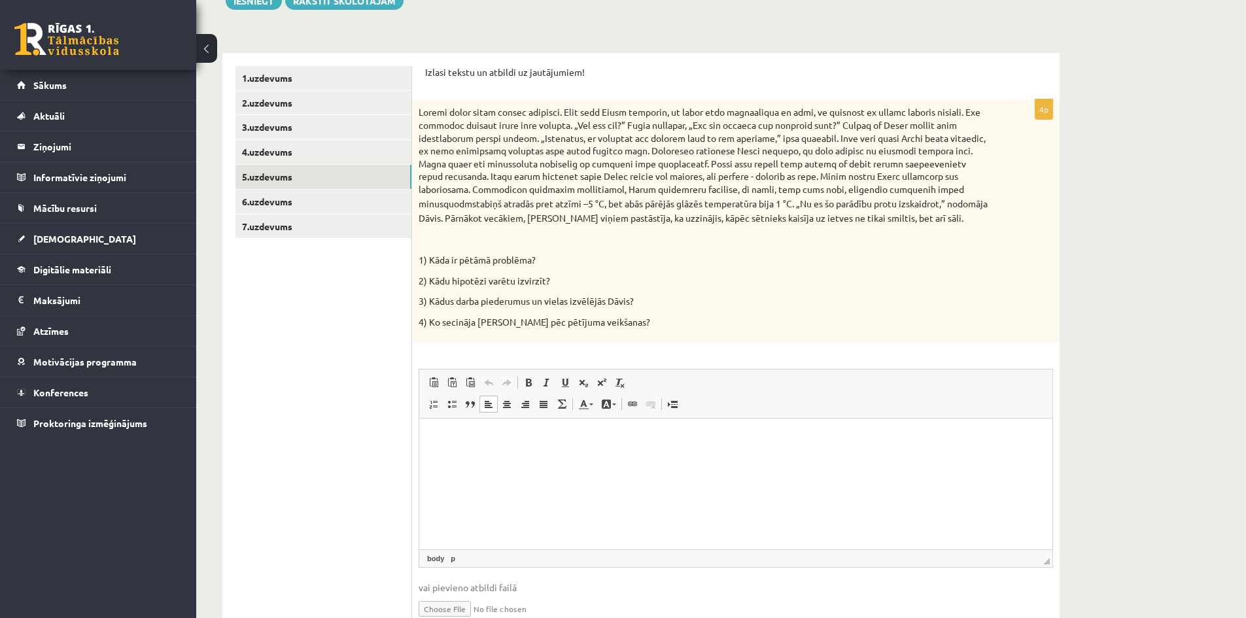
click at [524, 458] on html at bounding box center [735, 438] width 633 height 40
click at [427, 437] on html "**********" at bounding box center [735, 438] width 633 height 40
click at [442, 438] on p "**********" at bounding box center [735, 439] width 607 height 14
click at [566, 437] on p "**********" at bounding box center [735, 439] width 607 height 14
click at [552, 466] on p "**********" at bounding box center [735, 461] width 607 height 14
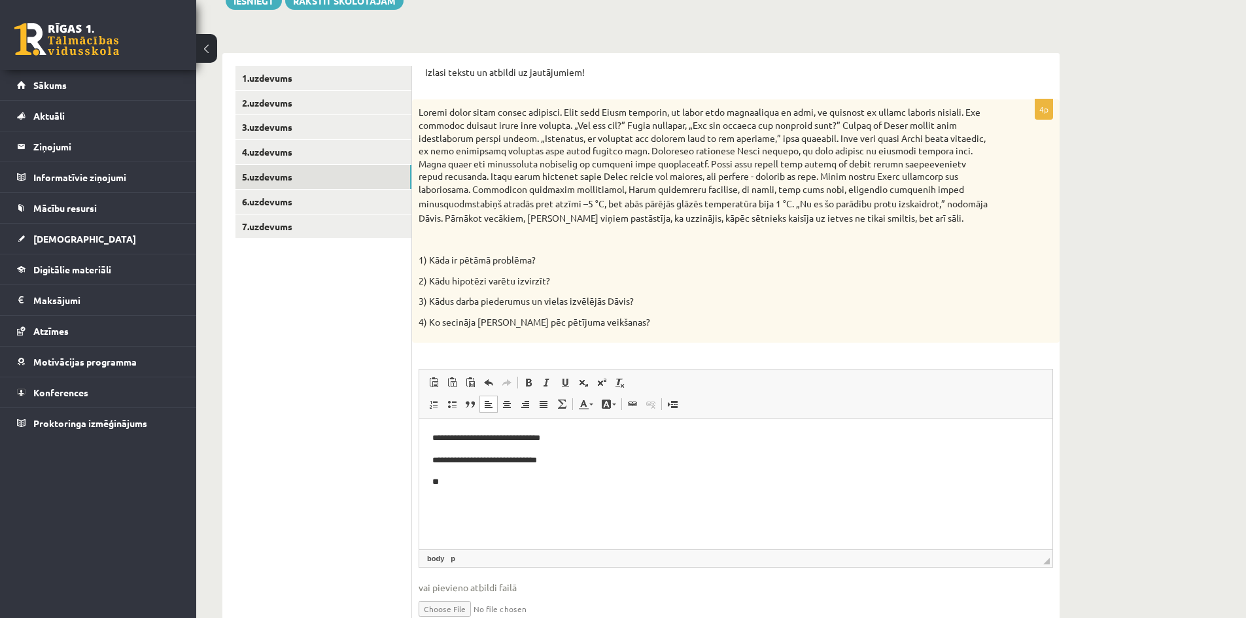
click at [534, 477] on p "**" at bounding box center [735, 482] width 607 height 14
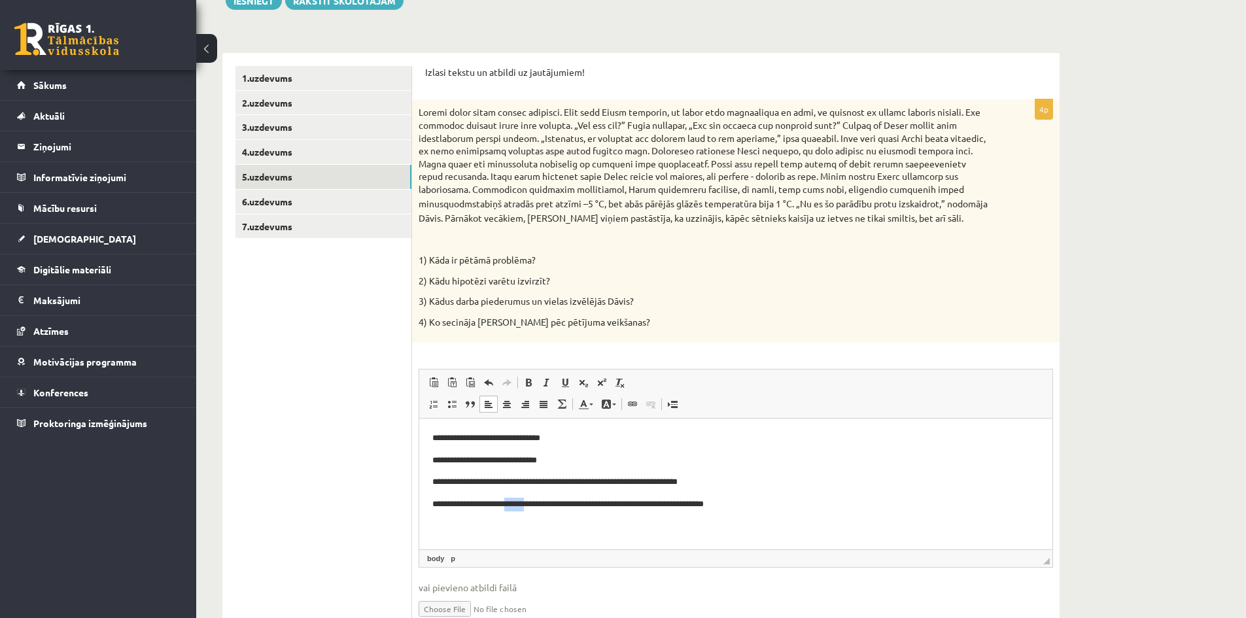
drag, startPoint x: 540, startPoint y: 505, endPoint x: 513, endPoint y: 500, distance: 28.1
click at [513, 500] on p "**********" at bounding box center [735, 505] width 607 height 14
click at [752, 507] on p "**********" at bounding box center [735, 505] width 607 height 14
click at [276, 209] on link "6.uzdevums" at bounding box center [323, 202] width 176 height 24
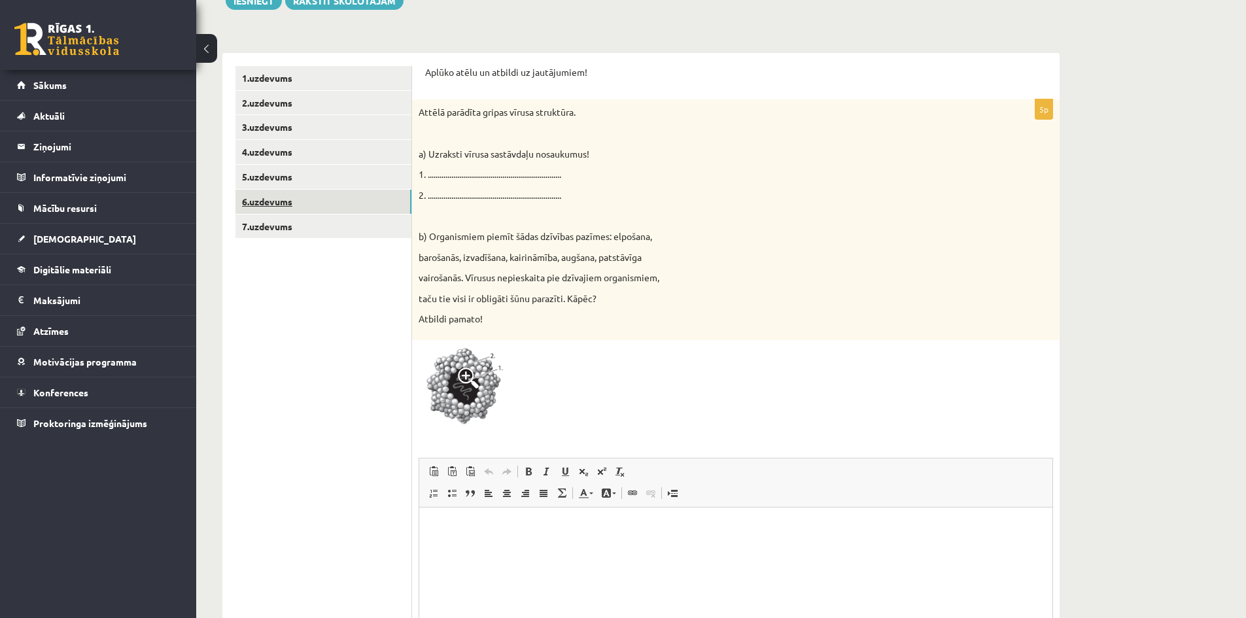
scroll to position [0, 0]
click at [291, 186] on link "5.uzdevums" at bounding box center [323, 177] width 176 height 24
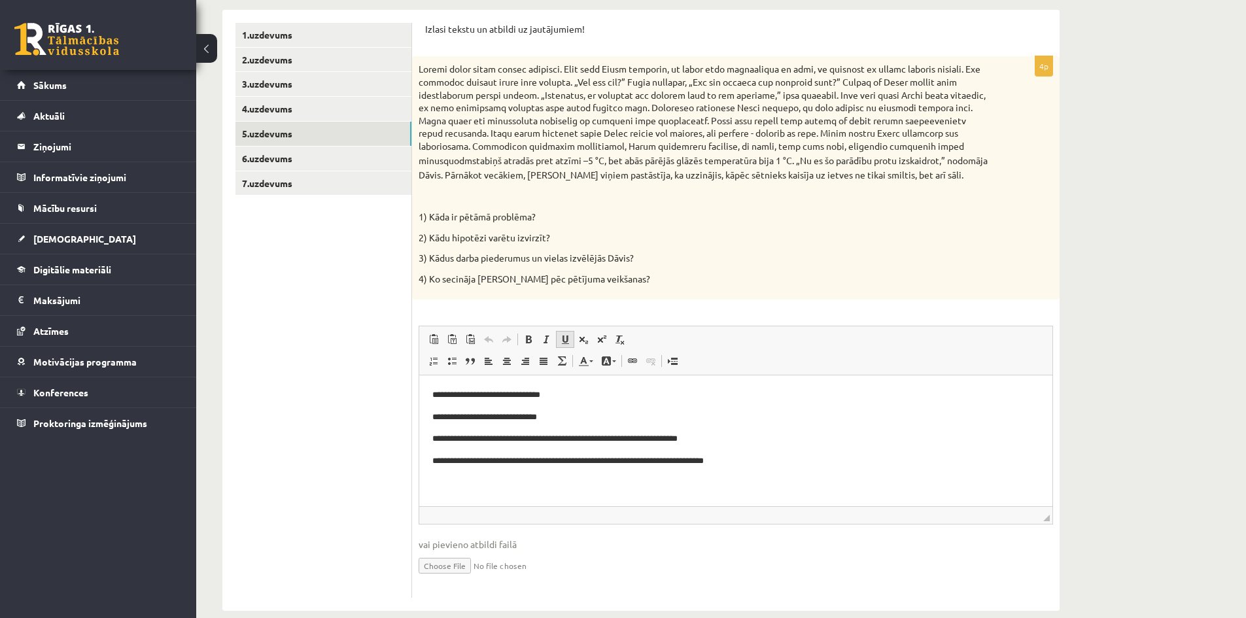
scroll to position [273, 0]
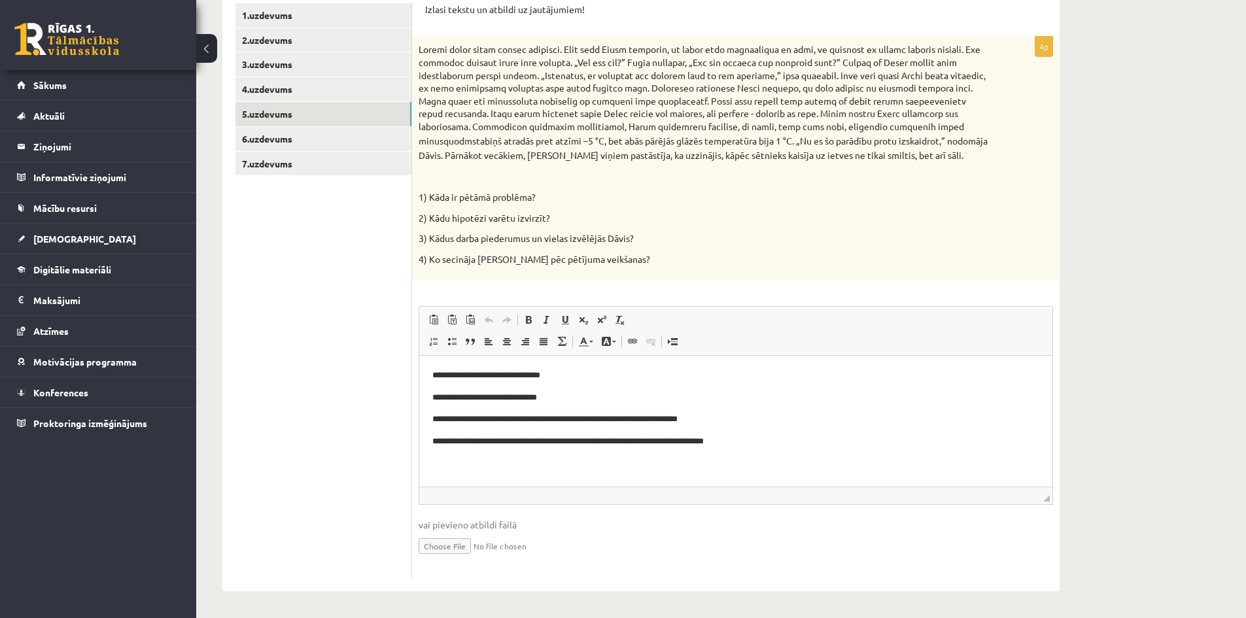
click at [562, 394] on p "**********" at bounding box center [735, 398] width 607 height 14
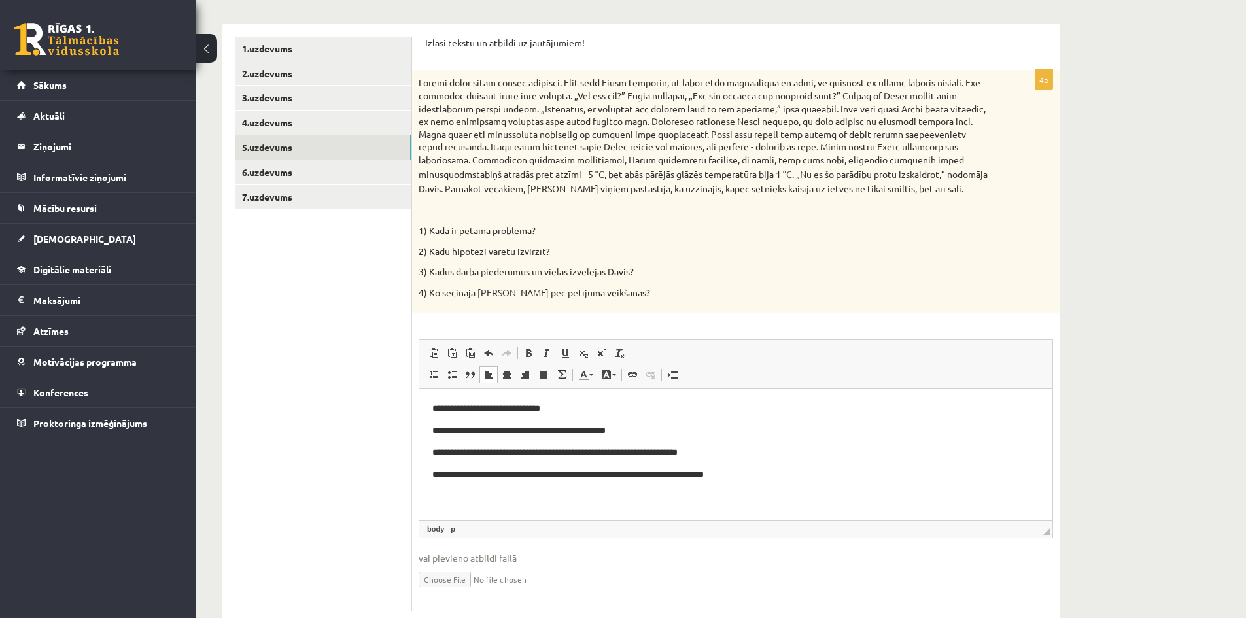
scroll to position [208, 0]
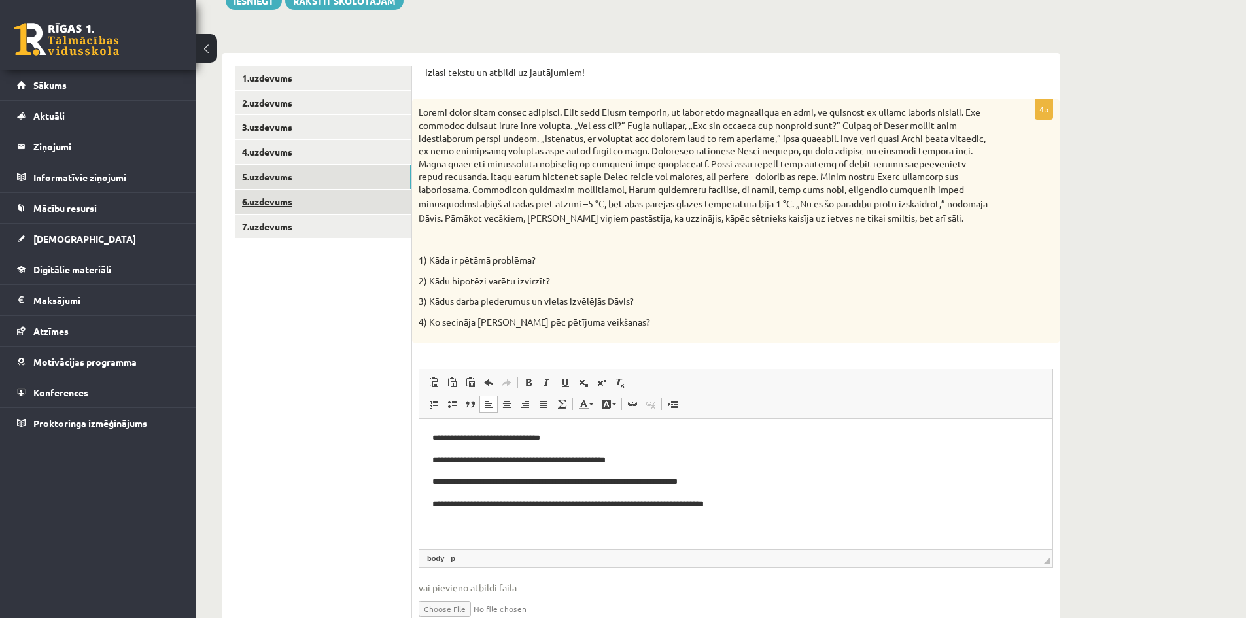
click at [278, 201] on link "6.uzdevums" at bounding box center [323, 202] width 176 height 24
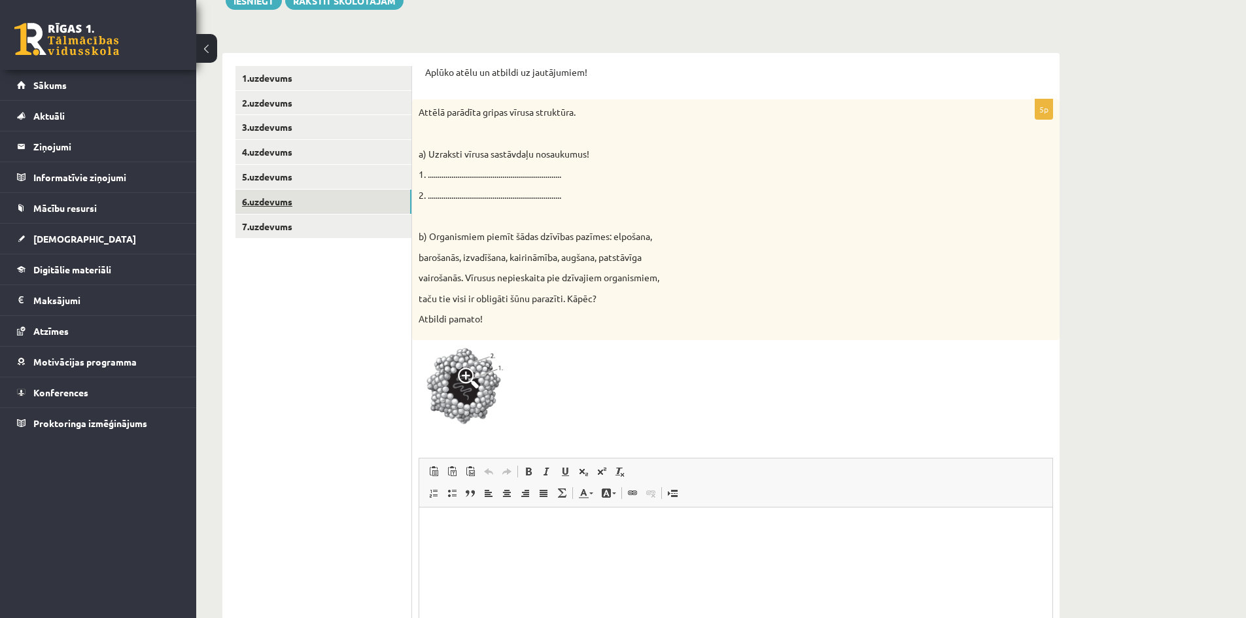
scroll to position [0, 0]
click at [492, 375] on img at bounding box center [467, 389] width 98 height 85
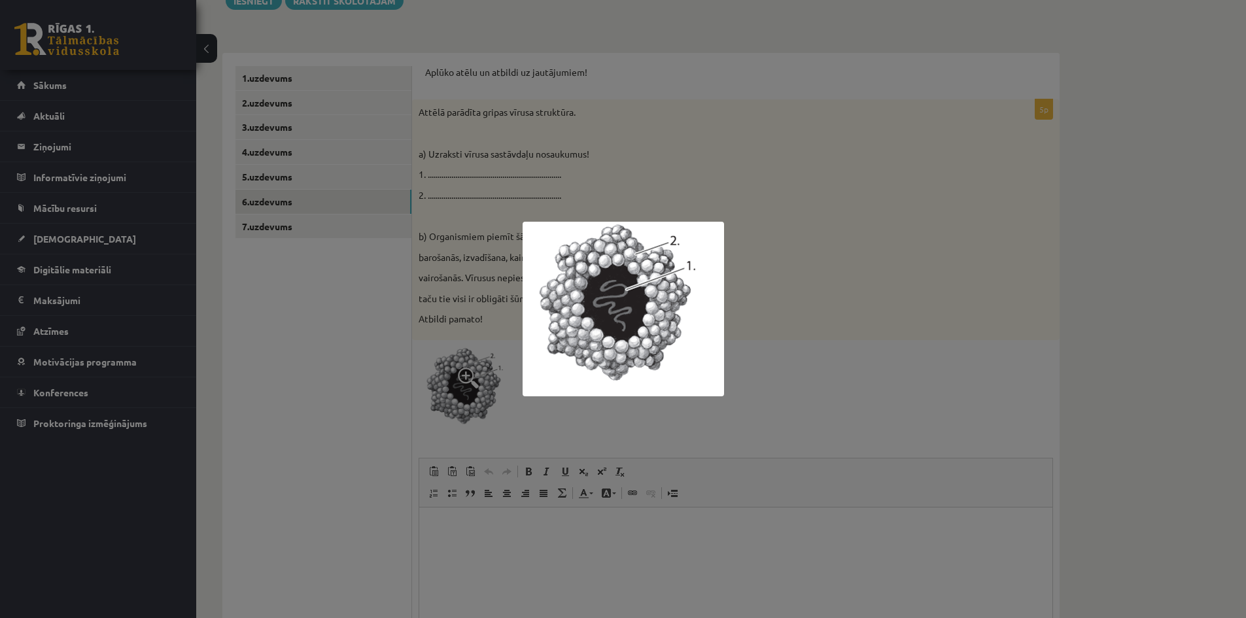
click at [794, 303] on div at bounding box center [623, 309] width 1246 height 618
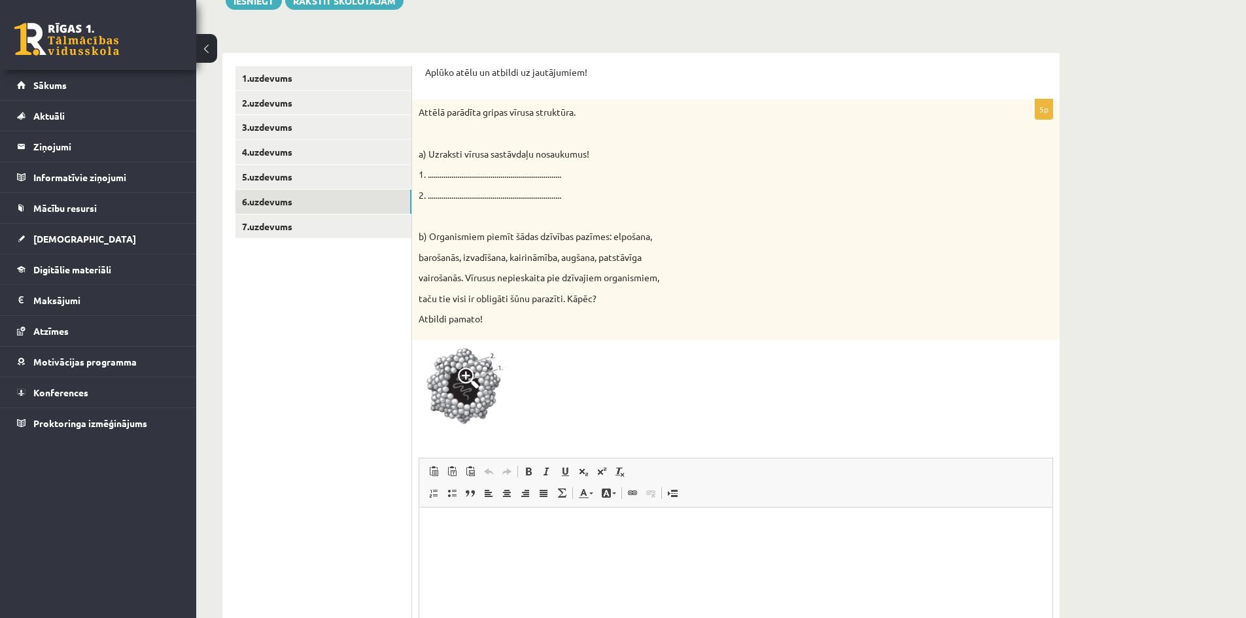
click at [483, 371] on img at bounding box center [467, 389] width 98 height 85
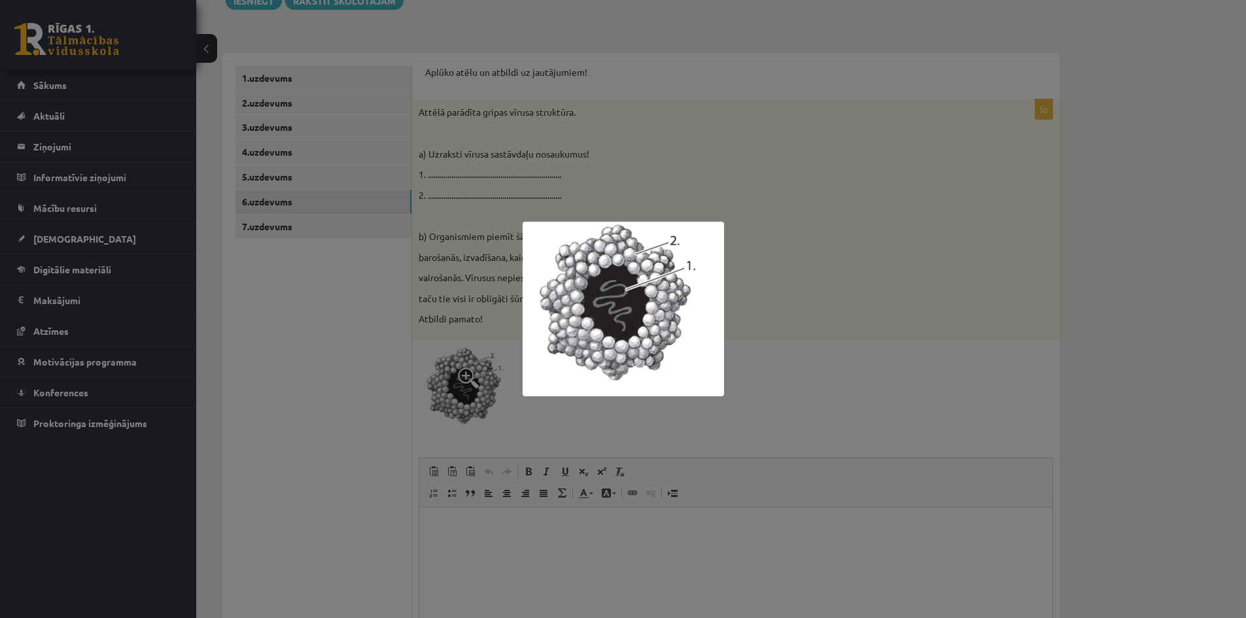
click at [756, 260] on div at bounding box center [623, 309] width 1246 height 618
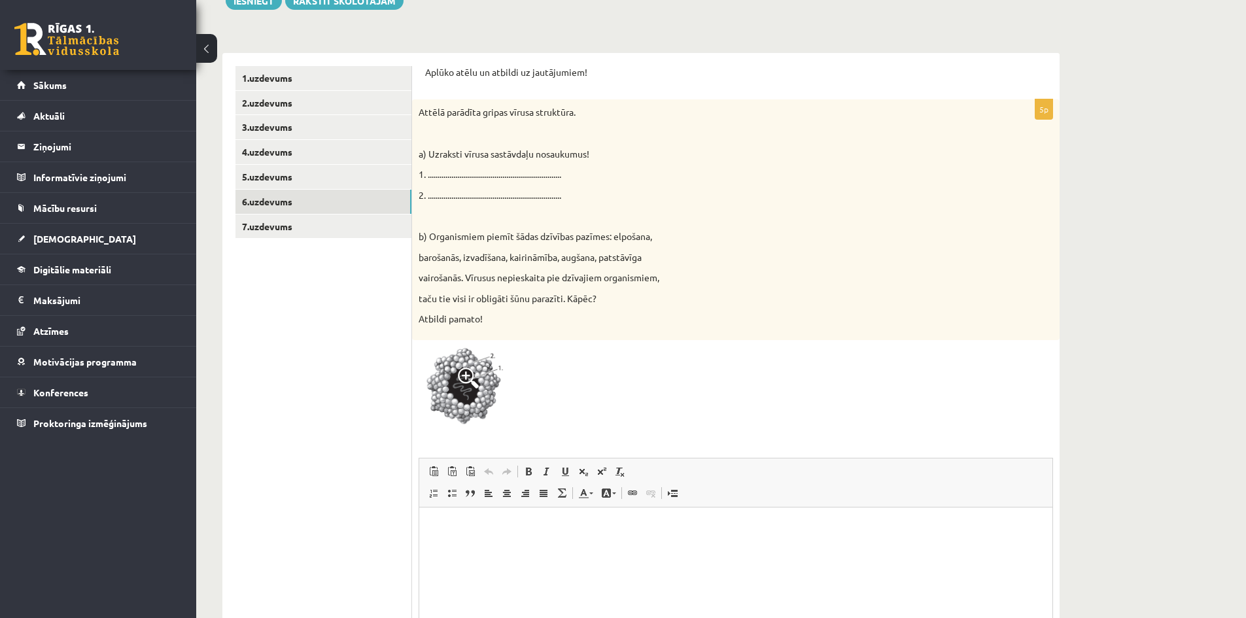
click at [476, 547] on html at bounding box center [735, 527] width 633 height 40
click at [461, 413] on img at bounding box center [467, 389] width 98 height 85
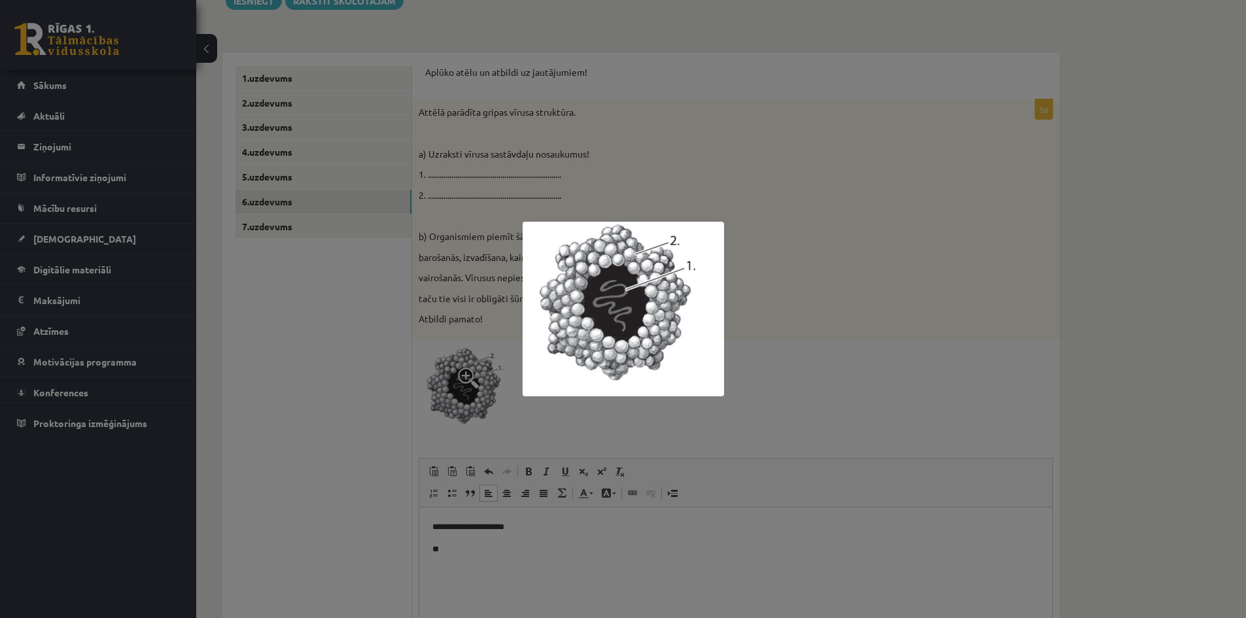
click at [751, 275] on div at bounding box center [623, 309] width 1246 height 618
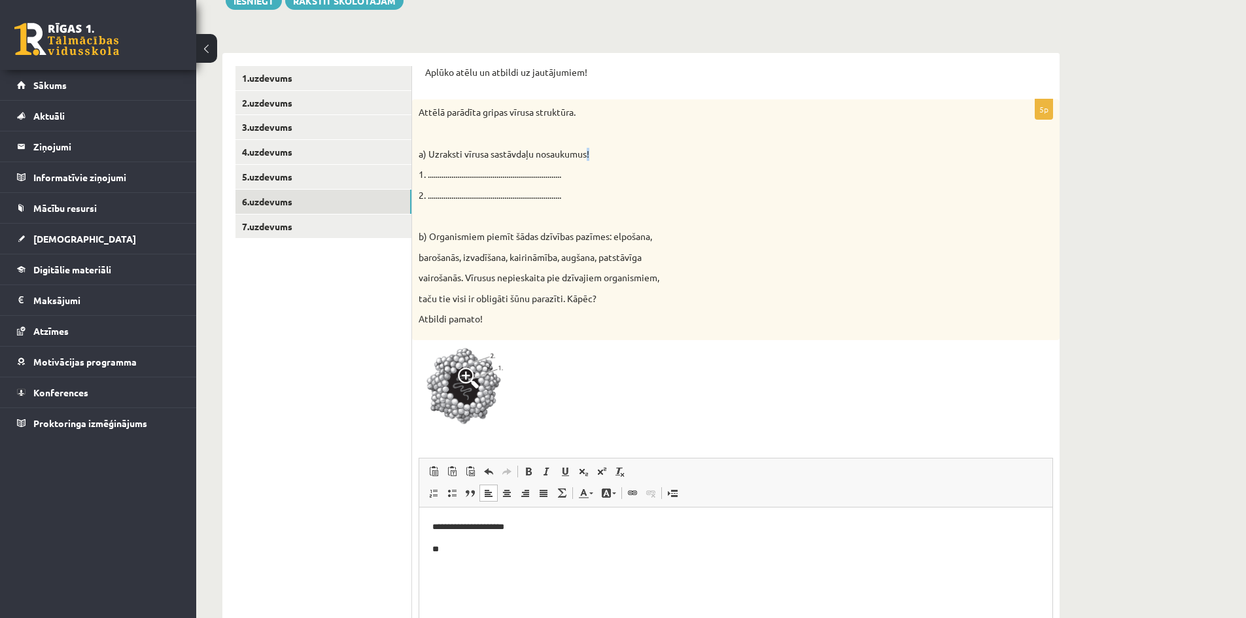
drag, startPoint x: 588, startPoint y: 157, endPoint x: 594, endPoint y: 150, distance: 8.9
click at [594, 150] on p "a) Uzraksti vīrusa sastāvdaļu nosaukumus!" at bounding box center [702, 154] width 569 height 13
click at [622, 146] on div "Attēlā parādīta gripas vīrusa struktūra. a) Uzraksti vīrusa sastāvdaļu nosaukum…" at bounding box center [735, 219] width 647 height 241
drag, startPoint x: 572, startPoint y: 152, endPoint x: 429, endPoint y: 156, distance: 143.2
click at [429, 156] on p "a) Uzraksti vīrusa sastāvdaļu nosaukumus!" at bounding box center [702, 154] width 569 height 13
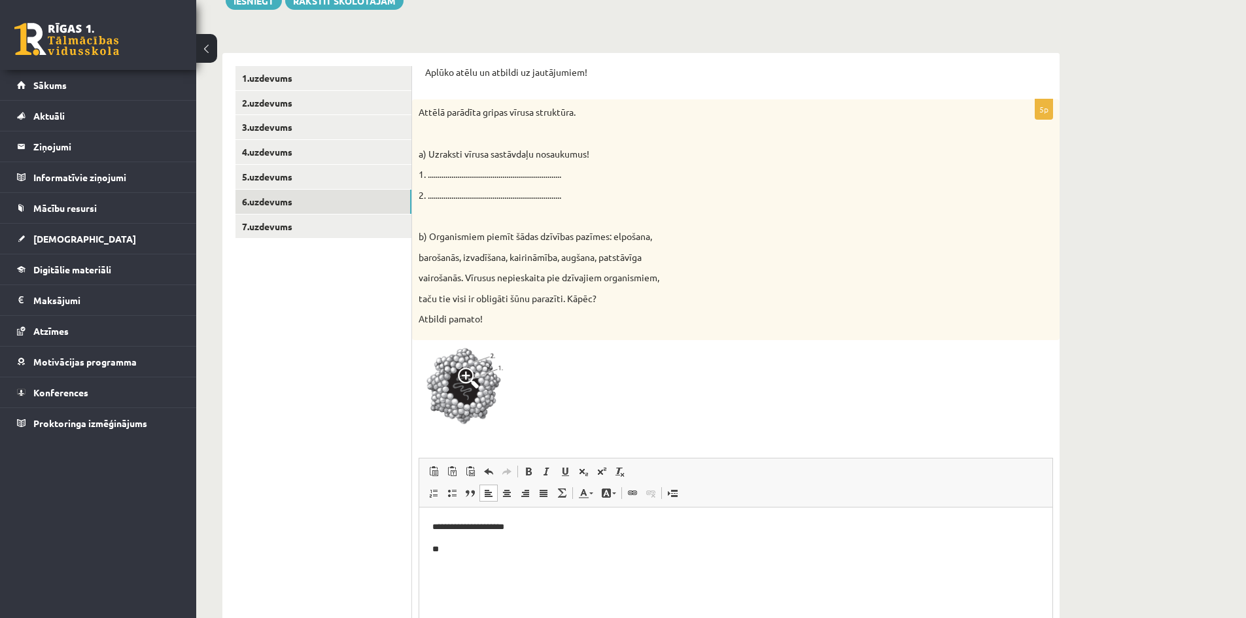
click at [560, 201] on p "2. ...................................................................." at bounding box center [702, 195] width 569 height 13
click at [466, 381] on span at bounding box center [468, 377] width 21 height 21
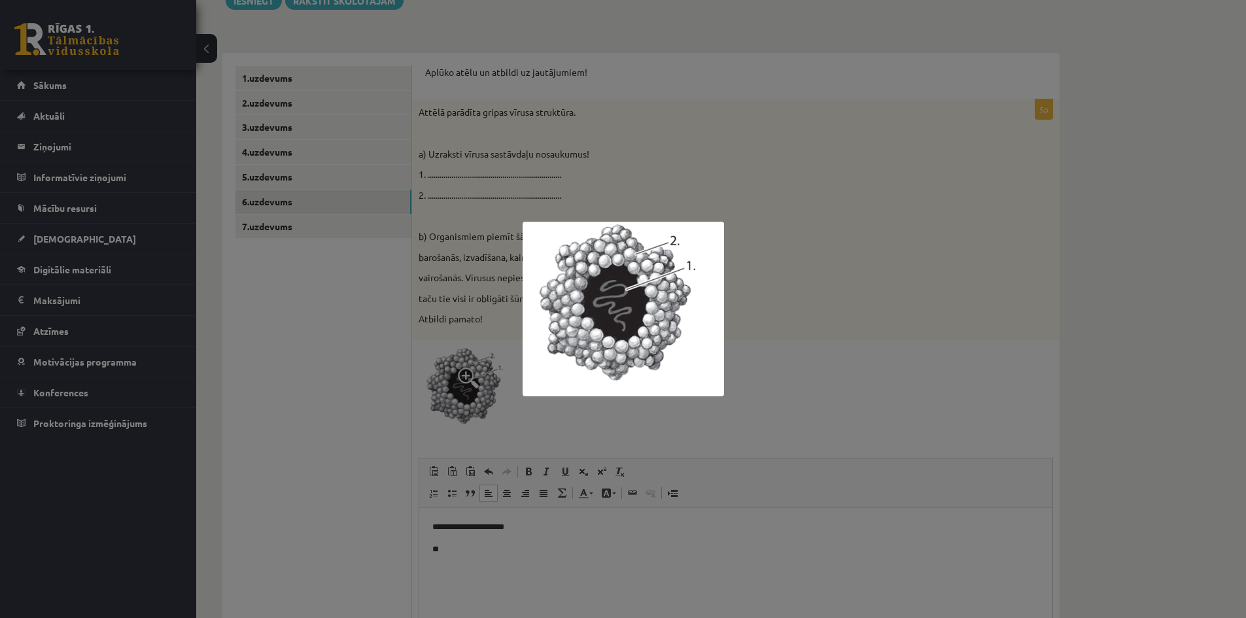
click at [862, 316] on div at bounding box center [623, 309] width 1246 height 618
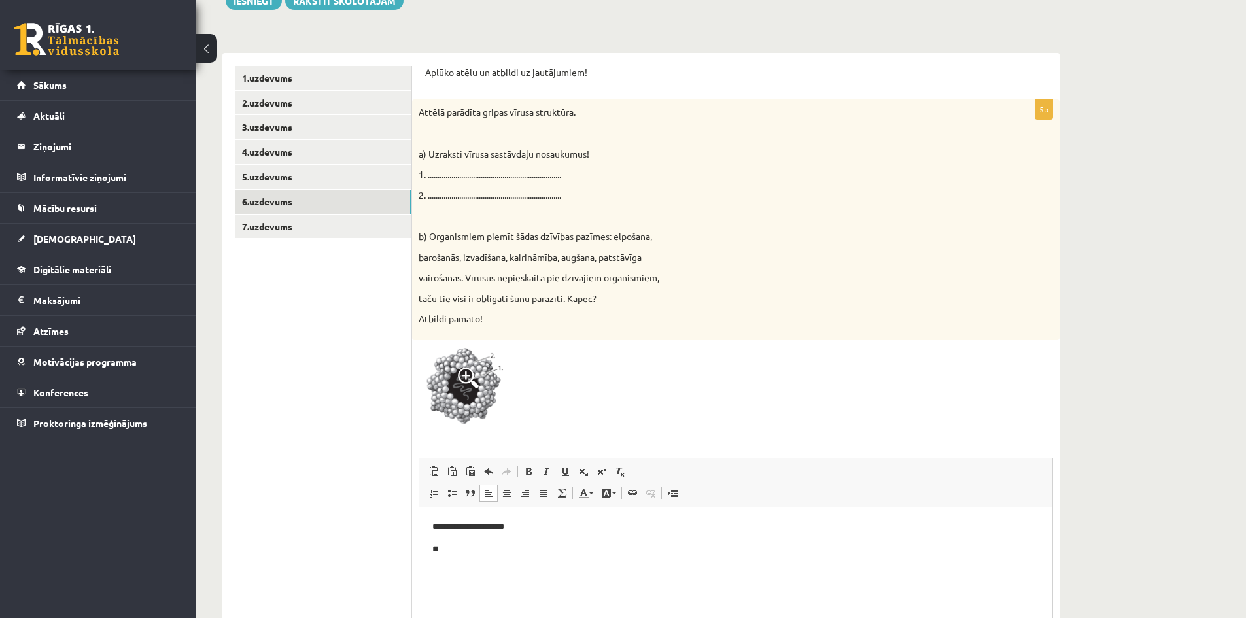
click at [466, 370] on span at bounding box center [468, 377] width 21 height 21
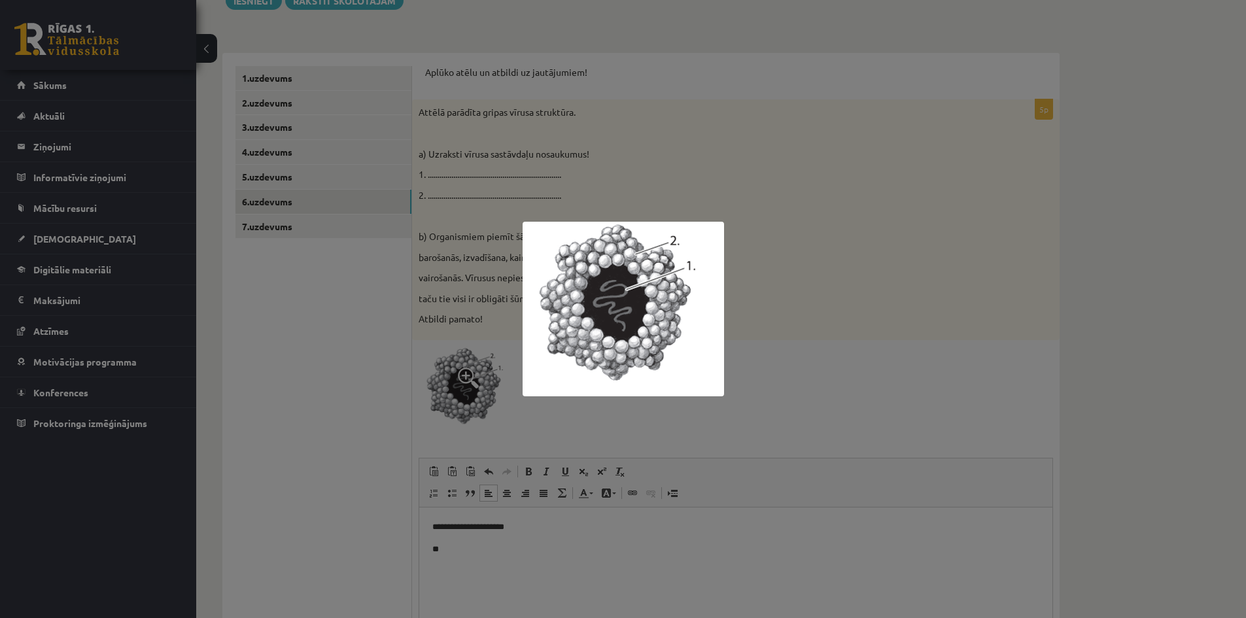
click at [767, 318] on div at bounding box center [623, 309] width 1246 height 618
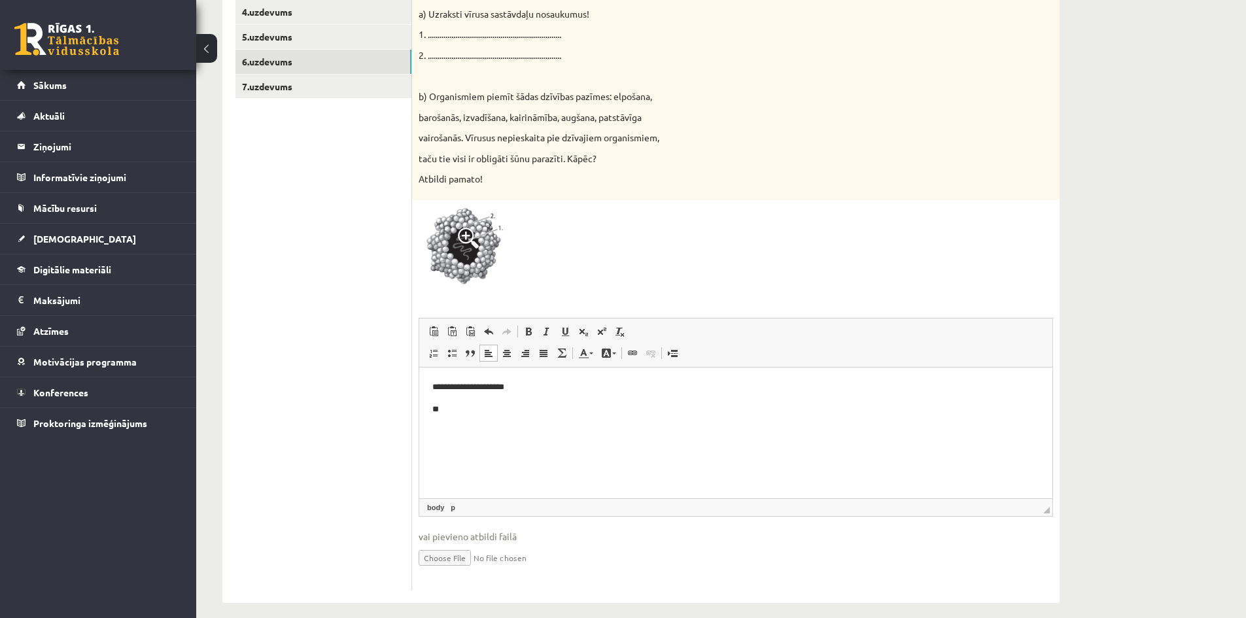
scroll to position [360, 0]
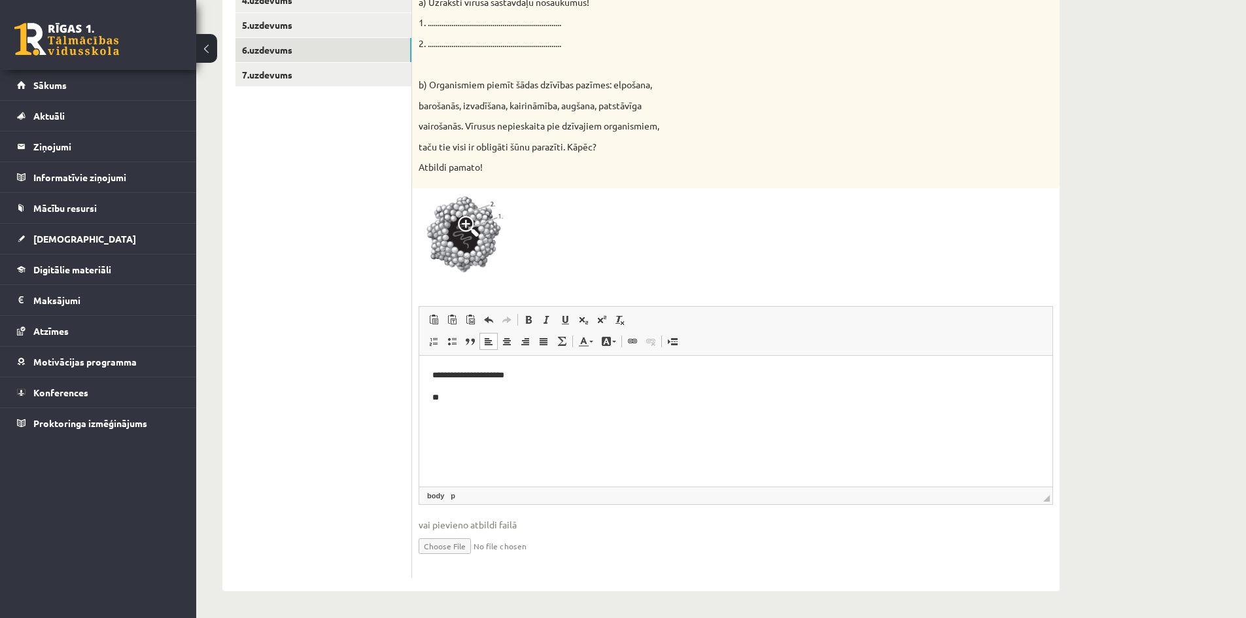
click at [464, 390] on p "**" at bounding box center [735, 397] width 607 height 14
click at [522, 390] on p "**********" at bounding box center [735, 397] width 607 height 14
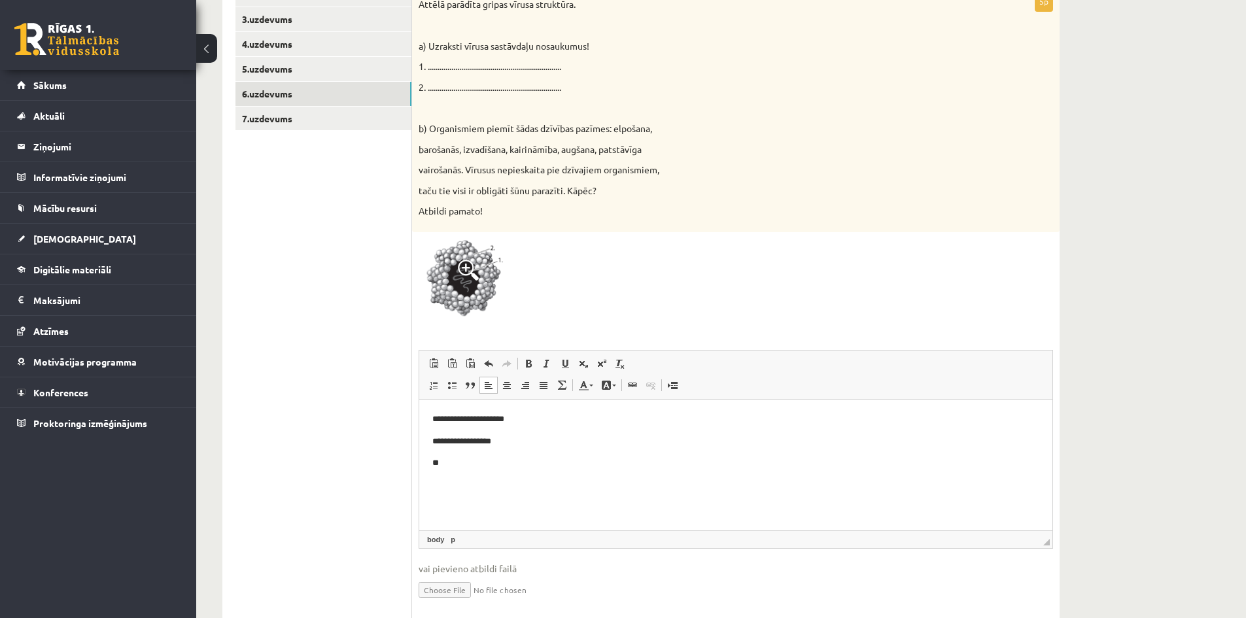
scroll to position [295, 0]
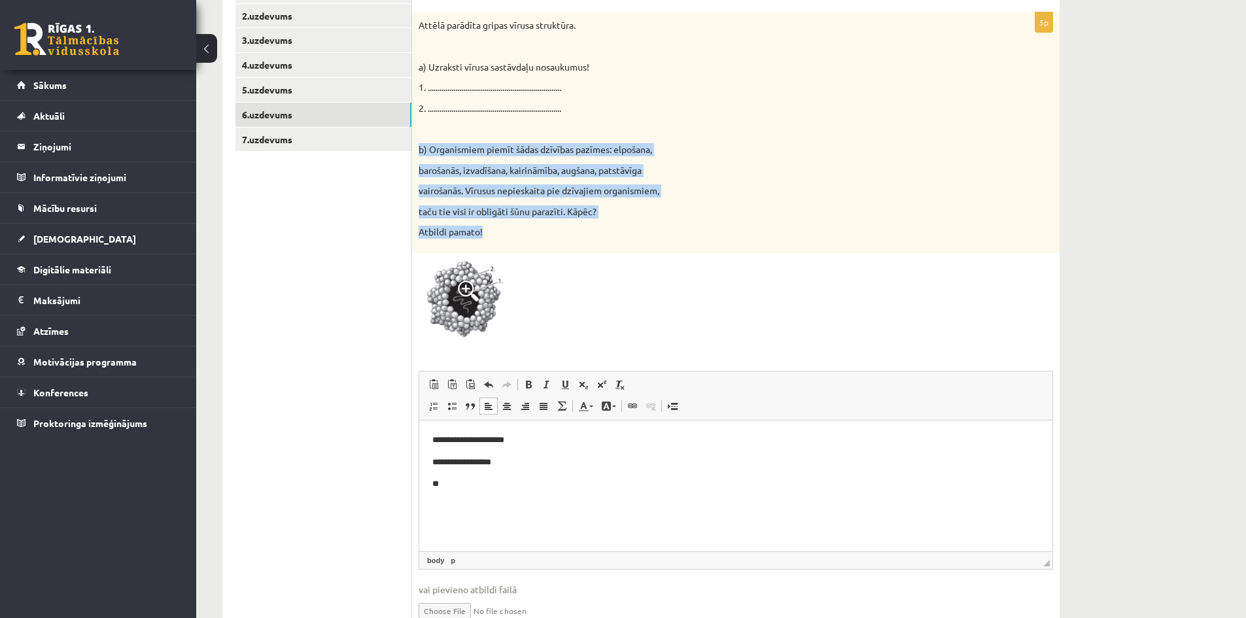
drag, startPoint x: 488, startPoint y: 233, endPoint x: 414, endPoint y: 148, distance: 112.1
click at [414, 148] on div "Attēlā parādīta gripas vīrusa struktūra. a) Uzraksti vīrusa sastāvdaļu nosaukum…" at bounding box center [735, 132] width 647 height 241
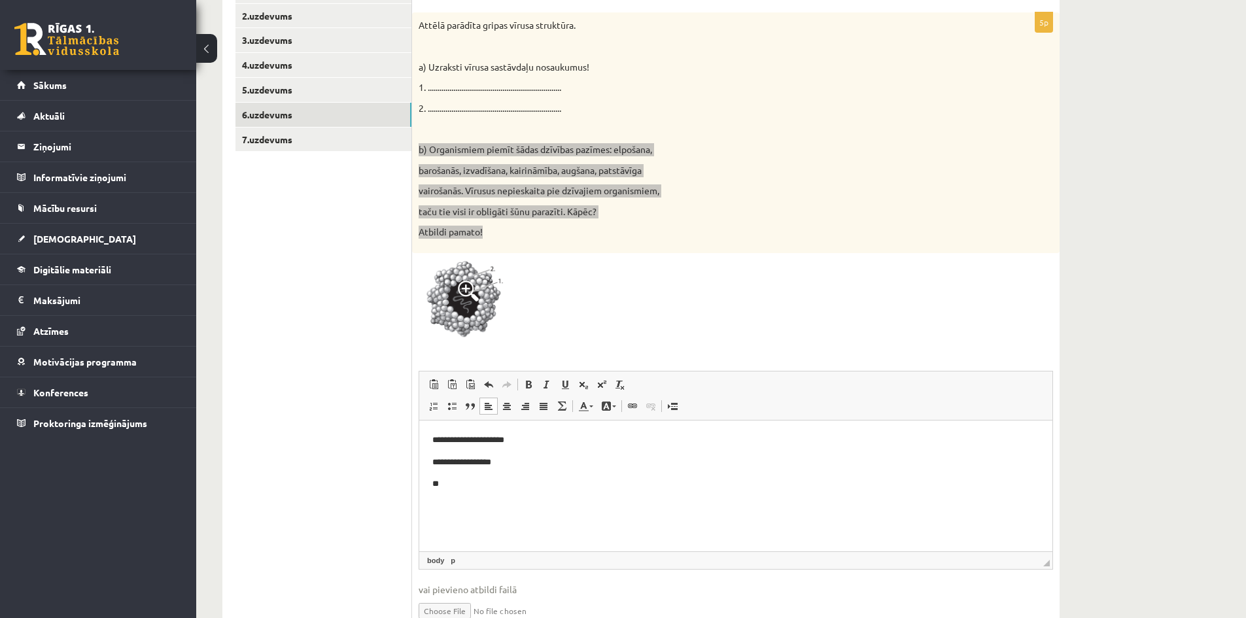
click at [482, 486] on p "**" at bounding box center [735, 484] width 607 height 14
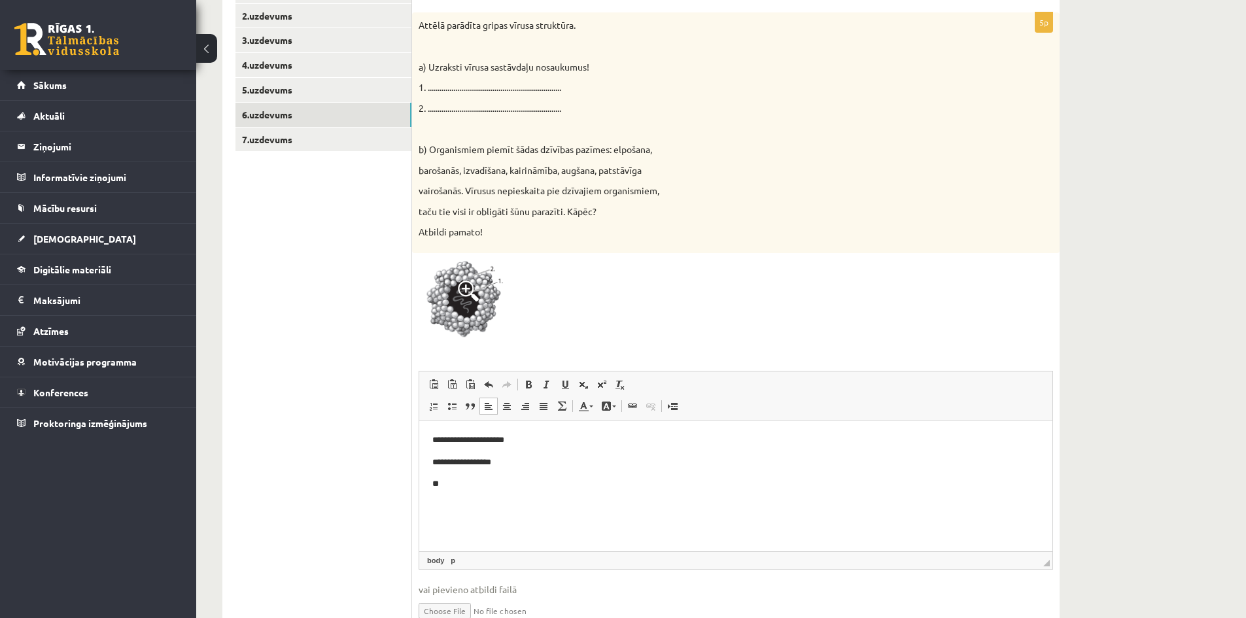
click at [352, 326] on ul "1.uzdevums 2.uzdevums 3.uzdevums 4.uzdevums 5.uzdevums 6.uzdevums 7.uzdevums" at bounding box center [323, 311] width 177 height 664
drag, startPoint x: 465, startPoint y: 483, endPoint x: 464, endPoint y: 475, distance: 7.2
click at [465, 481] on p "**" at bounding box center [735, 484] width 607 height 14
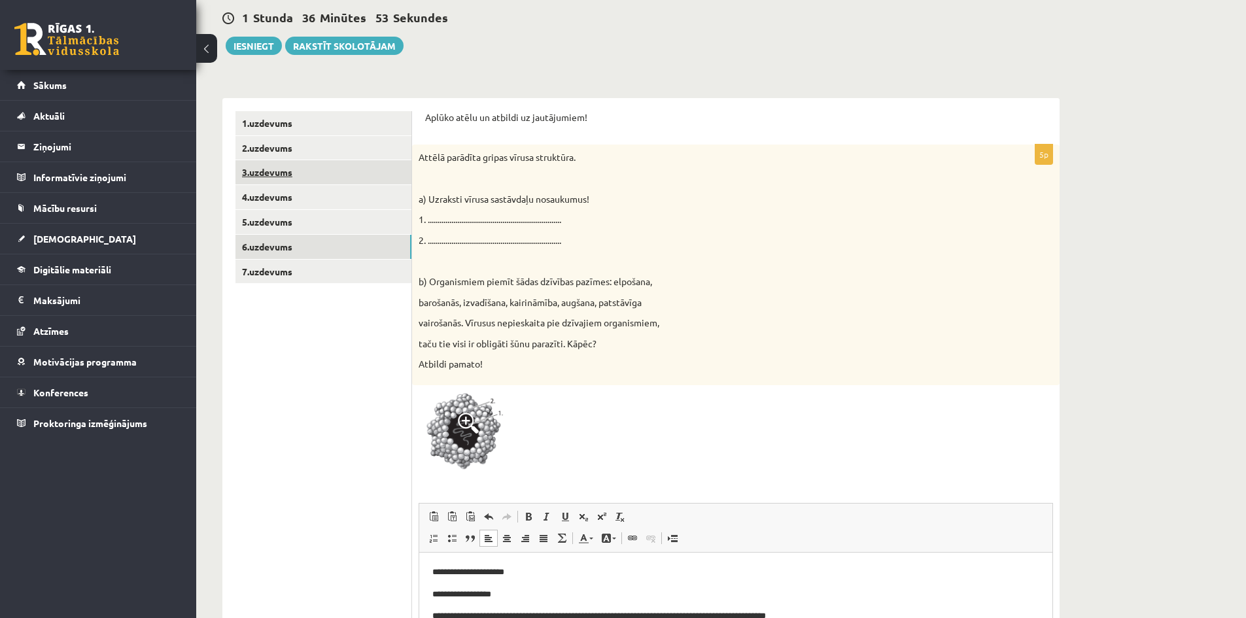
scroll to position [99, 0]
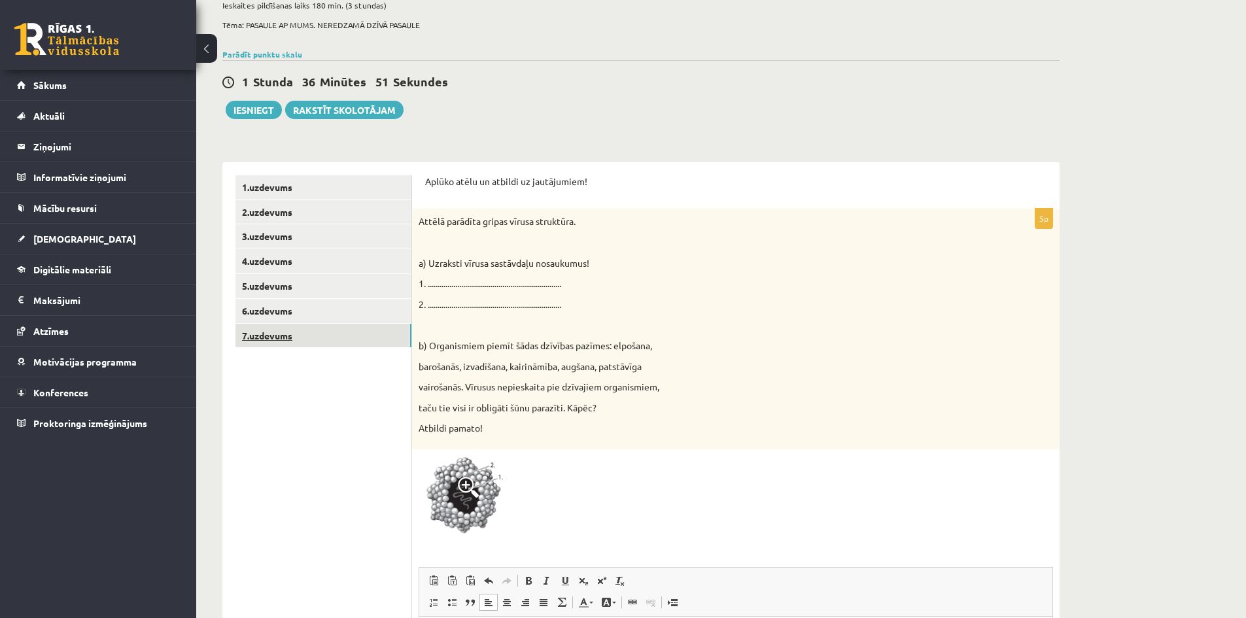
click at [273, 339] on link "7.uzdevums" at bounding box center [323, 336] width 176 height 24
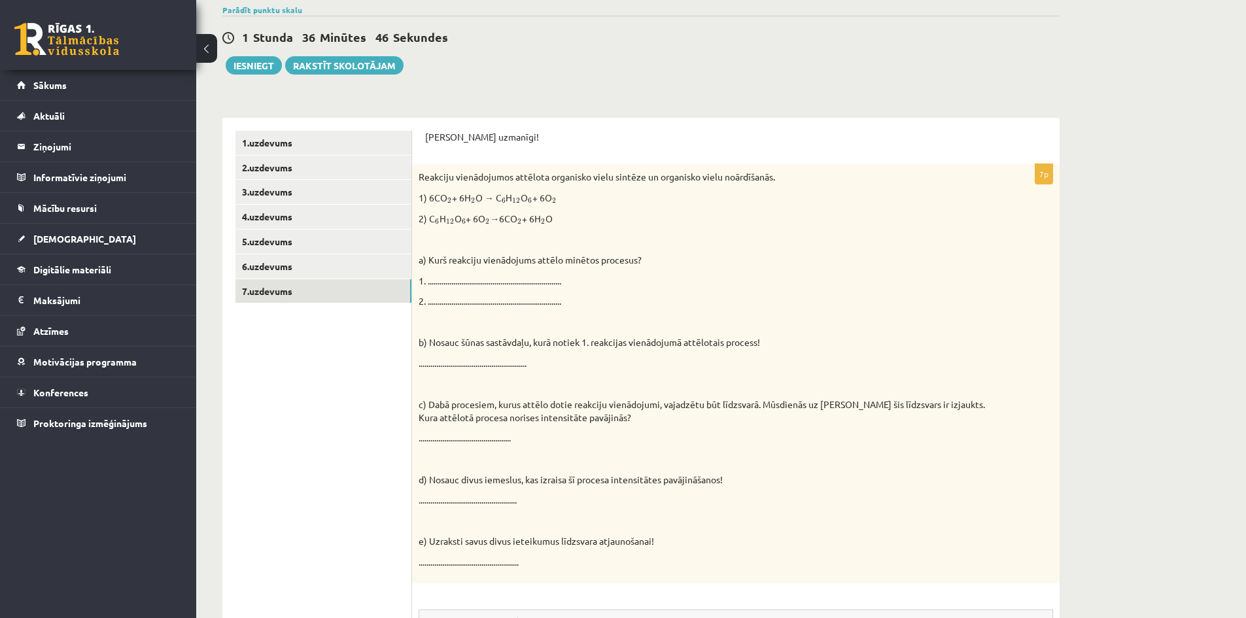
scroll to position [120, 0]
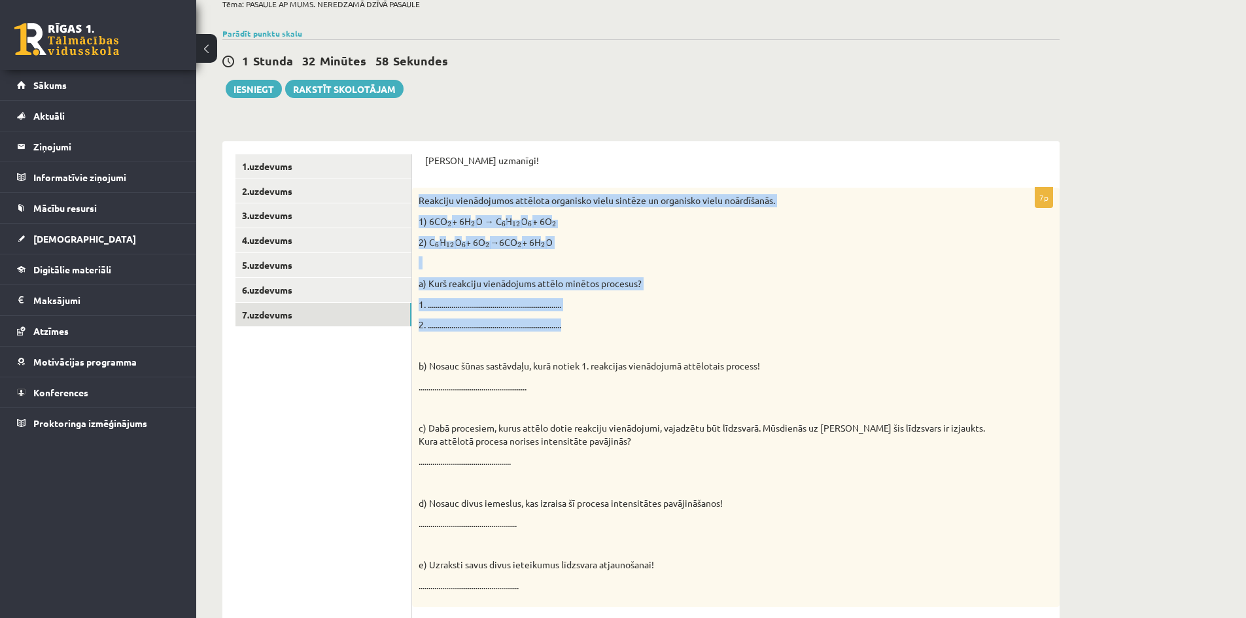
drag, startPoint x: 486, startPoint y: 296, endPoint x: 418, endPoint y: 199, distance: 118.1
click at [418, 199] on div "Reakciju vienādojumos attēlota organisko vielu sintēze un organisko vielu noārd…" at bounding box center [735, 397] width 647 height 418
click at [745, 261] on p at bounding box center [702, 262] width 569 height 13
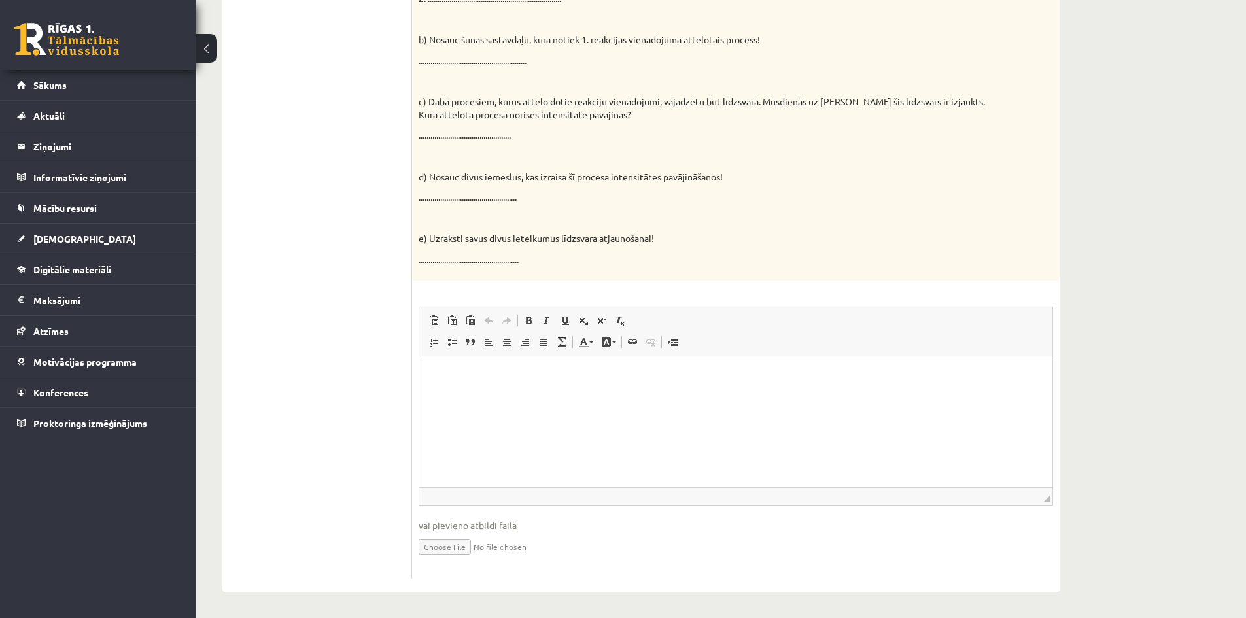
scroll to position [447, 0]
click at [507, 383] on html at bounding box center [735, 375] width 633 height 40
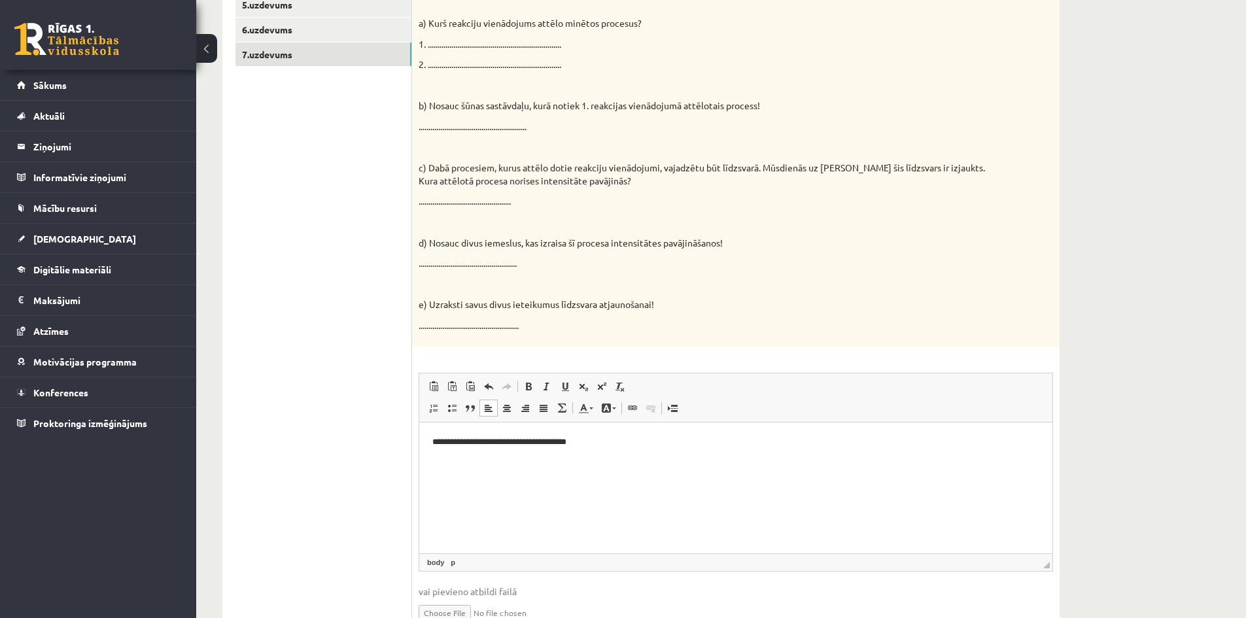
scroll to position [381, 0]
click at [556, 445] on p "**********" at bounding box center [735, 440] width 607 height 14
click at [679, 445] on p "**********" at bounding box center [735, 440] width 607 height 14
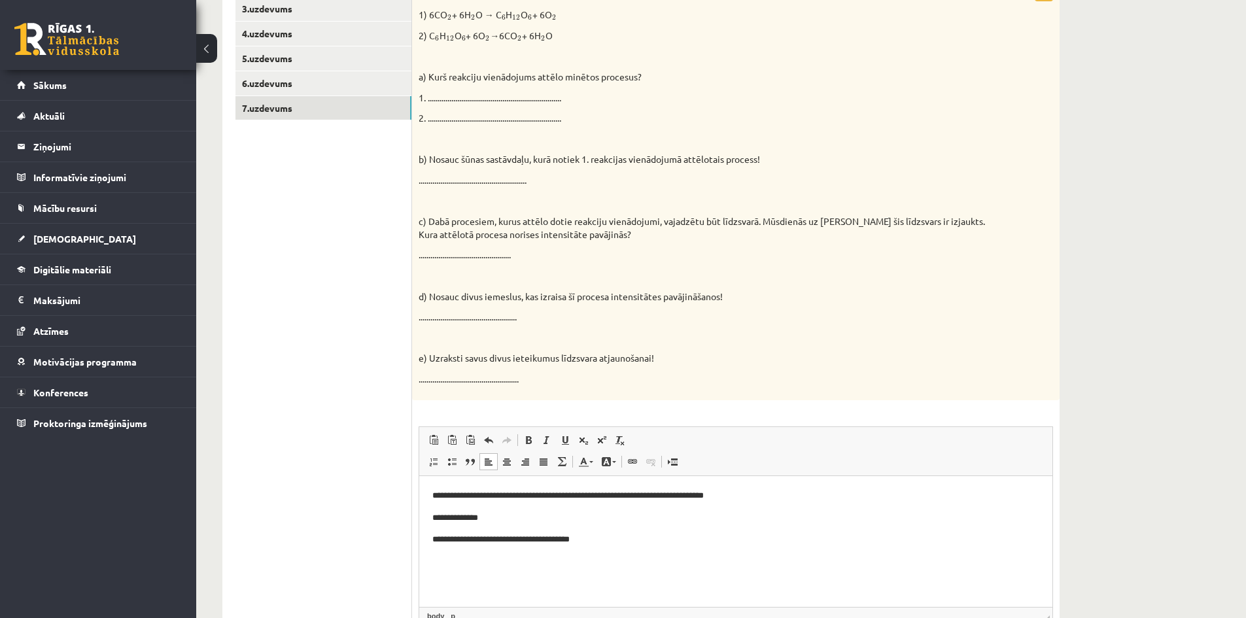
scroll to position [316, 0]
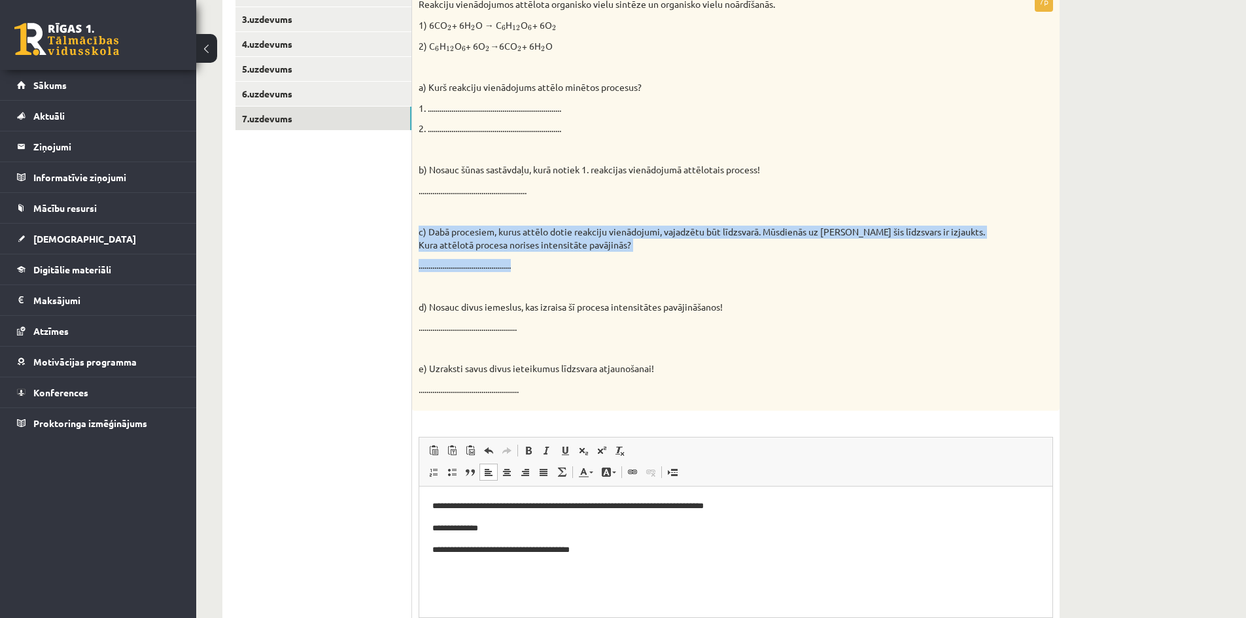
drag, startPoint x: 532, startPoint y: 271, endPoint x: 416, endPoint y: 236, distance: 120.8
click at [416, 236] on div "Reakciju vienādojumos attēlota organisko vielu sintēze un organisko vielu noārd…" at bounding box center [735, 201] width 647 height 418
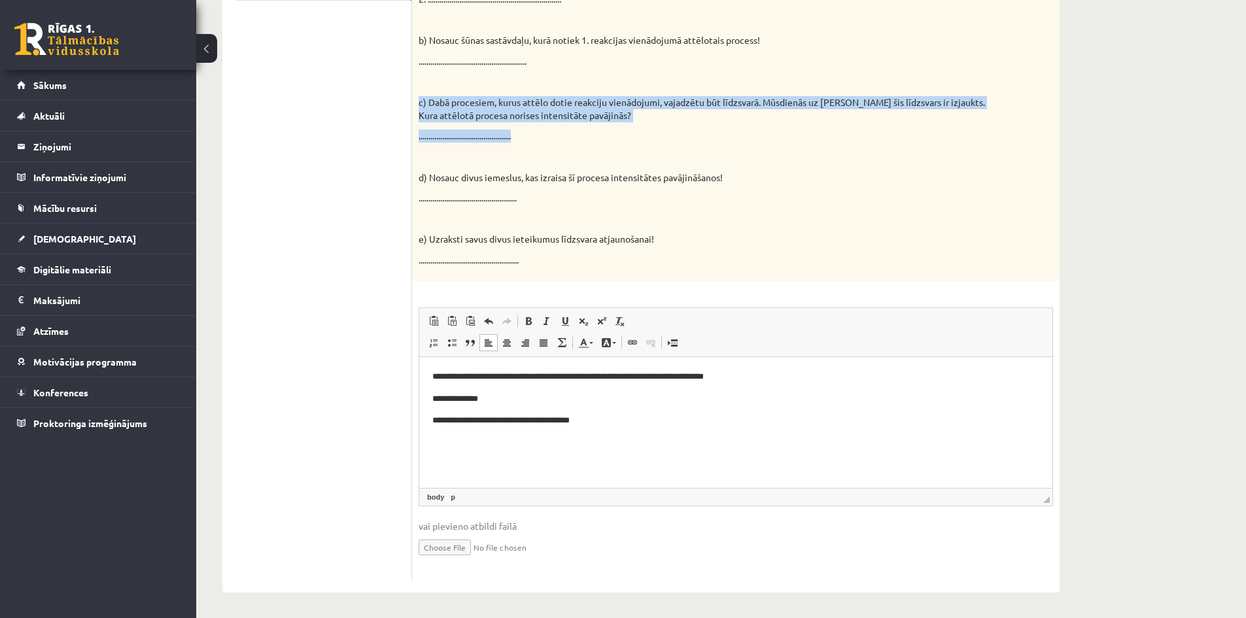
scroll to position [447, 0]
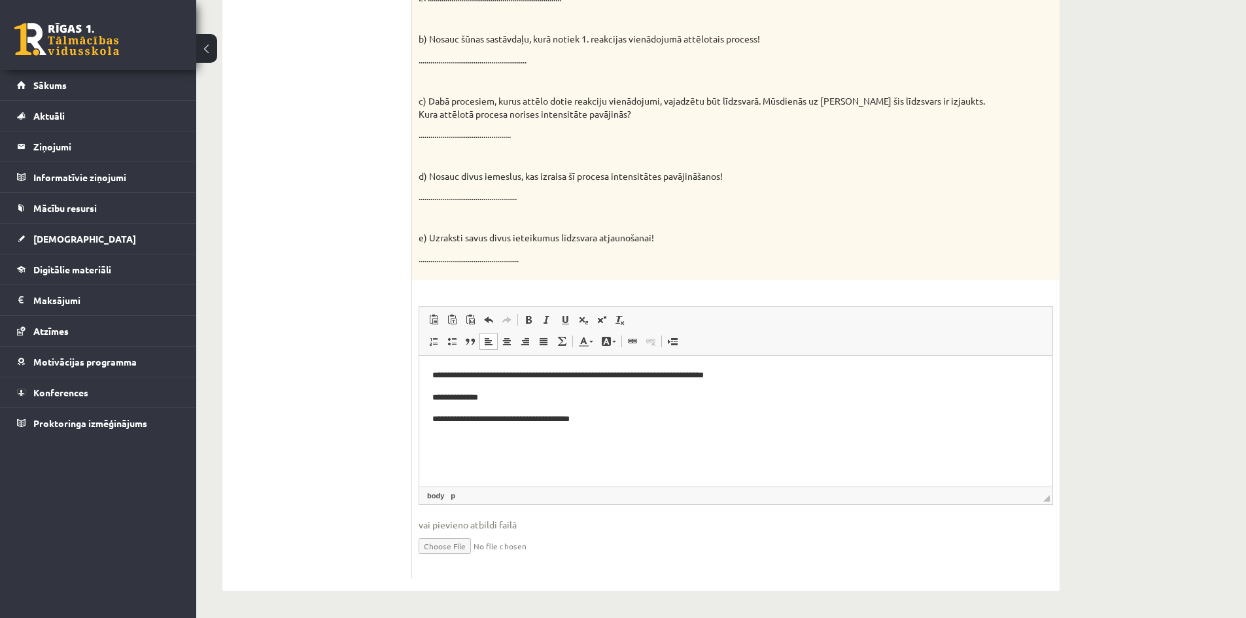
click at [333, 336] on ul "1.uzdevums 2.uzdevums 3.uzdevums 4.uzdevums 5.uzdevums 6.uzdevums 7.uzdevums" at bounding box center [323, 202] width 177 height 751
click at [605, 422] on p "**********" at bounding box center [735, 419] width 607 height 14
click at [445, 441] on p "**********" at bounding box center [735, 441] width 607 height 14
click at [514, 443] on p "**********" at bounding box center [735, 441] width 607 height 14
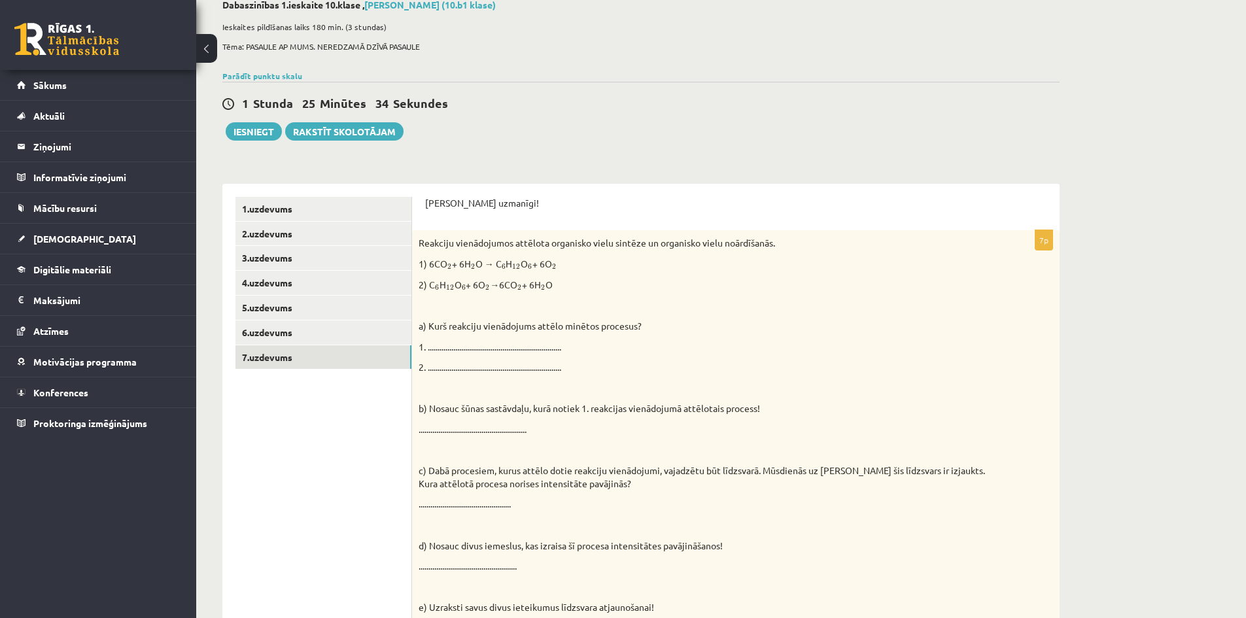
scroll to position [54, 0]
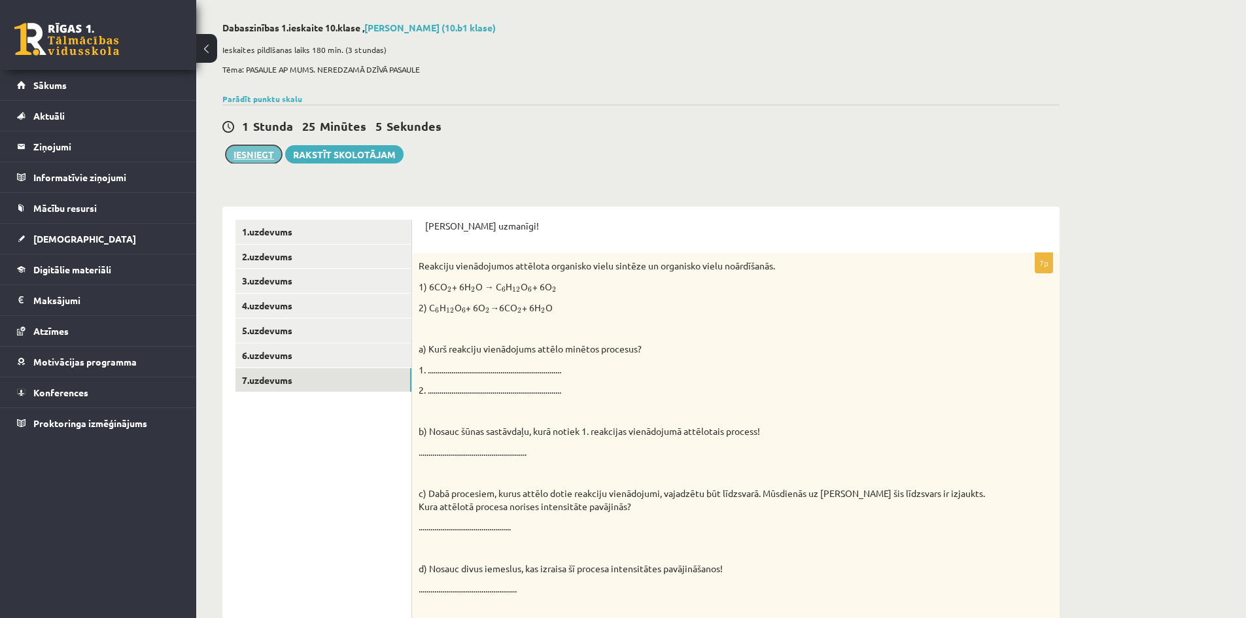
click at [262, 157] on button "Iesniegt" at bounding box center [254, 154] width 56 height 18
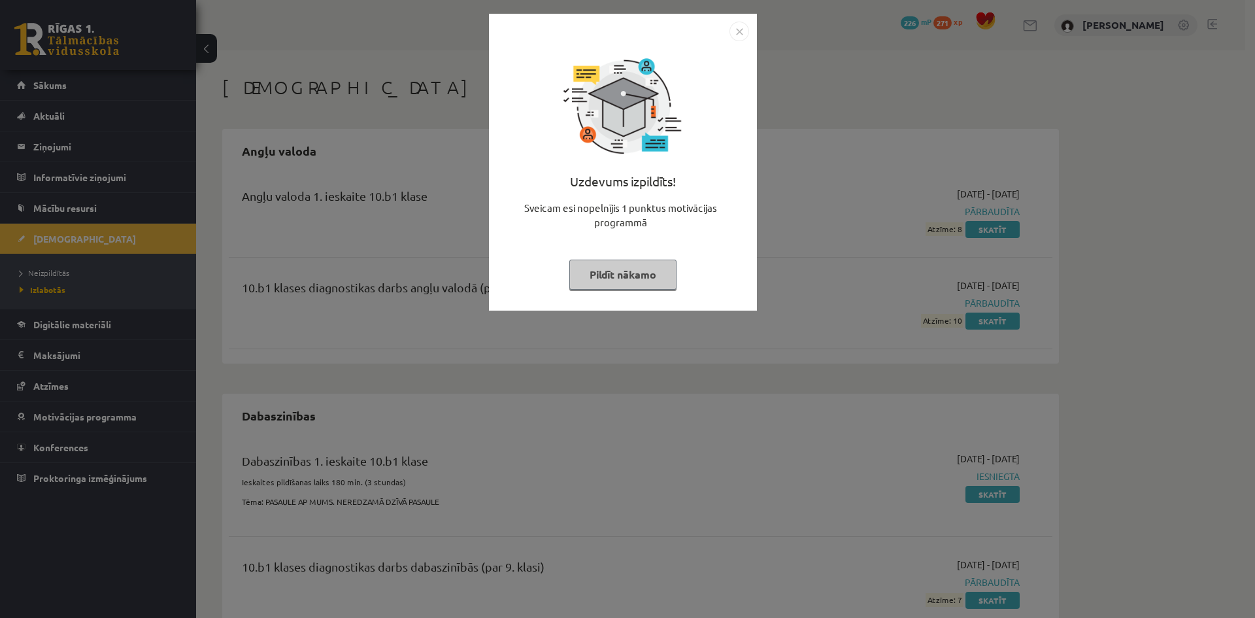
click at [744, 35] on img "Close" at bounding box center [740, 32] width 20 height 20
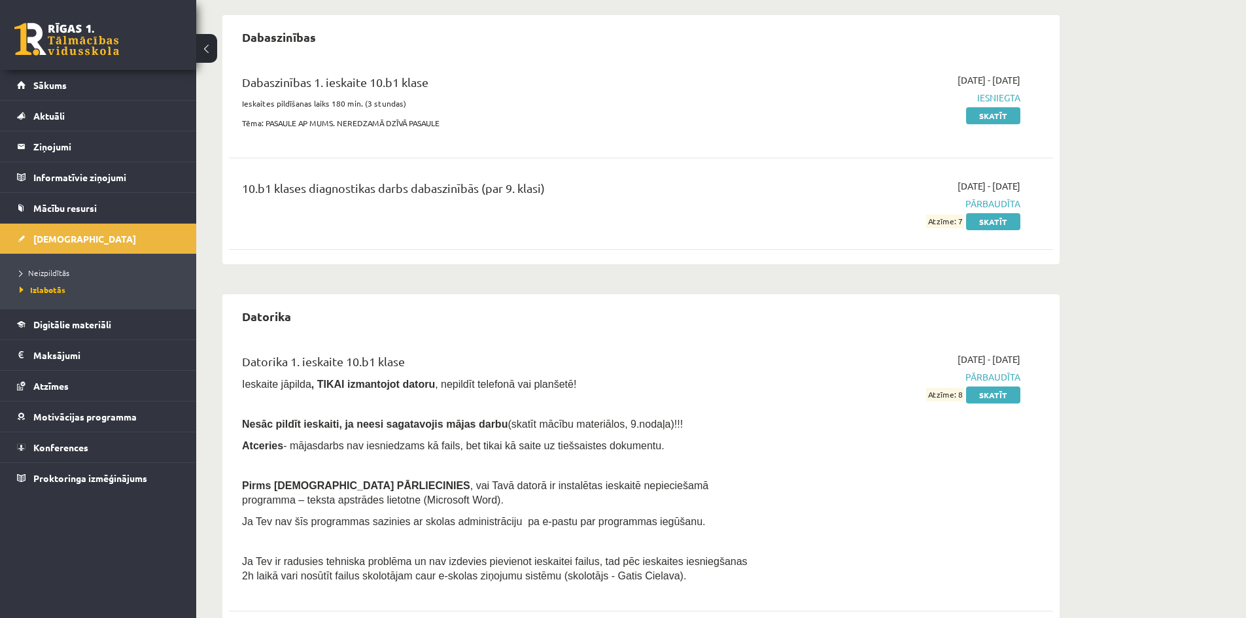
scroll to position [392, 0]
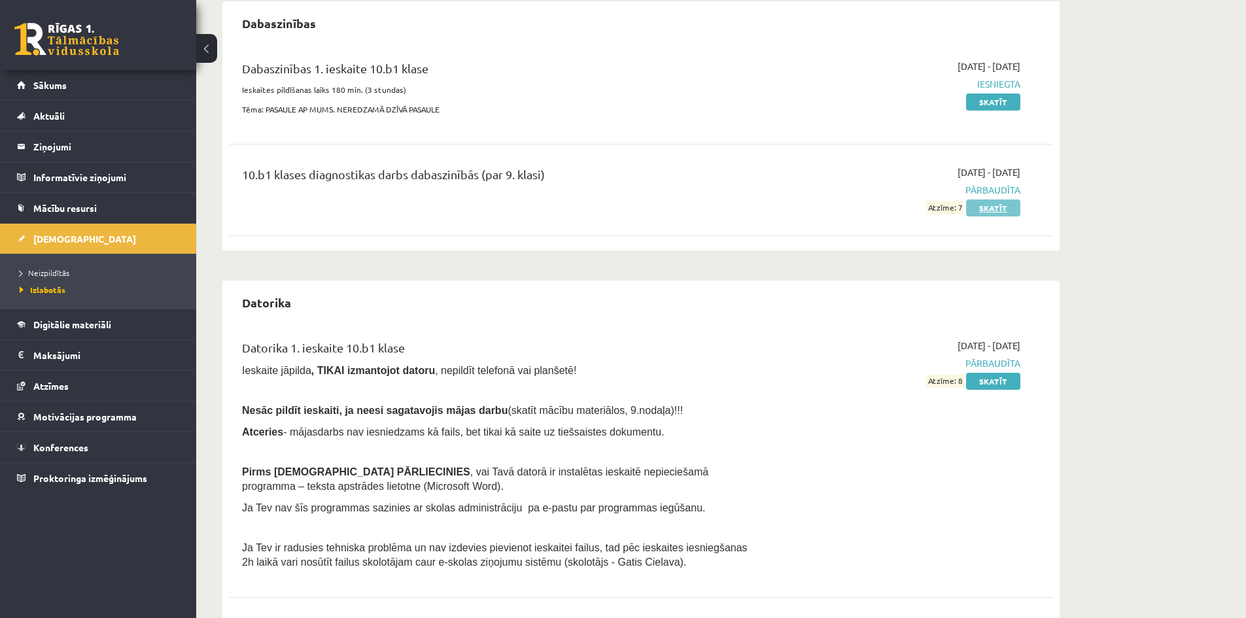
click at [1004, 206] on link "Skatīt" at bounding box center [993, 207] width 54 height 17
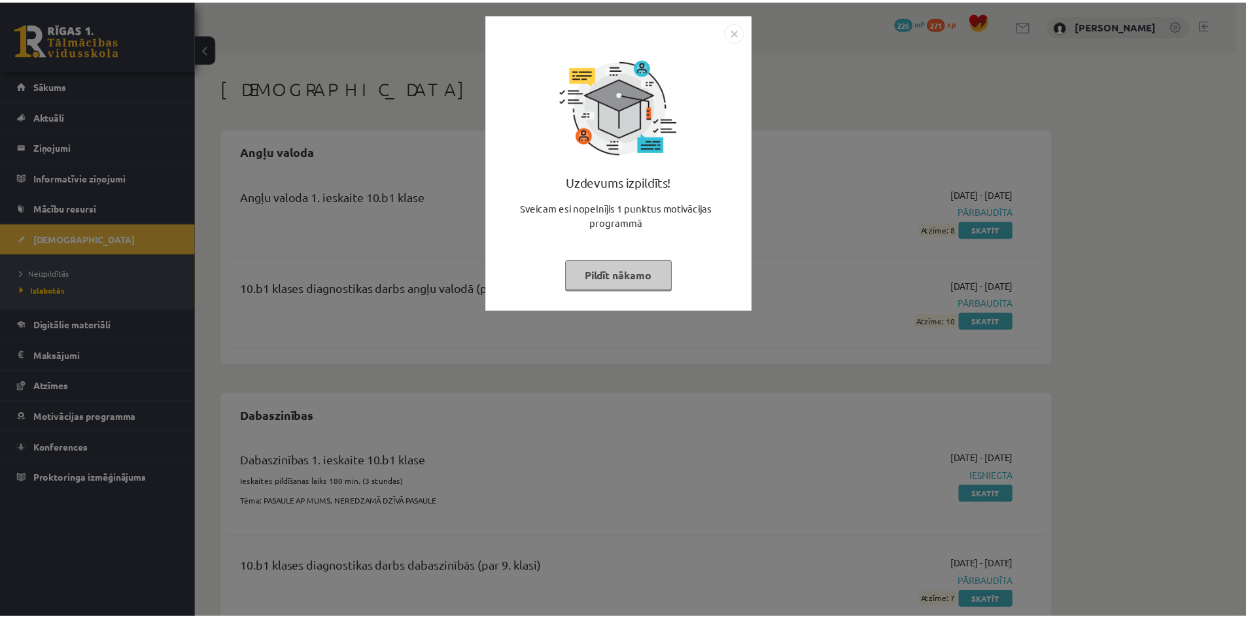
scroll to position [392, 0]
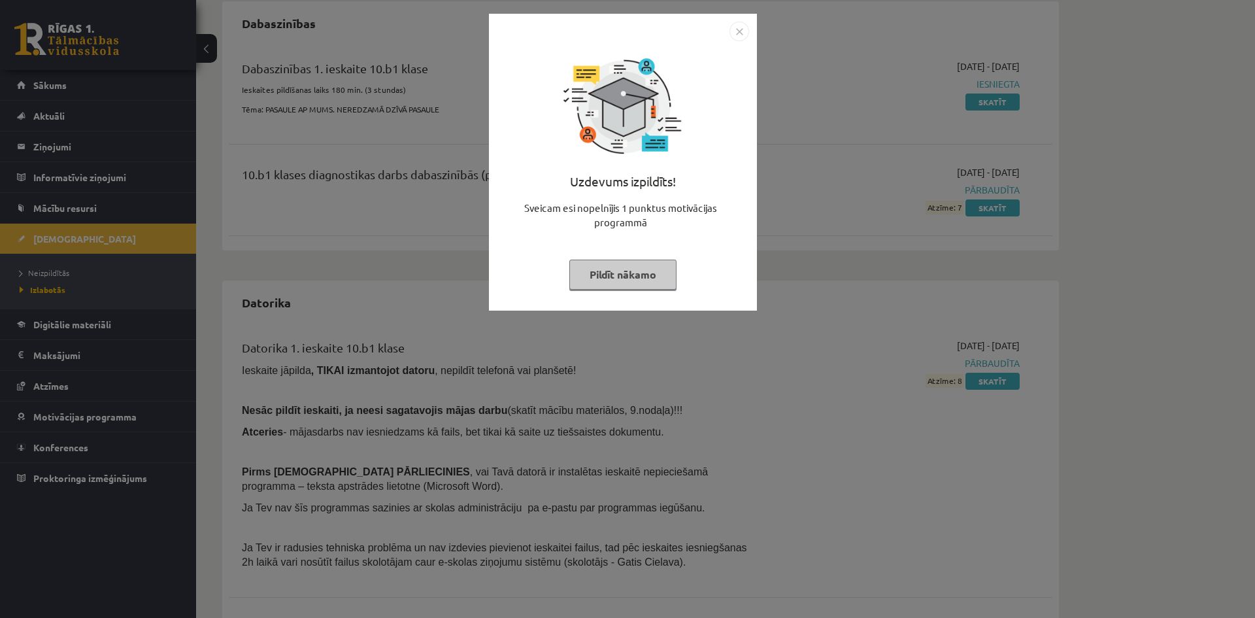
click at [742, 32] on img "Close" at bounding box center [740, 32] width 20 height 20
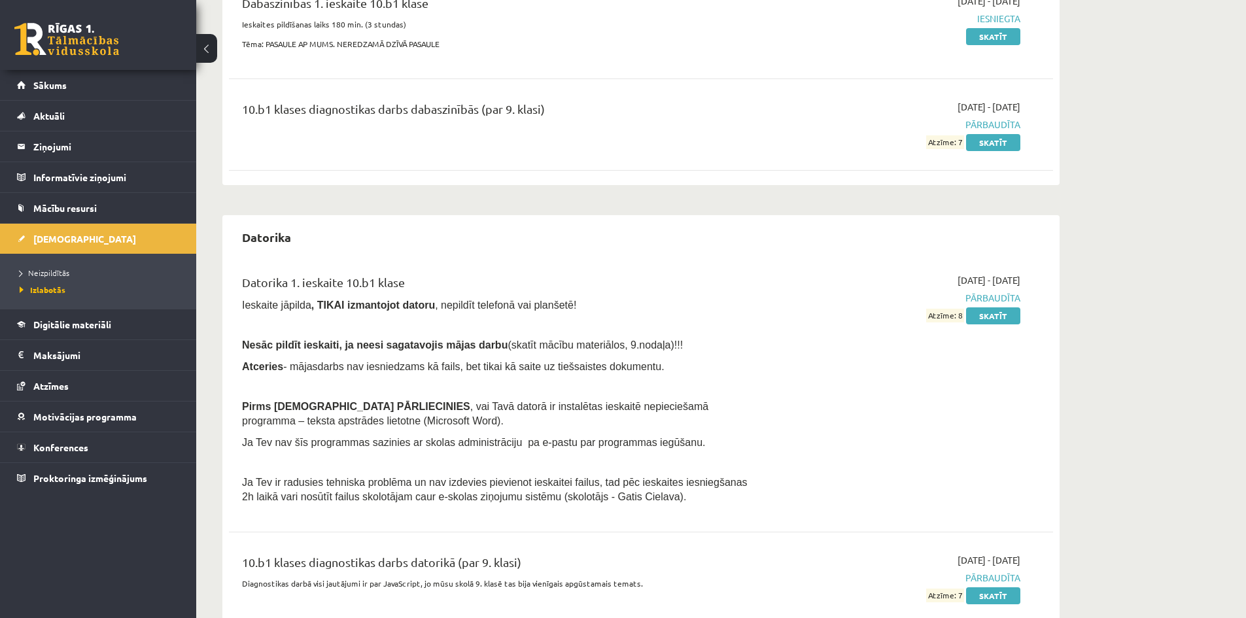
scroll to position [504, 0]
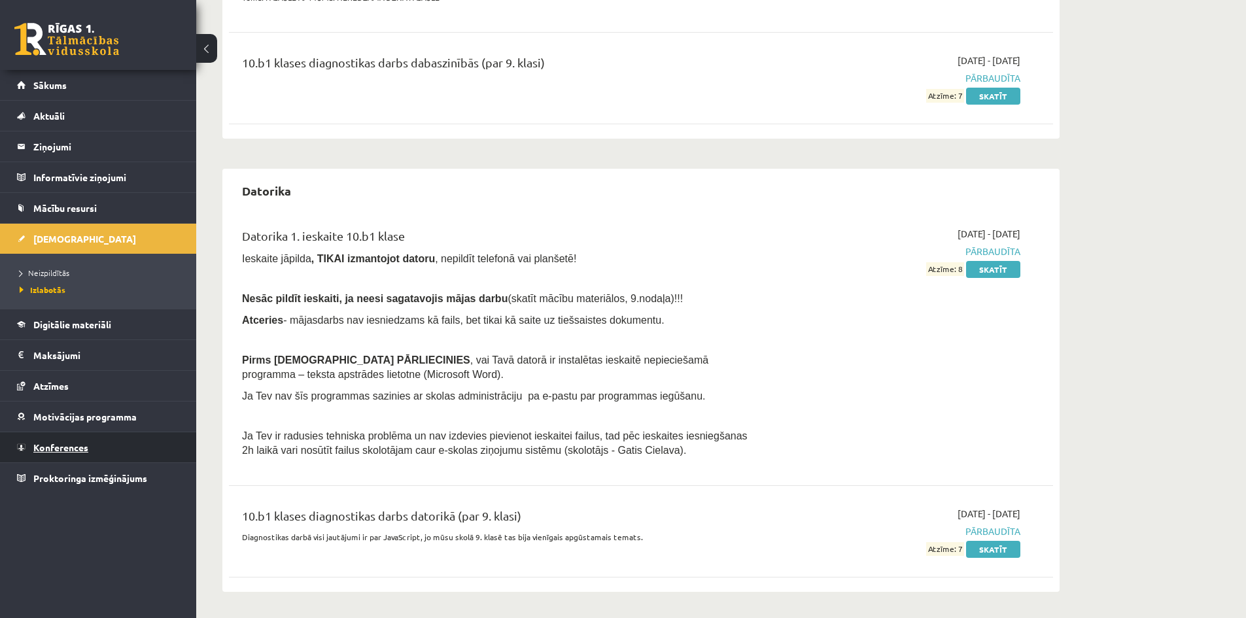
click at [70, 445] on span "Konferences" at bounding box center [60, 447] width 55 height 12
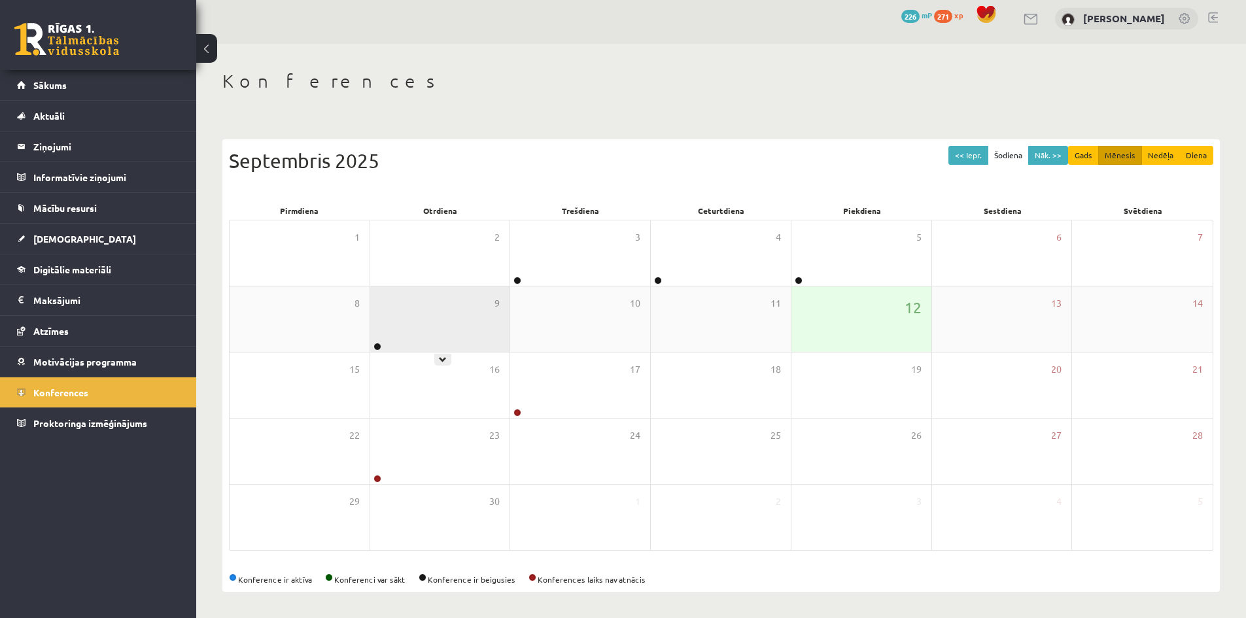
scroll to position [7, 0]
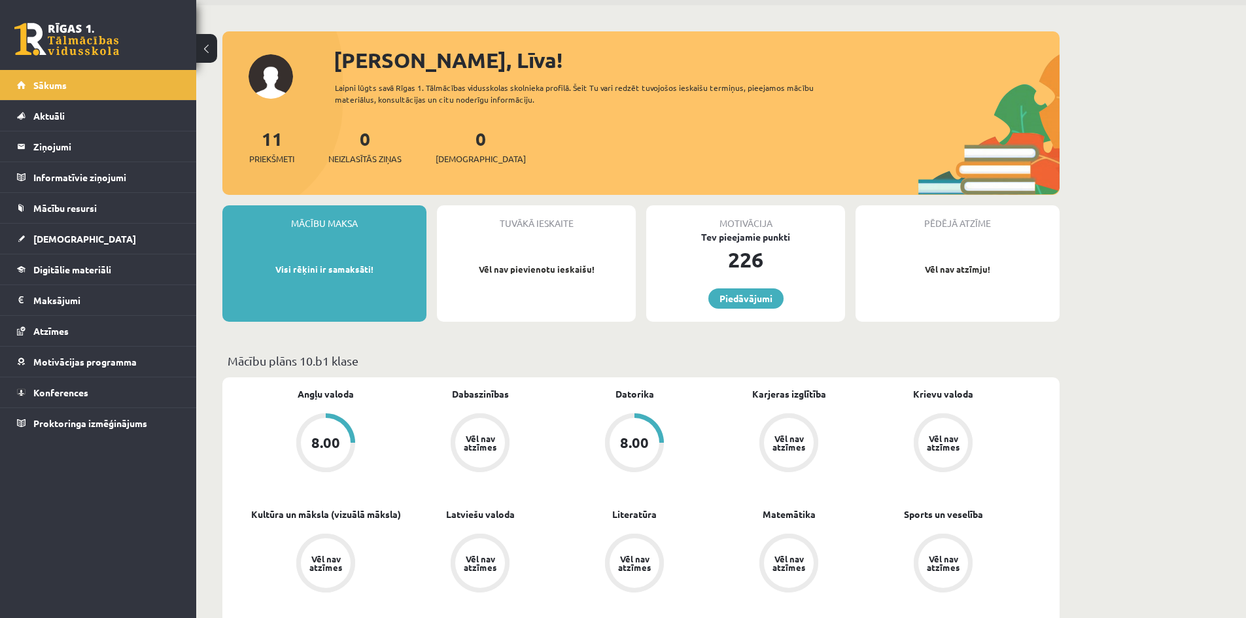
scroll to position [65, 0]
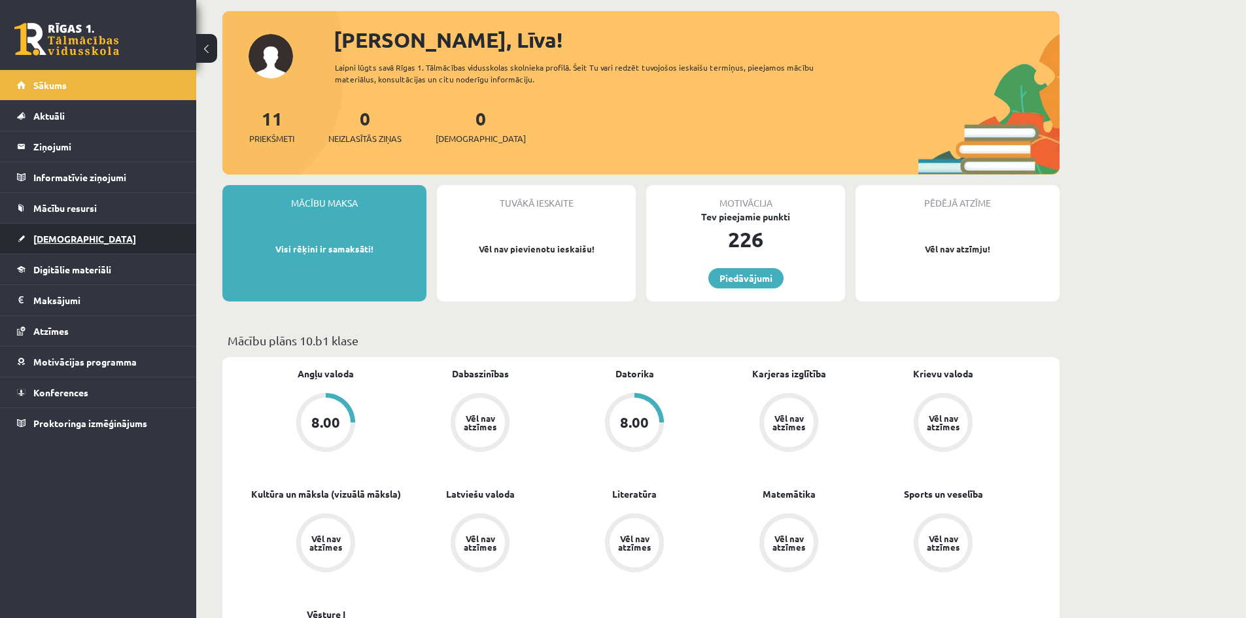
click at [69, 236] on span "[DEMOGRAPHIC_DATA]" at bounding box center [84, 239] width 103 height 12
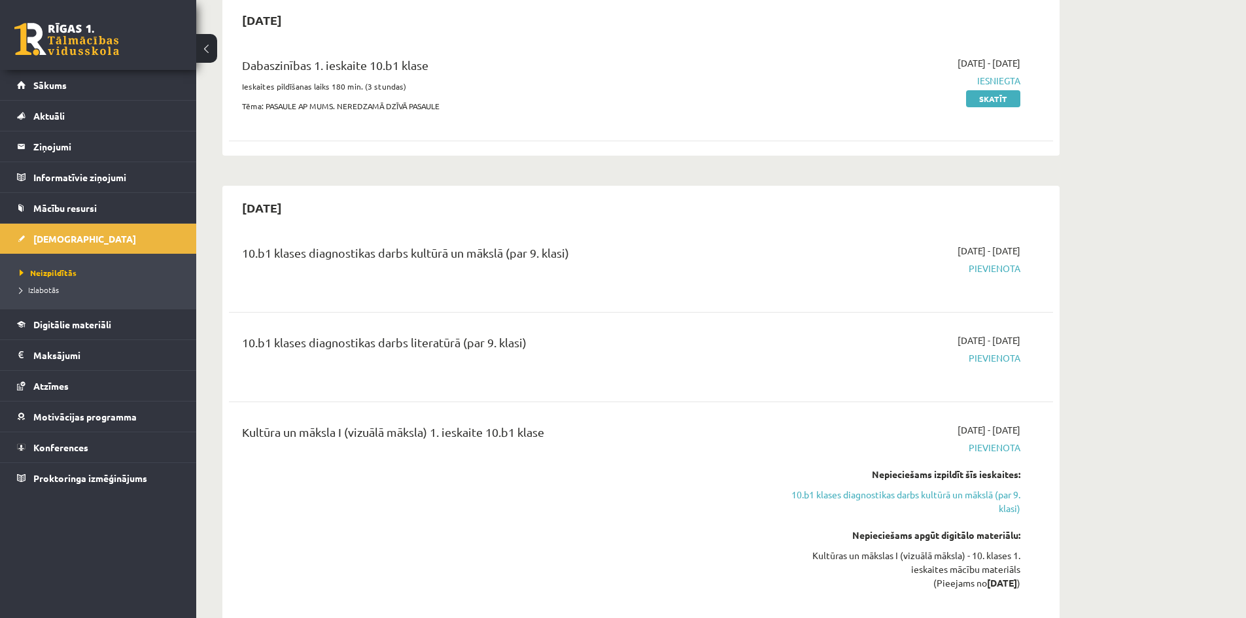
scroll to position [65, 0]
